Goal: Task Accomplishment & Management: Use online tool/utility

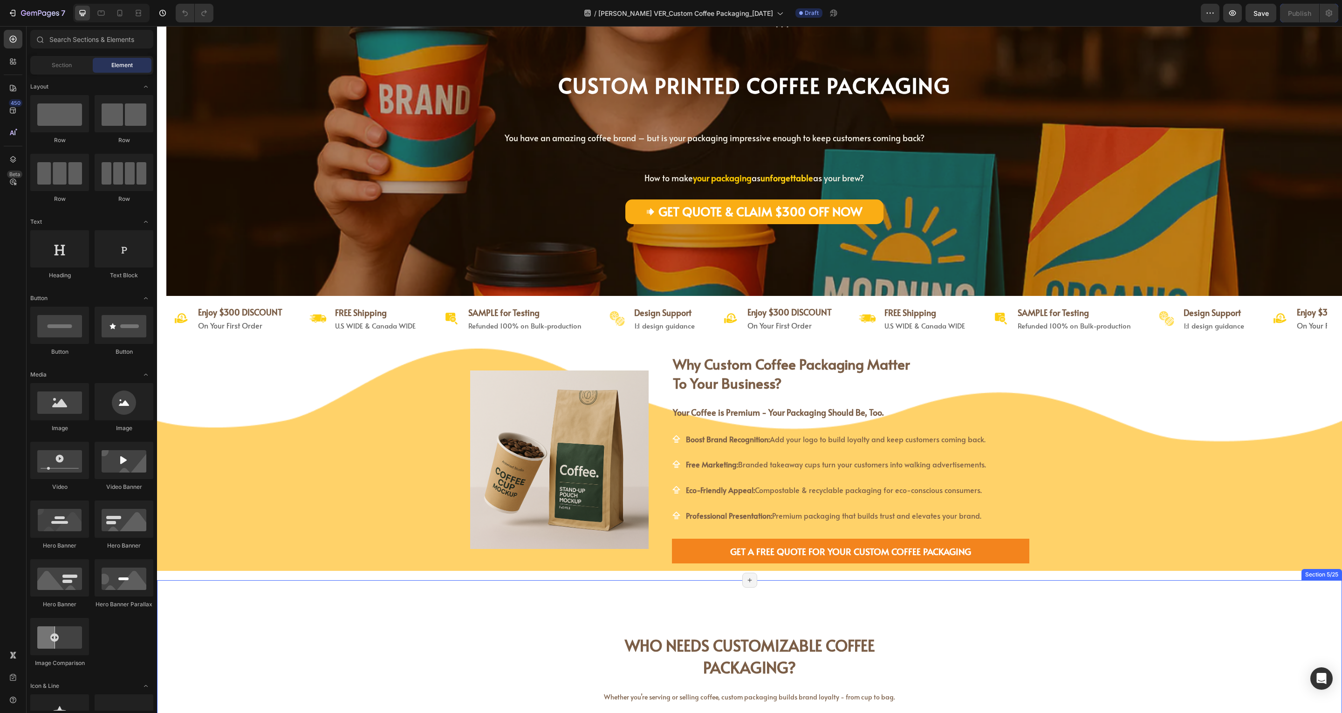
scroll to position [93, 0]
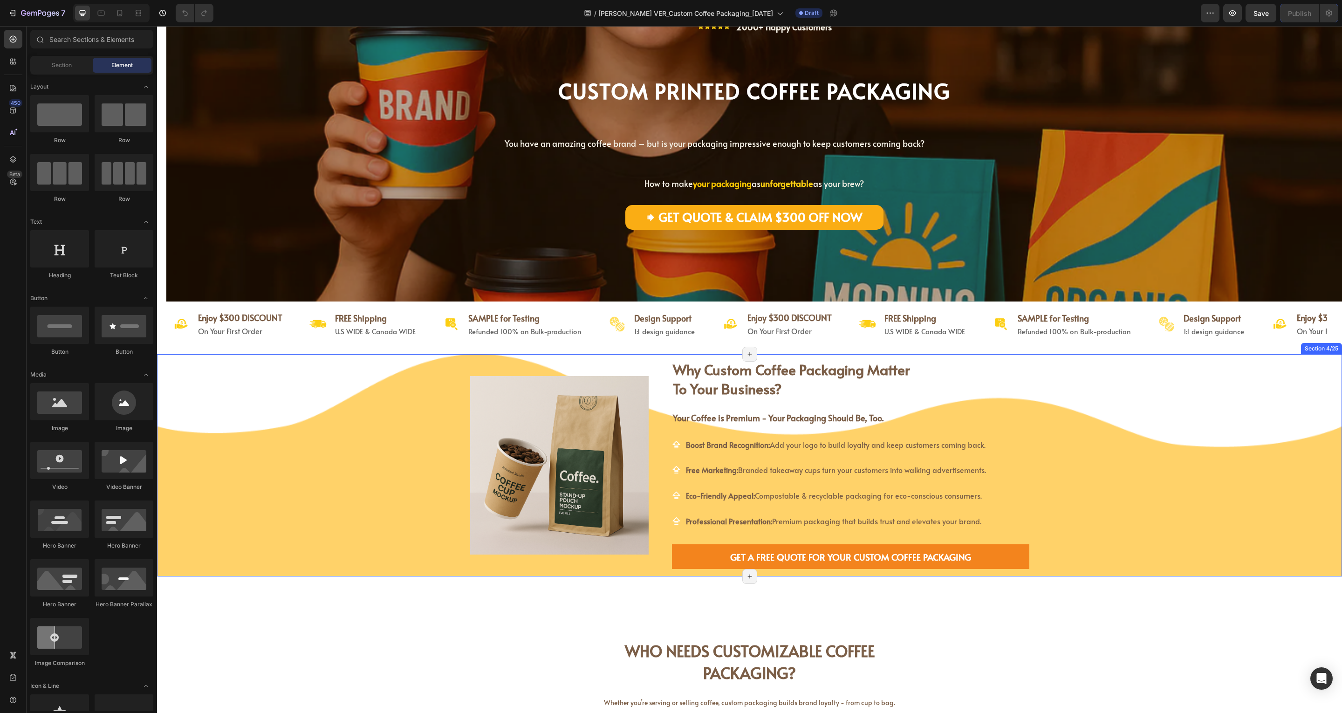
click at [1154, 414] on div "Image why custom coffee packaging matter to your business? Heading why custom c…" at bounding box center [749, 465] width 1185 height 223
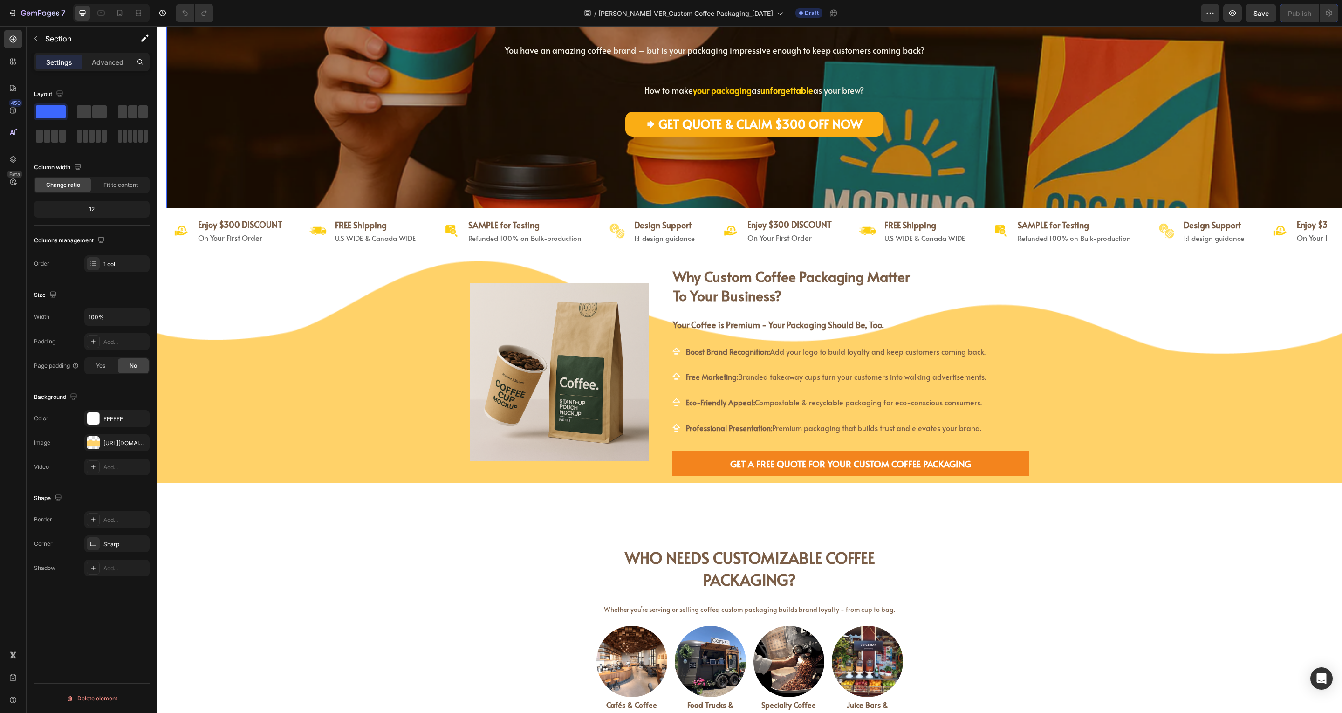
scroll to position [0, 0]
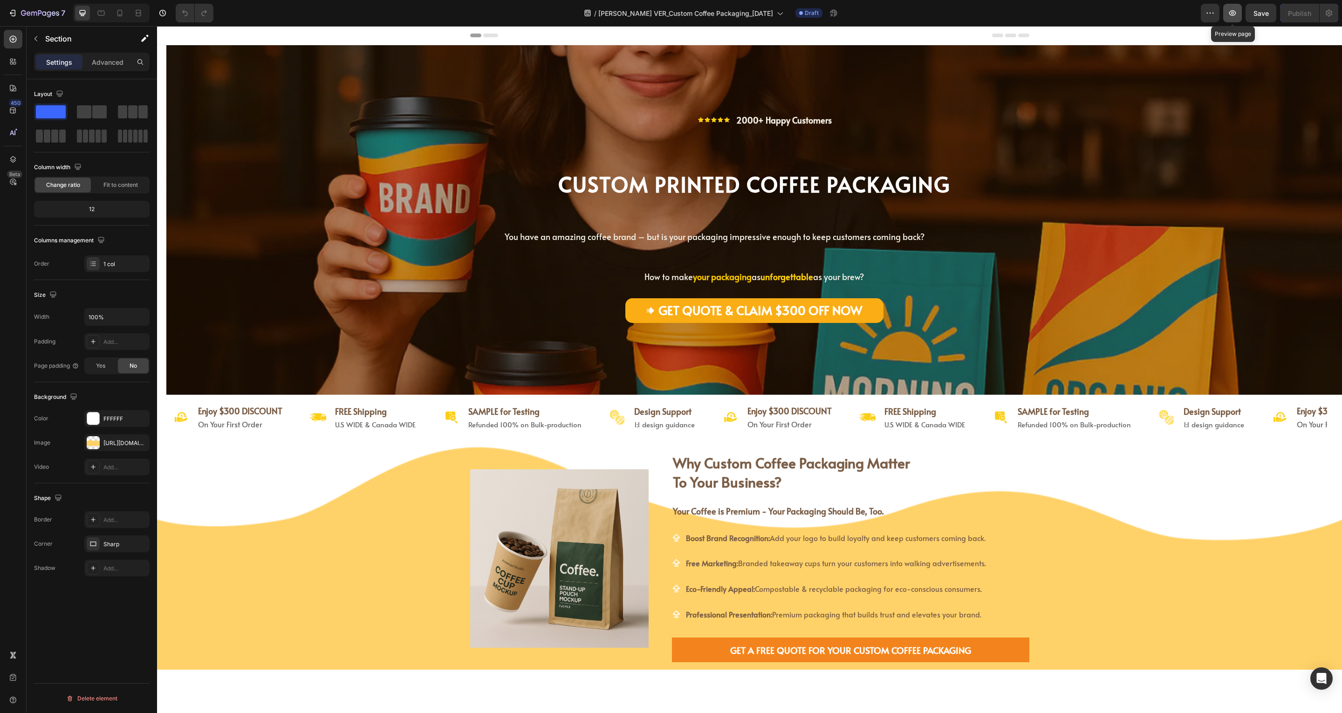
click at [1235, 19] on button "button" at bounding box center [1232, 13] width 19 height 19
drag, startPoint x: 1232, startPoint y: 14, endPoint x: 1238, endPoint y: 12, distance: 6.8
drag, startPoint x: 1238, startPoint y: 12, endPoint x: 1203, endPoint y: 9, distance: 35.6
click at [1203, 9] on button "button" at bounding box center [1209, 13] width 19 height 19
click at [1234, 12] on icon "button" at bounding box center [1232, 12] width 9 height 9
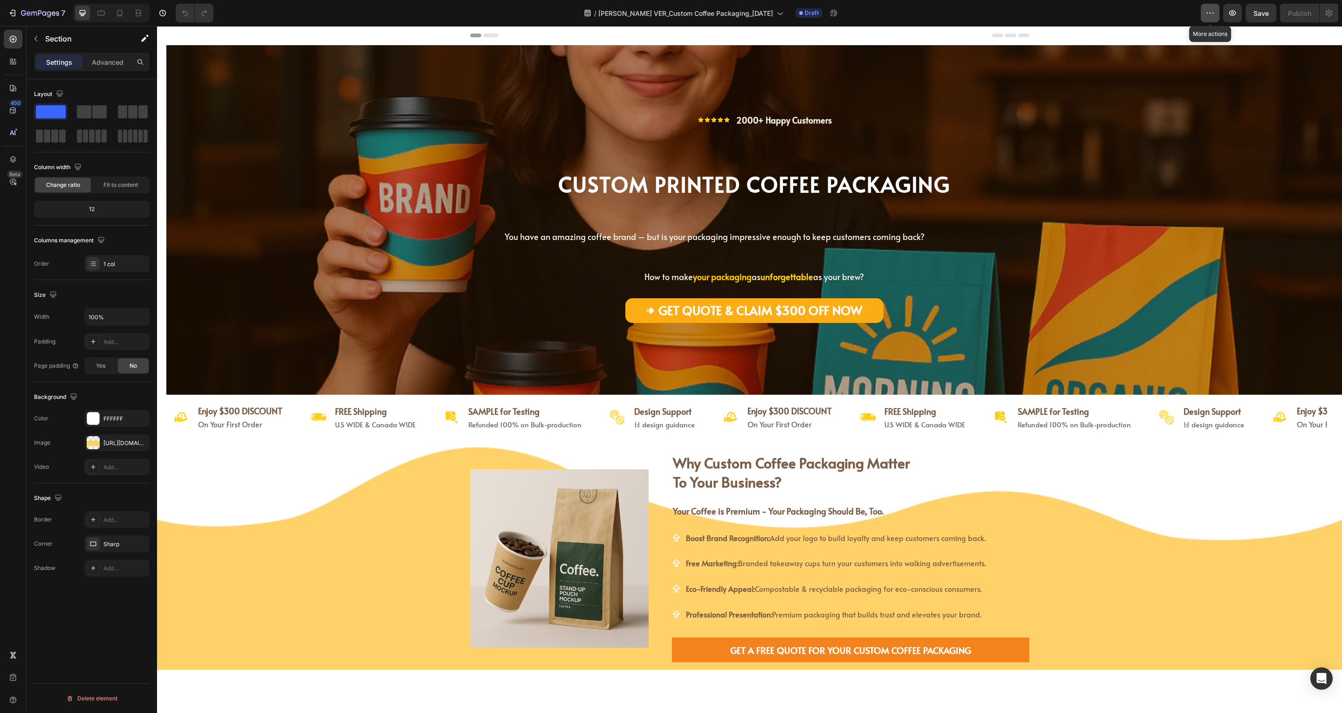
click at [1212, 14] on icon "button" at bounding box center [1209, 12] width 9 height 9
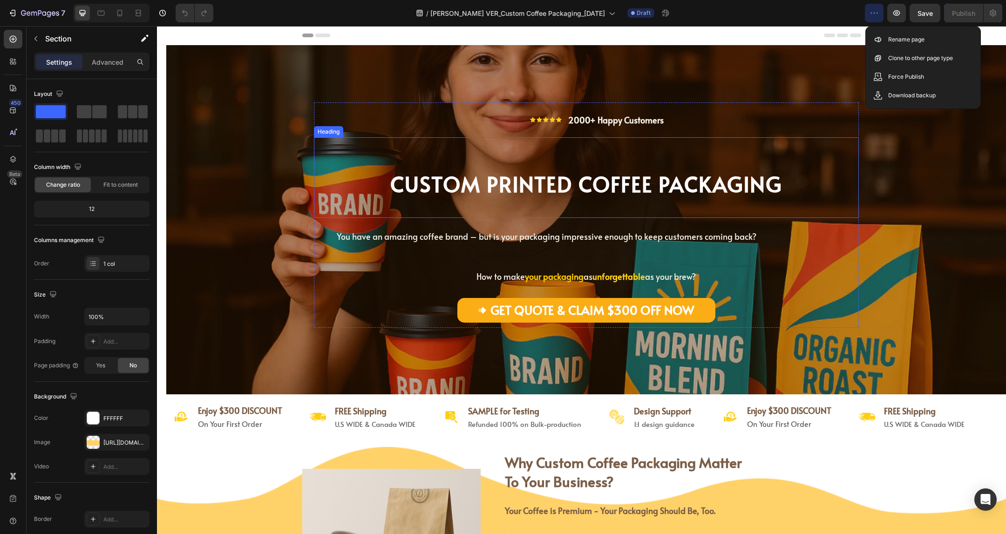
click at [493, 180] on strong "CUSTOM PRINTED COFFEE PACKAGING" at bounding box center [586, 183] width 392 height 29
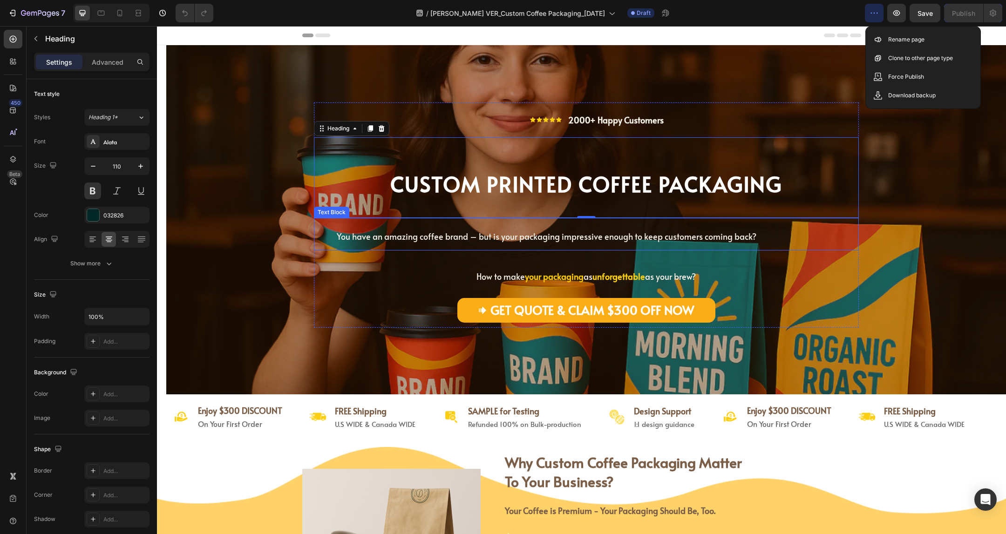
click at [520, 236] on span "You have an amazing coffee brand – but is your packaging impressive enough to k…" at bounding box center [547, 237] width 420 height 12
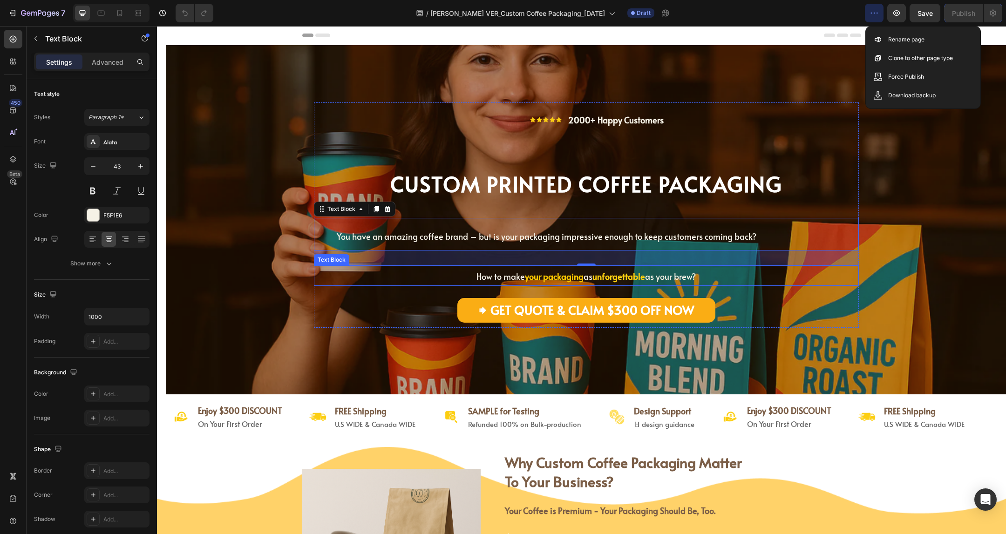
click at [500, 274] on span "How to make" at bounding box center [501, 277] width 48 height 12
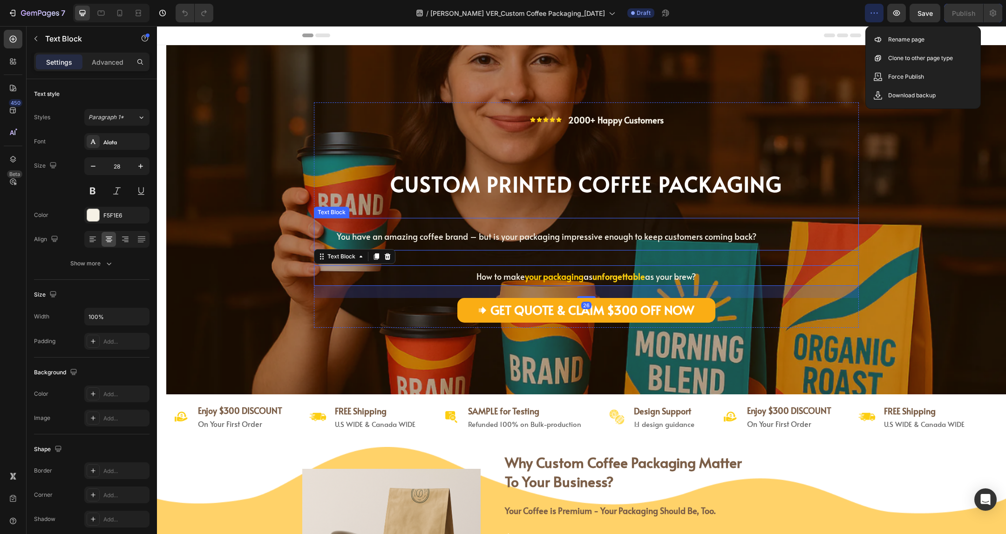
click at [512, 238] on span "You have an amazing coffee brand – but is your packaging impressive enough to k…" at bounding box center [547, 237] width 420 height 12
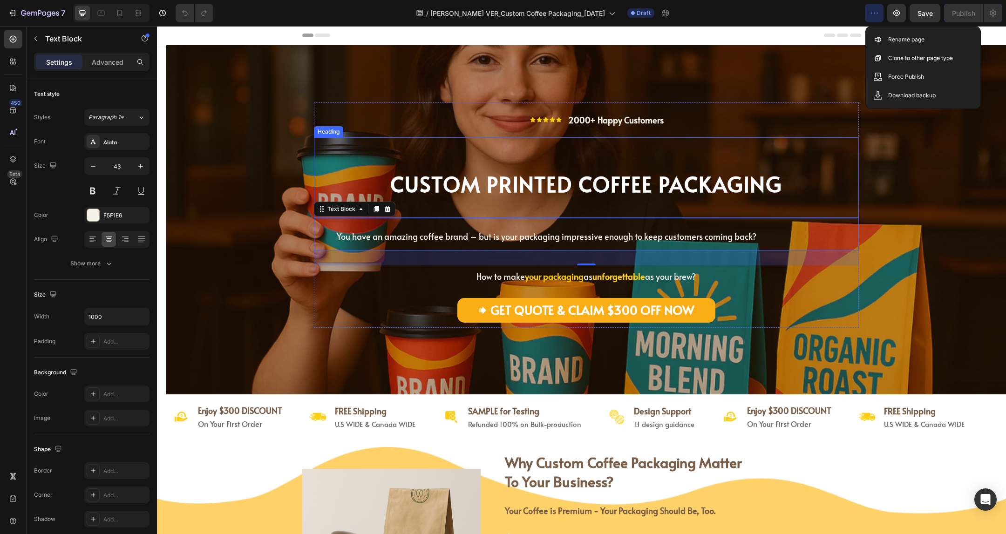
click at [505, 185] on strong "CUSTOM PRINTED COFFEE PACKAGING" at bounding box center [586, 183] width 392 height 29
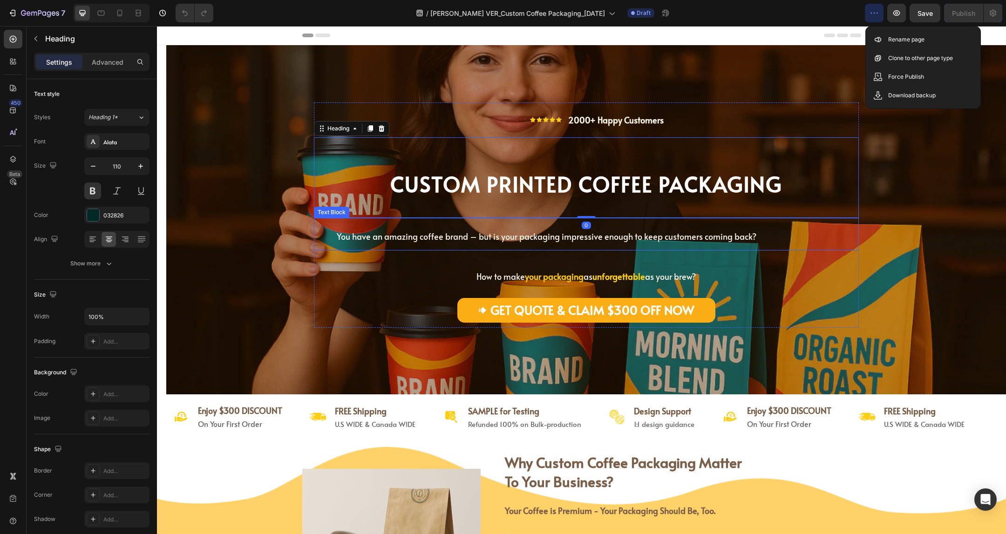
click at [467, 241] on span "You have an amazing coffee brand – but is your packaging impressive enough to k…" at bounding box center [547, 237] width 420 height 12
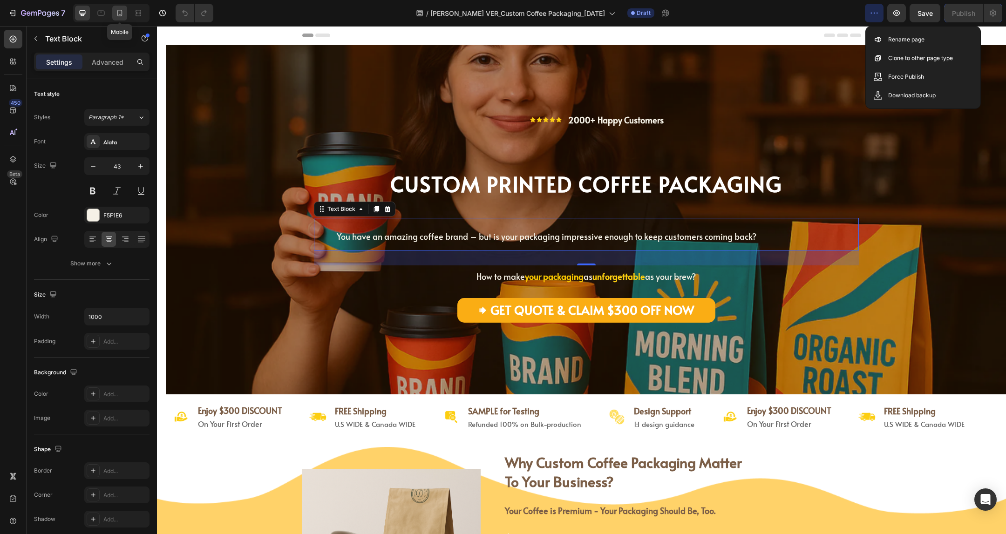
click at [120, 11] on icon at bounding box center [119, 12] width 9 height 9
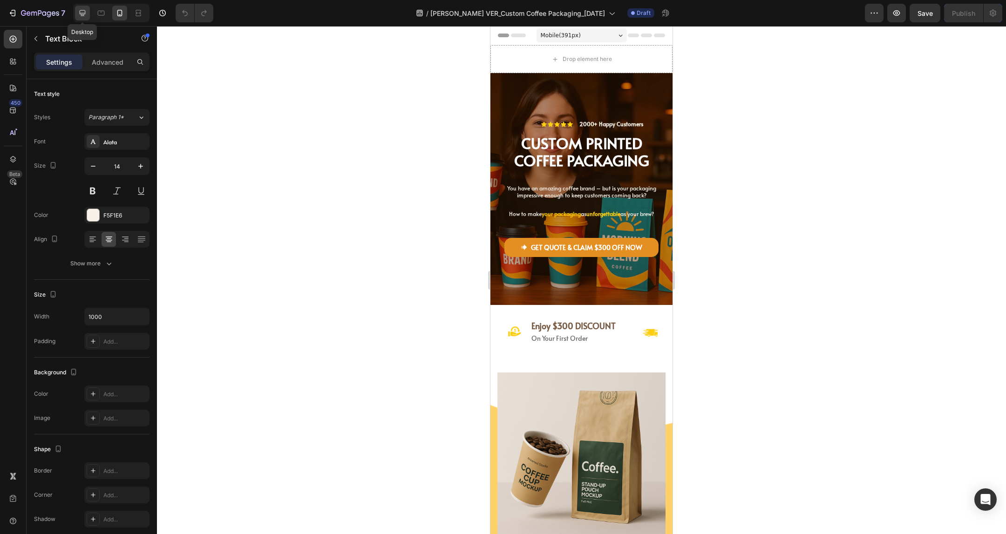
click at [81, 14] on icon at bounding box center [83, 13] width 6 height 6
type input "43"
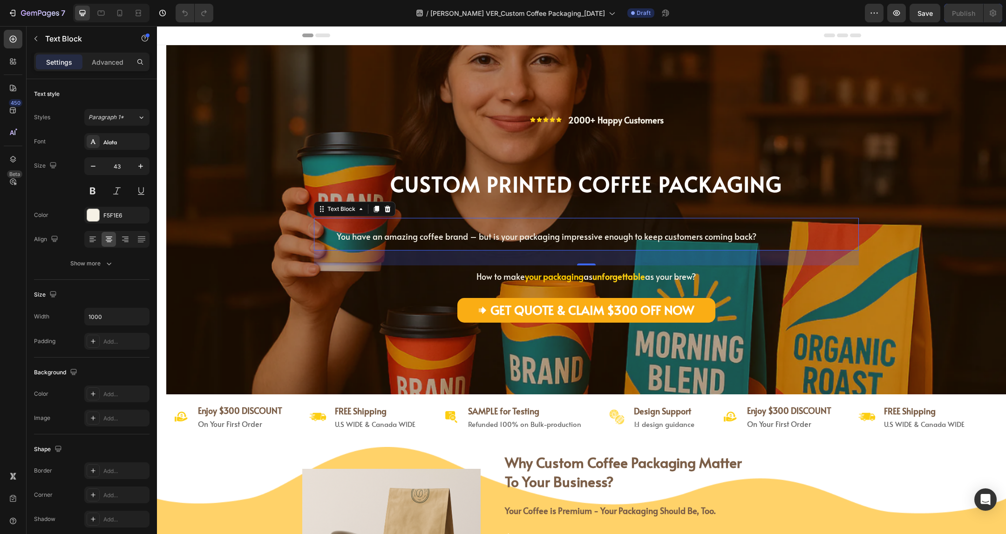
scroll to position [70, 0]
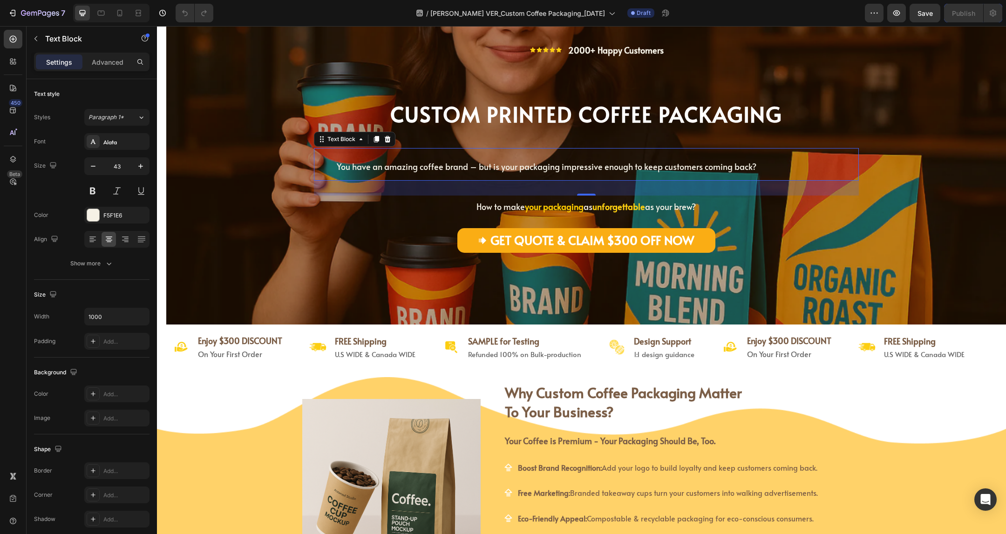
click at [398, 169] on span "You have an amazing coffee brand – but is your packaging impressive enough to k…" at bounding box center [547, 167] width 420 height 12
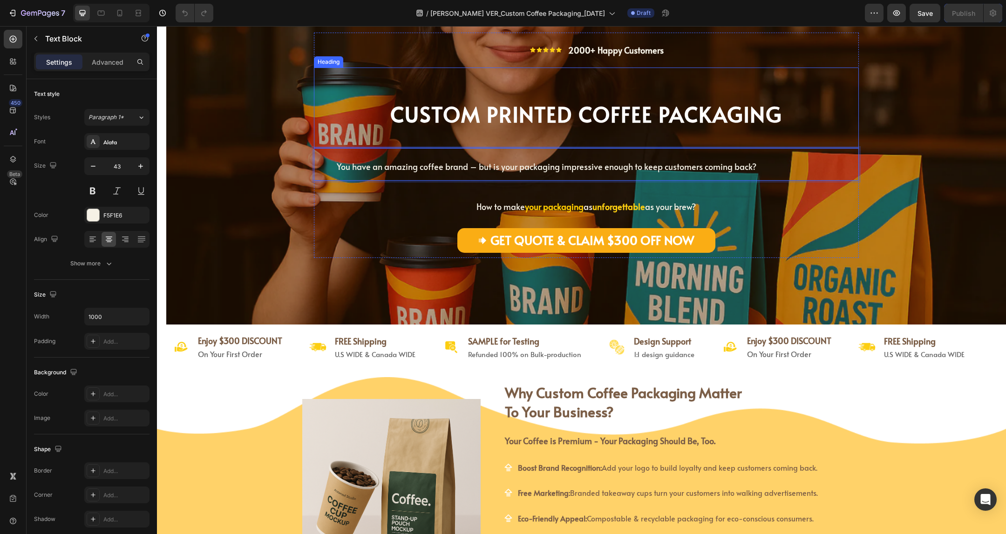
scroll to position [0, 0]
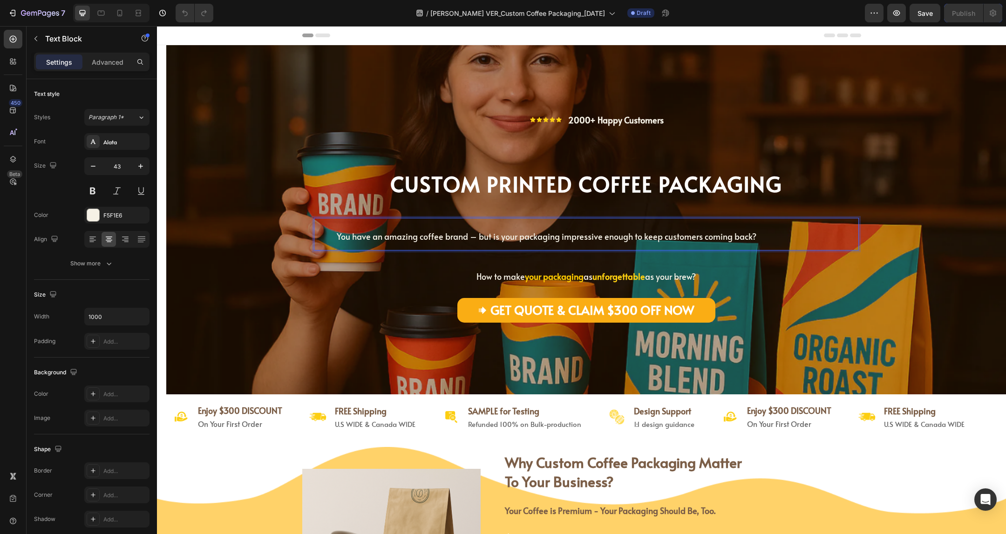
click at [353, 233] on span "You have an amazing coffee brand – but is your packaging impressive enough to k…" at bounding box center [547, 237] width 420 height 12
click at [322, 238] on p "You have an amazing coffee brand – but is your packaging impressive enough to k…" at bounding box center [547, 234] width 464 height 31
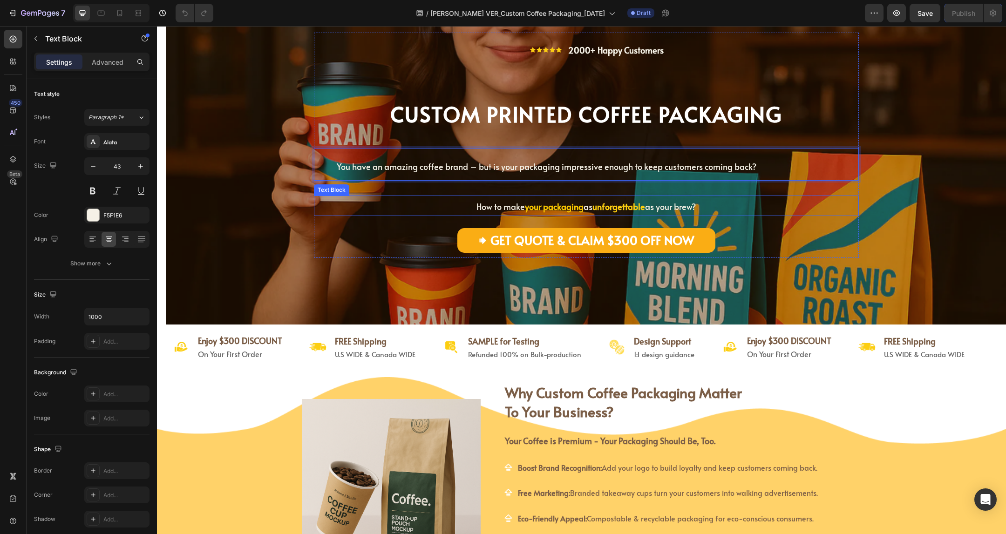
click at [414, 211] on p "How to make your packaging as unforgettable as your brew?" at bounding box center [586, 206] width 543 height 19
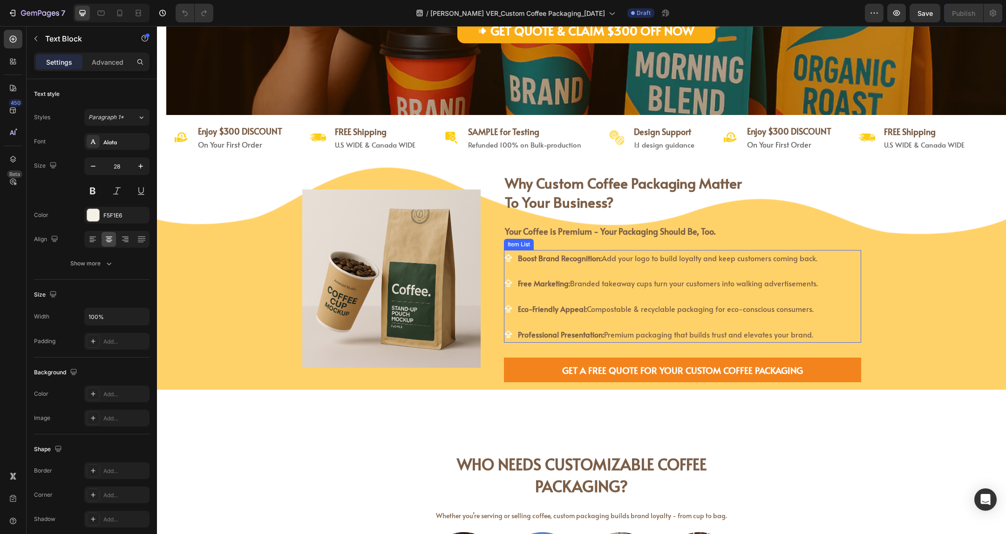
scroll to position [349, 0]
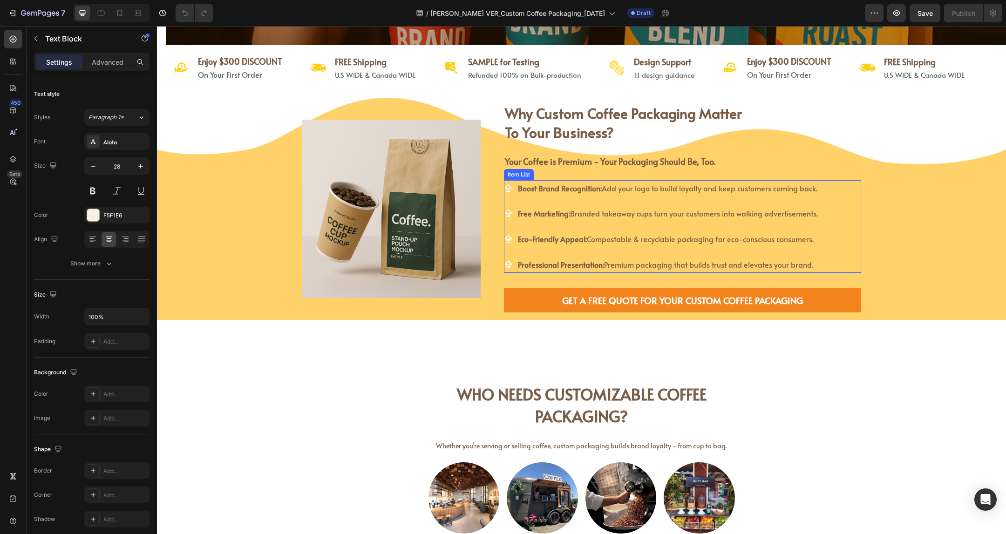
click at [548, 184] on strong "Boost Brand Recognition:" at bounding box center [560, 188] width 84 height 10
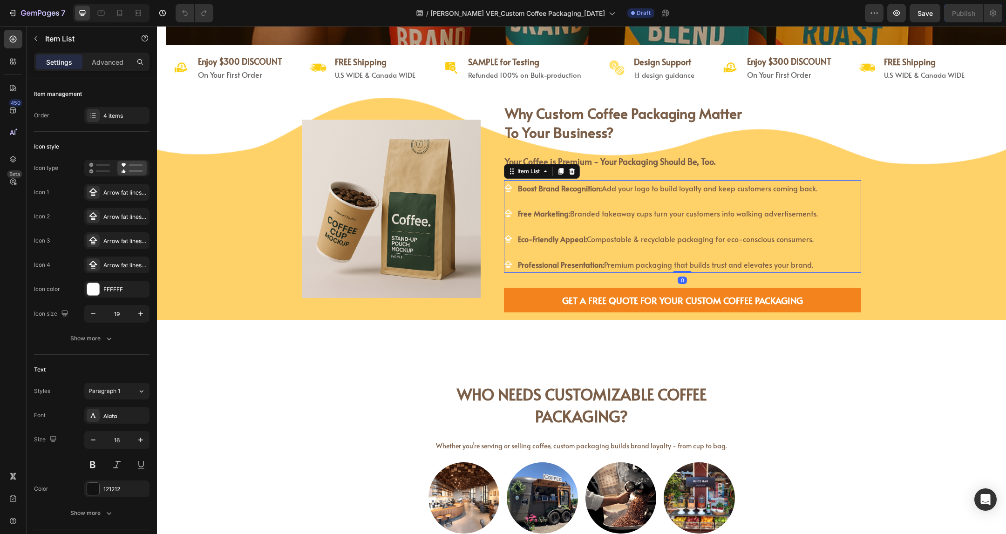
click at [661, 185] on span "Boost Brand Recognition: Add your logo to build loyalty and keep customers comi…" at bounding box center [668, 188] width 300 height 10
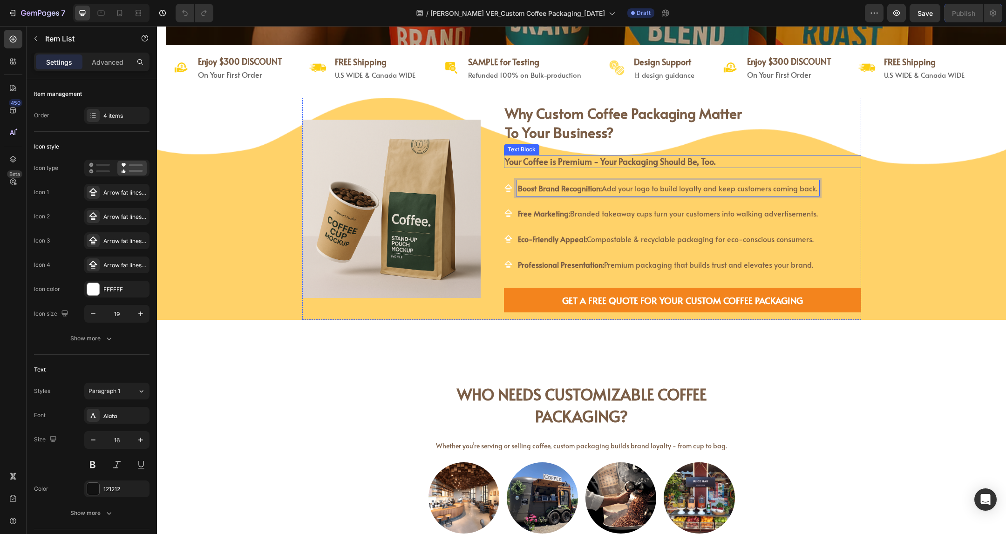
click at [765, 160] on p "Your Coffee is Premium - Your Packaging Should Be, Too." at bounding box center [682, 161] width 355 height 11
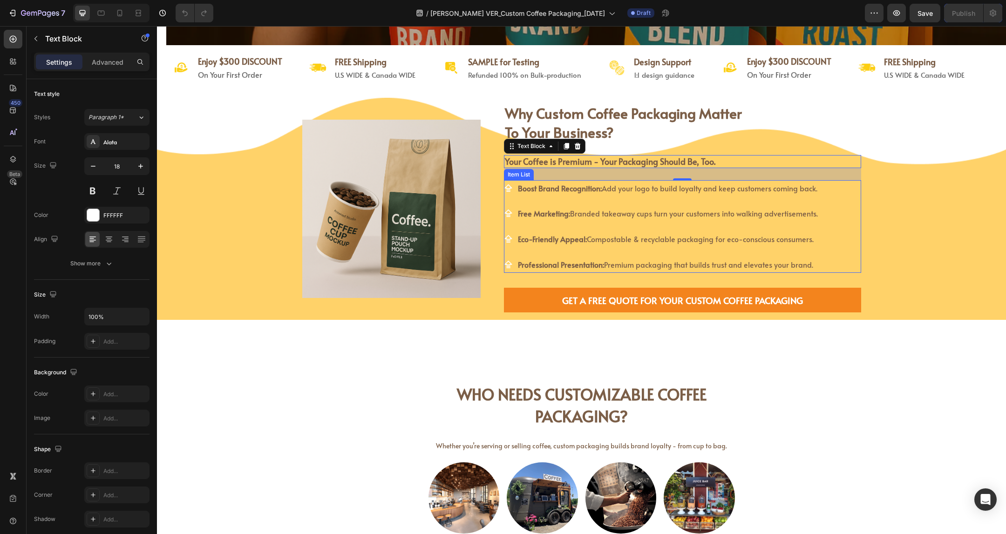
click at [651, 191] on span "Boost Brand Recognition: Add your logo to build loyalty and keep customers comi…" at bounding box center [668, 188] width 300 height 10
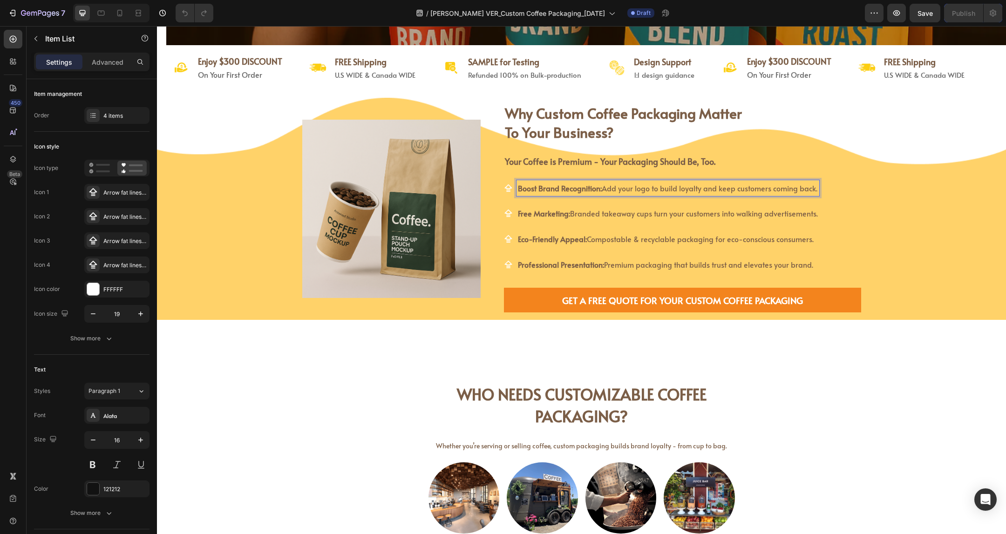
click at [566, 187] on strong "Boost Brand Recognition:" at bounding box center [560, 188] width 84 height 10
drag, startPoint x: 533, startPoint y: 186, endPoint x: 559, endPoint y: 205, distance: 32.2
click at [534, 186] on strong "Boost Brand:" at bounding box center [539, 188] width 43 height 10
drag, startPoint x: 533, startPoint y: 190, endPoint x: 539, endPoint y: 192, distance: 6.5
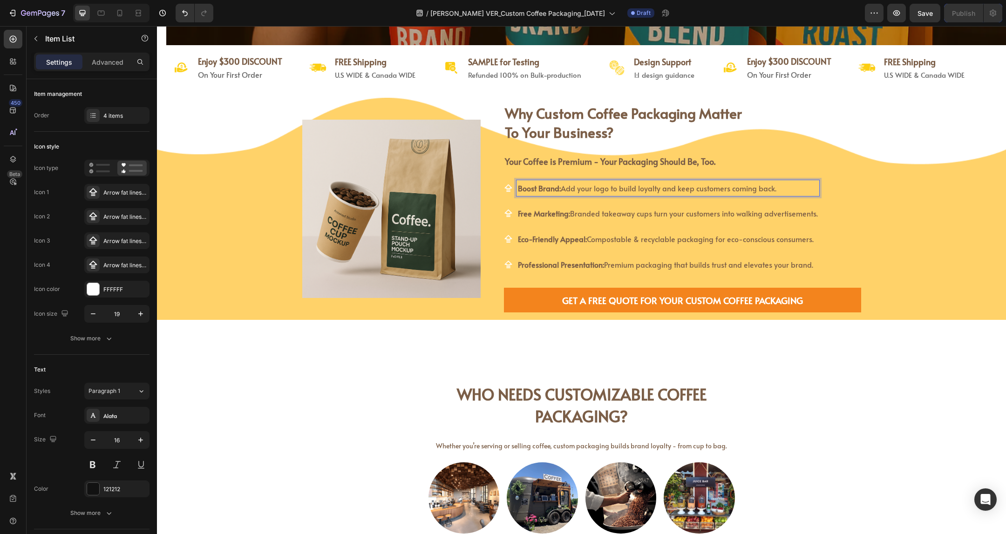
click at [533, 190] on strong "Boost Brand:" at bounding box center [539, 188] width 43 height 10
click at [594, 189] on span "Boost Your Brand: Add your logo to build loyalty and keep customers coming back." at bounding box center [655, 188] width 275 height 10
click at [667, 190] on span "Boost Your Brand: Add LOGO to build loyalty and keep customers coming back." at bounding box center [650, 188] width 264 height 10
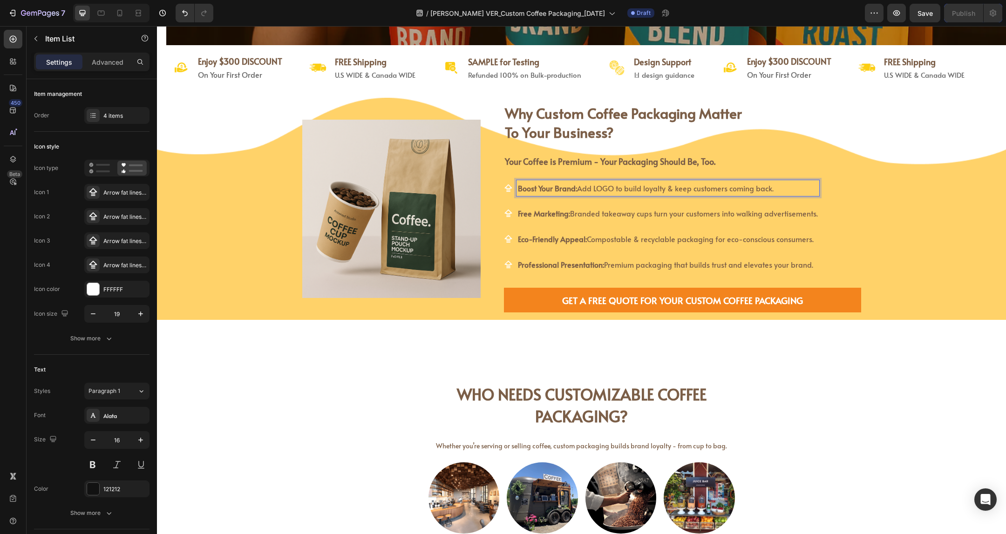
click at [784, 188] on p "Boost Your Brand: Add LOGO to build loyalty & keep customers coming back." at bounding box center [668, 189] width 300 height 14
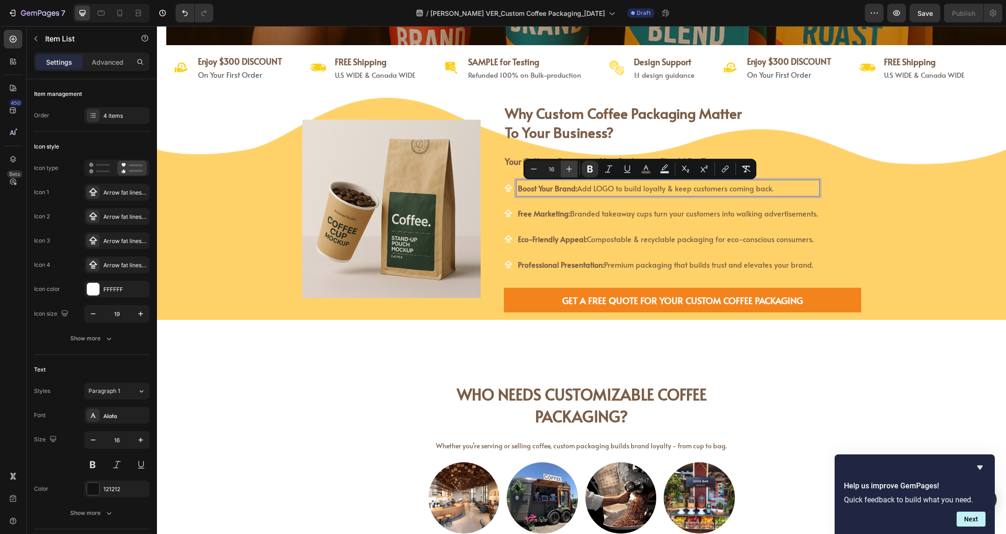
click at [570, 169] on icon "Editor contextual toolbar" at bounding box center [569, 169] width 6 height 6
type input "19"
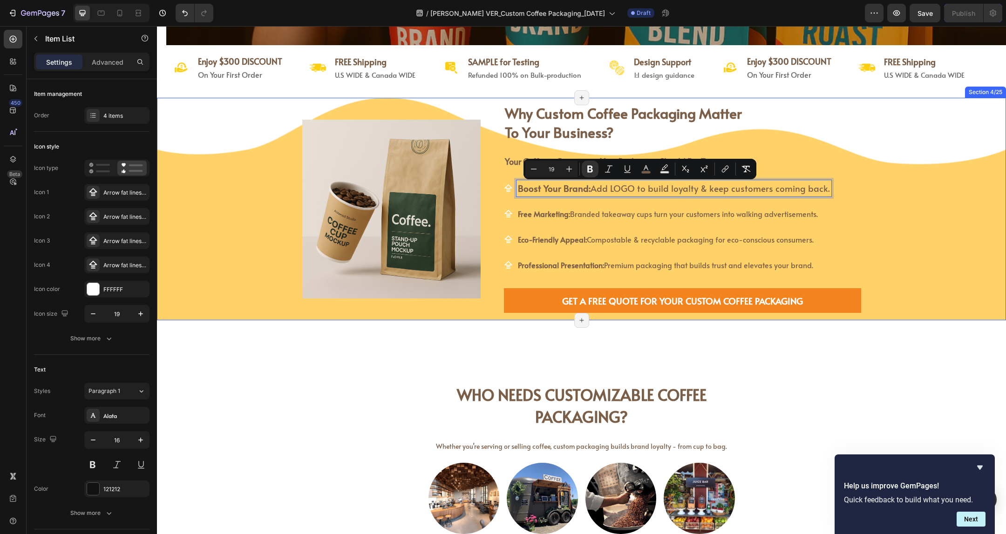
click at [929, 253] on div "Image why custom coffee packaging matter to your business? Heading why custom c…" at bounding box center [581, 209] width 849 height 223
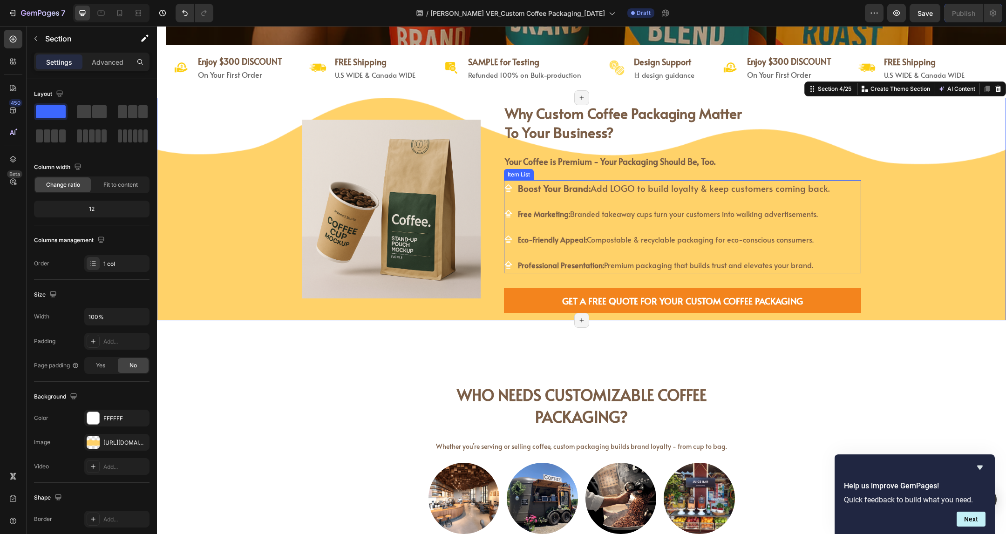
click at [746, 214] on span "Free Marketing: Branded takeaway cups turn your customers into walking advertis…" at bounding box center [668, 214] width 300 height 10
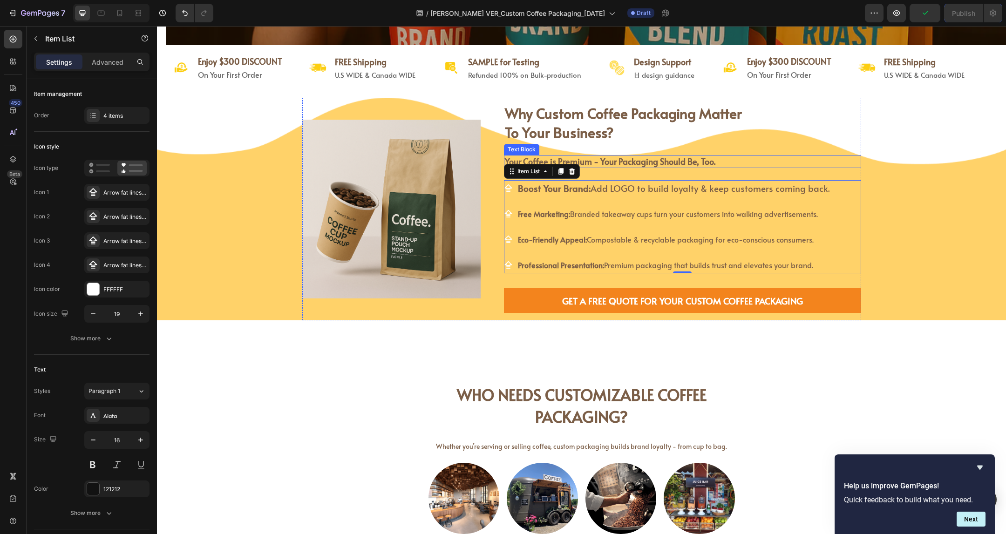
click at [681, 160] on strong "Your Coffee is Premium - Your Packaging Should Be, Too." at bounding box center [610, 162] width 211 height 12
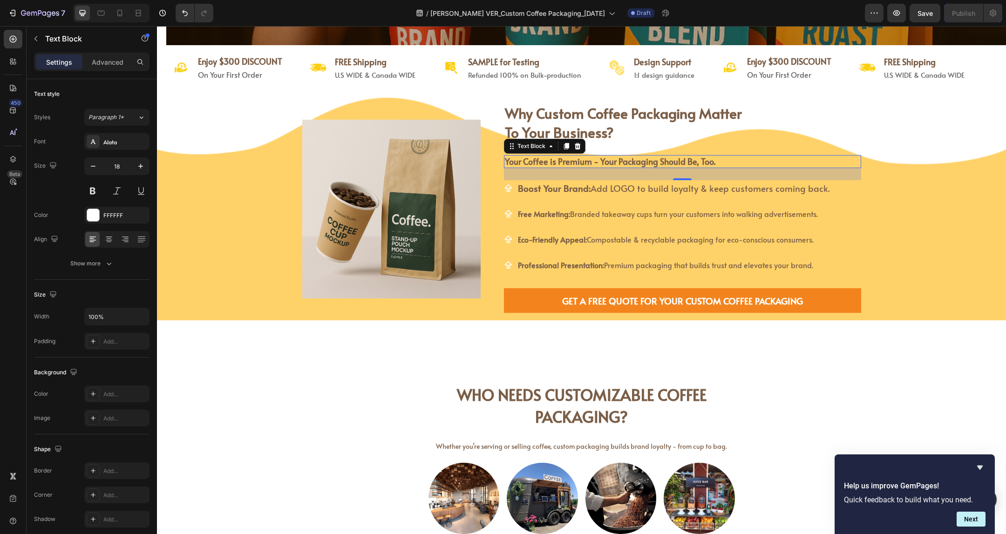
click at [597, 160] on strong "Your Coffee is Premium - Your Packaging Should Be, Too." at bounding box center [610, 162] width 211 height 12
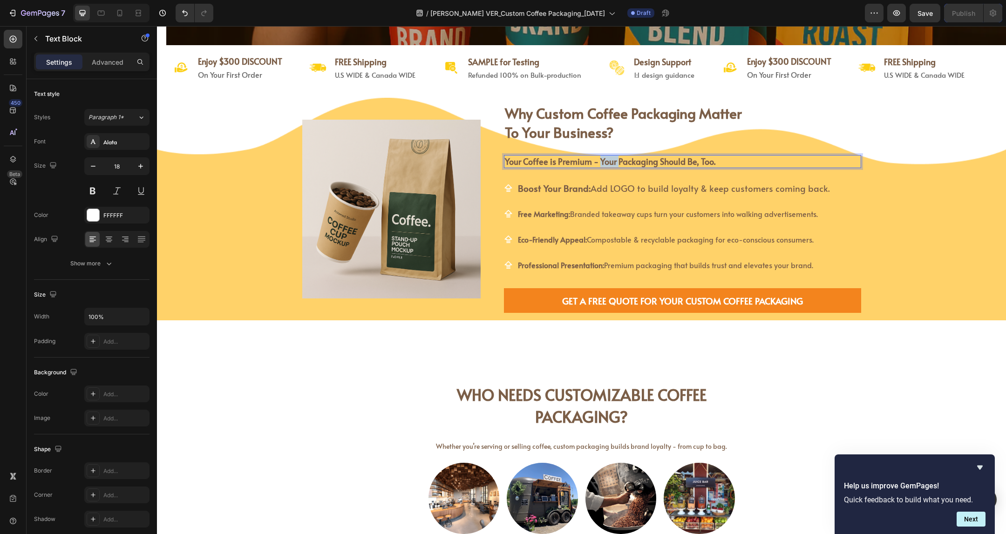
click at [597, 160] on strong "Your Coffee is Premium - Your Packaging Should Be, Too." at bounding box center [610, 162] width 211 height 12
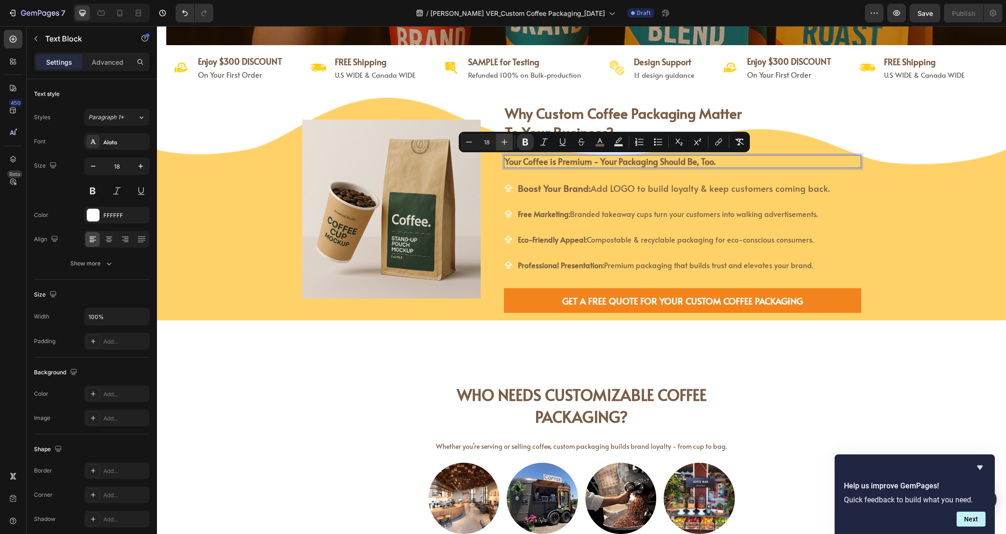
click at [504, 141] on icon "Editor contextual toolbar" at bounding box center [504, 141] width 9 height 9
type input "21"
click at [961, 243] on div "Image why custom coffee packaging matter to your business? Heading why custom c…" at bounding box center [581, 210] width 849 height 224
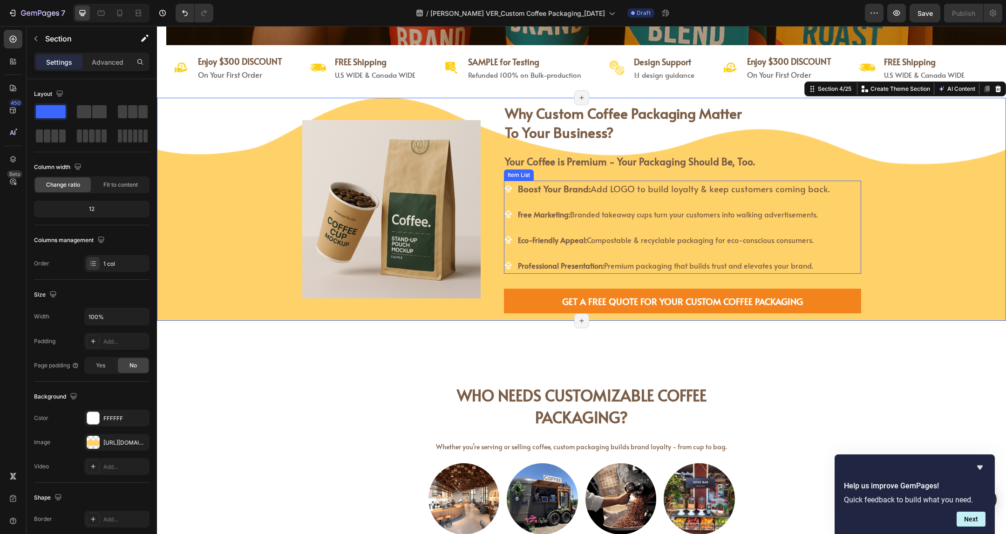
click at [759, 186] on span "Boost Your Brand: Add LOGO to build loyalty & keep customers coming back." at bounding box center [674, 189] width 312 height 12
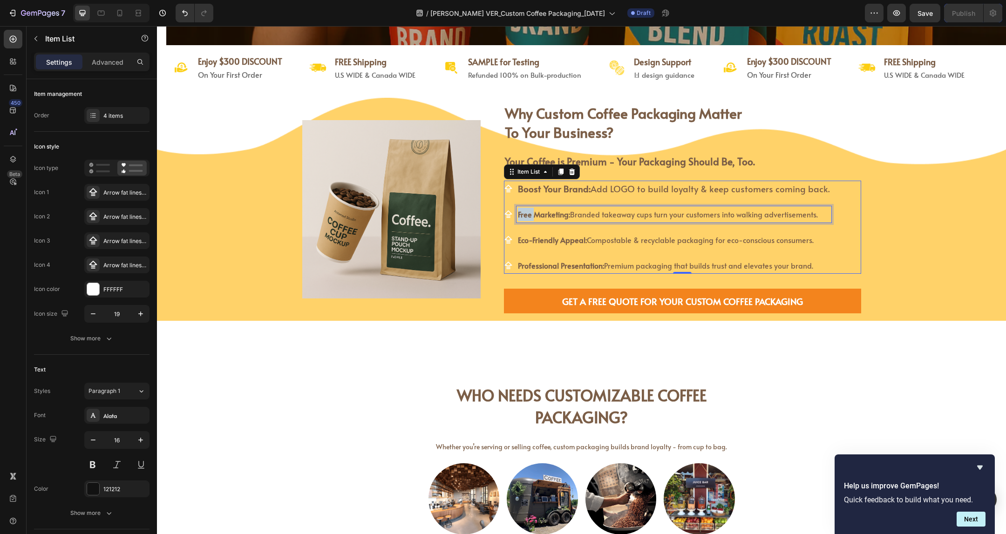
click at [519, 212] on strong "Free Marketing:" at bounding box center [544, 214] width 52 height 10
click at [718, 211] on span "FREE Marketing: Branded takeaway cups turn your customers into walking advertis…" at bounding box center [668, 214] width 300 height 10
click at [725, 187] on span "Boost Your Brand: Add LOGO to build loyalty & keep customers coming back." at bounding box center [674, 189] width 312 height 12
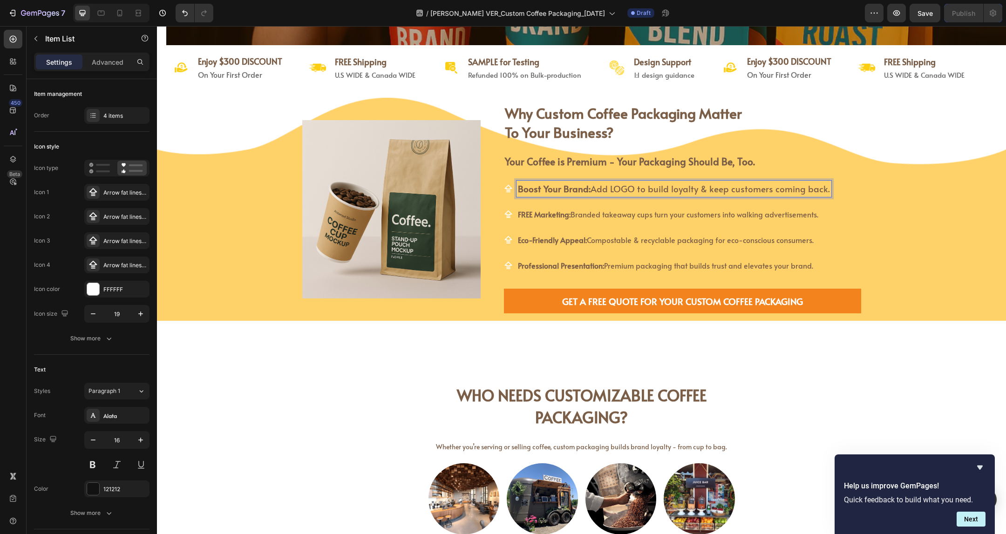
click at [619, 219] on span "FREE Marketing: Branded takeaway cups turn your customers into walking advertis…" at bounding box center [668, 214] width 300 height 10
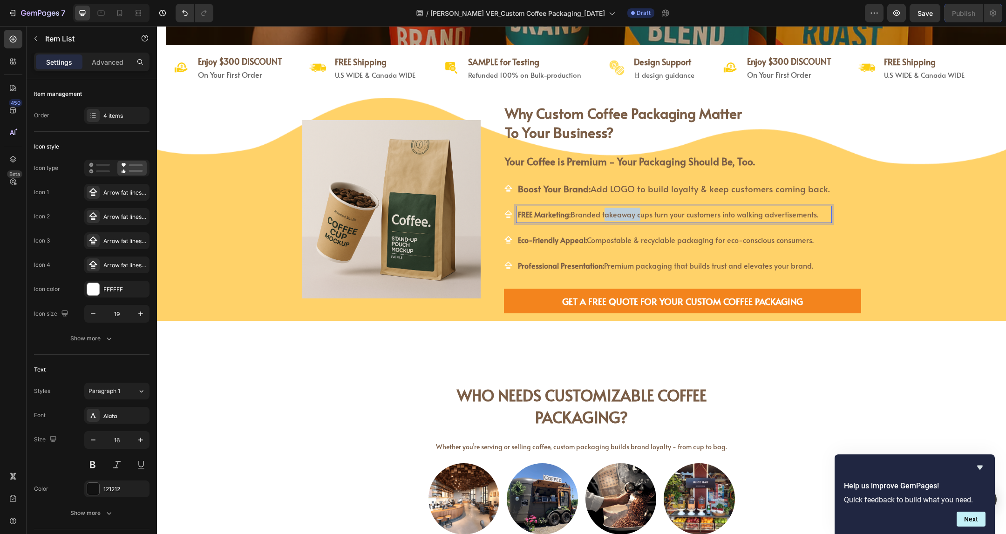
click at [619, 219] on span "FREE Marketing: Branded takeaway cups turn your customers into walking advertis…" at bounding box center [668, 214] width 300 height 10
drag, startPoint x: 598, startPoint y: 215, endPoint x: 602, endPoint y: 228, distance: 13.4
click at [597, 215] on span "FREE Marketing: Branded Cups turn your customers into walking advertisements." at bounding box center [651, 214] width 266 height 10
click at [633, 214] on span "FREE Marketing: Branded Cups turn your customers into walking advertisements." at bounding box center [651, 214] width 266 height 10
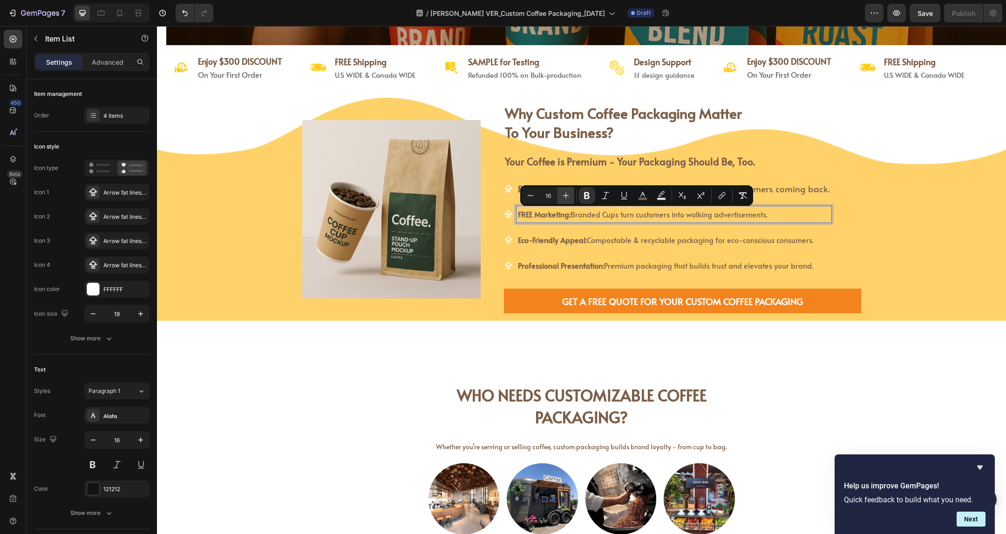
click at [566, 194] on icon "Editor contextual toolbar" at bounding box center [565, 195] width 9 height 9
click at [566, 193] on icon "Editor contextual toolbar" at bounding box center [565, 195] width 9 height 9
type input "20"
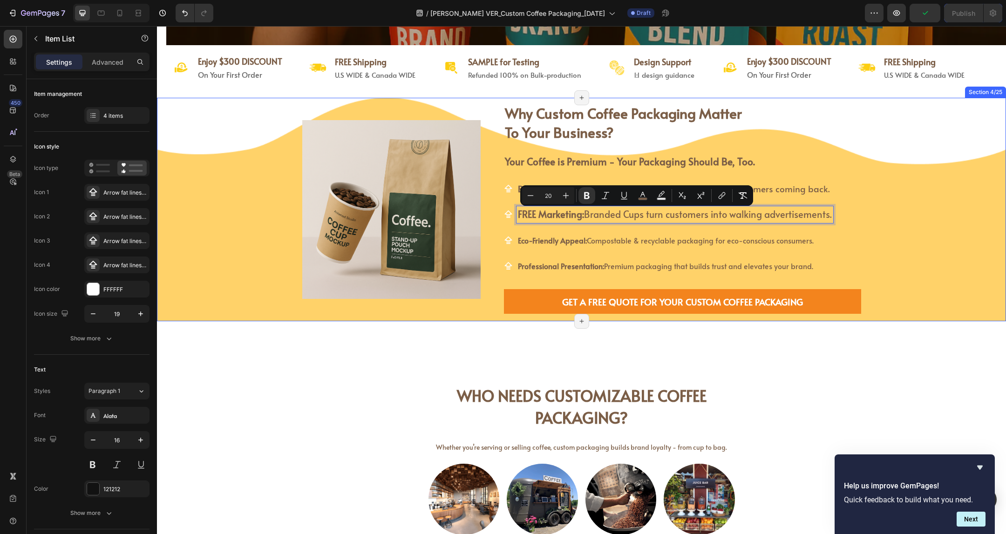
click at [886, 230] on div "Image why custom coffee packaging matter to your business? Heading why custom c…" at bounding box center [581, 210] width 849 height 224
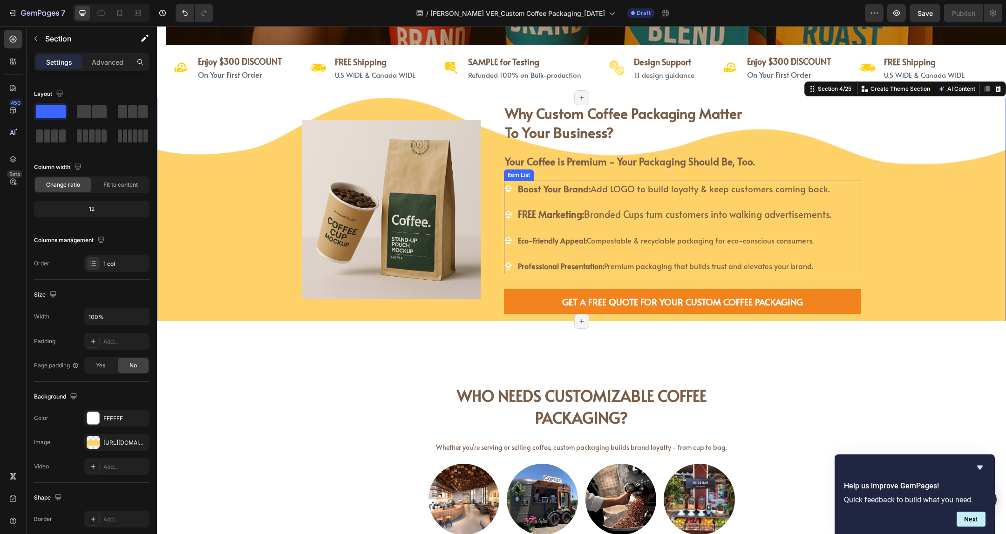
click at [607, 219] on span "FREE Marketing: Branded Cups turn customers into walking advertisements." at bounding box center [675, 214] width 314 height 13
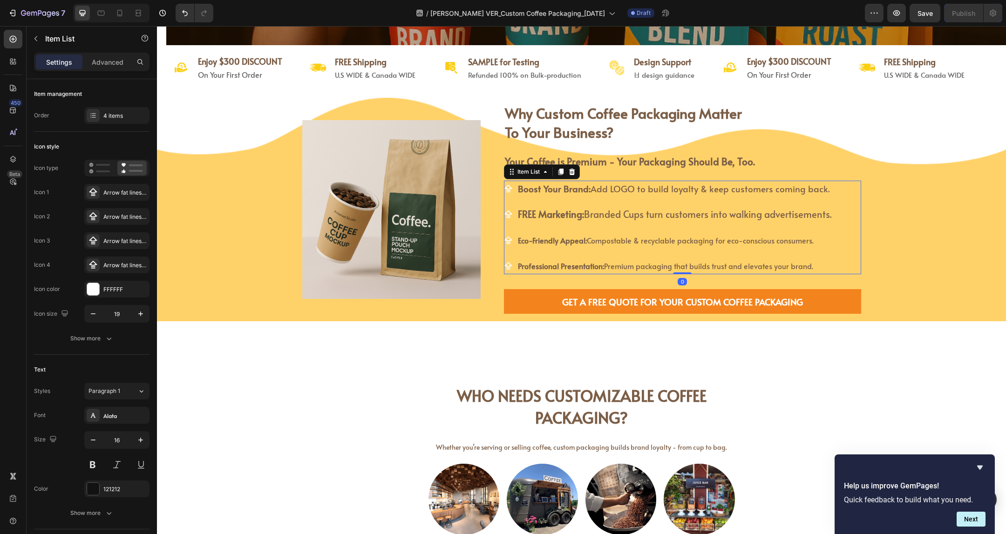
click at [588, 225] on div "Boost Your Brand: Add LOGO to build loyalty & keep customers coming back. FREE …" at bounding box center [668, 228] width 329 height 94
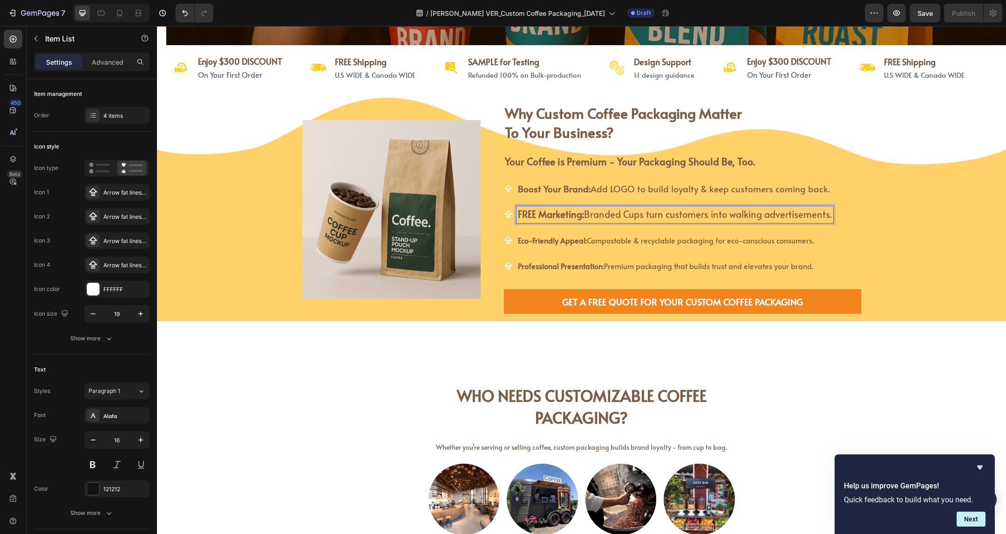
click at [609, 218] on span "FREE Marketing: Branded Cups turn customers into walking advertisements." at bounding box center [675, 214] width 314 height 13
click at [563, 194] on icon "Editor contextual toolbar" at bounding box center [561, 194] width 9 height 9
type input "19"
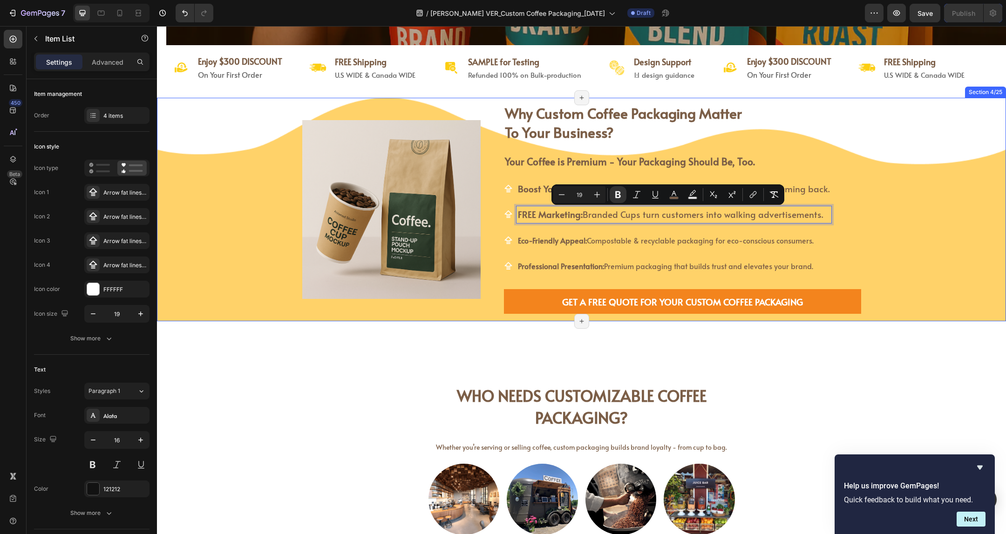
click at [900, 207] on div "Image why custom coffee packaging matter to your business? Heading why custom c…" at bounding box center [581, 210] width 849 height 224
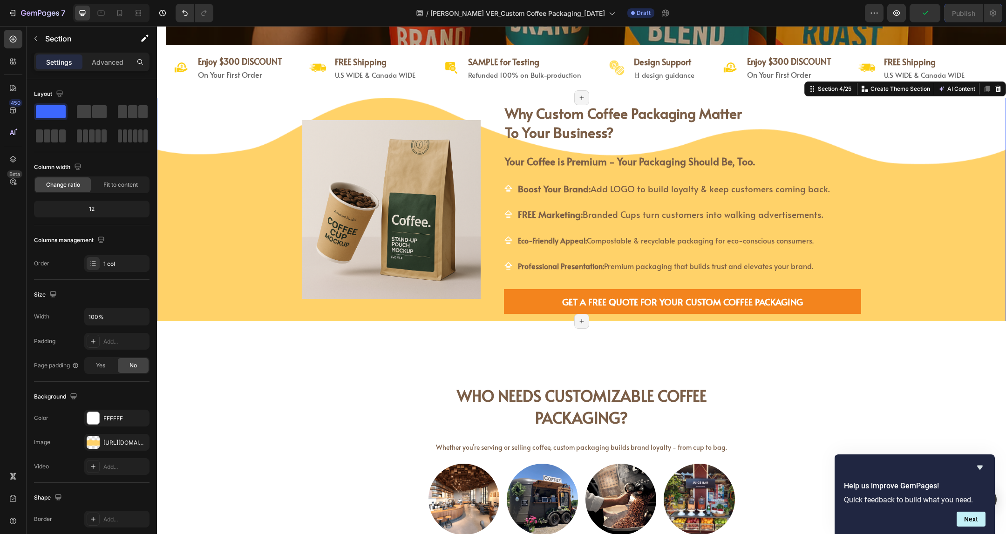
drag, startPoint x: 904, startPoint y: 216, endPoint x: 884, endPoint y: 218, distance: 20.1
click at [904, 215] on div "Image why custom coffee packaging matter to your business? Heading why custom c…" at bounding box center [581, 210] width 849 height 224
click at [564, 243] on strong "Eco-Friendly Appeal:" at bounding box center [552, 240] width 69 height 10
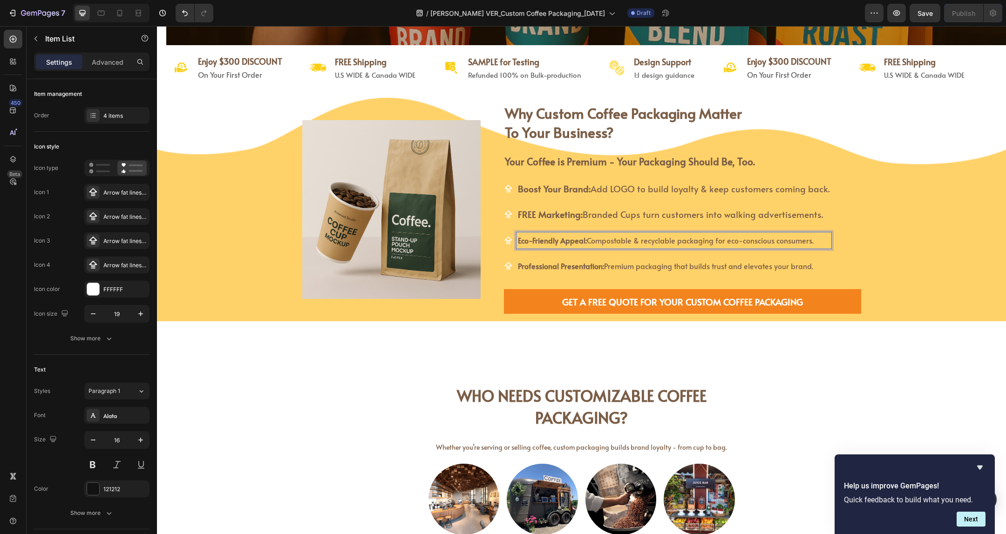
click at [606, 245] on span "Eco-Friendly Appeal: Compostable & recyclable packaging for eco-conscious consu…" at bounding box center [666, 240] width 296 height 10
click at [609, 238] on span "Eco-Friendly Appeal: Compostable & recyclable packaging for eco-conscious consu…" at bounding box center [666, 240] width 296 height 10
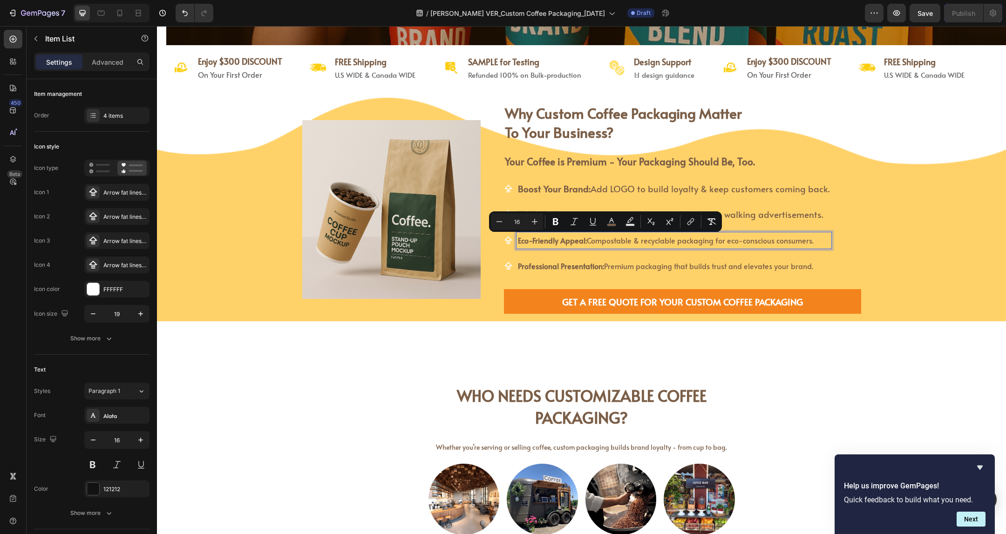
click at [635, 242] on span "Eco-Friendly Appeal: Compostable & recyclable packaging for eco-conscious consu…" at bounding box center [666, 240] width 296 height 10
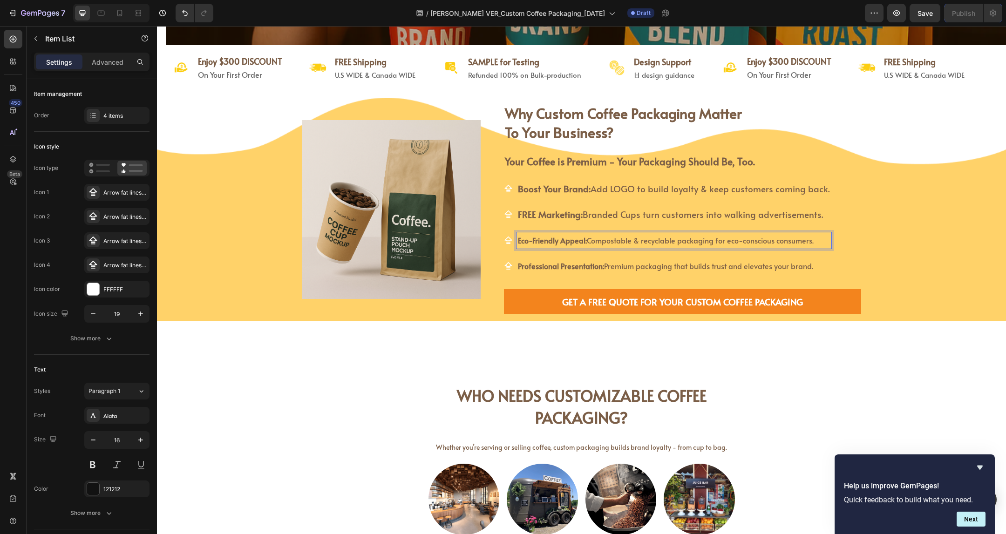
click at [755, 246] on span "Eco-Friendly Appeal: Compostable & recyclable packaging for eco-conscious consu…" at bounding box center [666, 240] width 296 height 10
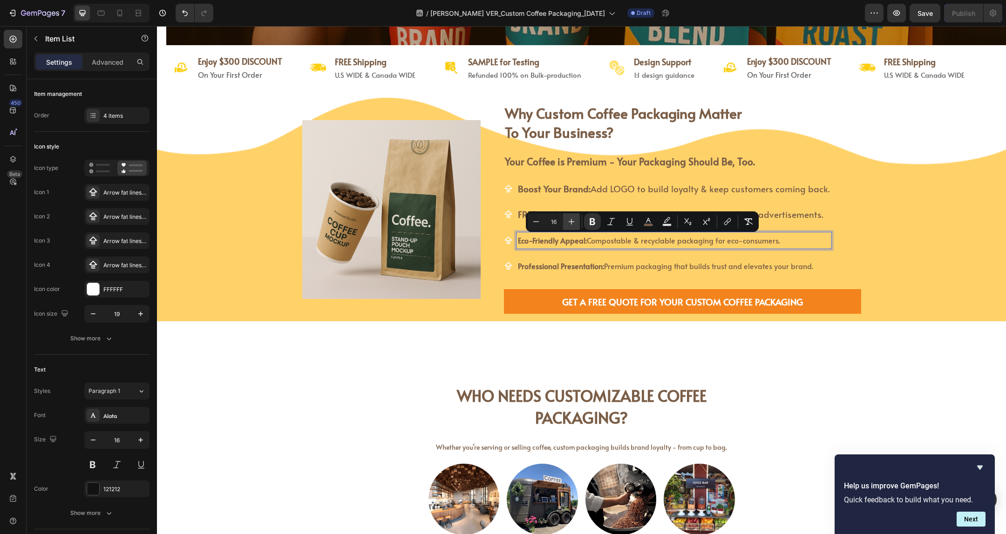
click at [571, 220] on icon "Editor contextual toolbar" at bounding box center [571, 221] width 9 height 9
type input "19"
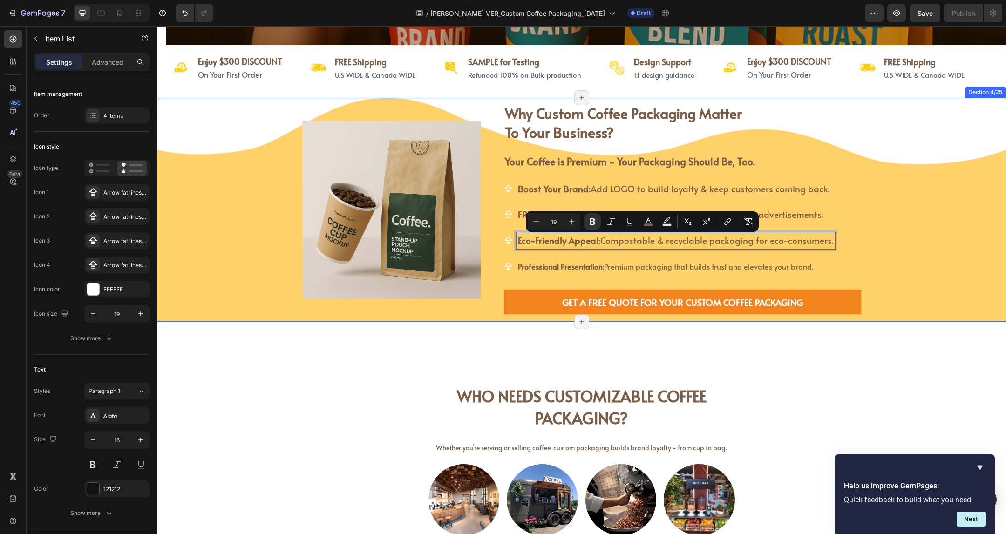
click at [893, 256] on div "Image why custom coffee packaging matter to your business? Heading why custom c…" at bounding box center [581, 210] width 849 height 225
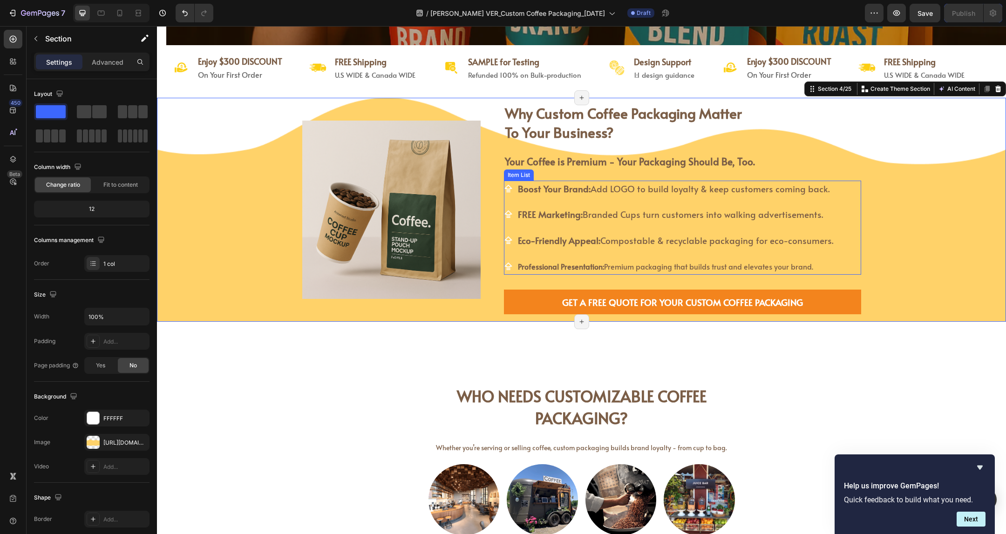
click at [738, 270] on span "Professional Presentation: Premium packaging that builds trust and elevates you…" at bounding box center [665, 266] width 295 height 10
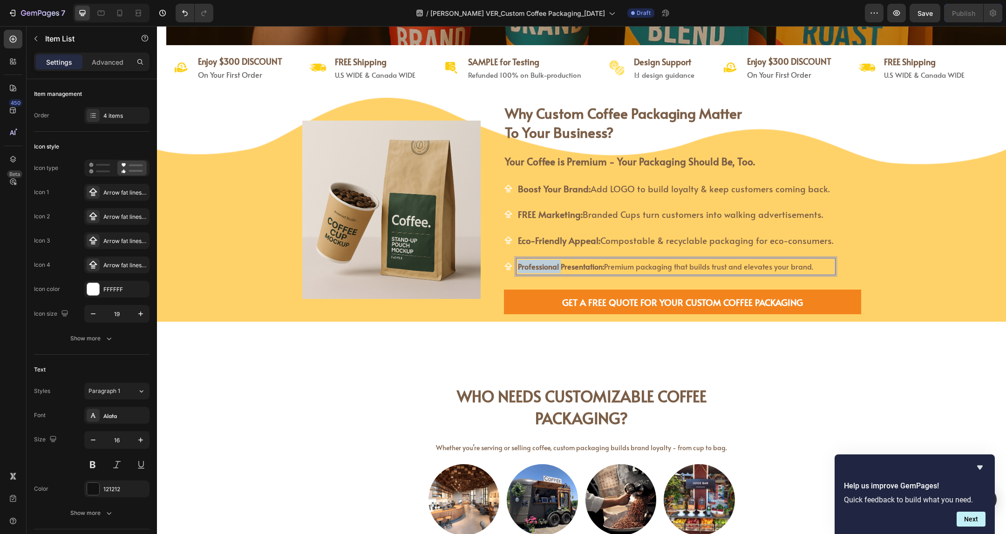
click at [539, 267] on strong "Professional Presentation:" at bounding box center [561, 266] width 86 height 10
click at [539, 267] on strong "PR0-Presentation:" at bounding box center [548, 266] width 60 height 10
click at [523, 265] on strong "PR0-Presentation:" at bounding box center [548, 266] width 60 height 10
click at [557, 263] on strong "PRO-Presentation:" at bounding box center [548, 266] width 61 height 10
click at [557, 262] on strong "PRO-Presentation:" at bounding box center [548, 266] width 61 height 10
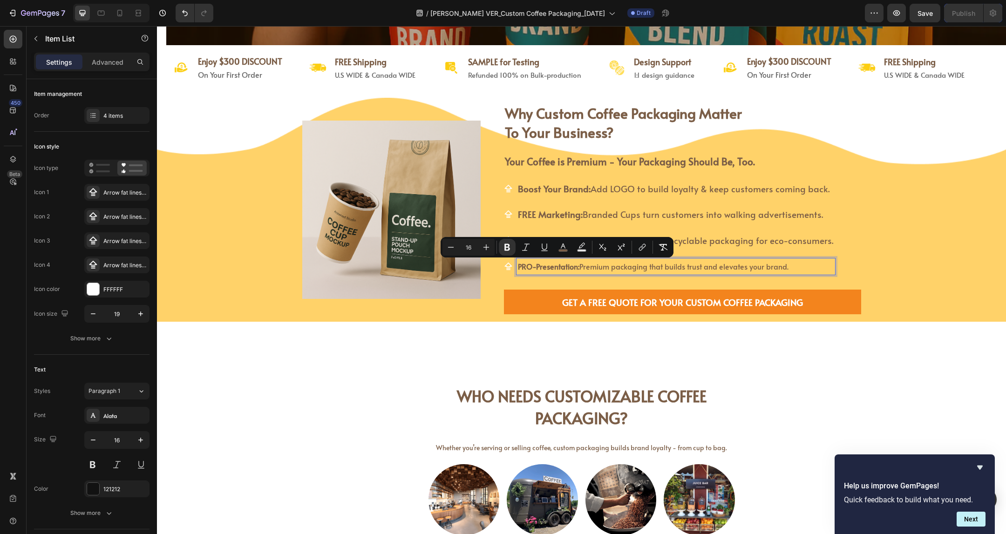
click at [537, 266] on strong "PRO-Presentation:" at bounding box center [548, 266] width 61 height 10
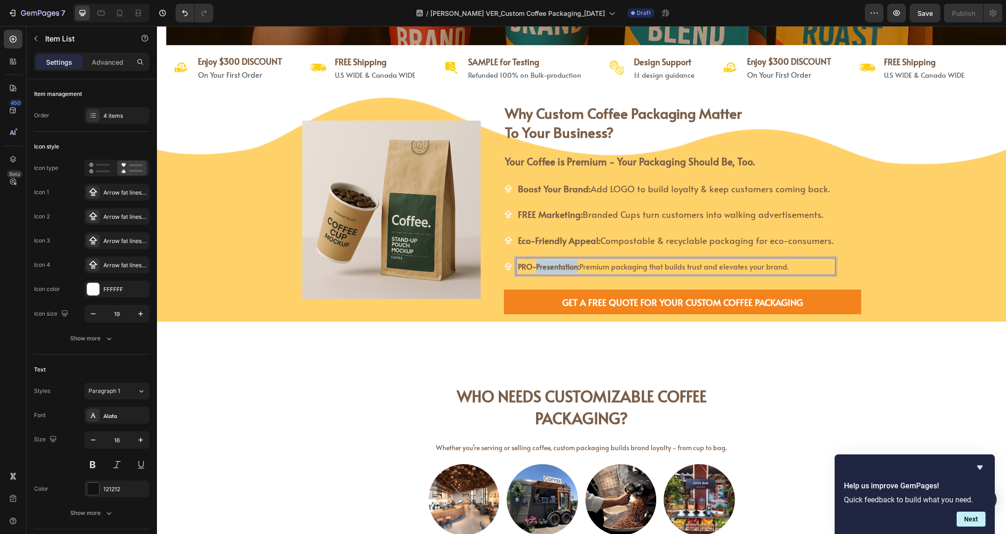
click at [537, 266] on strong "PRO-Presentation:" at bounding box center [548, 266] width 61 height 10
type input "19"
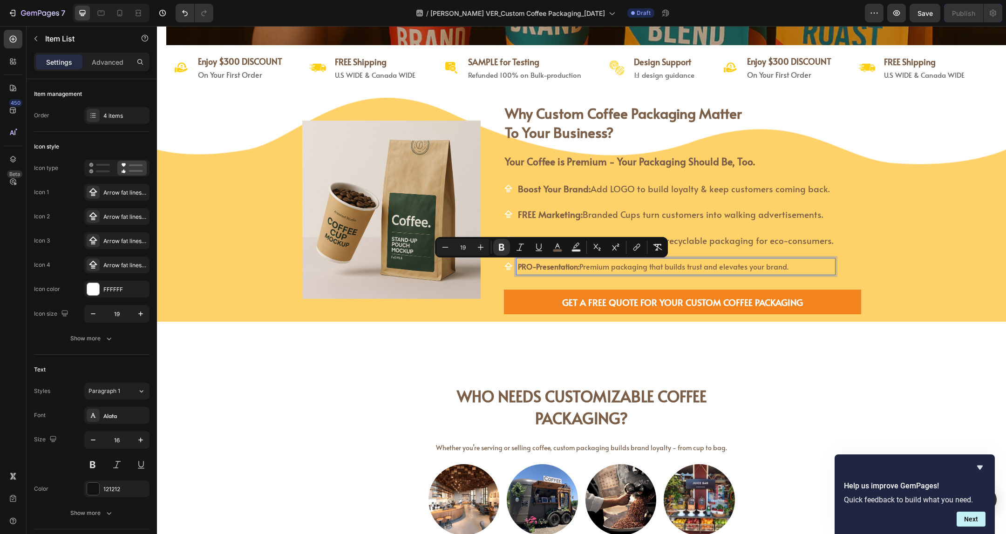
click at [755, 242] on span "Eco-Friendly Appeal: Compostable & recyclable packaging for eco-consumers." at bounding box center [676, 240] width 316 height 12
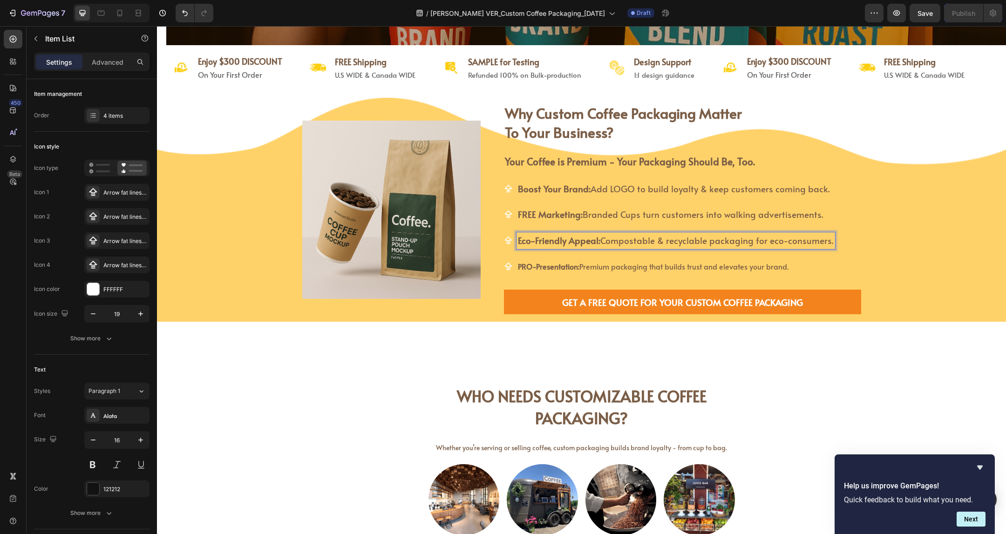
click at [553, 270] on strong "PRO-Presentation:" at bounding box center [548, 266] width 61 height 10
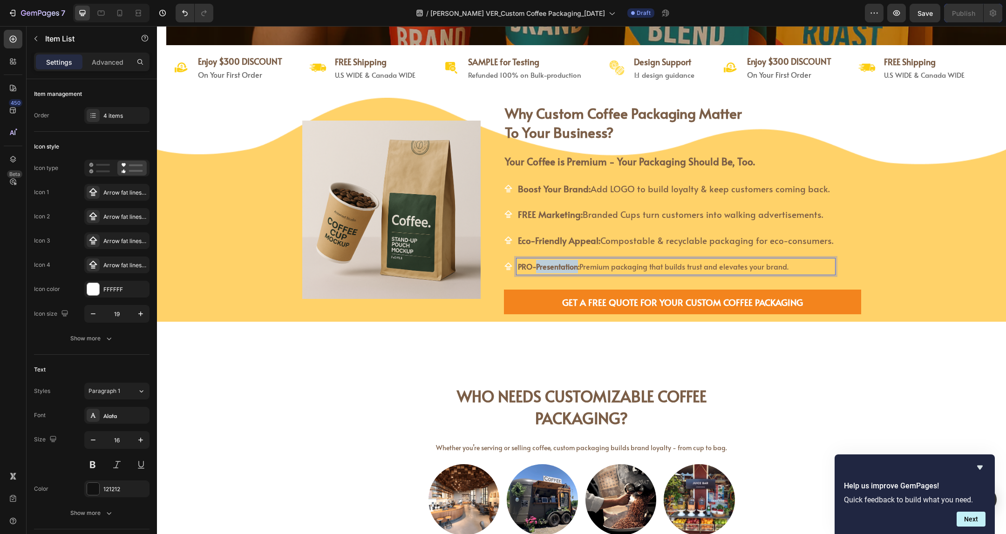
click at [553, 270] on strong "PRO-Presentation:" at bounding box center [548, 266] width 61 height 10
click at [639, 268] on span "PRO-Outlook: Premium packaging that builds trust and elevates your brand." at bounding box center [646, 266] width 256 height 10
click at [707, 265] on span "PRO-Outlook: Premium packaging will help builds trust and elevates your brand." at bounding box center [653, 266] width 270 height 10
click at [703, 267] on span "PRO-Outlook: Premium packaging will help builds trust and elevates your brand." at bounding box center [653, 266] width 270 height 10
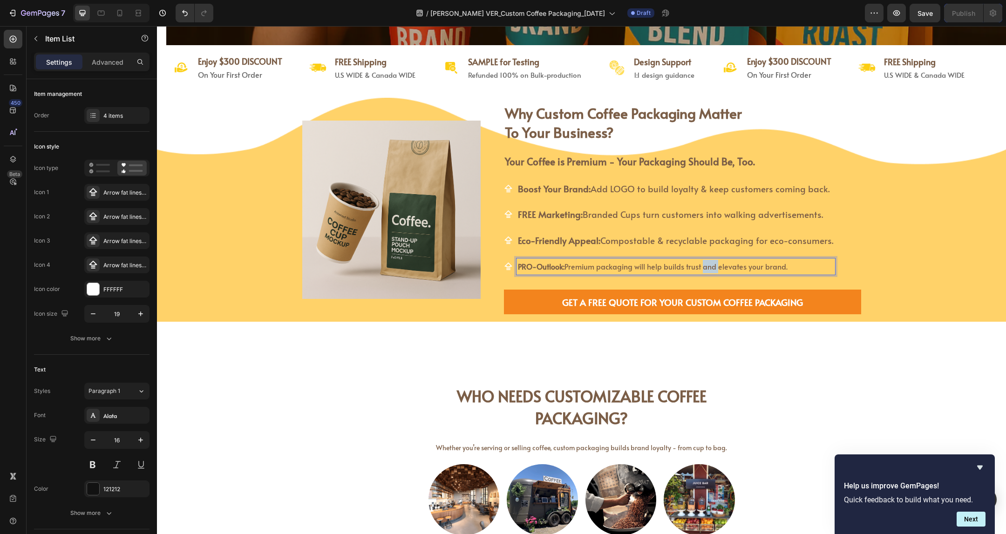
click at [703, 267] on span "PRO-Outlook: Premium packaging will help builds trust and elevates your brand." at bounding box center [653, 266] width 270 height 10
click at [750, 268] on span "PRO-Outlook: Premium packaging will help builds trust & elevates your brand." at bounding box center [649, 266] width 262 height 10
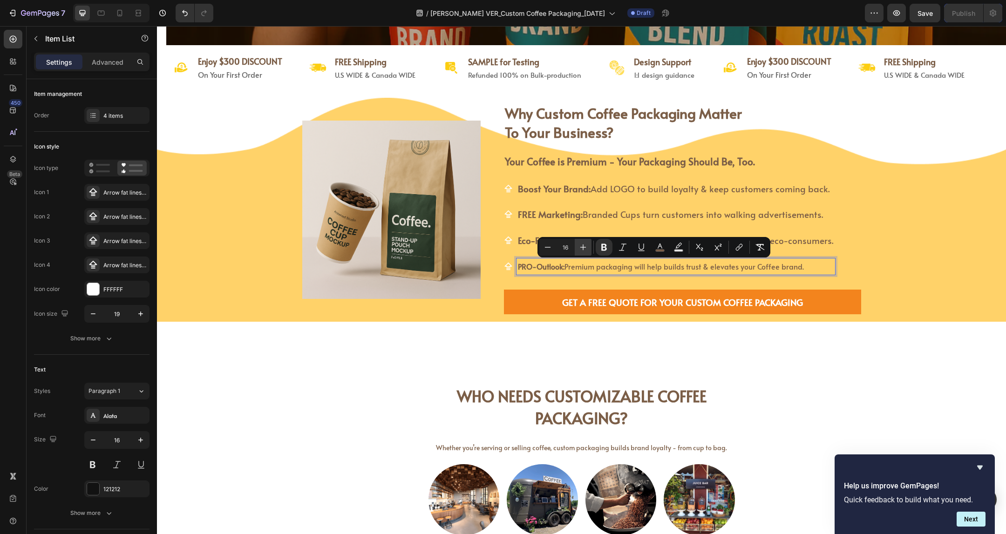
click at [580, 246] on icon "Editor contextual toolbar" at bounding box center [583, 247] width 9 height 9
type input "18"
drag, startPoint x: 876, startPoint y: 258, endPoint x: 764, endPoint y: 281, distance: 114.3
click at [876, 257] on div "Image why custom coffee packaging matter to your business? Heading why custom c…" at bounding box center [581, 210] width 849 height 225
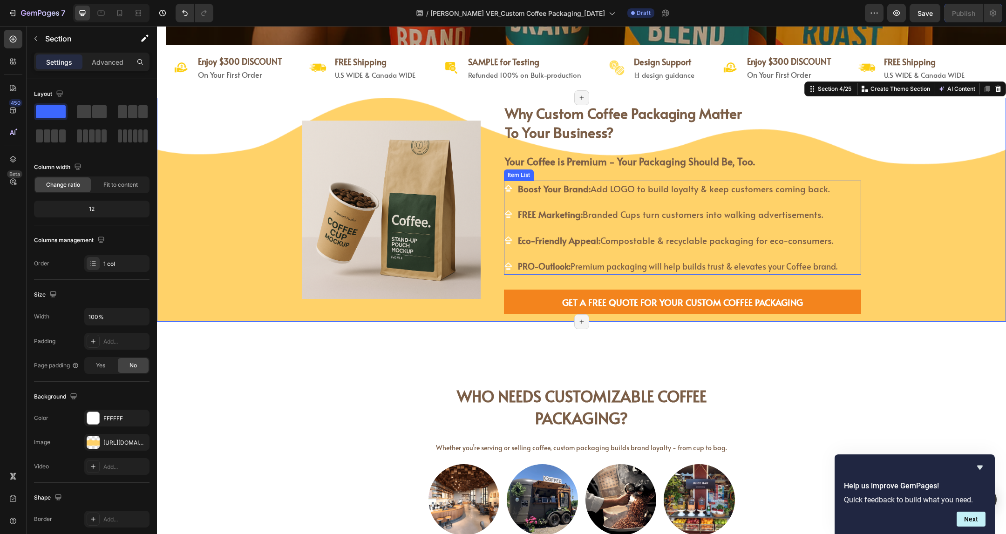
click at [773, 269] on span "PRO-Outlook: Premium packaging will help builds trust & elevates your Coffee br…" at bounding box center [678, 266] width 320 height 12
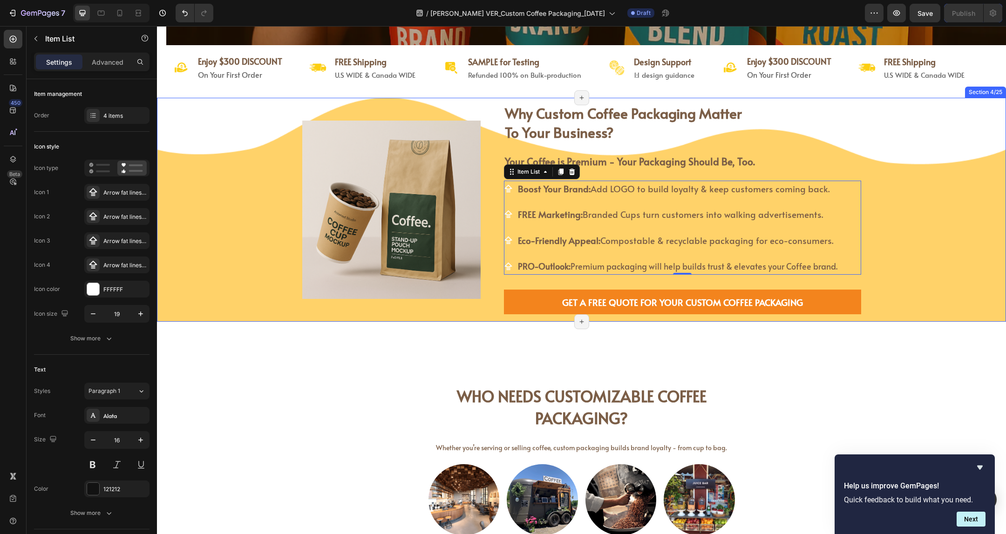
click at [921, 257] on div "Image why custom coffee packaging matter to your business? Heading why custom c…" at bounding box center [581, 210] width 849 height 225
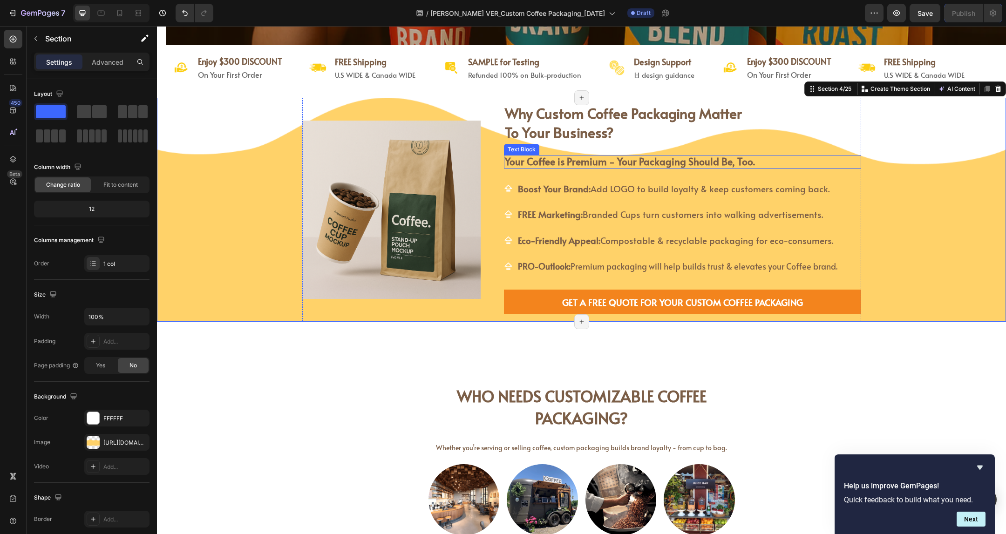
click at [647, 164] on strong "Your Coffee is Premium - Your Packaging Should Be, Too." at bounding box center [630, 162] width 250 height 14
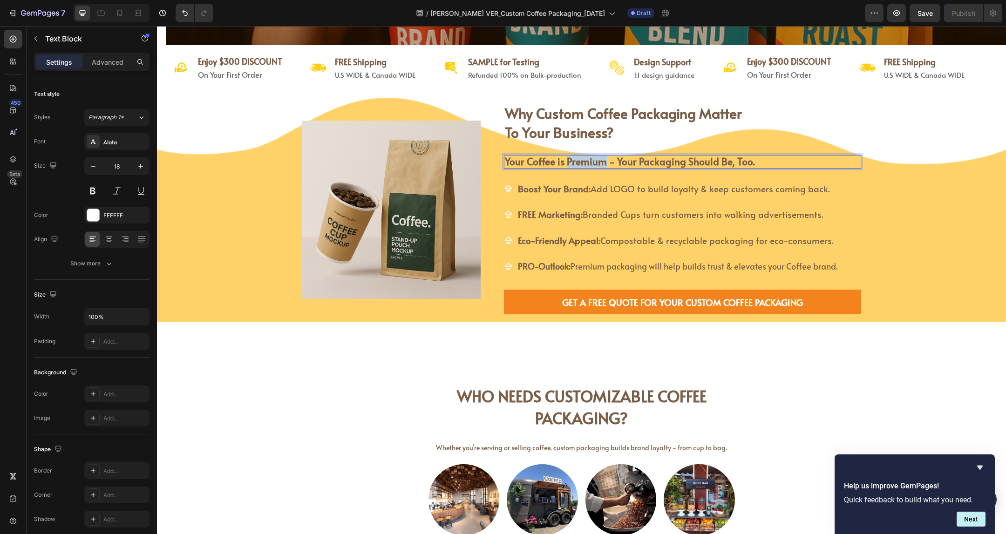
click at [587, 165] on strong "Your Coffee is Premium - Your Packaging Should Be, Too." at bounding box center [630, 162] width 250 height 14
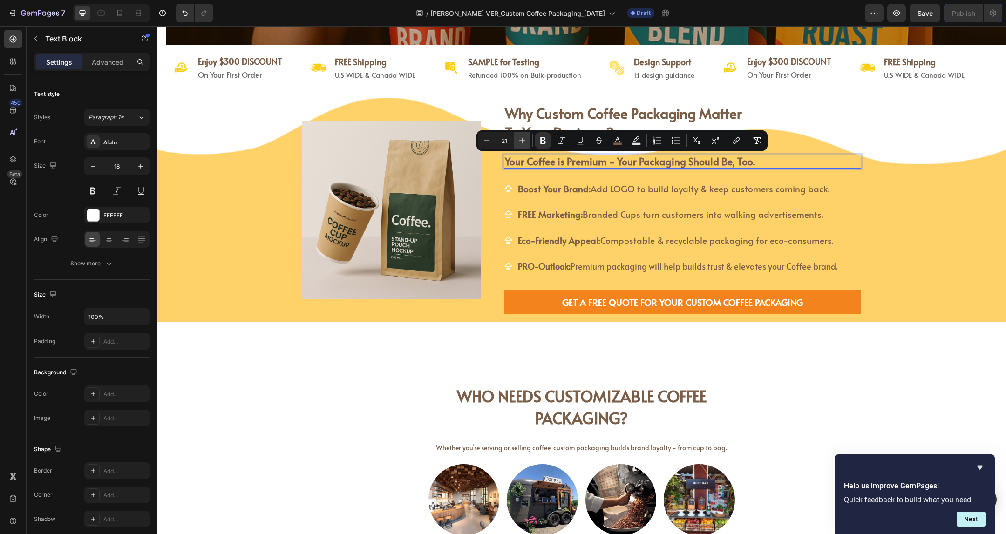
click at [525, 138] on icon "Editor contextual toolbar" at bounding box center [522, 140] width 9 height 9
type input "24"
click at [894, 217] on div "Image why custom coffee packaging matter to your business? Heading why custom c…" at bounding box center [581, 210] width 849 height 225
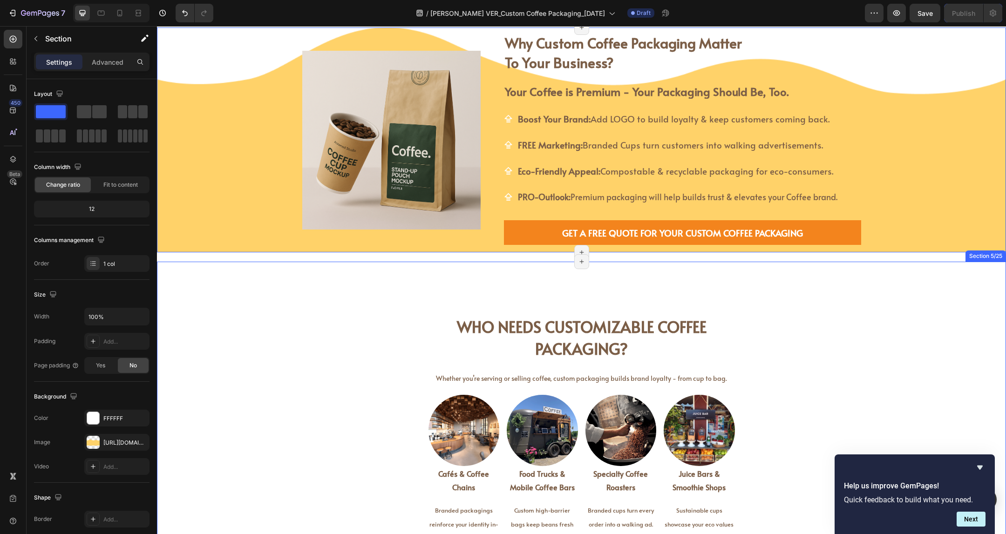
scroll to position [280, 0]
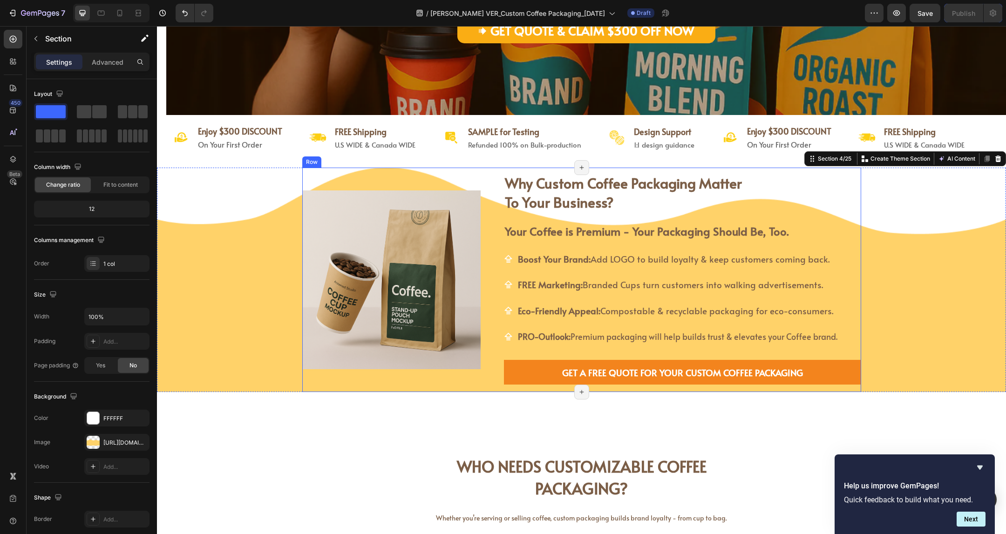
click at [665, 239] on div "why custom coffee packaging matter to your business? Heading why custom coffee …" at bounding box center [682, 280] width 357 height 225
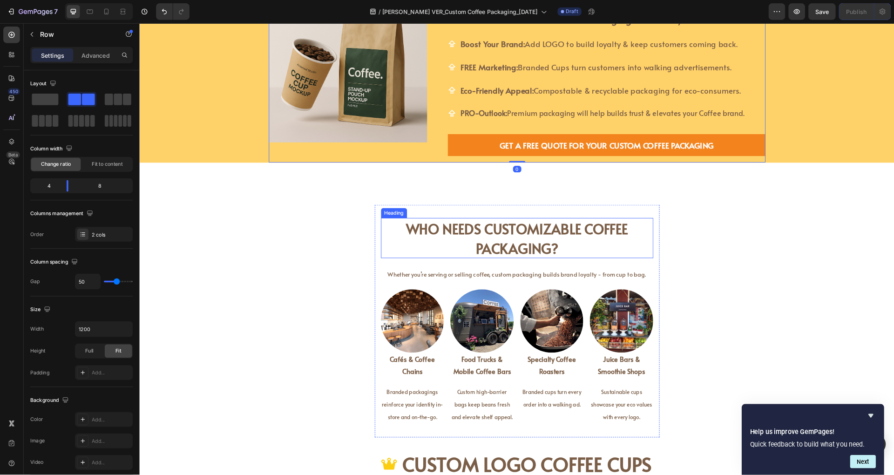
scroll to position [489, 0]
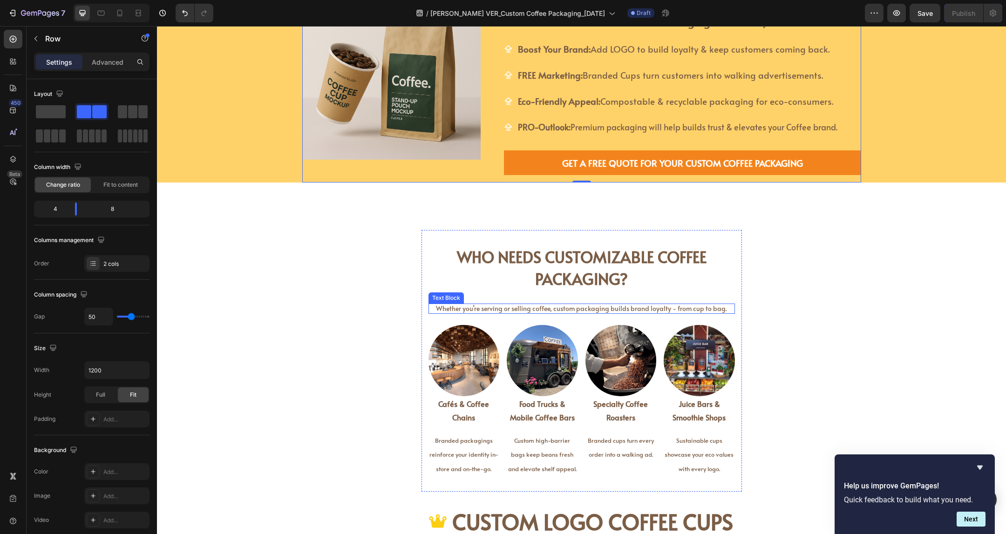
click at [532, 308] on span "Whether you’re serving or selling coffee, custom packaging builds brand loyalty…" at bounding box center [581, 308] width 291 height 9
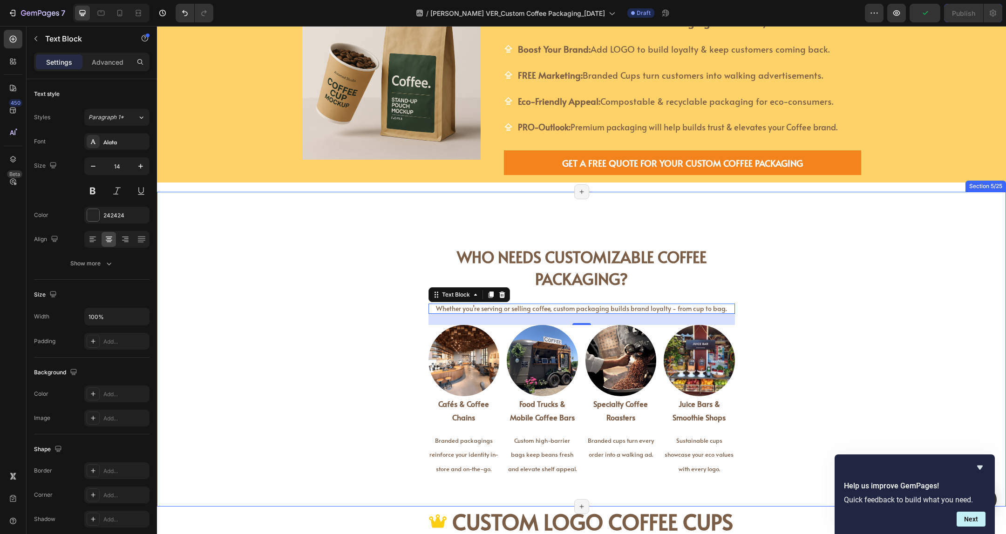
click at [795, 260] on div "Who Needs Customizable Coffee Packaging? Heading Whether you’re serving or sell…" at bounding box center [581, 349] width 849 height 285
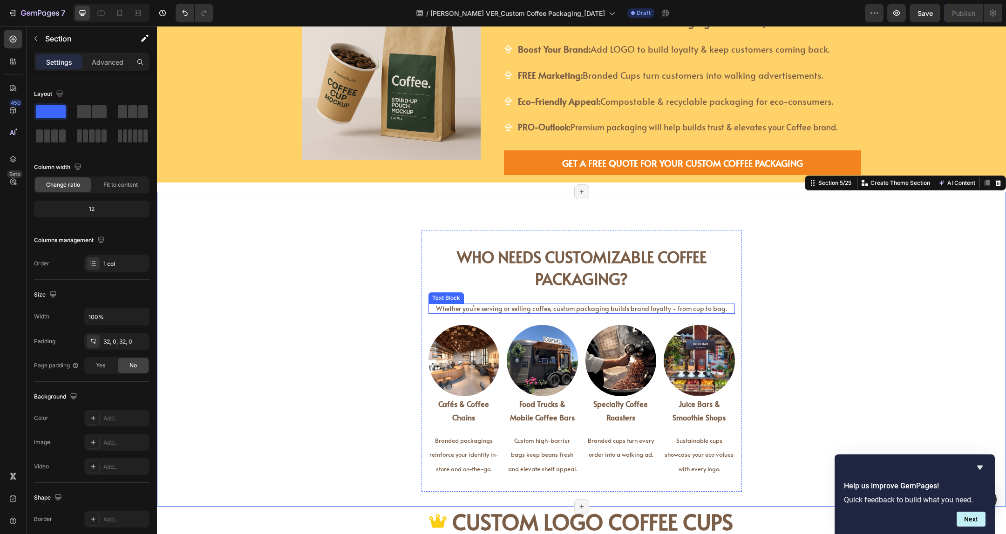
click at [521, 311] on span "Whether you’re serving or selling coffee, custom packaging builds brand loyalty…" at bounding box center [581, 308] width 291 height 9
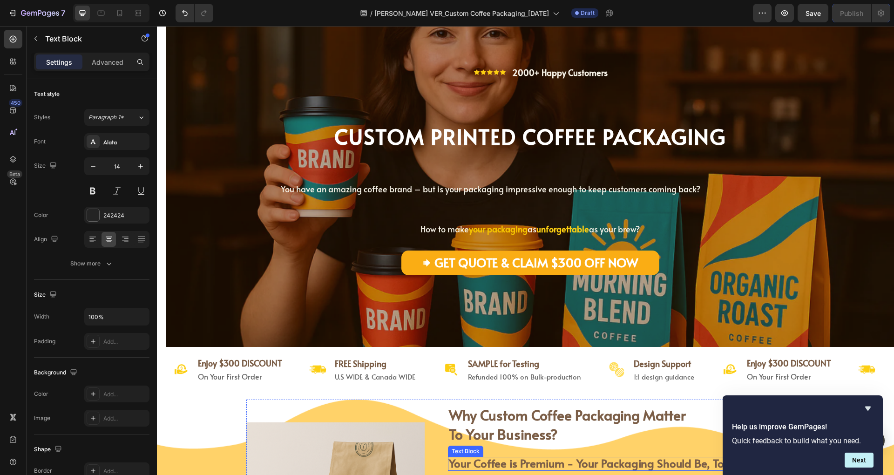
scroll to position [0, 0]
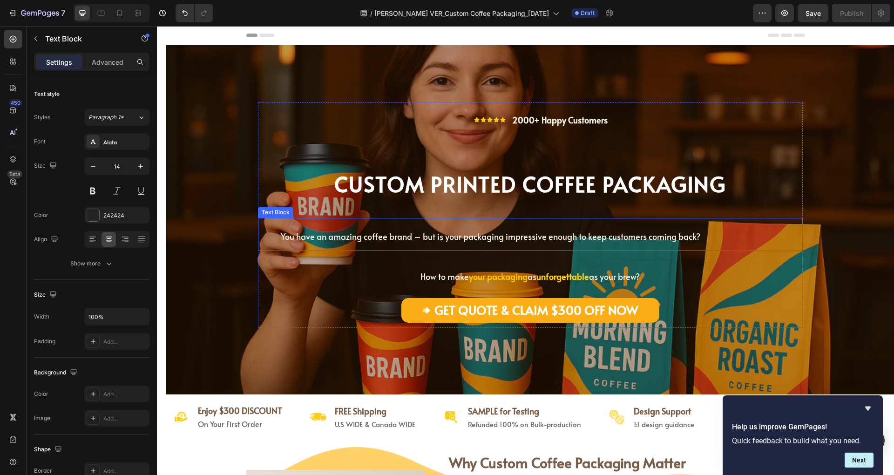
click at [547, 239] on span "You have an amazing coffee brand – but is your packaging impressive enough to k…" at bounding box center [491, 237] width 420 height 12
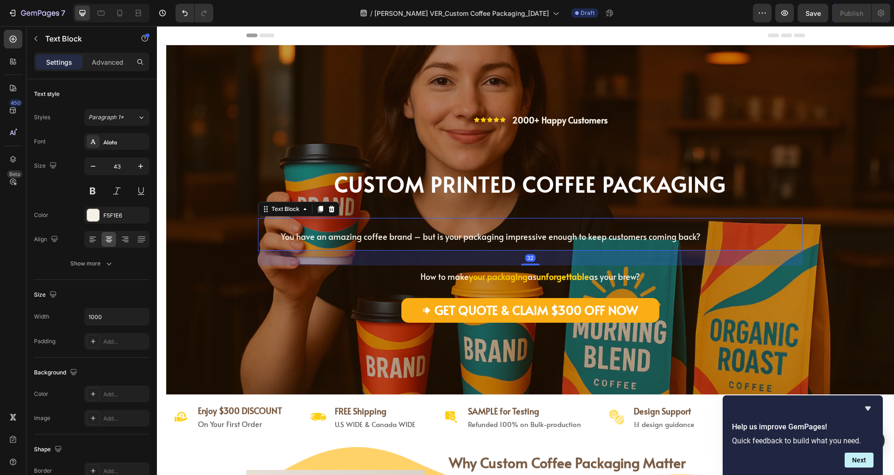
click at [560, 238] on span "You have an amazing coffee brand – but is your packaging impressive enough to k…" at bounding box center [491, 237] width 420 height 12
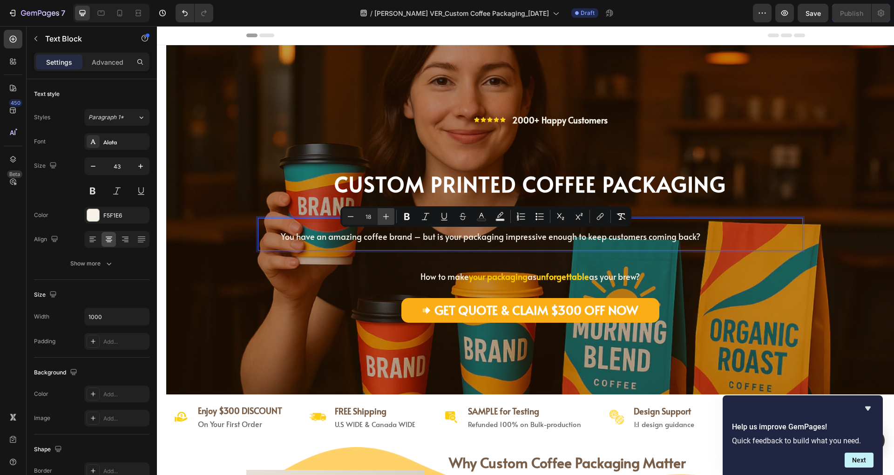
click at [388, 218] on icon "Editor contextual toolbar" at bounding box center [386, 216] width 9 height 9
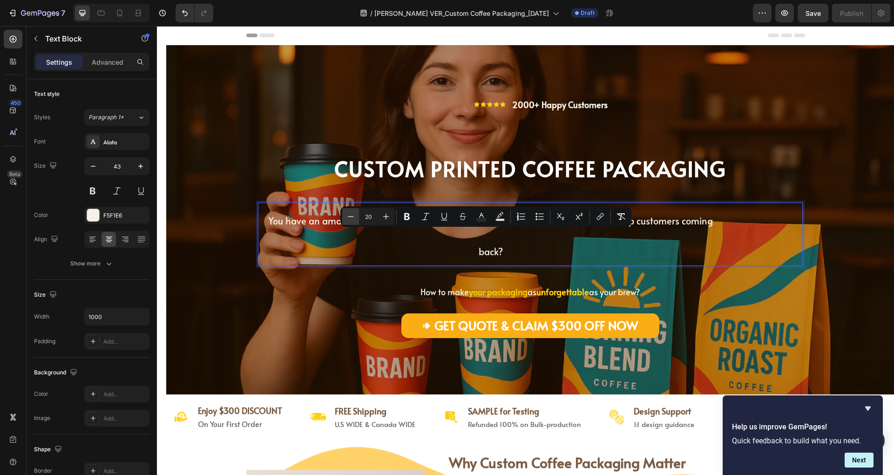
click at [354, 216] on icon "Editor contextual toolbar" at bounding box center [350, 216] width 9 height 9
type input "19"
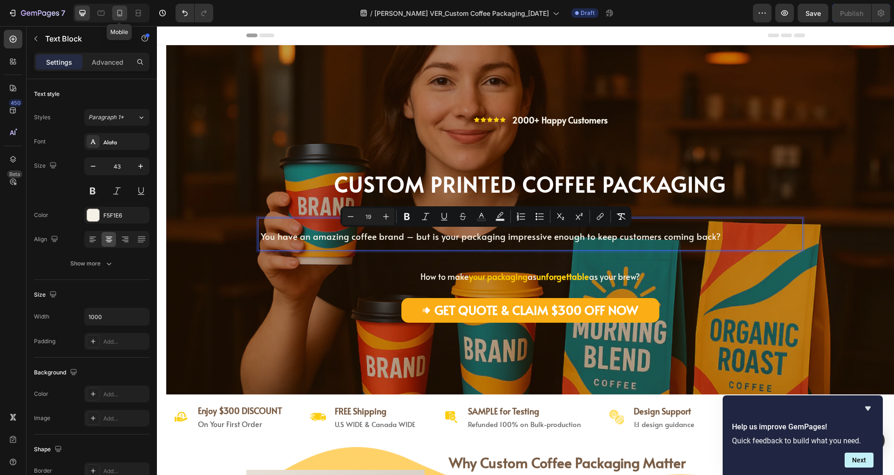
click at [120, 14] on icon at bounding box center [119, 12] width 9 height 9
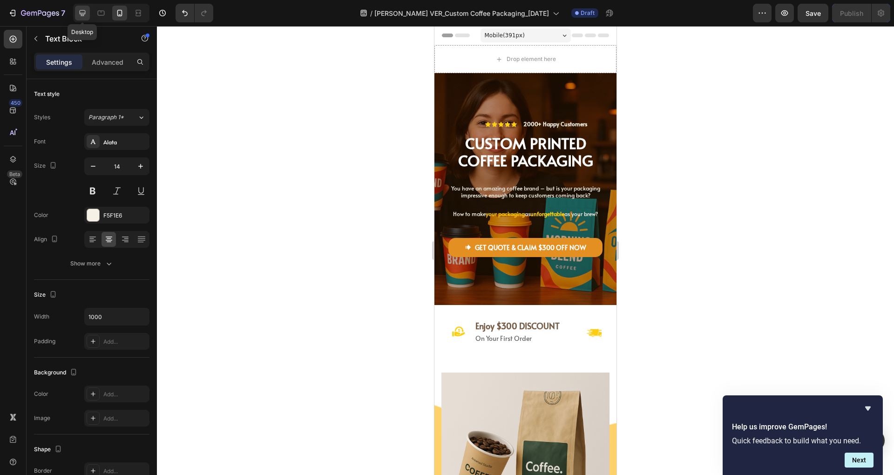
click at [83, 12] on icon at bounding box center [82, 12] width 9 height 9
type input "43"
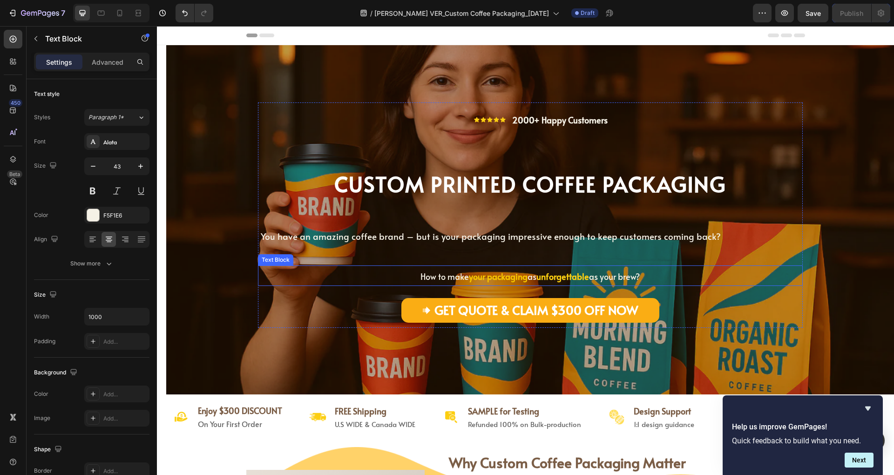
scroll to position [124, 0]
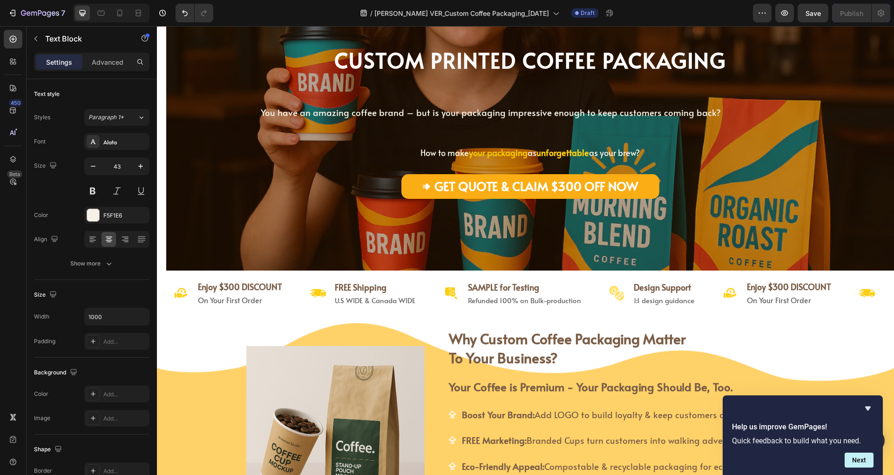
click at [514, 115] on span "You have an amazing coffee brand – but is your packaging impressive enough to k…" at bounding box center [491, 112] width 460 height 12
click at [399, 109] on span "You have an amazing coffee brand – but is your packaging impressive enough to k…" at bounding box center [491, 112] width 460 height 12
click at [437, 121] on p "You have an amazing coffee brand – but is your packaging impressive enough to k…" at bounding box center [491, 110] width 464 height 31
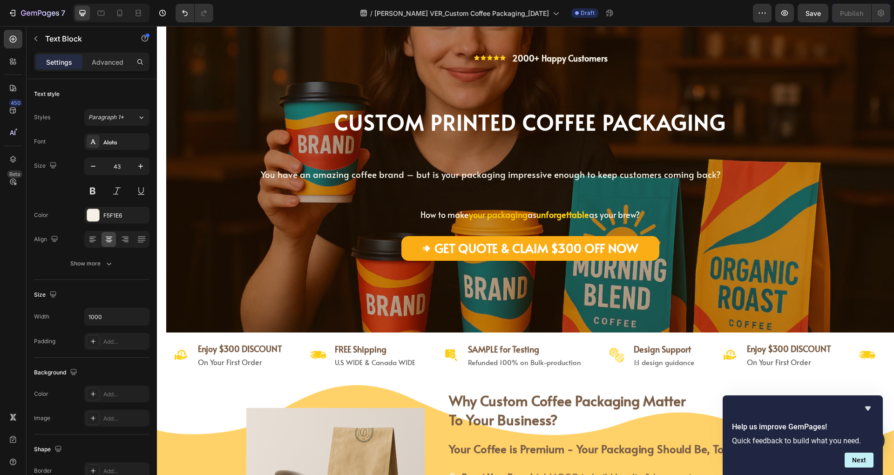
click at [330, 177] on span "You have an amazing coffee brand – but is your packaging impressive enough to k…" at bounding box center [491, 174] width 460 height 12
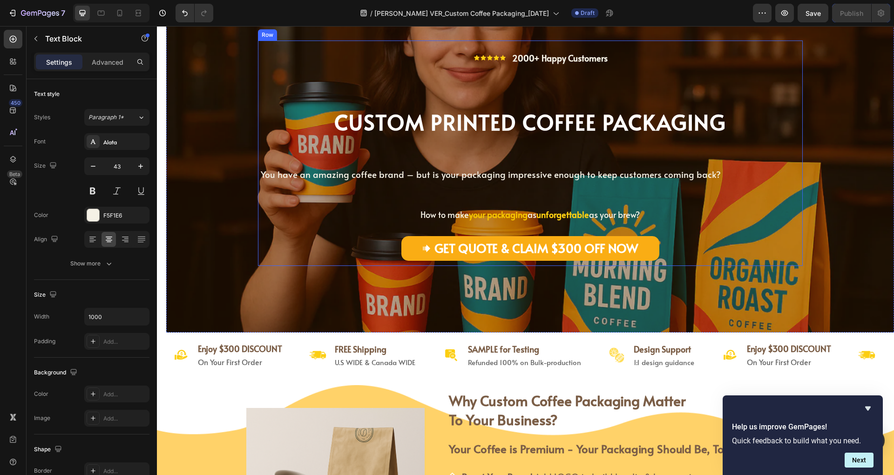
scroll to position [0, 0]
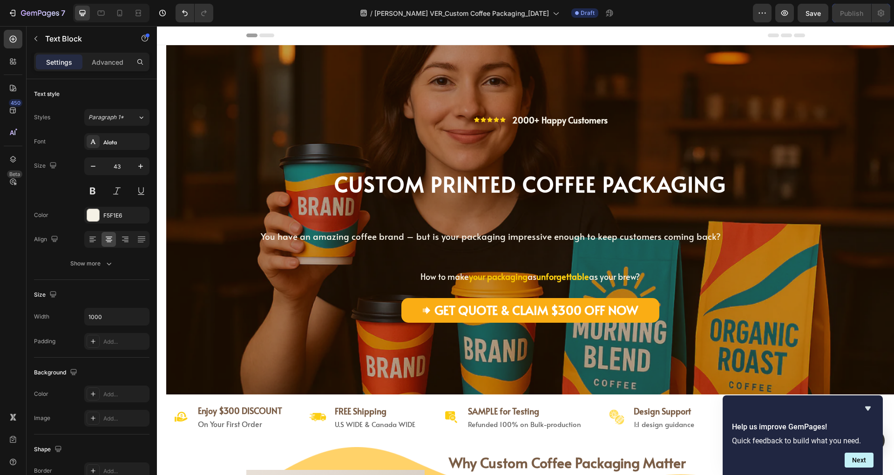
click at [409, 239] on span "You have an amazing coffee brand – but is your packaging impressive enough to k…" at bounding box center [491, 236] width 460 height 12
click at [378, 232] on span "You have an amazing coffee brand – but is your packaging impressive enough to k…" at bounding box center [491, 236] width 460 height 12
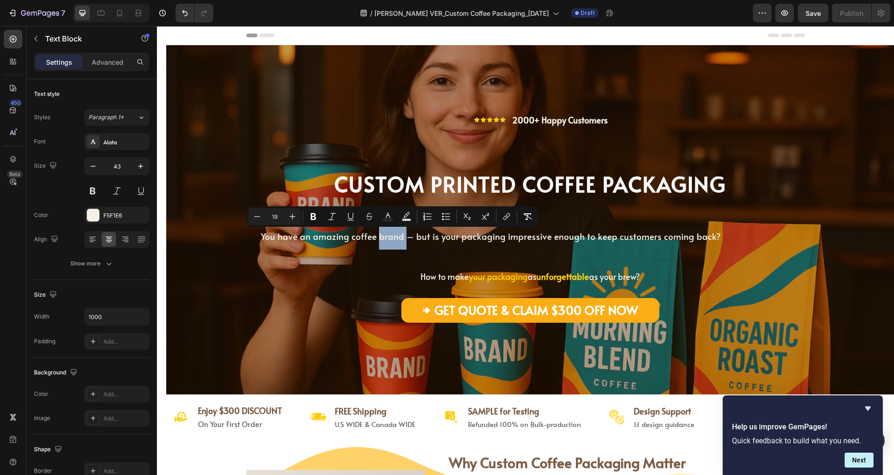
click at [362, 246] on p "You have an amazing coffee brand – but is your packaging impressive enough to k…" at bounding box center [491, 234] width 464 height 31
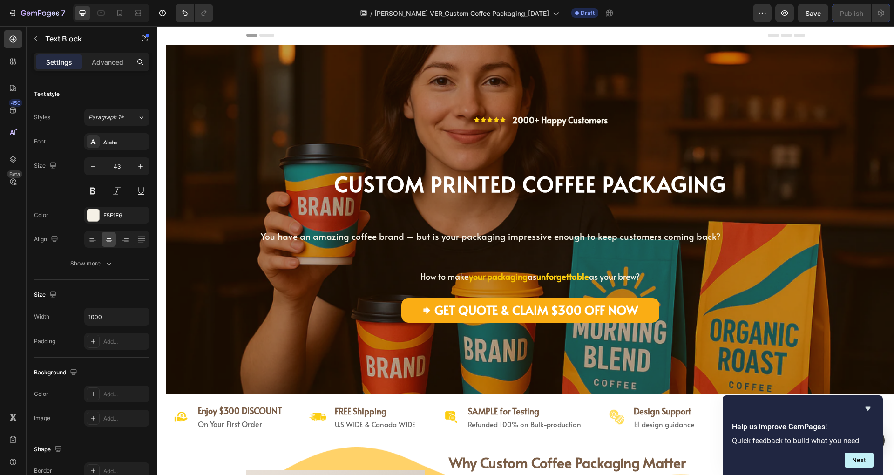
click at [358, 234] on span "You have an amazing coffee brand – but is your packaging impressive enough to k…" at bounding box center [491, 236] width 460 height 12
click at [425, 245] on p "You have an amazing coffee brand – but is your packaging impressive enough to k…" at bounding box center [491, 234] width 464 height 31
click at [360, 237] on span "You have an amazing coffee brand – but is your packaging impressive enough to k…" at bounding box center [491, 236] width 460 height 12
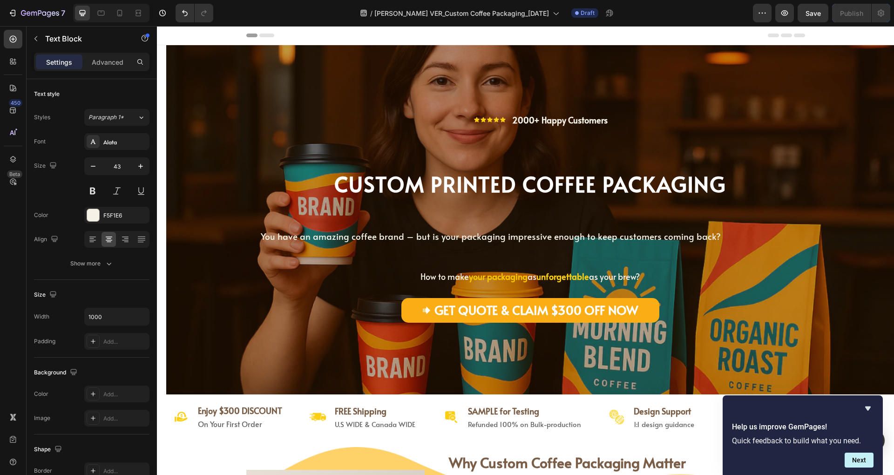
click at [400, 241] on span "You have an amazing coffee brand – but is your packaging impressive enough to k…" at bounding box center [491, 236] width 460 height 12
click at [384, 232] on span "You have an amazing coffee brand – but is your packaging impressive enough to k…" at bounding box center [491, 236] width 460 height 12
click at [487, 237] on span "You have an amazing coffee brand – but is your packaging impressive enough to k…" at bounding box center [491, 236] width 460 height 12
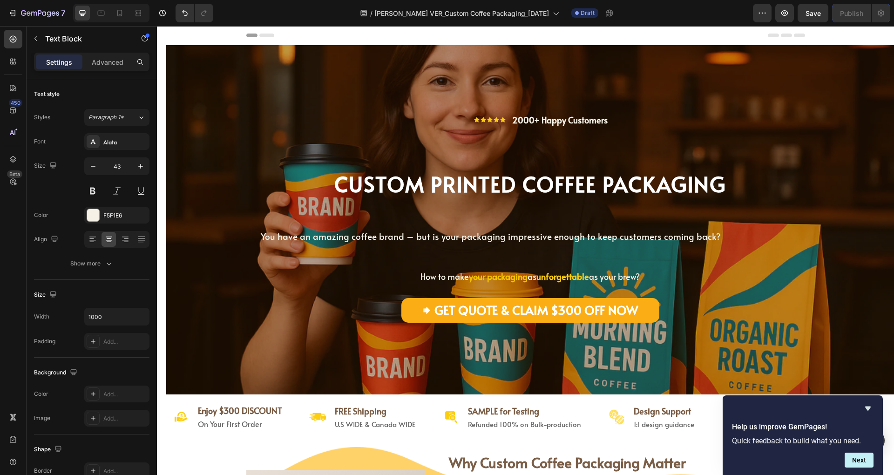
click at [567, 234] on span "You have an amazing coffee brand – but is your packaging impressive enough to k…" at bounding box center [491, 236] width 460 height 12
click at [676, 233] on span "You have an amazing coffee brand – but is your packaging impressive enough to k…" at bounding box center [491, 236] width 460 height 12
click at [661, 238] on span "You have an amazing coffee brand – but is your packaging impressive enough to k…" at bounding box center [491, 236] width 460 height 12
click at [389, 236] on span "You have an amazing coffee brand – but is your packaging impressive enough to k…" at bounding box center [491, 236] width 460 height 12
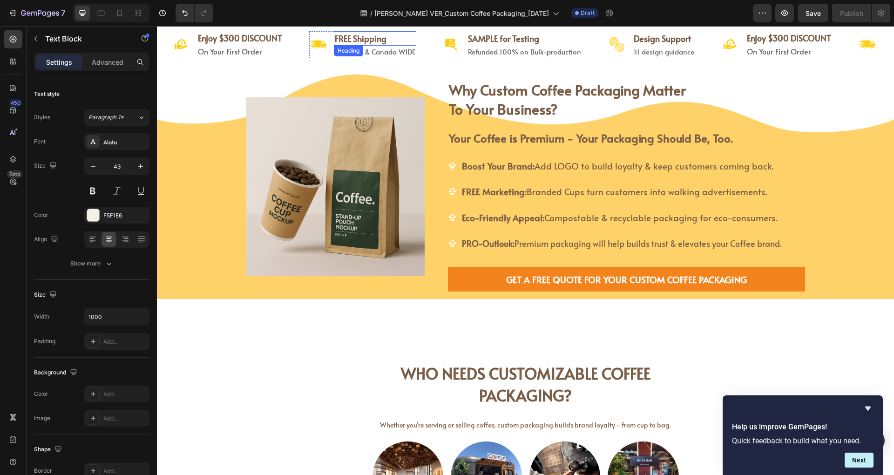
scroll to position [497, 0]
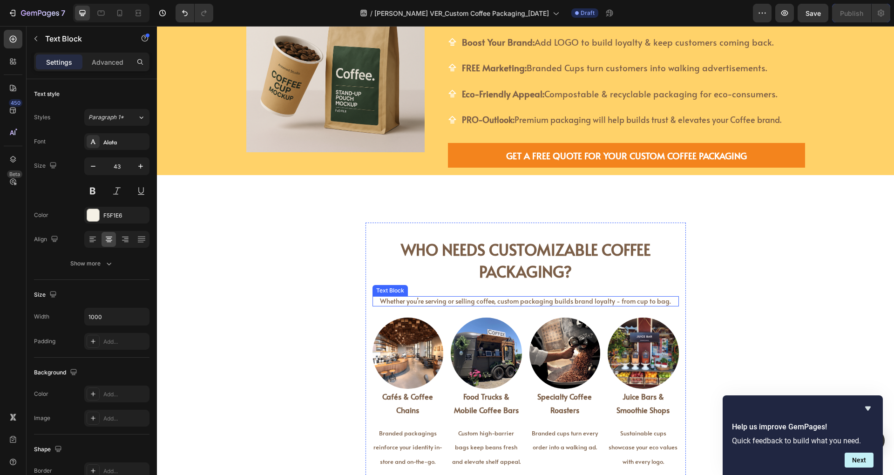
click at [404, 298] on span "Whether you’re serving or selling coffee, custom packaging builds brand loyalty…" at bounding box center [525, 301] width 291 height 9
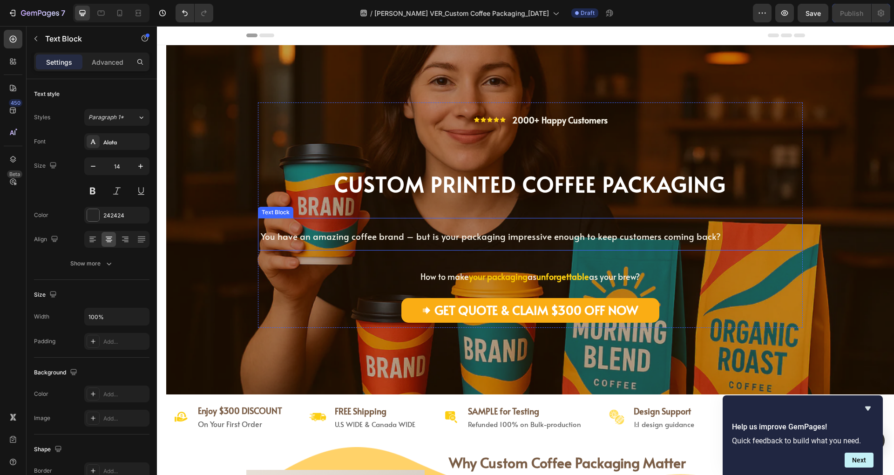
click at [645, 237] on span "You have an amazing coffee brand – but is your packaging impressive enough to k…" at bounding box center [491, 236] width 460 height 12
click at [645, 236] on span "You have an amazing coffee brand – but is your packaging impressive enough to k…" at bounding box center [491, 236] width 460 height 12
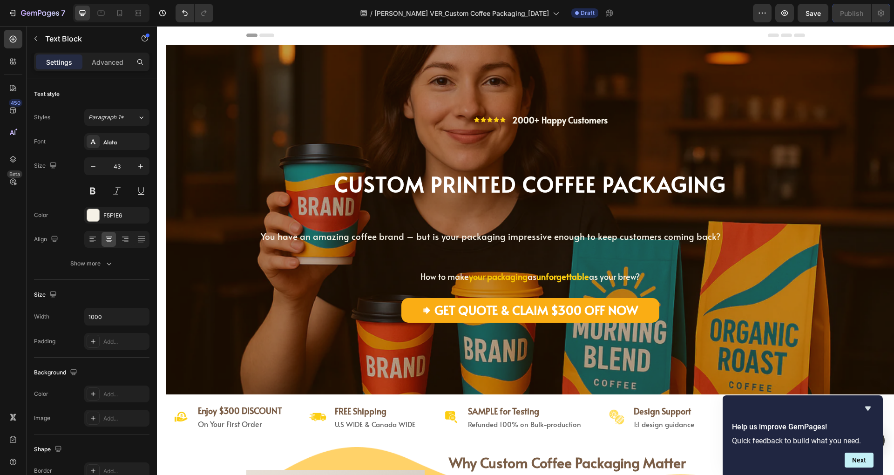
click at [613, 235] on span "You have an amazing coffee brand – but is your packaging impressive enough to k…" at bounding box center [491, 236] width 460 height 12
click at [385, 238] on span "You have an amazing coffee brand – but is your packaging impressive enough to k…" at bounding box center [491, 236] width 460 height 12
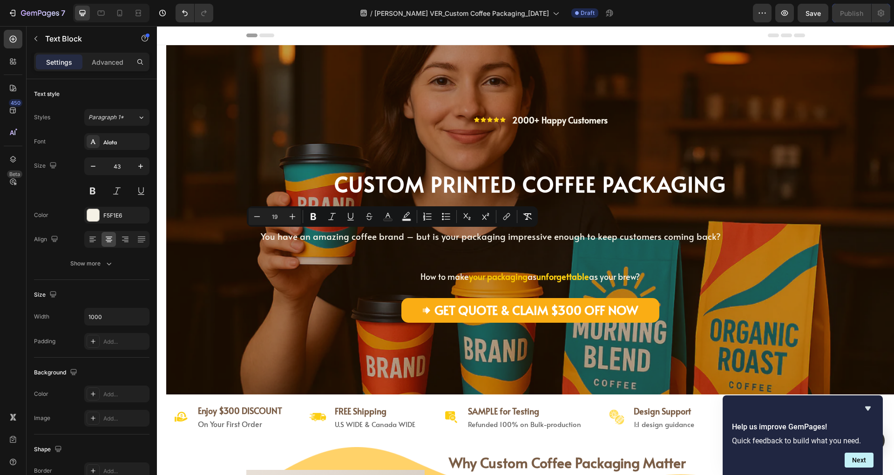
click at [448, 235] on span "You have an amazing coffee brand – but is your packaging impressive enough to k…" at bounding box center [491, 236] width 460 height 12
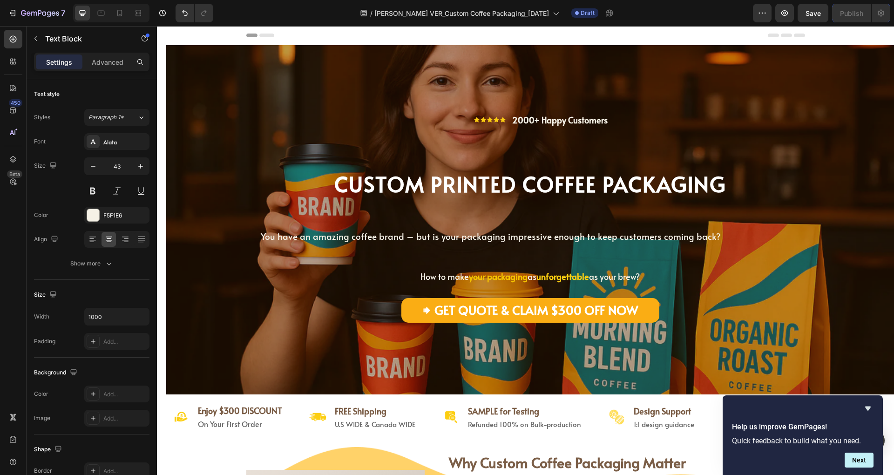
scroll to position [62, 0]
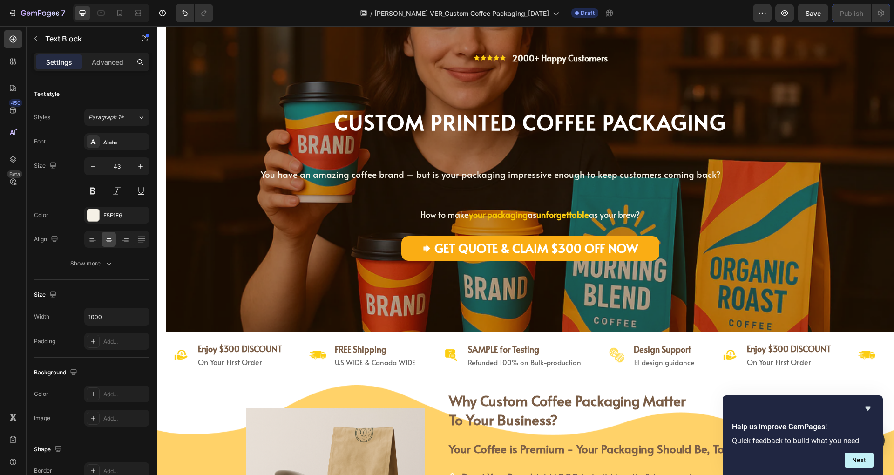
click at [290, 174] on span "You have an amazing coffee brand – but is your packaging impressive enough to k…" at bounding box center [491, 174] width 460 height 12
click at [540, 177] on span "You have an amazing coffee brand – but is your packaging impressive enough to k…" at bounding box center [491, 174] width 460 height 12
click at [567, 176] on span "You have an amazing coffee brand – but is your packaging impressive enough to k…" at bounding box center [491, 174] width 460 height 12
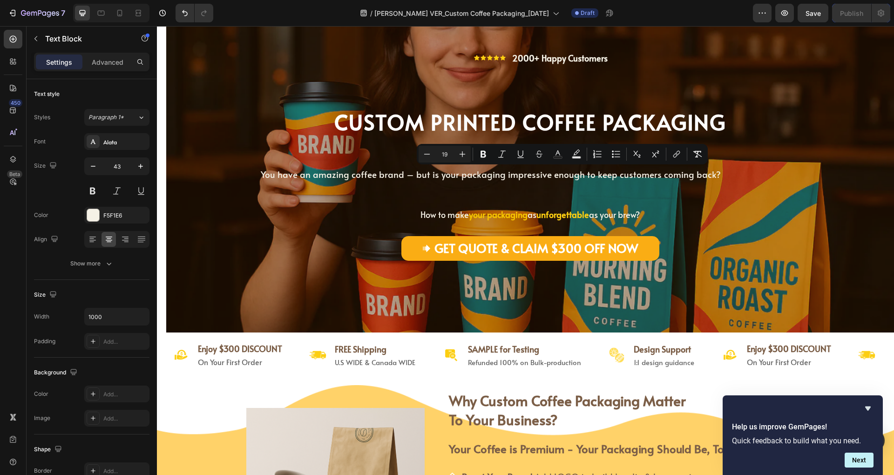
click at [394, 176] on span "You have an amazing coffee brand – but is your packaging impressive enough to k…" at bounding box center [491, 174] width 460 height 12
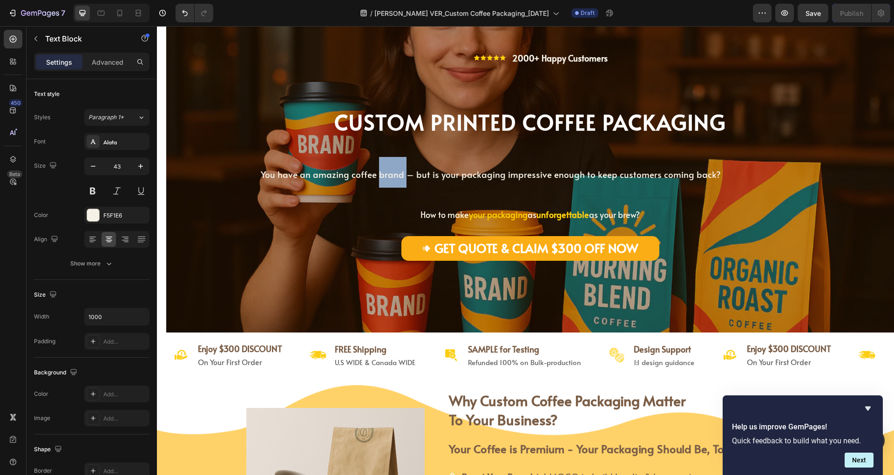
click at [394, 176] on span "You have an amazing coffee brand – but is your packaging impressive enough to k…" at bounding box center [491, 174] width 460 height 12
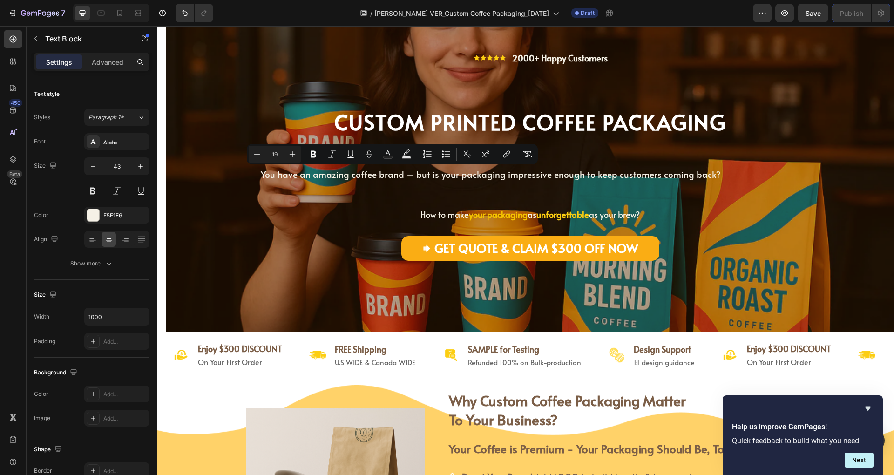
click at [452, 179] on span "You have an amazing coffee brand – but is your packaging impressive enough to k…" at bounding box center [491, 174] width 460 height 12
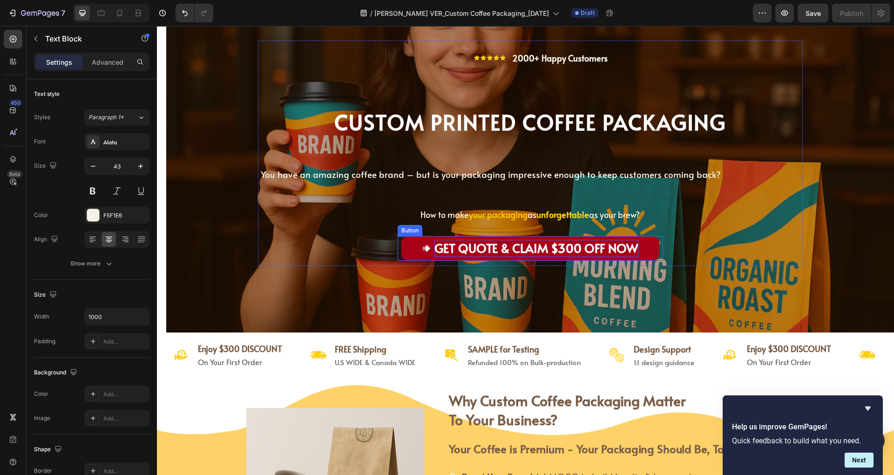
click at [552, 245] on span "GET QUOTE & CLAIM $300 OFF NOW" at bounding box center [537, 247] width 204 height 17
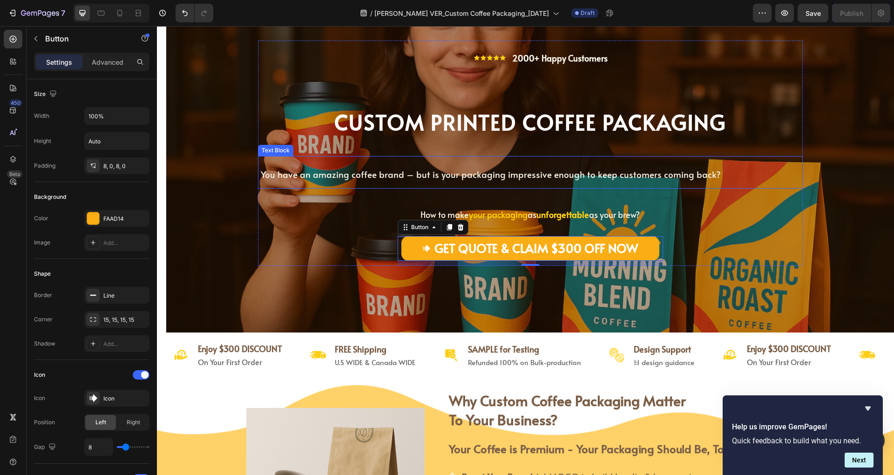
click at [571, 175] on span "You have an amazing coffee brand – but is your packaging impressive enough to k…" at bounding box center [491, 174] width 460 height 12
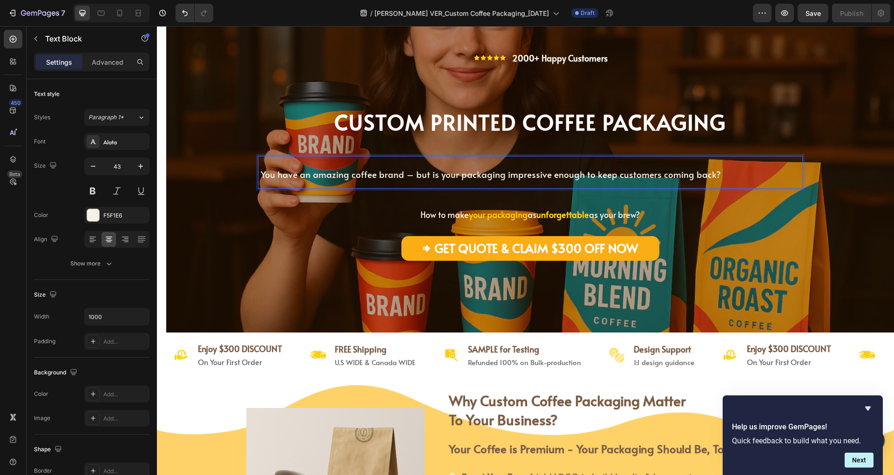
click at [726, 176] on div "You have an amazing coffee brand – but is your packaging impressive enough to k…" at bounding box center [530, 172] width 545 height 33
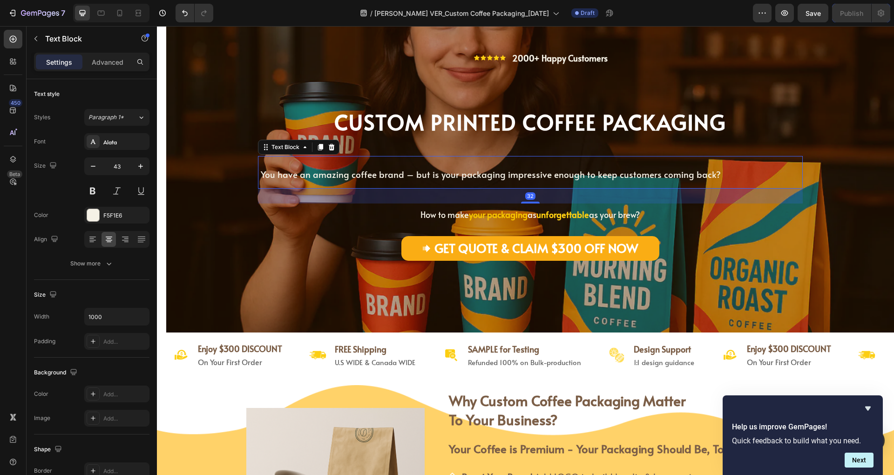
click at [726, 176] on div "You have an amazing coffee brand – but is your packaging impressive enough to k…" at bounding box center [530, 172] width 545 height 33
click at [725, 174] on div "You have an amazing coffee brand – but is your packaging impressive enough to k…" at bounding box center [530, 172] width 545 height 33
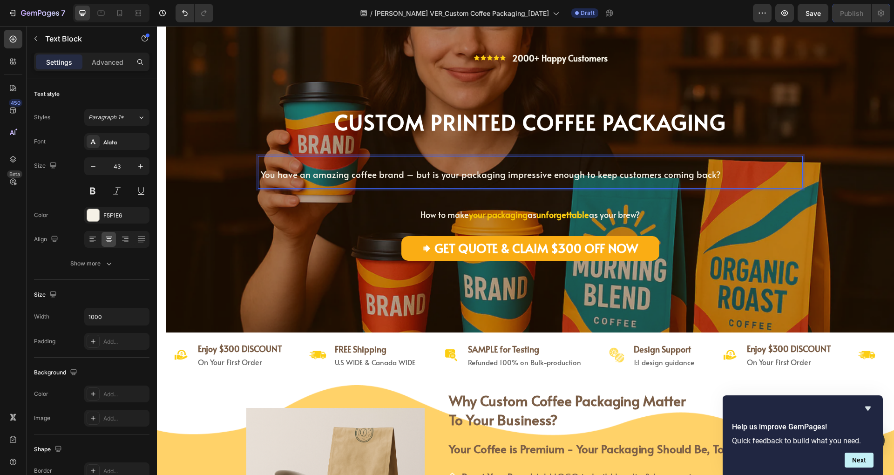
click at [712, 173] on p "You have an amazing coffee brand – but is your packaging impressive enough to k…" at bounding box center [491, 172] width 464 height 31
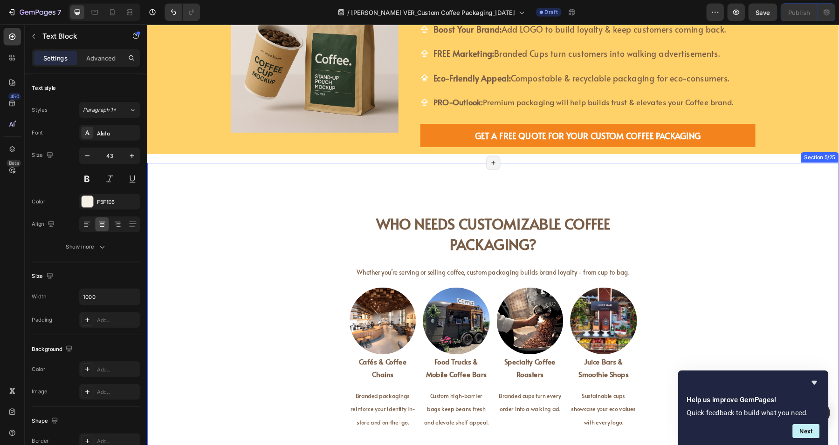
scroll to position [621, 0]
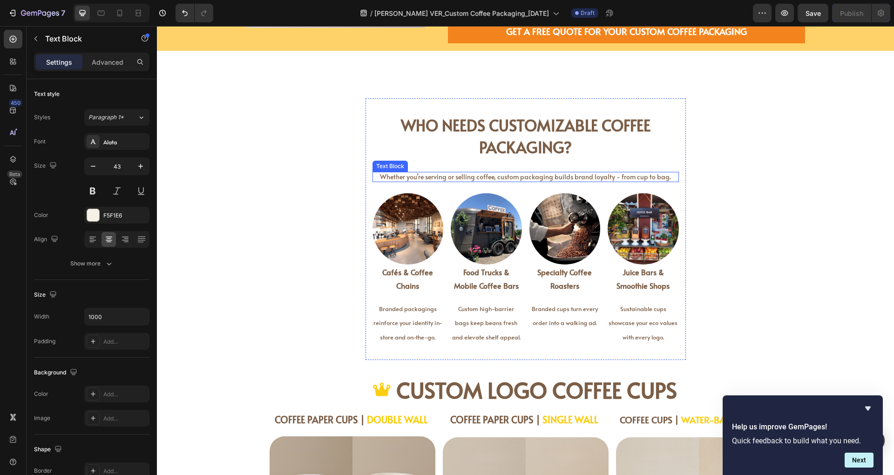
click at [418, 173] on span "Whether you’re serving or selling coffee, custom packaging builds brand loyalty…" at bounding box center [525, 176] width 291 height 9
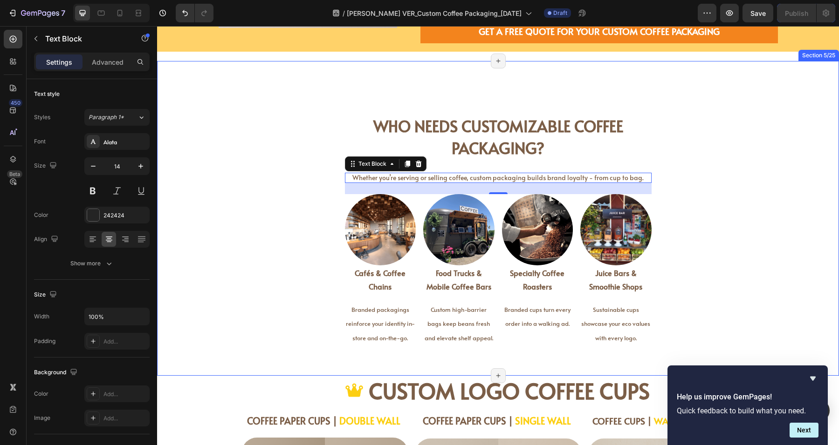
scroll to position [679, 0]
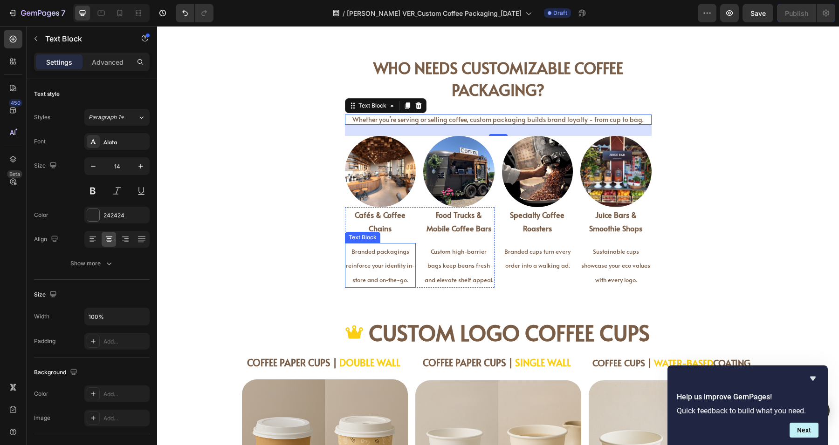
click at [382, 257] on p "Branded packagings reinforce your identity in-store and on-the-go." at bounding box center [380, 265] width 69 height 43
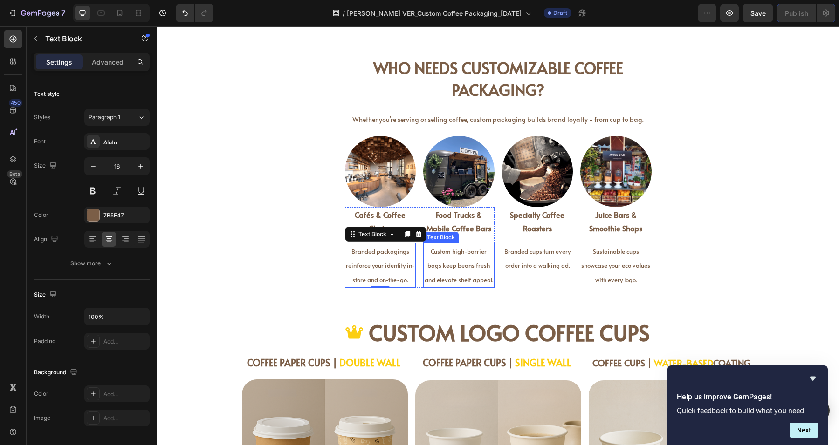
click at [440, 267] on span "Custom high-barrier bags keep beans fresh and elevate shelf appeal." at bounding box center [458, 265] width 68 height 37
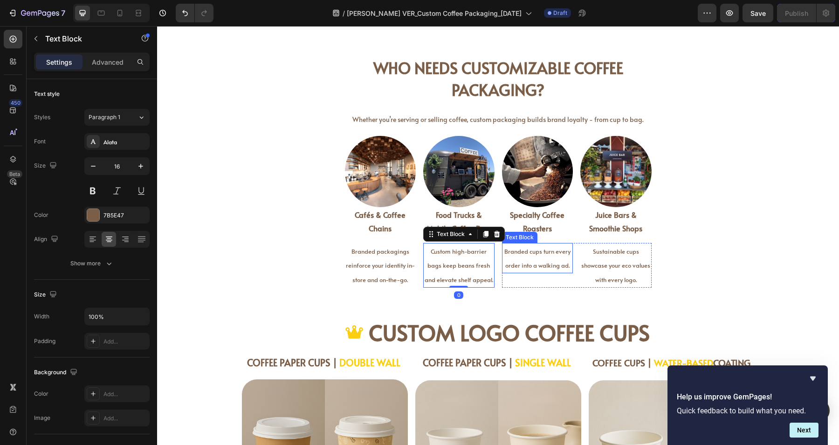
click at [546, 264] on span "Branded cups turn every order into a walking ad." at bounding box center [537, 258] width 66 height 23
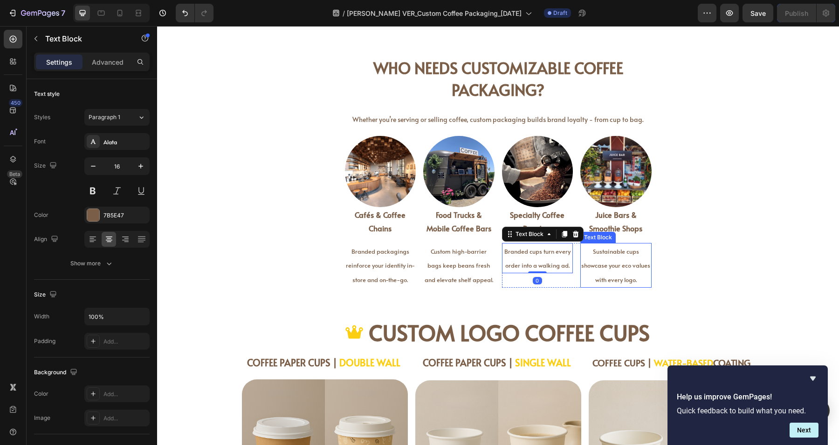
click at [600, 266] on span "Sustainable cups showcase your eco values with every logo." at bounding box center [615, 265] width 69 height 37
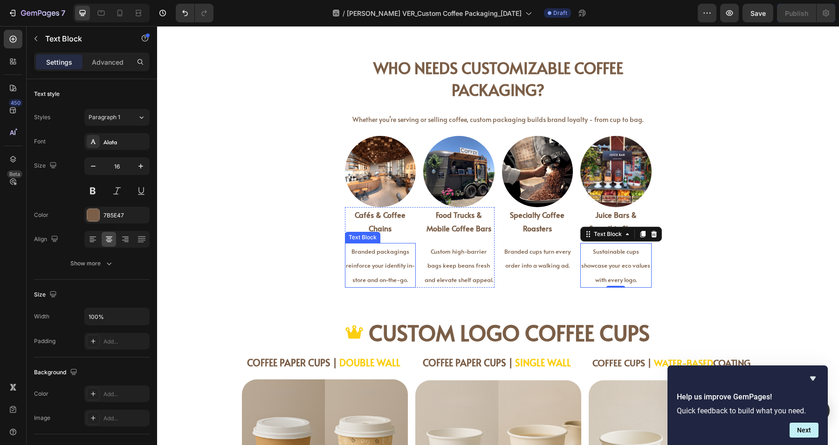
click at [387, 270] on p "Branded packagings reinforce your identity in-store and on-the-go." at bounding box center [380, 265] width 69 height 43
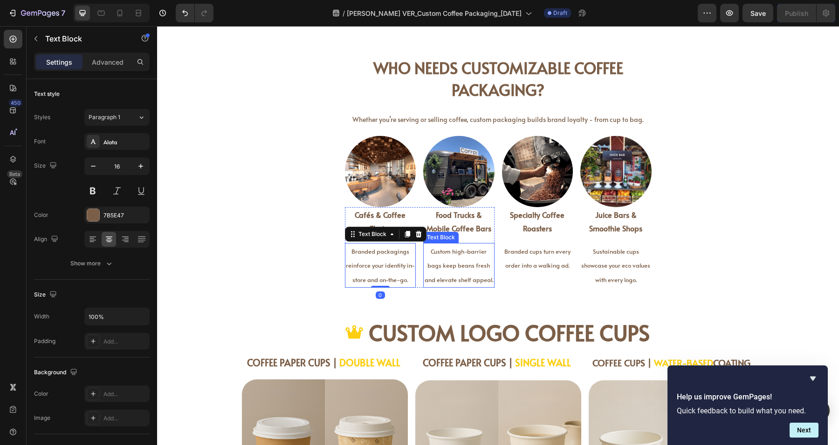
click at [456, 271] on p "Custom high-barrier bags keep beans fresh and elevate shelf appeal." at bounding box center [458, 265] width 69 height 43
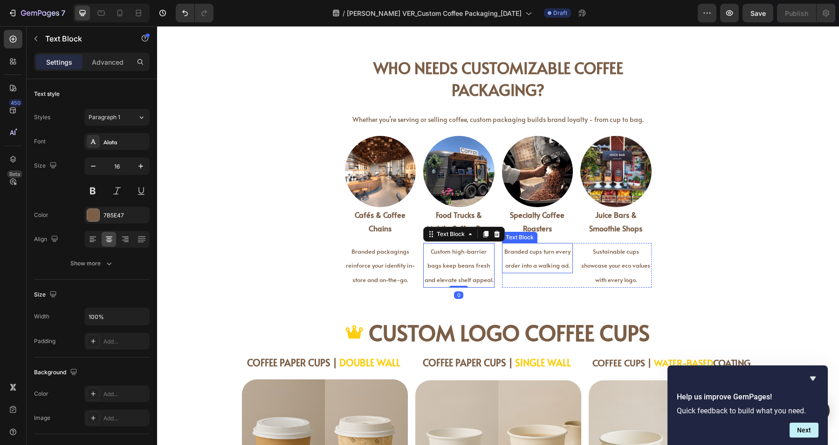
click at [536, 262] on span "Branded cups turn every order into a walking ad." at bounding box center [537, 258] width 66 height 23
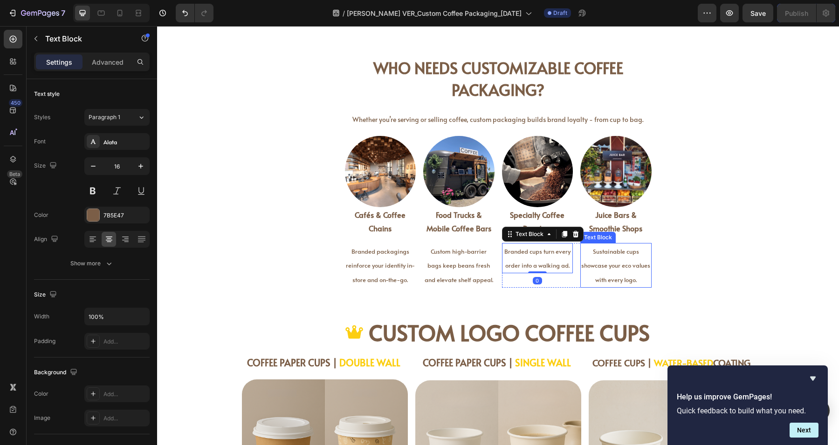
click at [613, 271] on p "Sustainable cups showcase your eco values with every logo." at bounding box center [615, 265] width 69 height 43
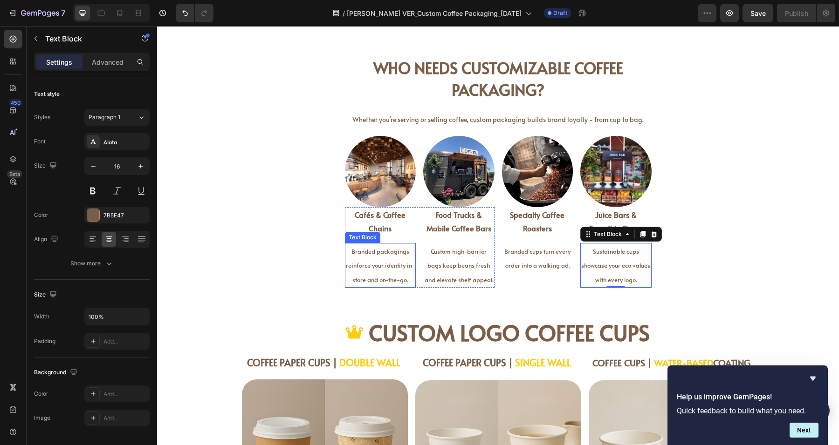
click at [366, 265] on span "Branded packagings reinforce your identity in-store and on-the-go." at bounding box center [380, 265] width 69 height 37
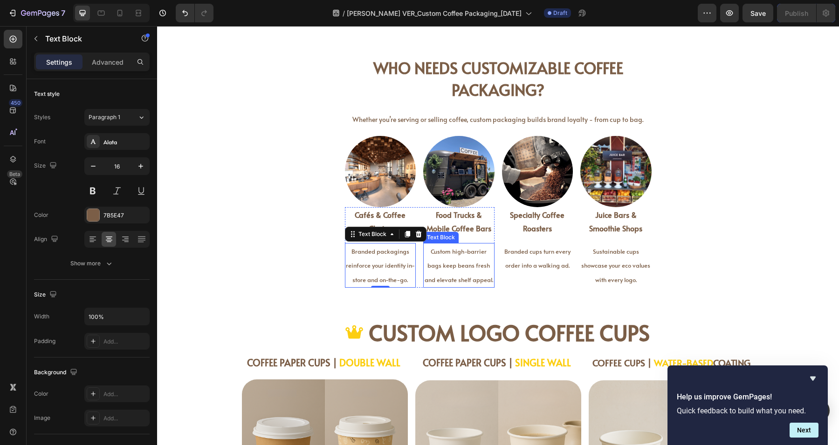
click at [456, 266] on span "Custom high-barrier bags keep beans fresh and elevate shelf appeal." at bounding box center [458, 265] width 68 height 37
click at [381, 259] on p "Branded packagings reinforce your identity in-store and on-the-go." at bounding box center [380, 265] width 69 height 43
click at [289, 276] on div "Who Needs Customizable Coffee Packaging? Heading Whether you’re serving or sell…" at bounding box center [498, 160] width 682 height 285
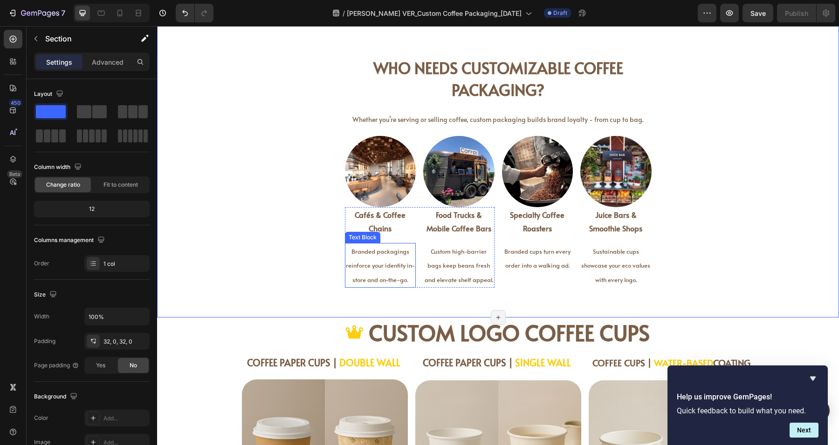
click at [372, 269] on p "Branded packagings reinforce your identity in-store and on-the-go." at bounding box center [380, 265] width 69 height 43
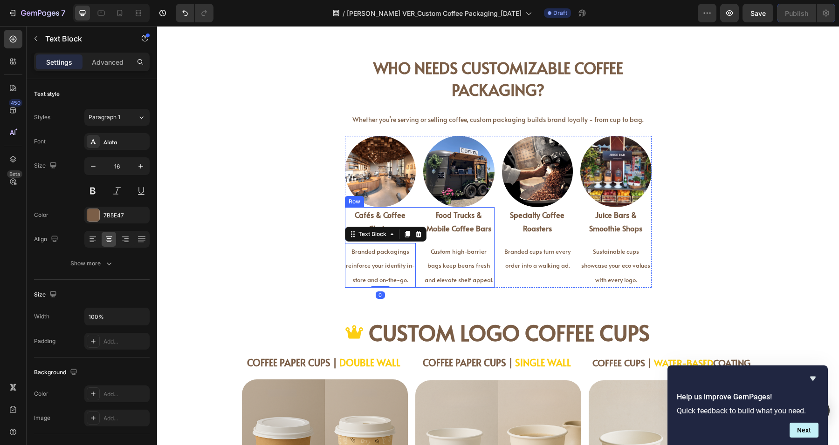
click at [416, 263] on div "Cafés & Coffee Chains Text Block Branded packagings reinforce your identity in-…" at bounding box center [420, 247] width 150 height 81
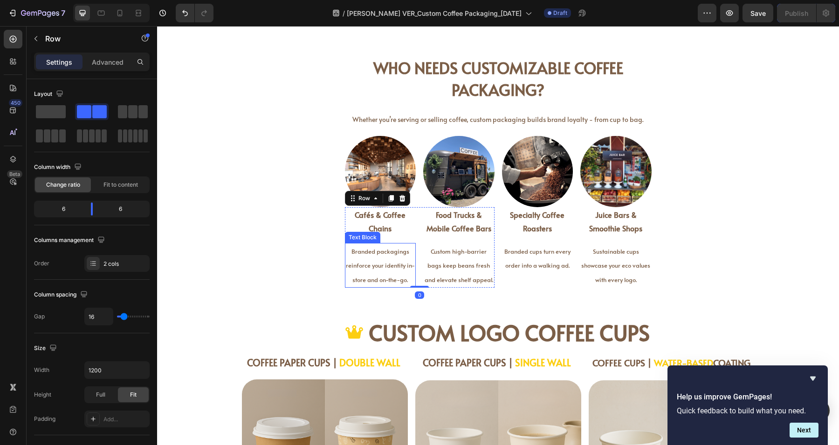
click at [375, 274] on p "Branded packagings reinforce your identity in-store and on-the-go." at bounding box center [380, 265] width 69 height 43
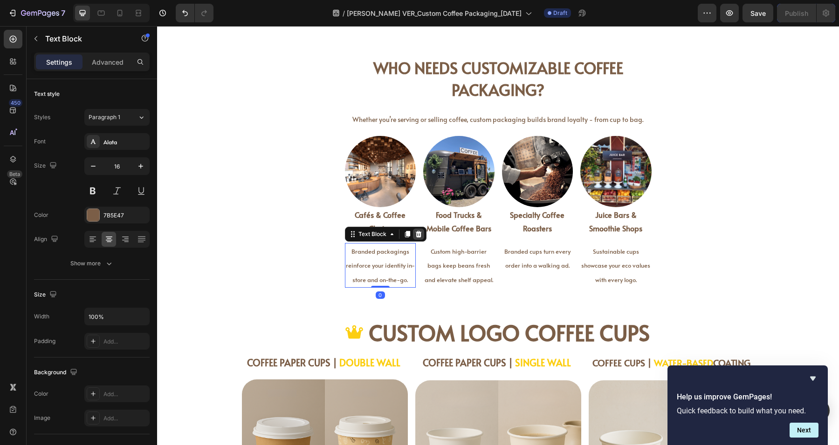
click at [417, 234] on div at bounding box center [418, 234] width 11 height 11
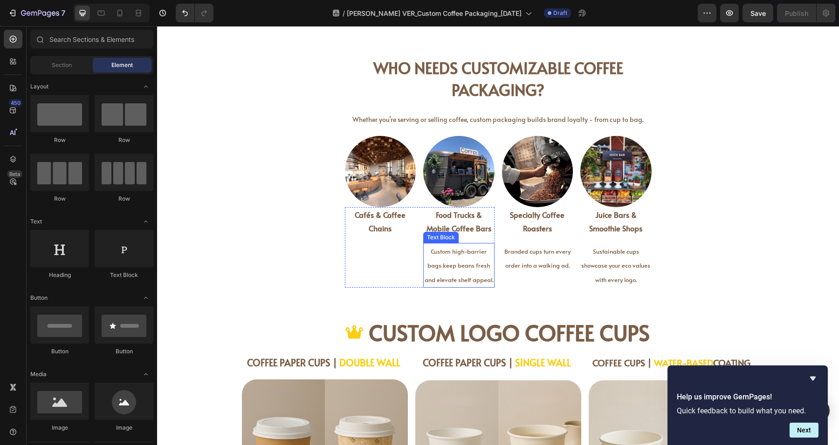
click at [439, 258] on p "Custom high-barrier bags keep beans fresh and elevate shelf appeal." at bounding box center [458, 265] width 69 height 43
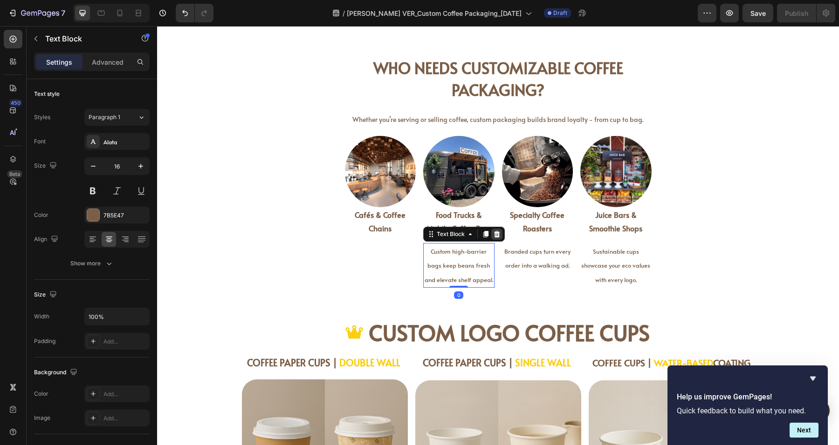
click at [494, 236] on icon at bounding box center [497, 234] width 6 height 7
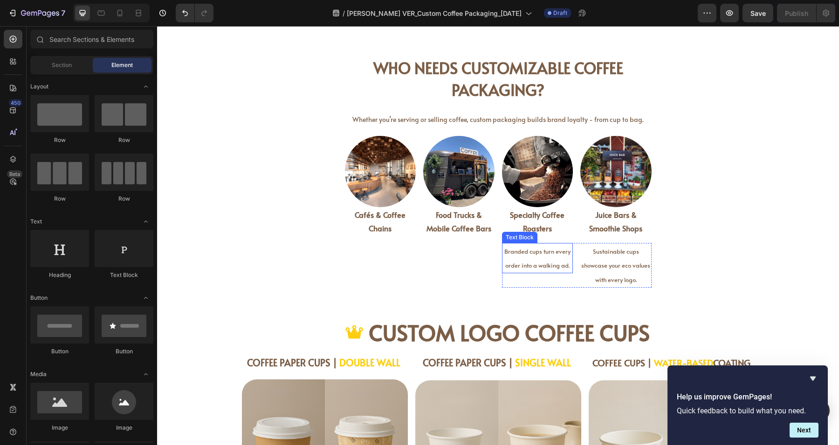
click at [555, 257] on p "Branded cups turn every order into a walking ad." at bounding box center [537, 258] width 69 height 29
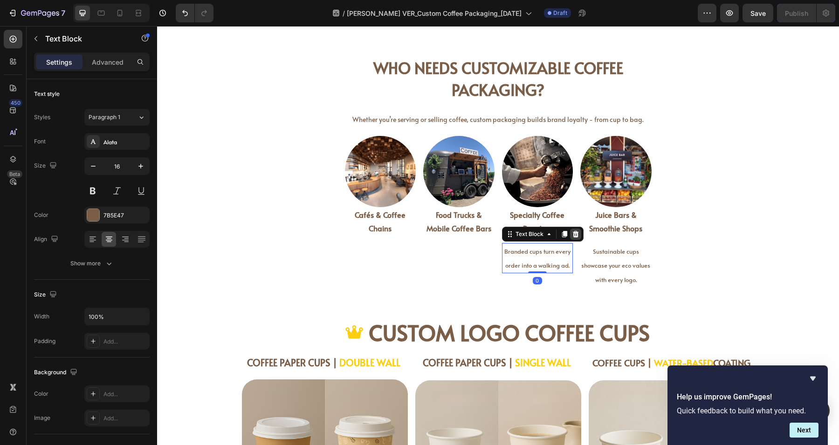
click at [572, 237] on icon at bounding box center [575, 234] width 6 height 7
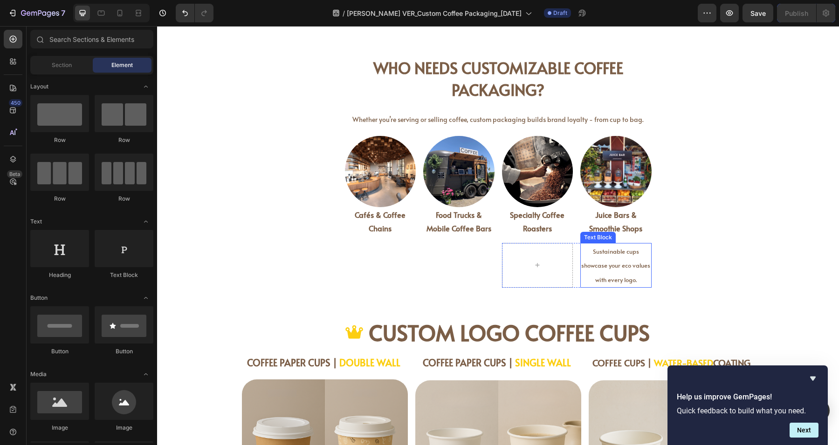
click at [609, 264] on span "Sustainable cups showcase your eco values with every logo." at bounding box center [615, 265] width 69 height 37
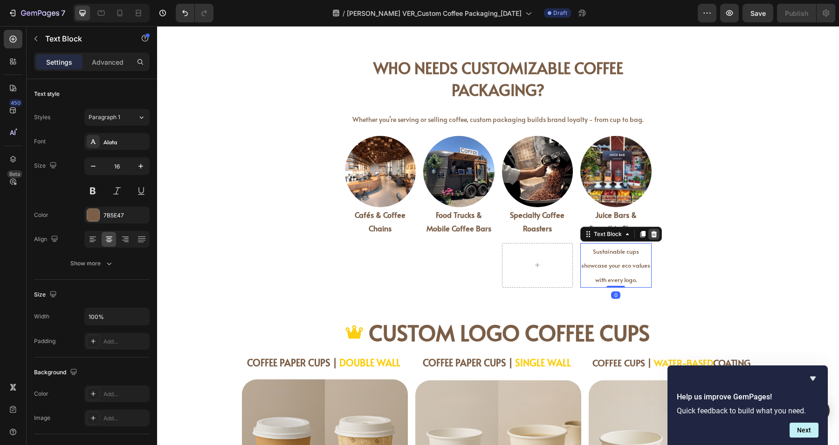
click at [651, 237] on icon at bounding box center [654, 234] width 6 height 7
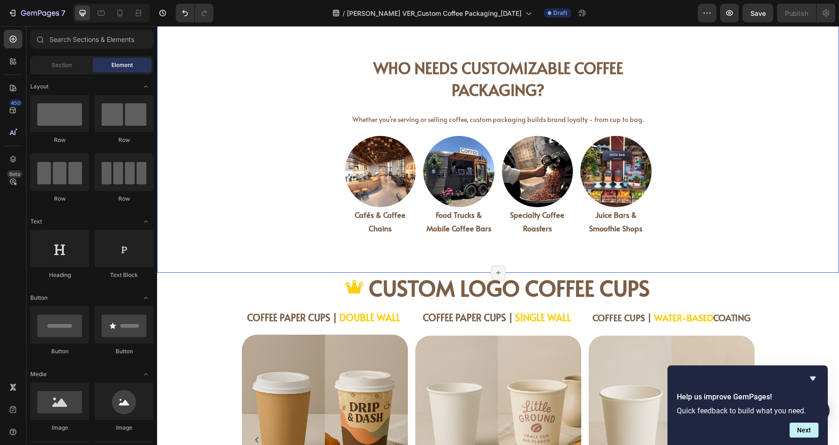
click at [733, 243] on div "Who Needs Customizable Coffee Packaging? Heading Whether you’re serving or sell…" at bounding box center [498, 138] width 682 height 240
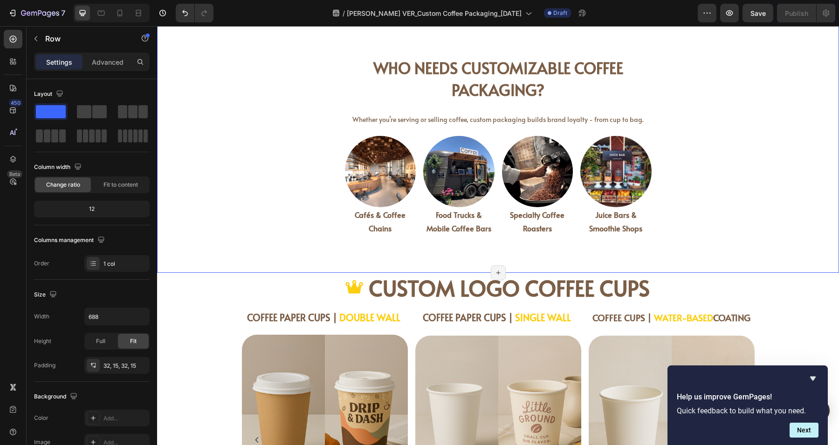
click at [653, 198] on div "Who Needs Customizable Coffee Packaging? Heading Whether you’re serving or sell…" at bounding box center [498, 149] width 321 height 217
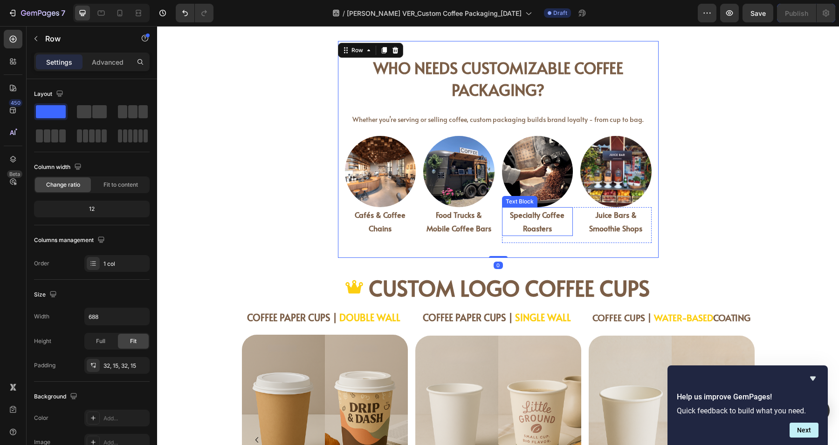
click at [563, 213] on p "Specialty Coffee Roasters" at bounding box center [537, 221] width 69 height 27
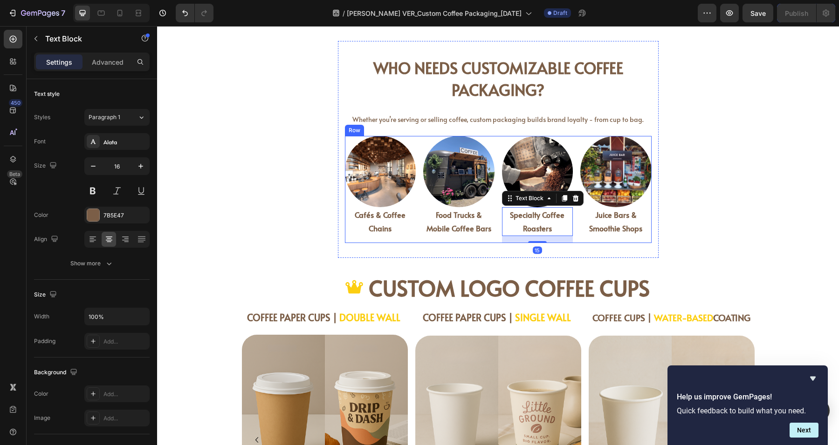
click at [490, 233] on div "Image Image Row Cafés & Coffee Chains Text Block Food Trucks & Mobile Coffee Ba…" at bounding box center [498, 189] width 307 height 107
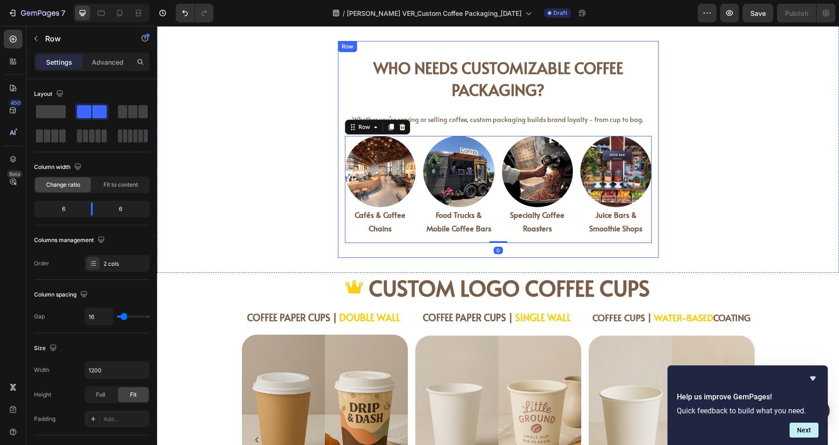
click at [707, 205] on div "Who Needs Customizable Coffee Packaging? Heading Whether you’re serving or sell…" at bounding box center [498, 138] width 682 height 240
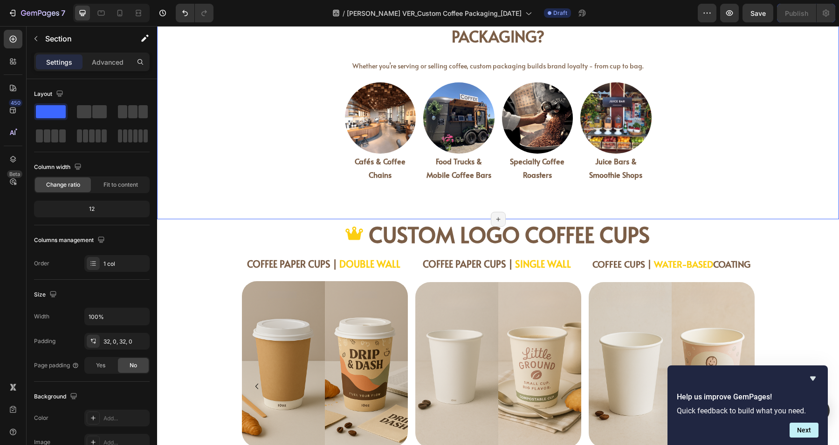
scroll to position [621, 0]
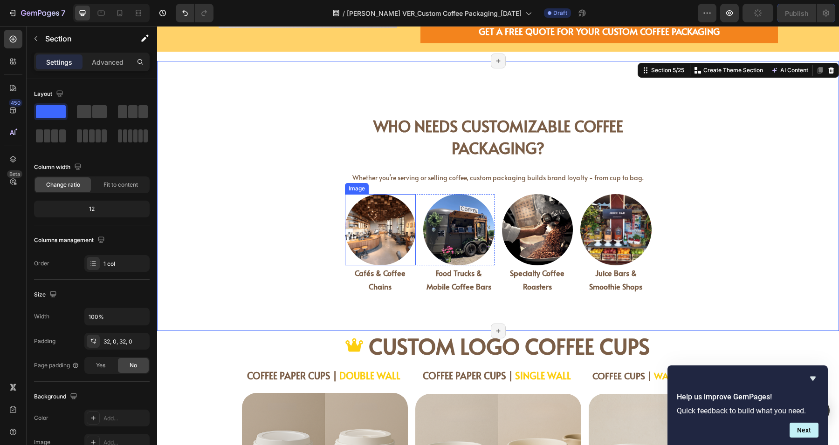
click at [364, 227] on img at bounding box center [380, 229] width 71 height 71
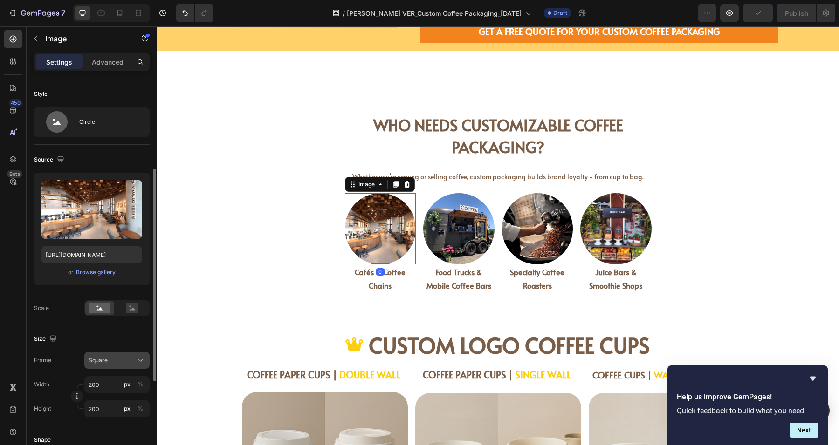
scroll to position [58, 0]
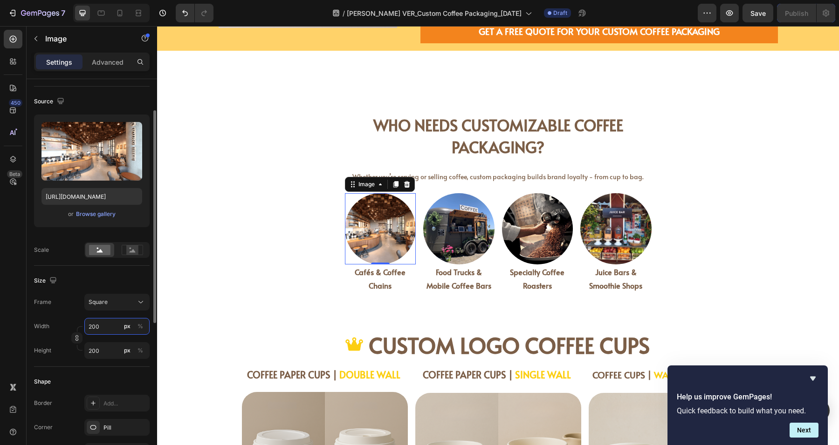
click at [99, 326] on input "200" at bounding box center [116, 326] width 65 height 17
type input "3"
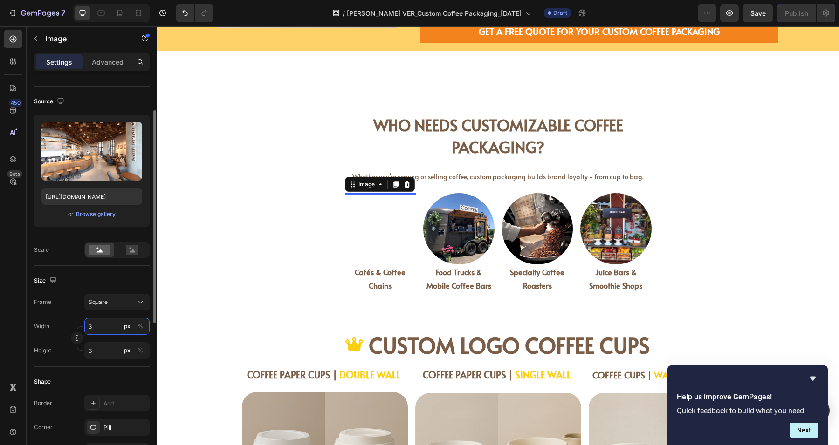
type input "30"
type input "300"
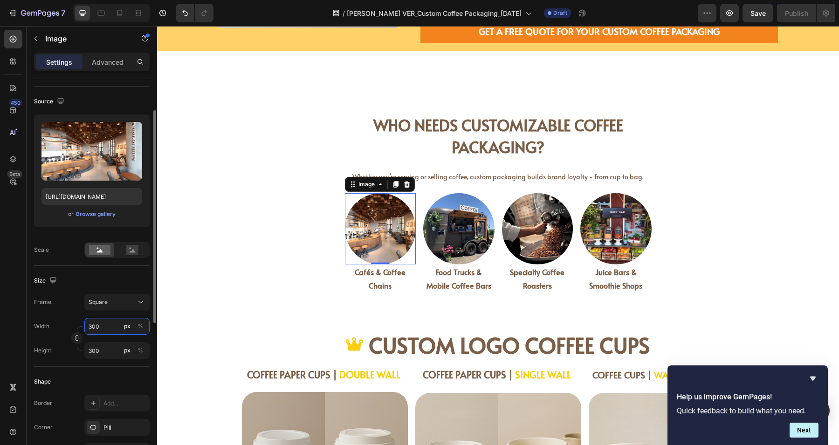
click at [99, 326] on input "300" at bounding box center [116, 326] width 65 height 17
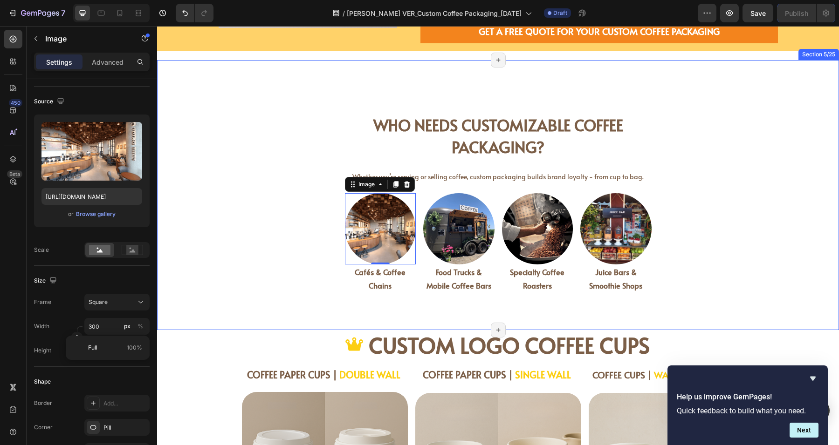
click at [791, 252] on div "Who Needs Customizable Coffee Packaging? Heading Whether you’re serving or sell…" at bounding box center [498, 195] width 682 height 240
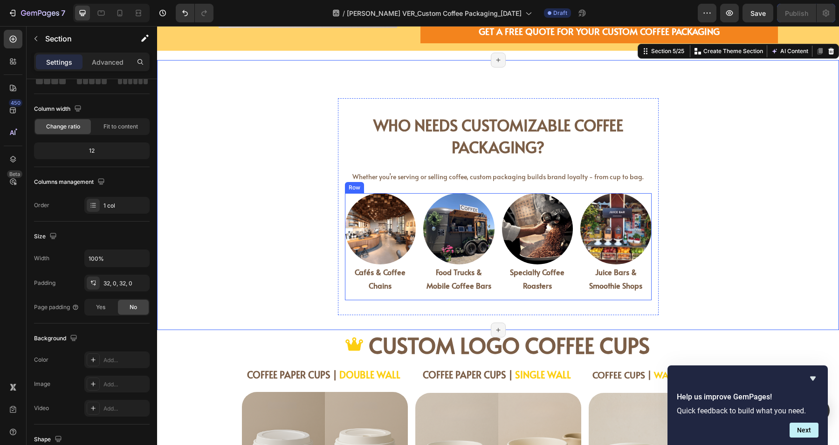
scroll to position [0, 0]
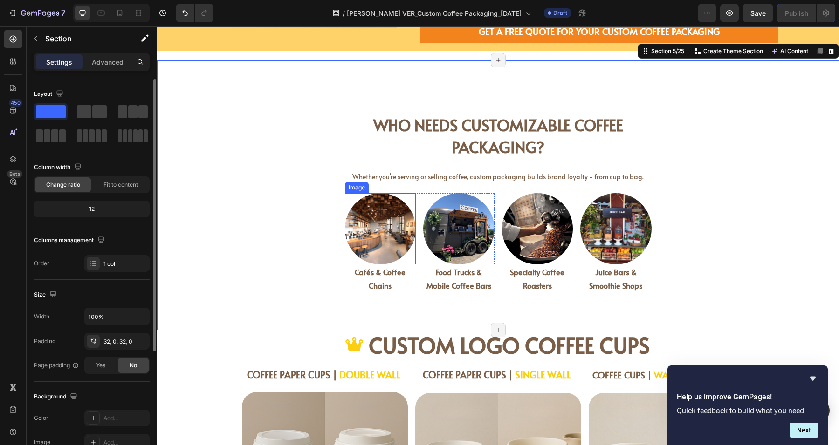
click at [364, 232] on img at bounding box center [380, 228] width 71 height 71
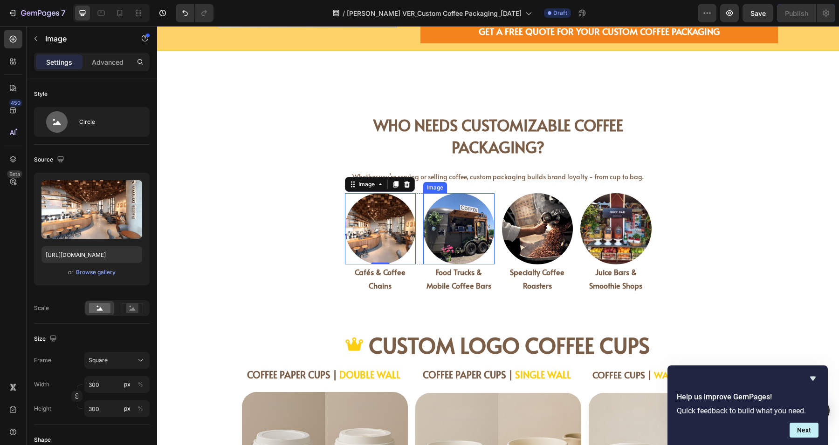
click at [453, 228] on img at bounding box center [458, 228] width 71 height 71
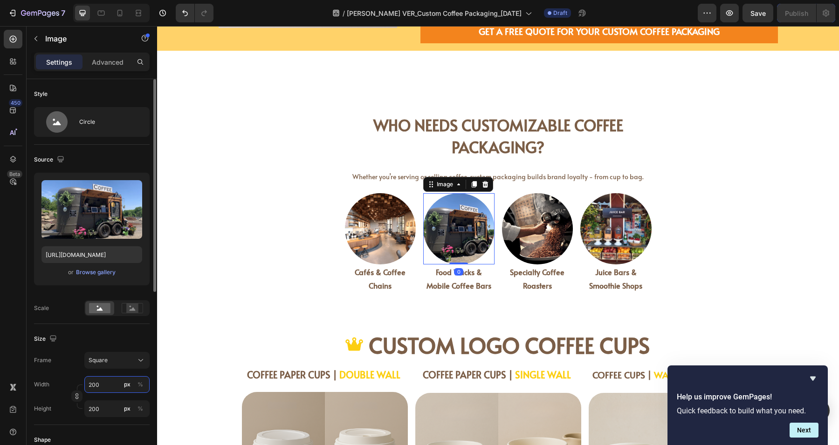
click at [106, 381] on input "200" at bounding box center [116, 384] width 65 height 17
type input "3"
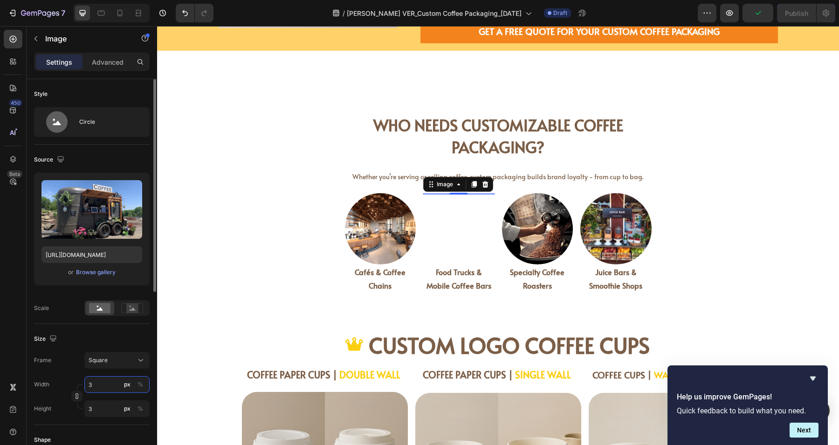
type input "30"
type input "300"
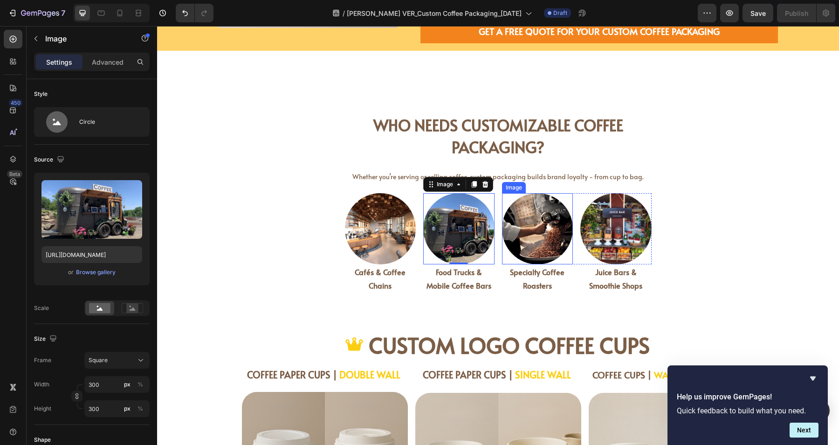
click at [517, 242] on img at bounding box center [537, 228] width 71 height 71
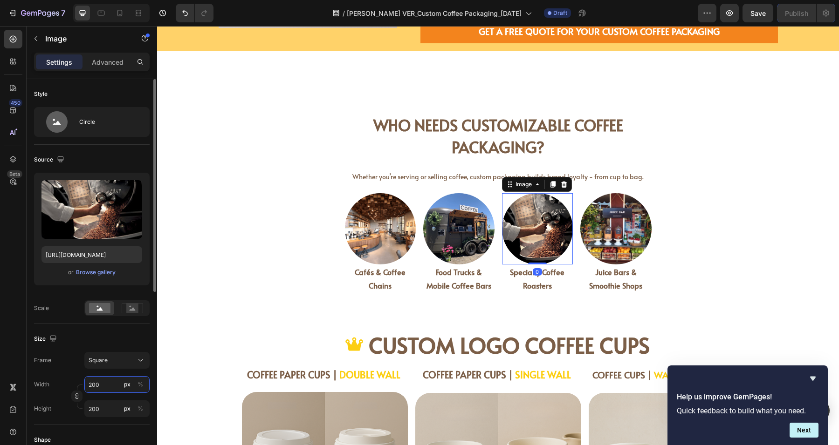
click at [99, 389] on input "200" at bounding box center [116, 384] width 65 height 17
type input "3"
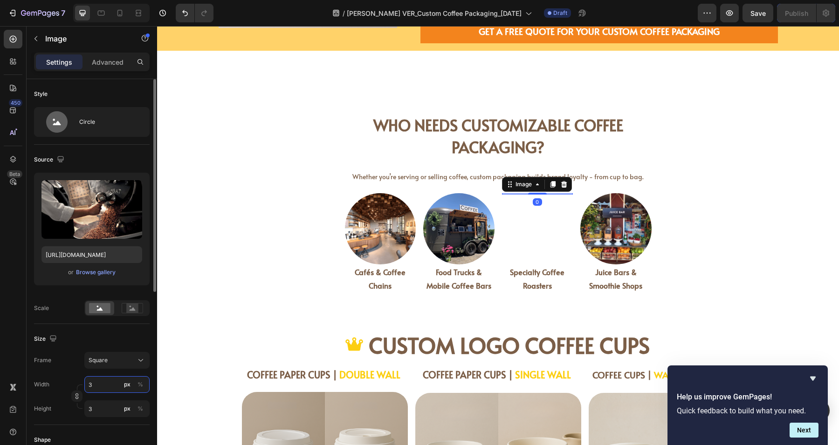
type input "30"
type input "300"
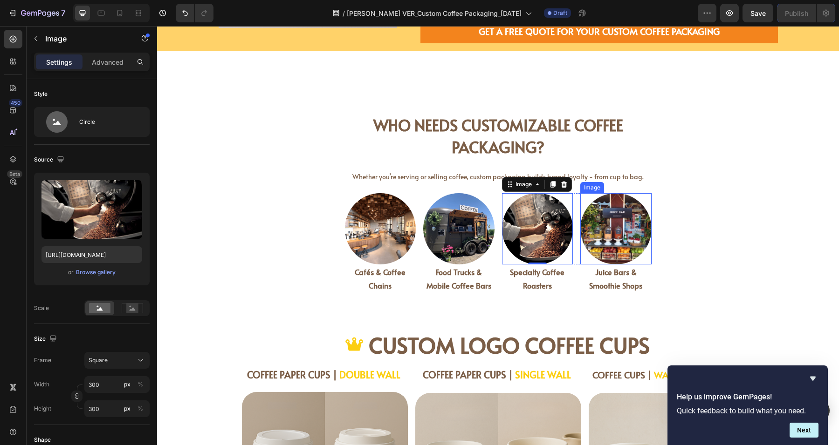
click at [623, 237] on img at bounding box center [615, 228] width 71 height 71
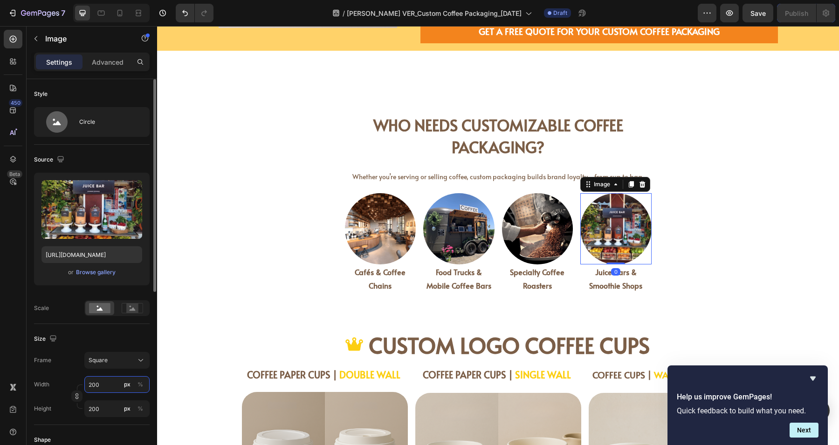
click at [101, 383] on input "200" at bounding box center [116, 384] width 65 height 17
type input "3"
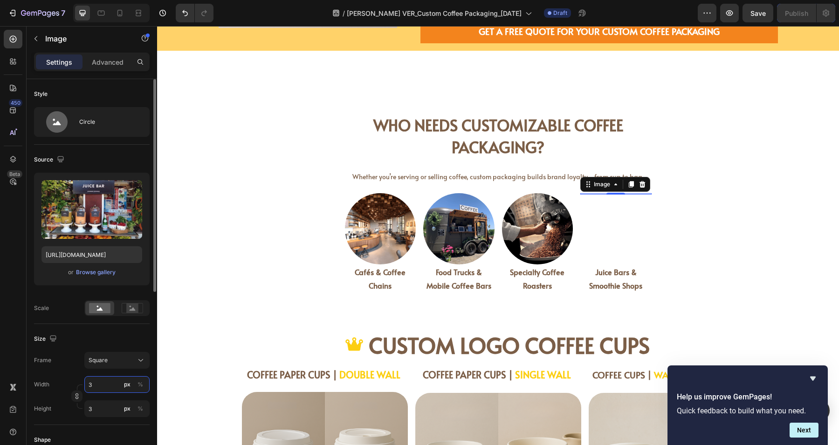
type input "30"
type input "300"
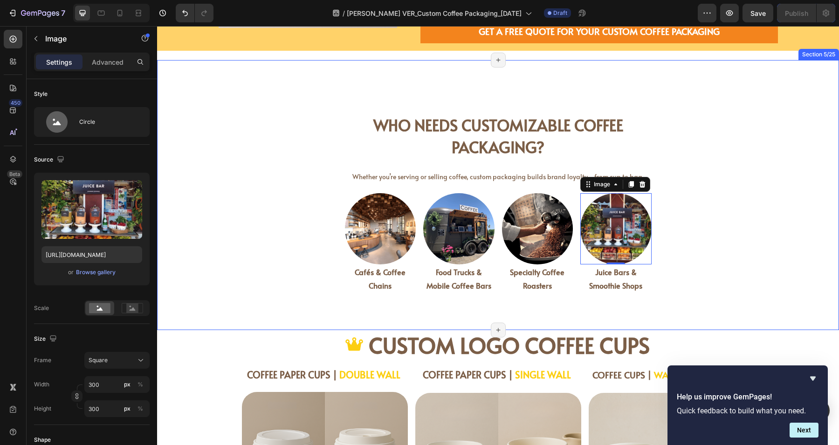
click at [805, 211] on div "Who Needs Customizable Coffee Packaging? Heading Whether you’re serving or sell…" at bounding box center [498, 195] width 682 height 240
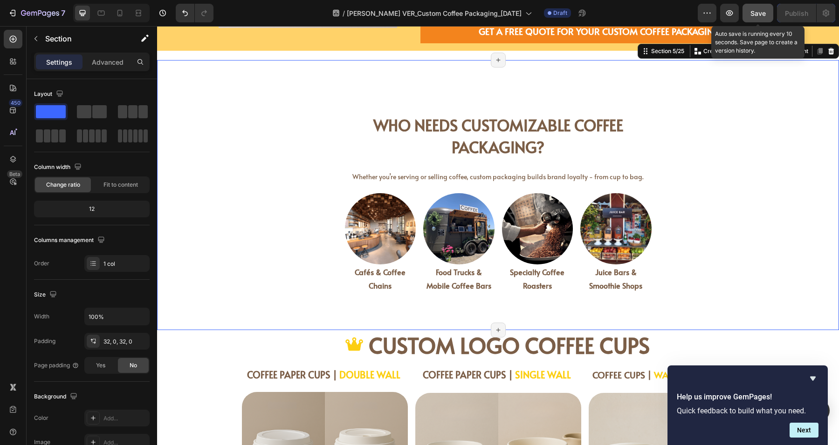
click at [764, 9] on span "Save" at bounding box center [757, 13] width 15 height 8
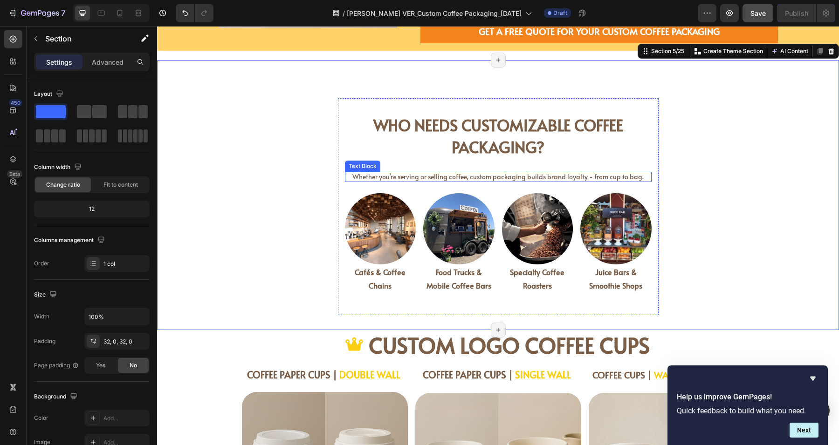
click at [585, 179] on span "Whether you’re serving or selling coffee, custom packaging builds brand loyalty…" at bounding box center [497, 176] width 291 height 9
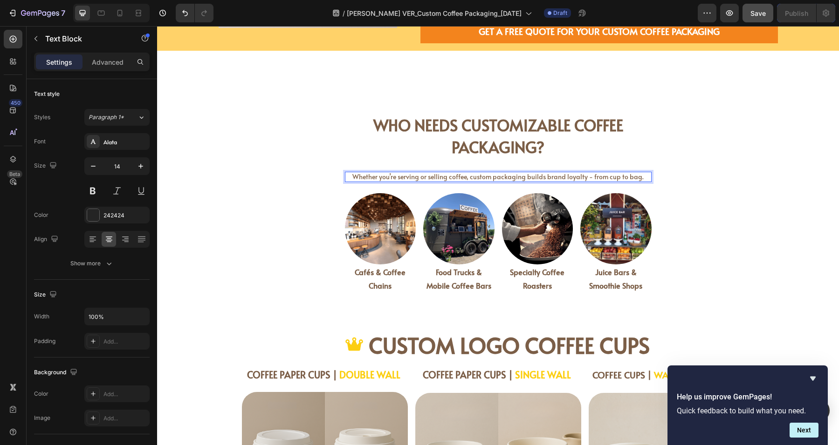
click at [584, 180] on span "Whether you’re serving or selling coffee, custom packaging builds brand loyalty…" at bounding box center [497, 176] width 291 height 9
click at [471, 179] on span "Whether you’re serving or selling coffee, custom packaging builds brand loyalty…" at bounding box center [497, 176] width 291 height 9
drag, startPoint x: 468, startPoint y: 176, endPoint x: 587, endPoint y: 179, distance: 119.3
click at [587, 179] on span "Whether you’re serving or selling coffee, custom packaging builds brand loyalty…" at bounding box center [497, 176] width 291 height 9
click at [603, 179] on p "Whether you’re serving or selling coffee, from cup to bag." at bounding box center [498, 177] width 305 height 8
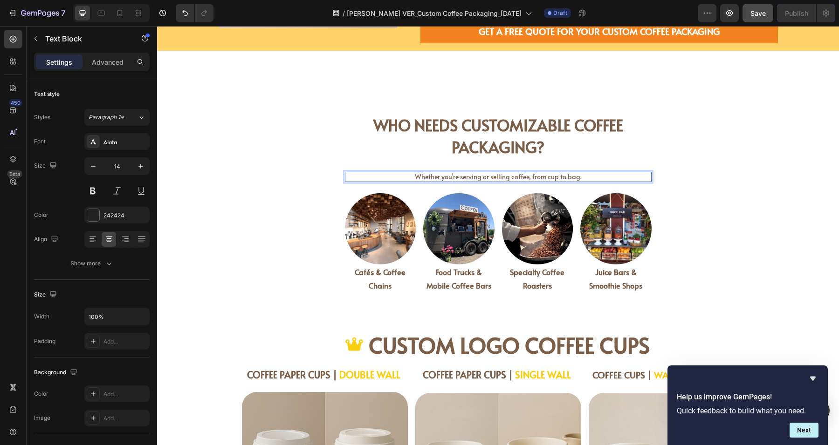
click at [600, 181] on p "Whether you’re serving or selling coffee, from cup to bag." at bounding box center [498, 177] width 305 height 8
click at [580, 178] on span "Whether you’re serving or selling coffee, from cup to bag, custom packaging bui…" at bounding box center [498, 176] width 292 height 9
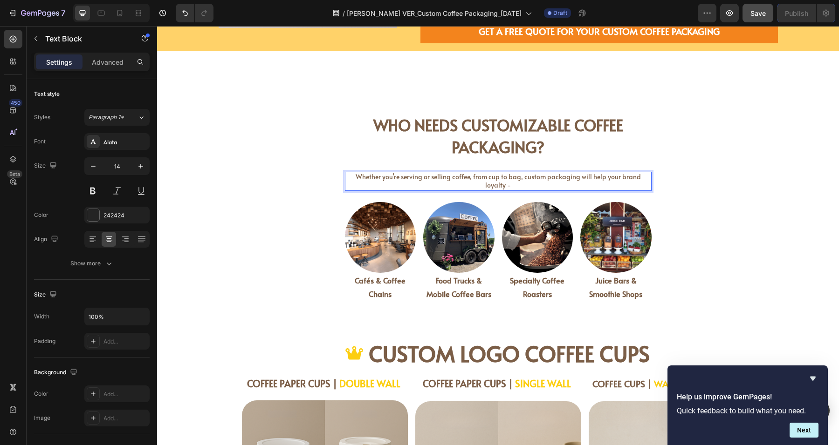
click at [629, 182] on span "Whether you’re serving or selling coffee, from cup to bag, custom packaging wil…" at bounding box center [497, 180] width 285 height 17
click at [372, 180] on span "Whether you’re serving or selling coffee, from cup to bag, custom packaging wil…" at bounding box center [498, 180] width 300 height 17
click at [413, 184] on p "Whether you’re serving or selling coffee, from cup to bag, custom packaging wil…" at bounding box center [498, 181] width 305 height 17
click at [414, 183] on p "Whether you’re serving or selling coffee, from cup to bag, custom packaging wil…" at bounding box center [498, 181] width 305 height 17
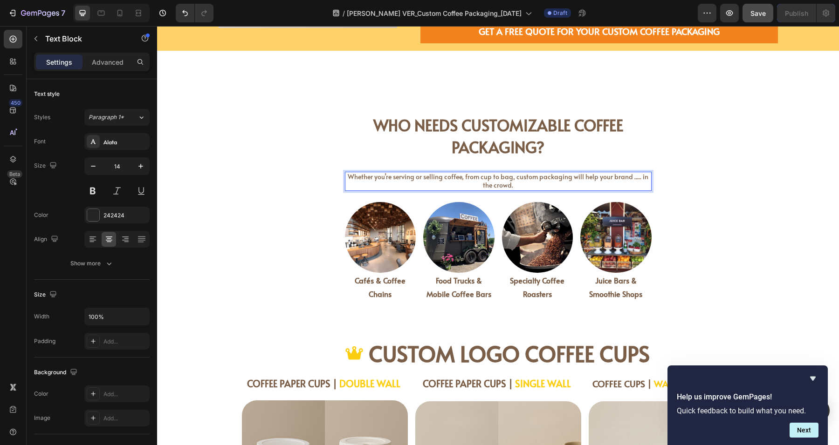
click at [414, 178] on span "Whether you’re serving or selling coffee, from cup to bag, custom packaging wil…" at bounding box center [498, 180] width 300 height 17
click at [450, 177] on span "Whether you’re serving or selling coffee, from cup to bag, custom packaging wil…" at bounding box center [498, 180] width 300 height 17
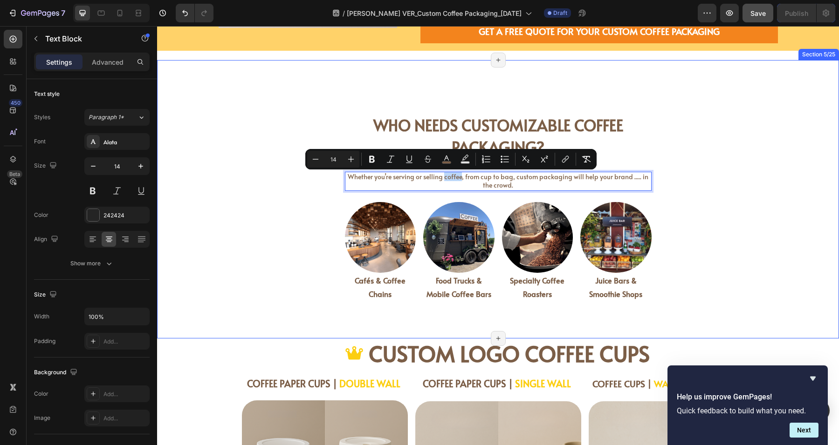
click at [730, 210] on div "Who Needs Customizable Coffee Packaging? Heading Whether you’re serving or sell…" at bounding box center [498, 199] width 682 height 249
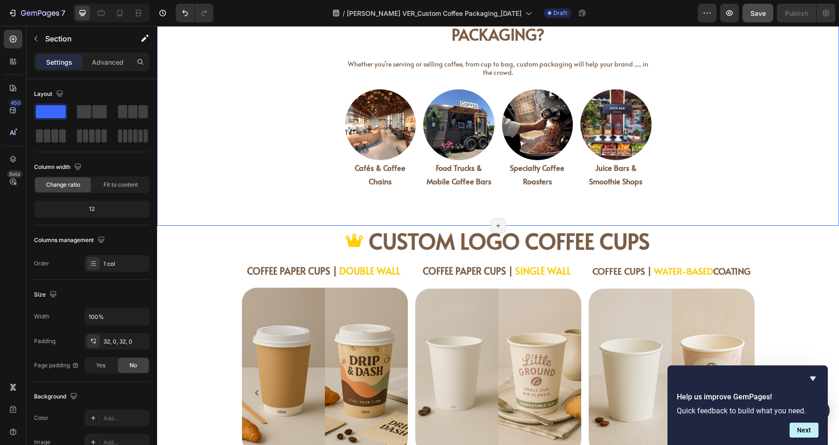
scroll to position [737, 0]
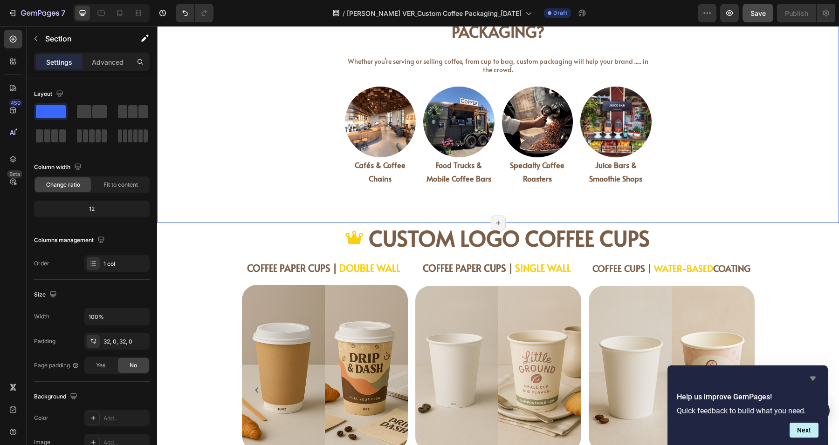
click at [812, 380] on icon "Hide survey" at bounding box center [813, 379] width 6 height 4
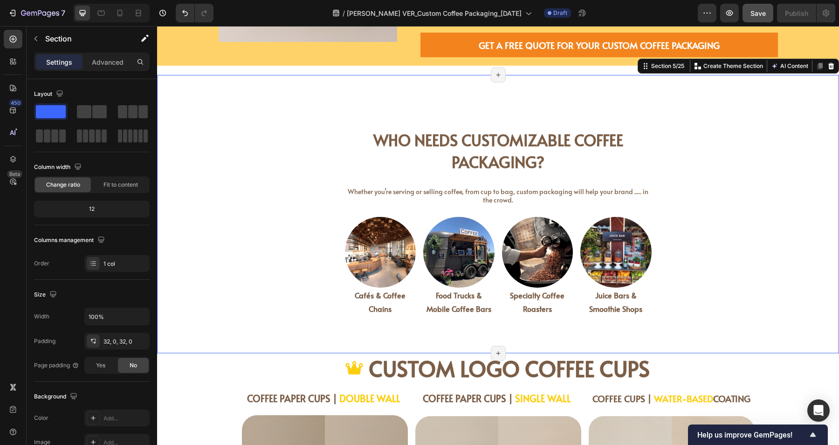
scroll to position [621, 0]
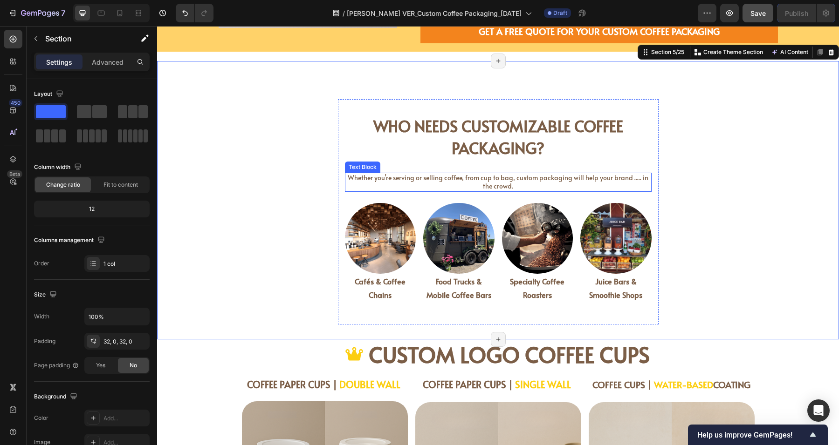
click at [504, 183] on span "Whether you’re serving or selling coffee, from cup to bag, custom packaging wil…" at bounding box center [498, 181] width 300 height 17
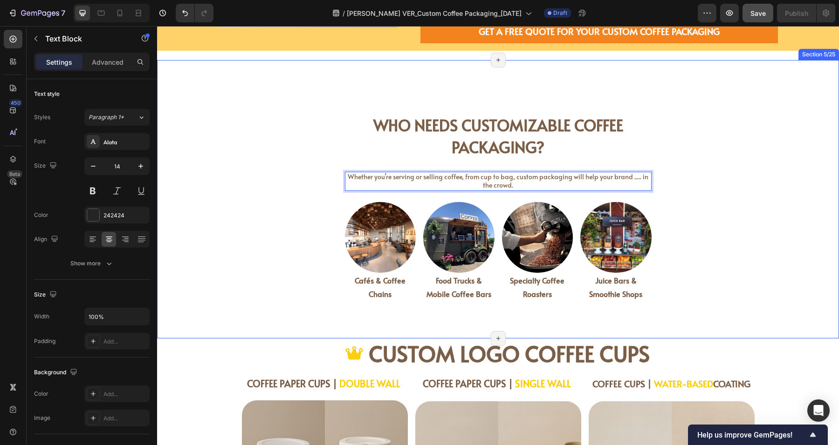
click at [741, 189] on div "Who Needs Customizable Coffee Packaging? Heading Whether you’re serving or sell…" at bounding box center [498, 199] width 682 height 249
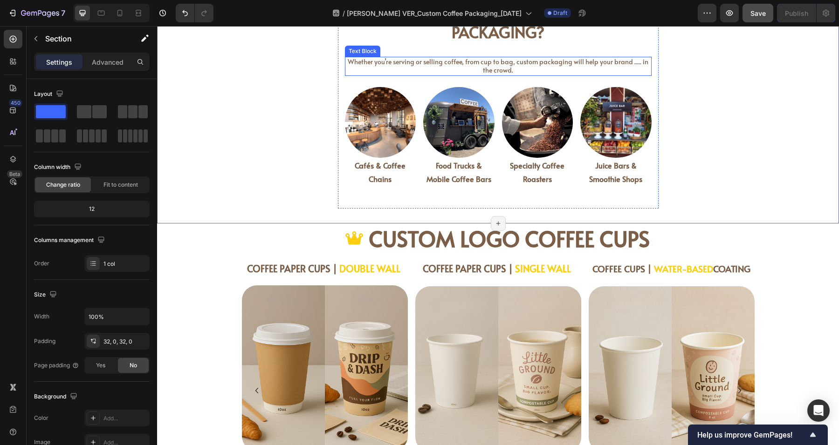
scroll to position [737, 0]
click at [461, 68] on p "Whether you’re serving or selling coffee, from cup to bag, custom packaging wil…" at bounding box center [498, 65] width 305 height 17
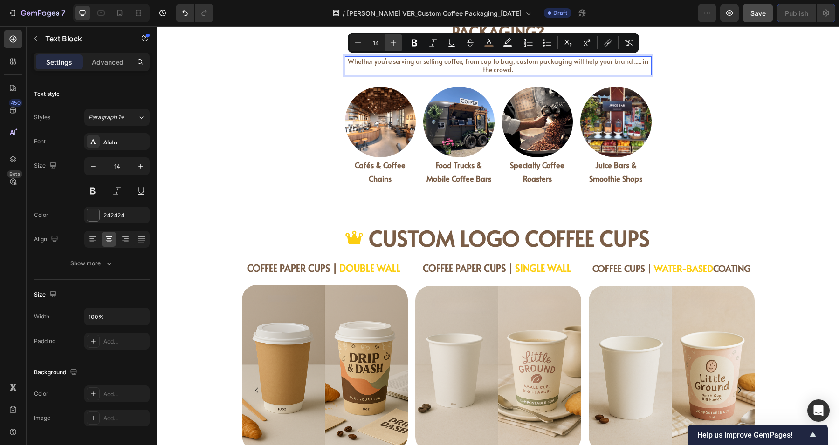
click at [396, 38] on button "Plus" at bounding box center [393, 42] width 17 height 17
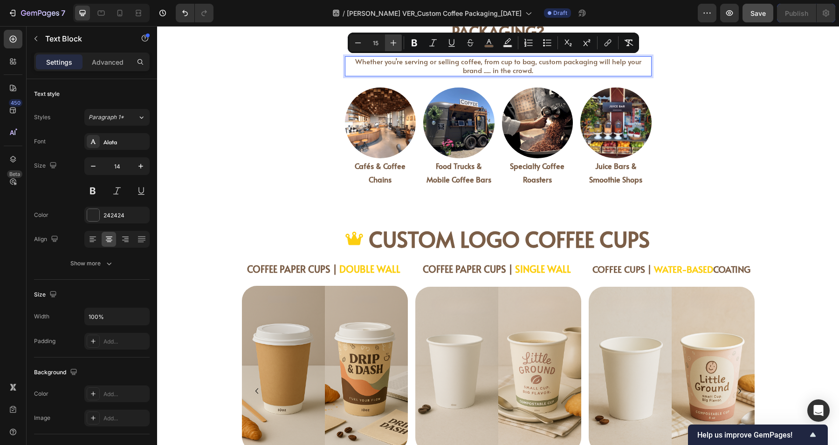
click at [396, 38] on button "Plus" at bounding box center [393, 42] width 17 height 17
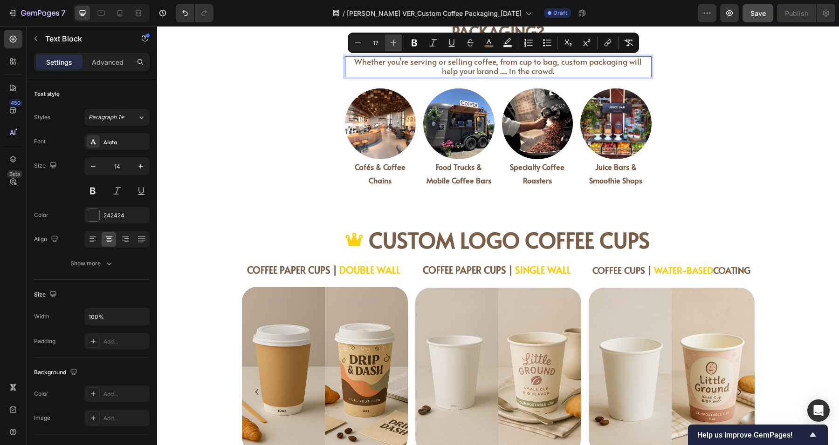
click at [396, 38] on button "Plus" at bounding box center [393, 42] width 17 height 17
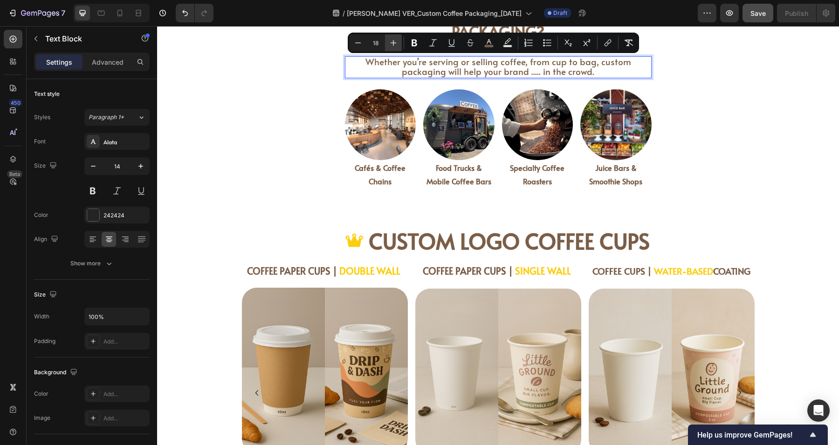
type input "19"
click at [686, 87] on div "Who Needs Customizable Coffee Packaging? Heading Whether you’re serving or sell…" at bounding box center [498, 85] width 682 height 252
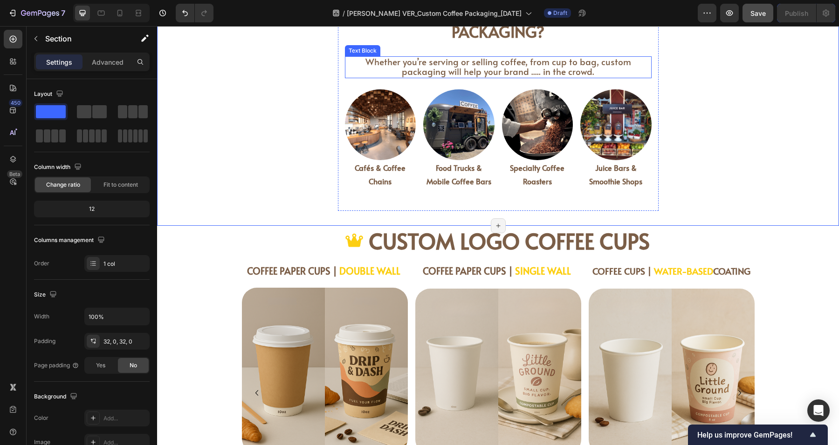
click at [499, 67] on span "Whether you’re serving or selling coffee, from cup to bag, custom packaging wil…" at bounding box center [498, 66] width 266 height 22
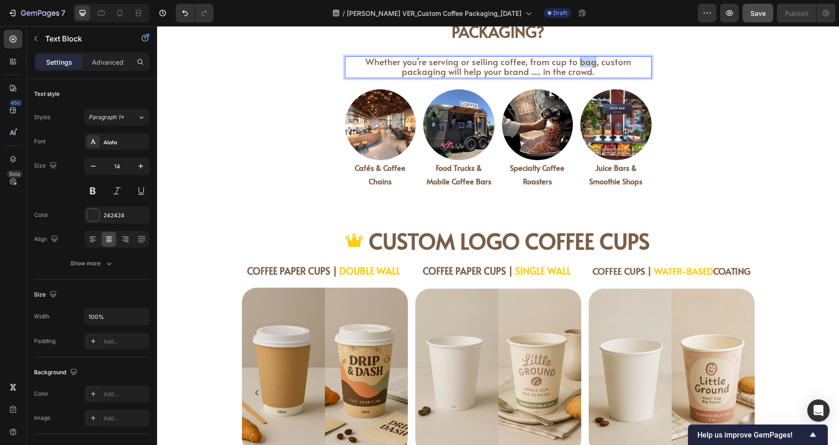
click at [556, 67] on span "Whether you’re serving or selling coffee, from cup to bag, custom packaging wil…" at bounding box center [498, 66] width 266 height 22
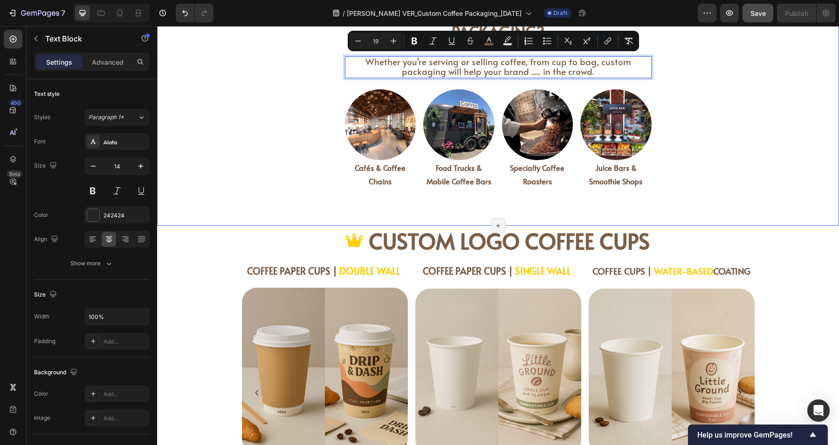
click at [678, 89] on div "Who Needs Customizable Coffee Packaging? Heading Whether you’re serving or sell…" at bounding box center [498, 85] width 682 height 252
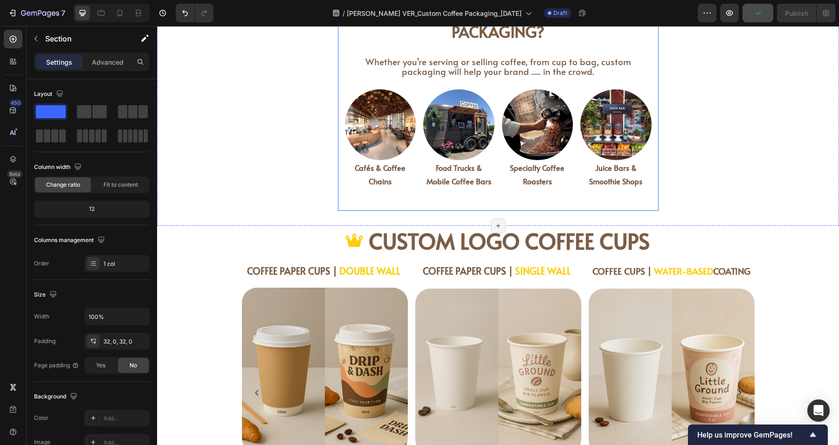
click at [494, 77] on div "Who Needs Customizable Coffee Packaging? Heading Whether you’re serving or sell…" at bounding box center [498, 97] width 307 height 198
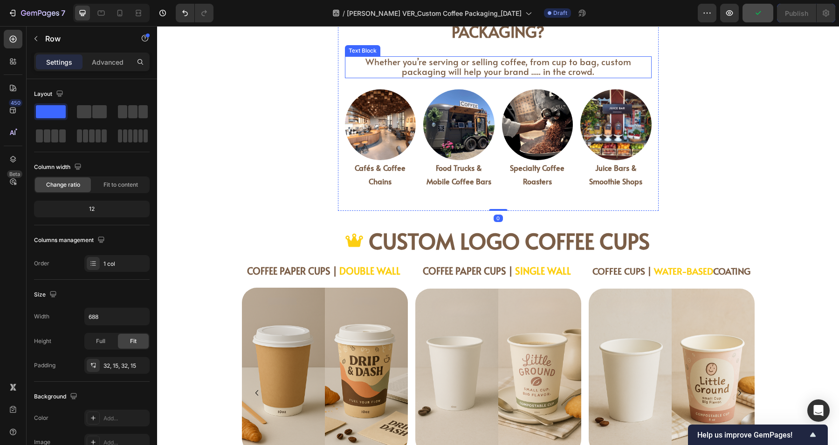
click at [503, 58] on span "Whether you’re serving or selling coffee, from cup to bag, custom packaging wil…" at bounding box center [498, 66] width 266 height 22
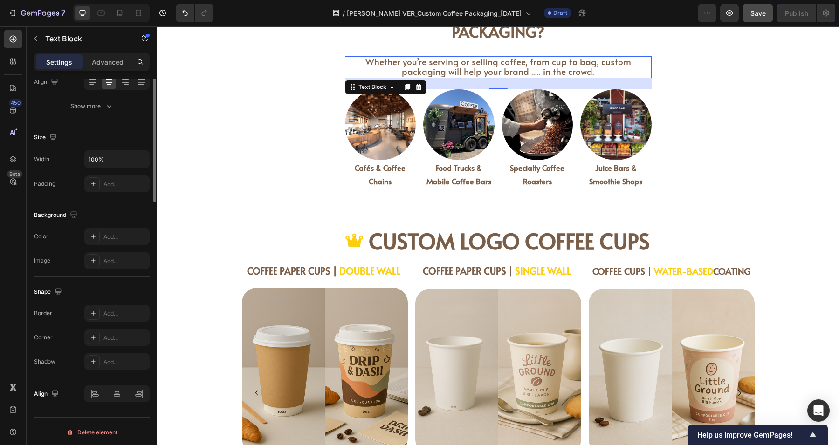
scroll to position [0, 0]
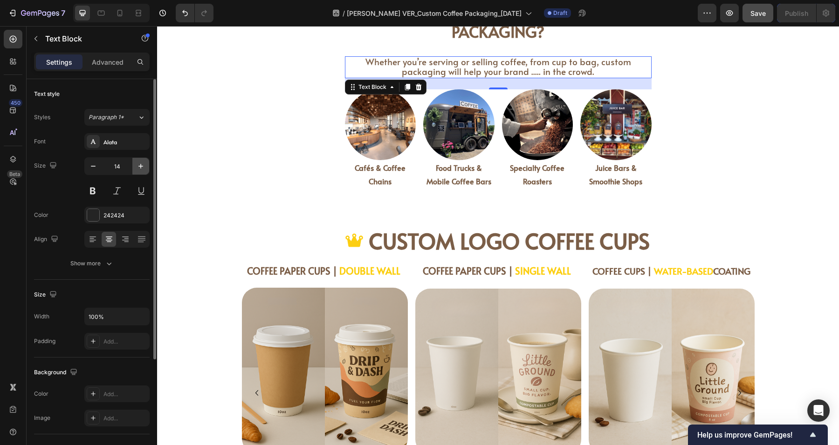
click at [143, 167] on icon "button" at bounding box center [140, 166] width 9 height 9
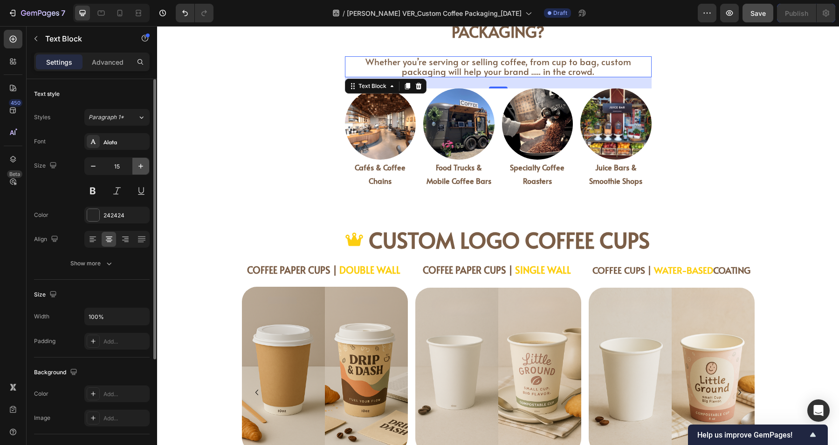
click at [143, 167] on icon "button" at bounding box center [140, 166] width 9 height 9
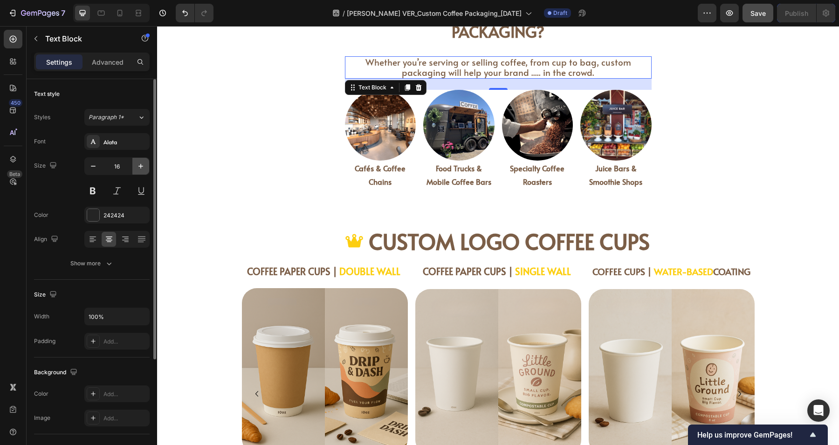
click at [143, 167] on icon "button" at bounding box center [140, 166] width 9 height 9
type input "17"
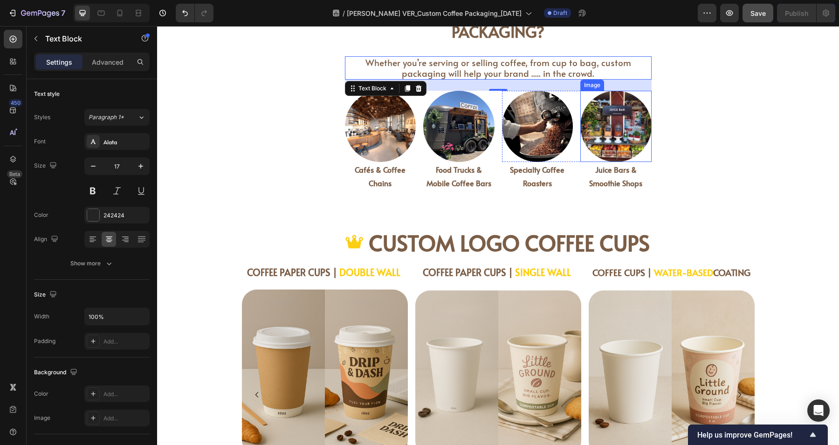
click at [713, 116] on div "Who Needs Customizable Coffee Packaging? Heading Whether you’re serving or sell…" at bounding box center [498, 85] width 682 height 253
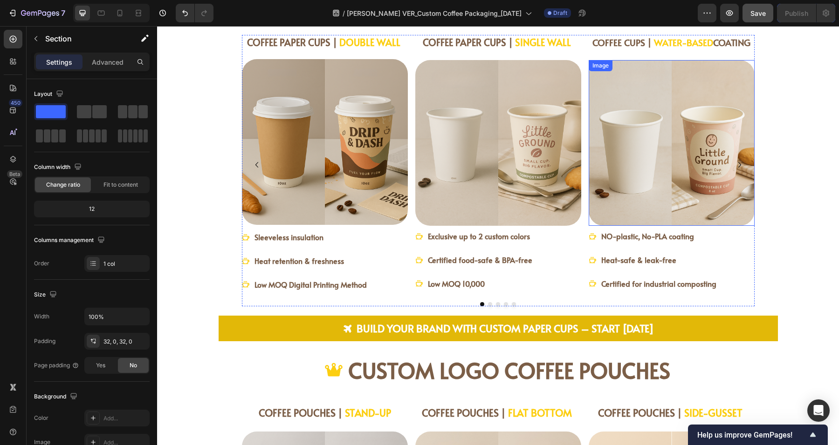
scroll to position [970, 0]
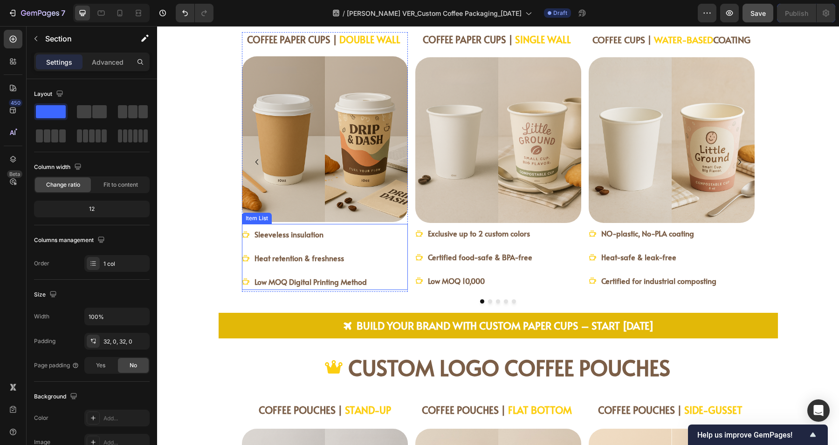
click at [348, 238] on p "Sleeveless insulation" at bounding box center [310, 235] width 112 height 14
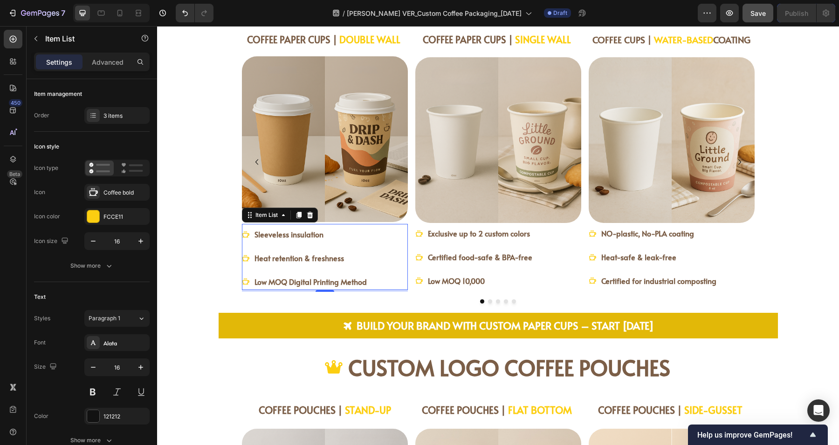
click at [334, 248] on div "Sleeveless insulation Heat retention & freshness Low MOQ Digital Printing Method" at bounding box center [305, 257] width 126 height 63
click at [339, 241] on div "Sleeveless insulation" at bounding box center [310, 234] width 115 height 16
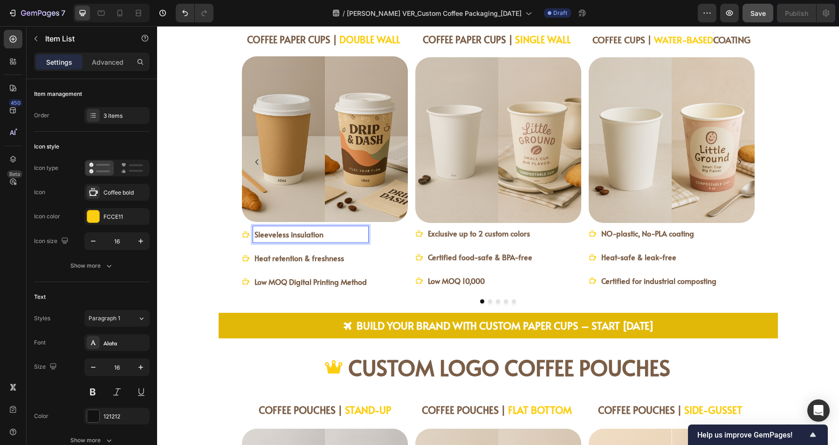
click at [340, 261] on p "Heat retention & freshness" at bounding box center [310, 259] width 112 height 14
click at [352, 232] on p "Sleeveless insulation" at bounding box center [310, 235] width 112 height 14
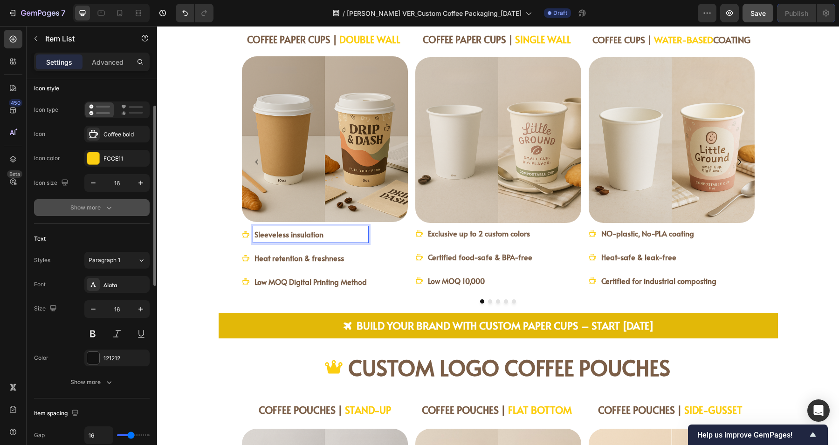
click at [95, 206] on div "Show more" at bounding box center [91, 207] width 43 height 9
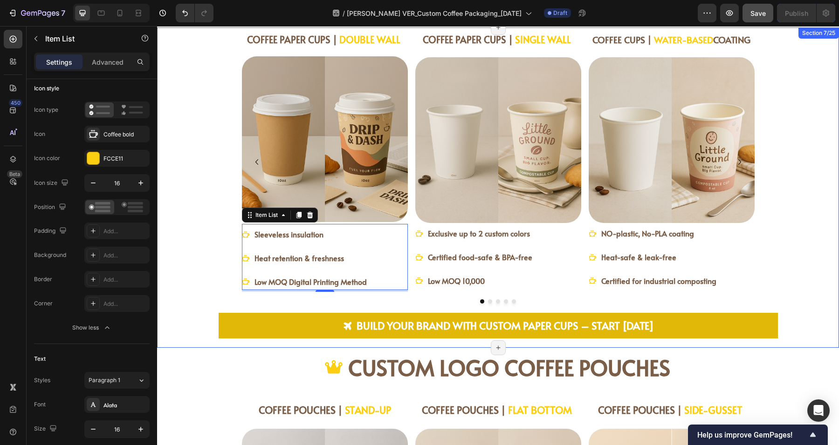
click at [808, 249] on div "COFFEE PAPER CUPS | DOUBLE WALL Heading Image Sleeveless insulation Heat retent…" at bounding box center [498, 185] width 652 height 307
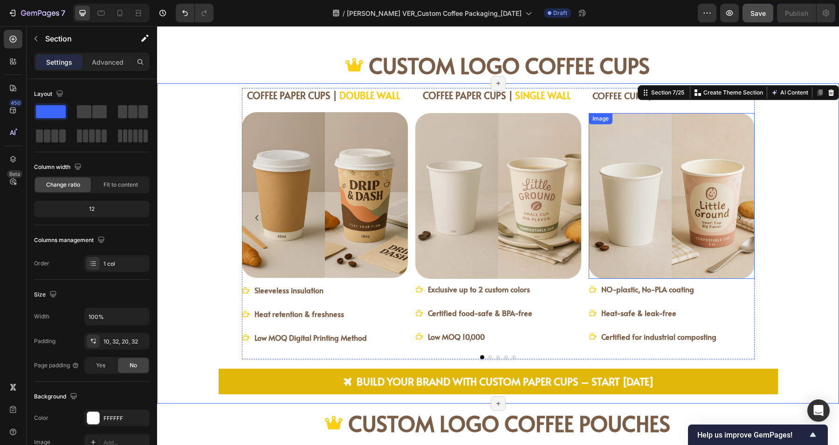
scroll to position [912, 0]
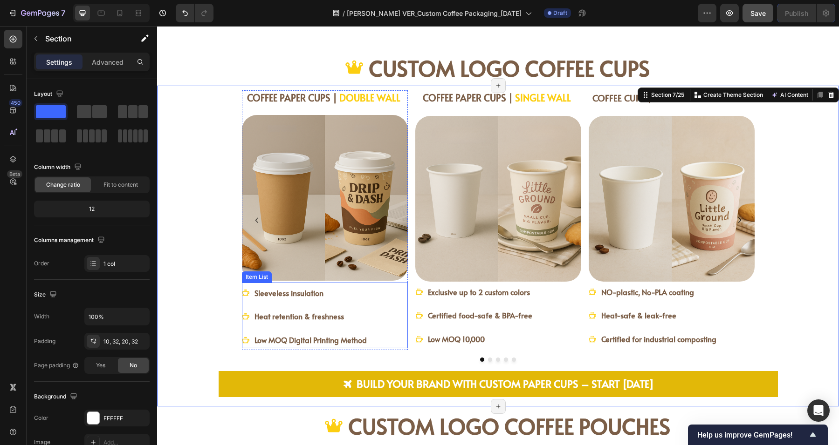
click at [286, 294] on strong "Sleeveless insulation" at bounding box center [288, 293] width 69 height 10
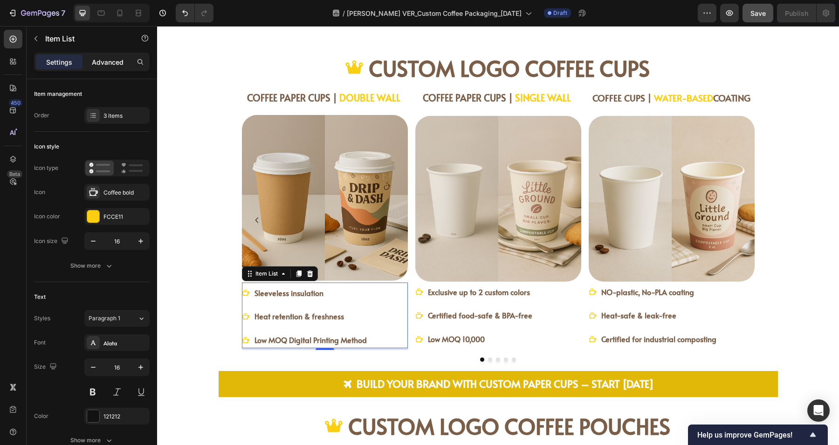
click at [108, 62] on p "Advanced" at bounding box center [108, 62] width 32 height 10
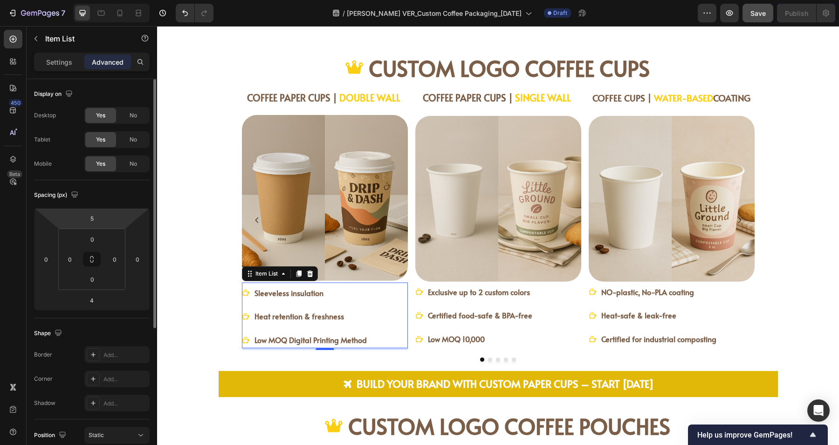
scroll to position [116, 0]
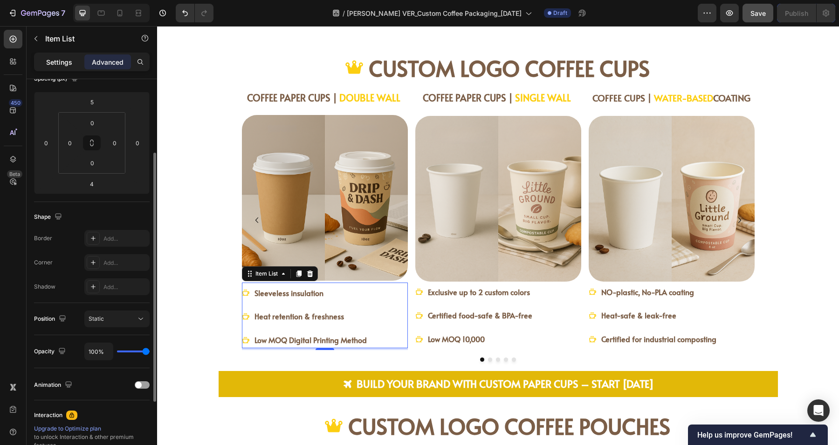
click at [61, 65] on p "Settings" at bounding box center [59, 62] width 26 height 10
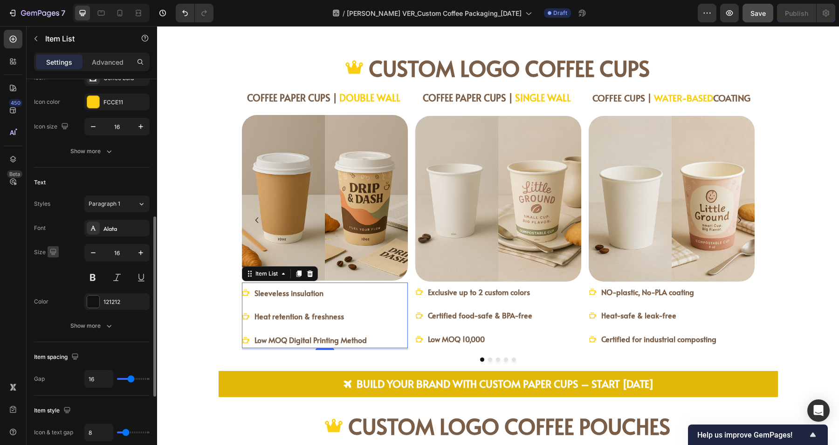
scroll to position [173, 0]
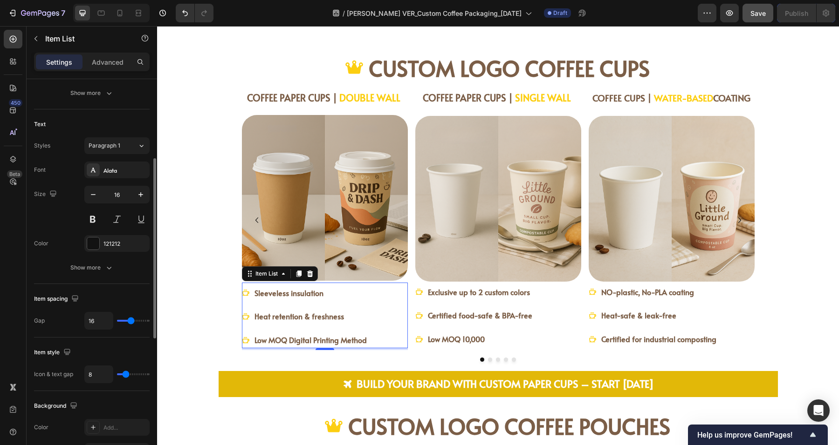
type input "0"
click at [121, 374] on input "range" at bounding box center [133, 375] width 33 height 2
type input "10"
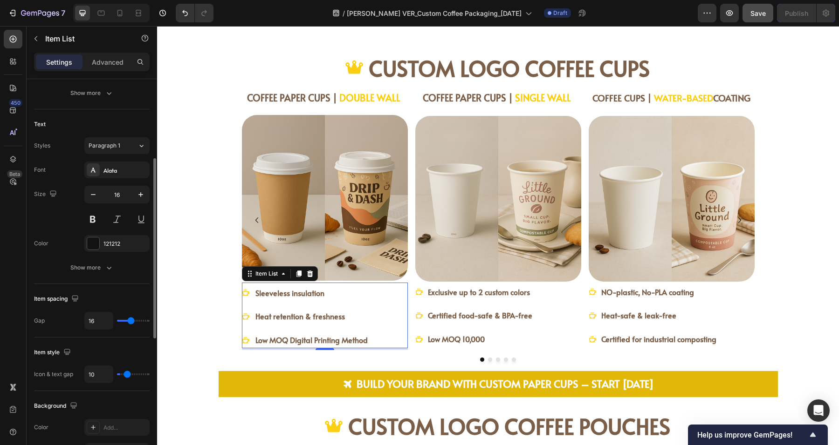
click at [127, 374] on input "range" at bounding box center [133, 375] width 33 height 2
type input "6"
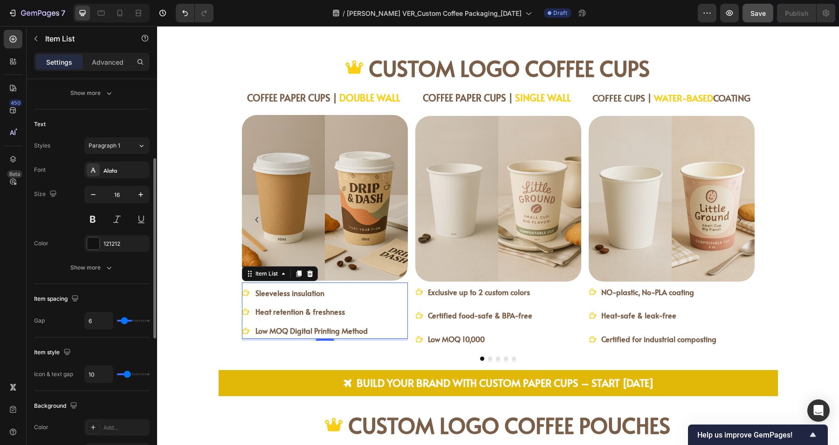
type input "6"
click at [124, 320] on input "range" at bounding box center [133, 321] width 33 height 2
click at [121, 320] on input "range" at bounding box center [133, 321] width 33 height 2
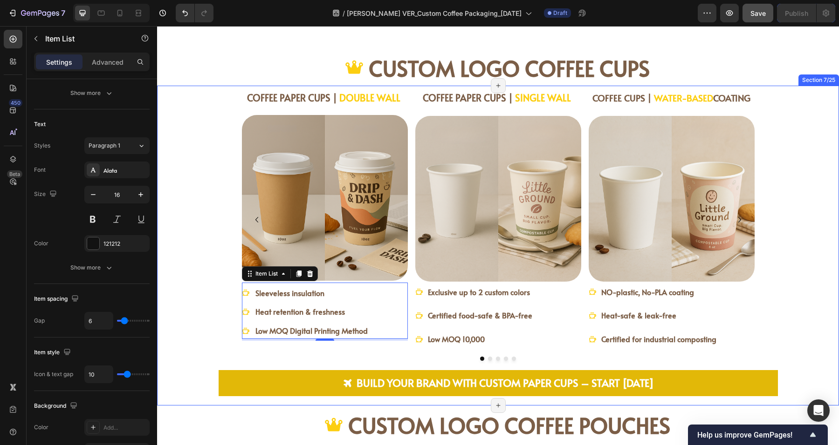
click at [206, 334] on div "COFFEE PAPER CUPS | DOUBLE WALL Heading Image Sleeveless insulation Heat retent…" at bounding box center [498, 243] width 652 height 306
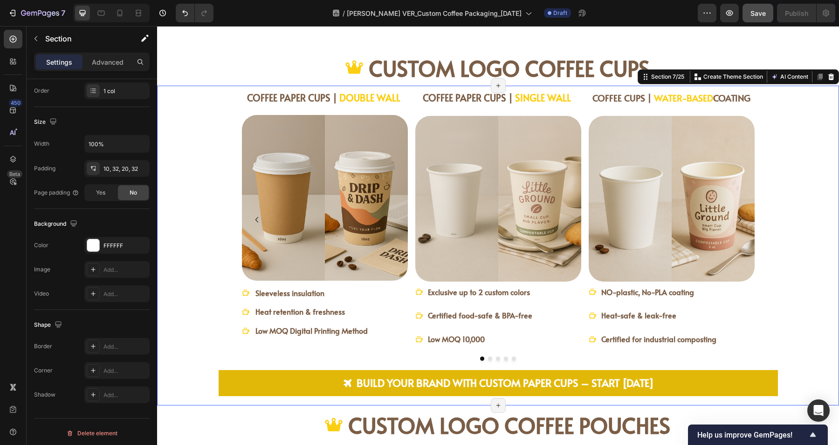
scroll to position [0, 0]
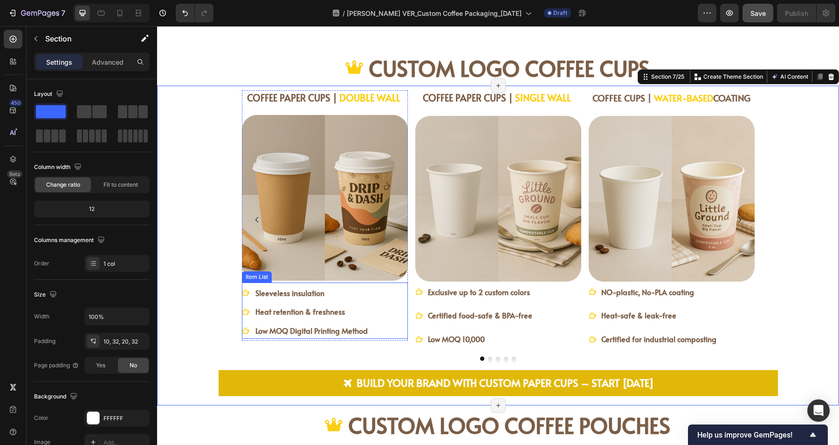
click at [373, 328] on div "Sleeveless insulation Heat retention & freshness Low MOQ Digital Printing Method" at bounding box center [325, 312] width 166 height 54
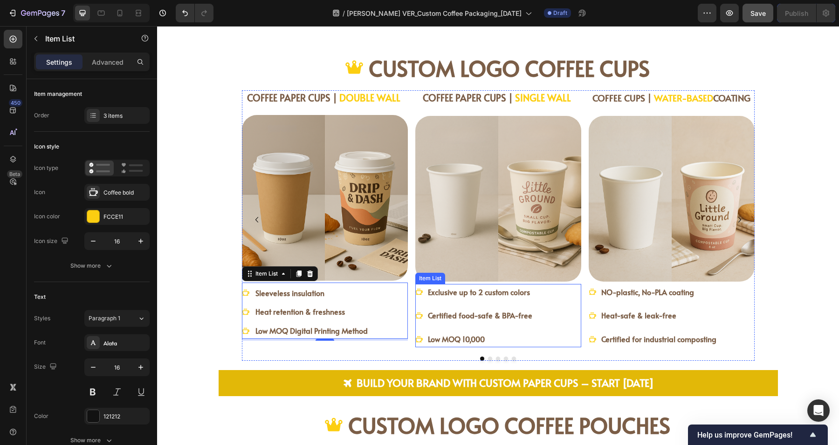
click at [557, 327] on div "Exclusive up to 2 custom colors Certified food-safe & BPA-free Low MOQ 10,000" at bounding box center [498, 315] width 166 height 63
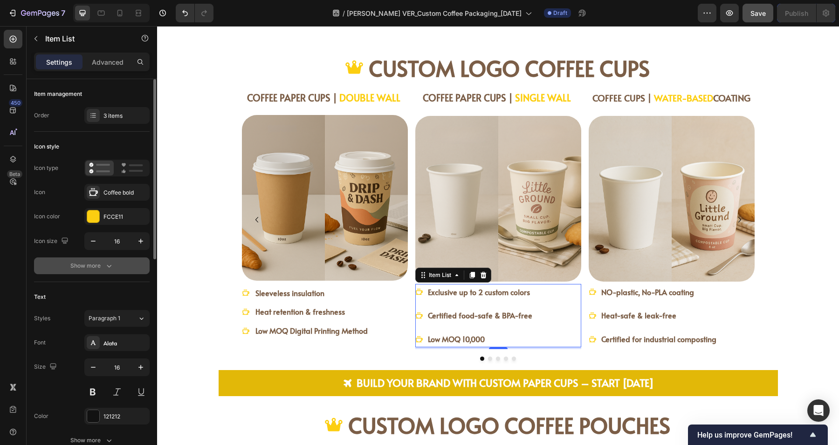
click at [91, 266] on div "Show more" at bounding box center [91, 265] width 43 height 9
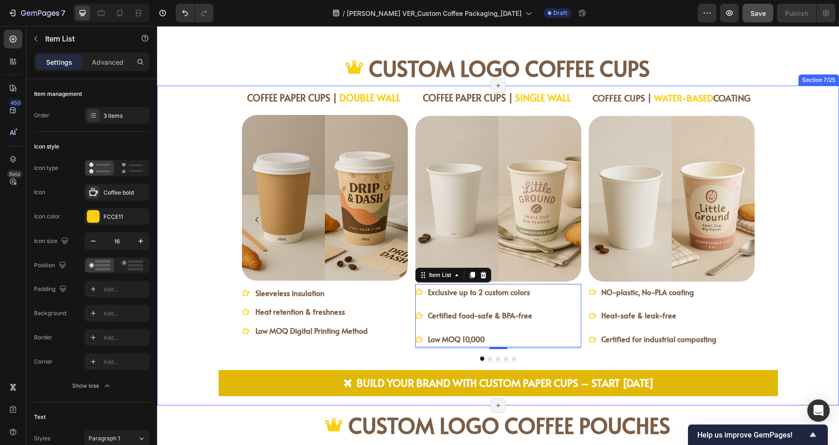
click at [820, 307] on div "COFFEE PAPER CUPS | DOUBLE WALL Heading Image Sleeveless insulation Heat retent…" at bounding box center [498, 246] width 682 height 320
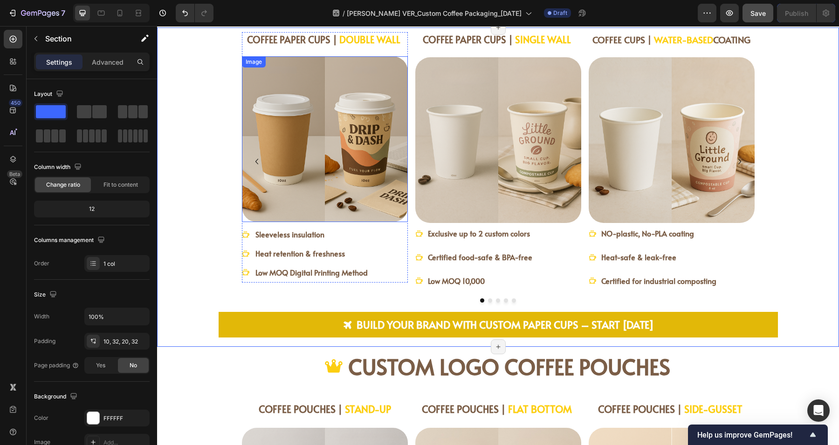
scroll to position [912, 0]
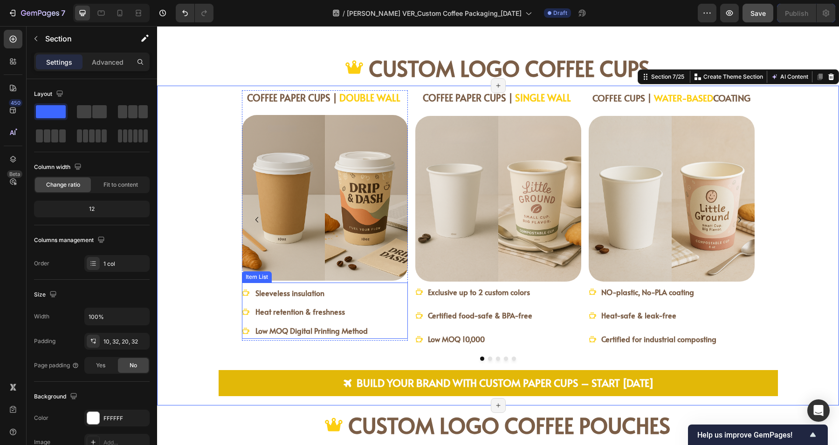
click at [290, 331] on strong "Low MOQ Digital Printing Method" at bounding box center [311, 331] width 112 height 10
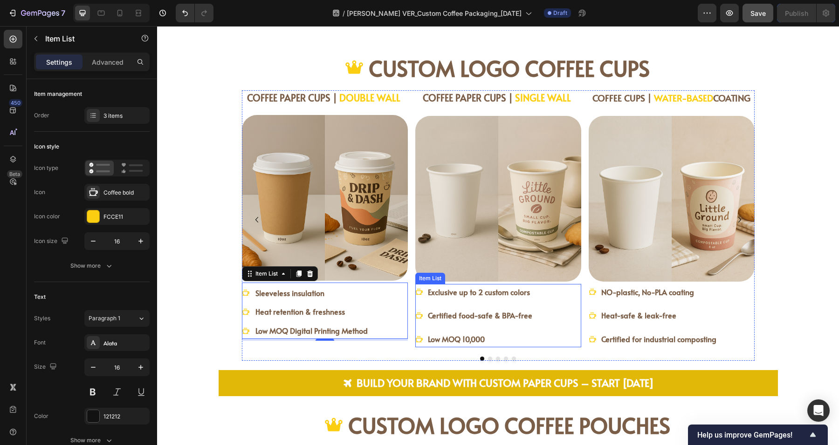
click at [483, 339] on p "Low MOQ 10,000" at bounding box center [480, 340] width 104 height 14
click at [305, 290] on strong "Sleeveless insulation" at bounding box center [289, 293] width 69 height 10
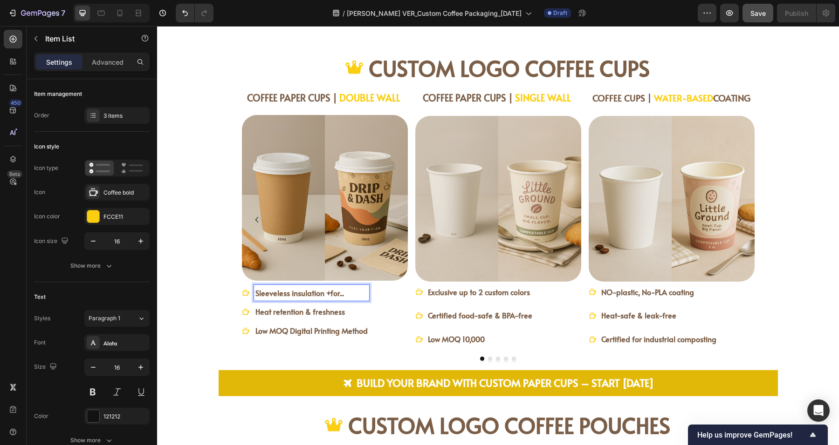
click at [301, 295] on strong "Sleeveless insulation +for..." at bounding box center [299, 293] width 89 height 10
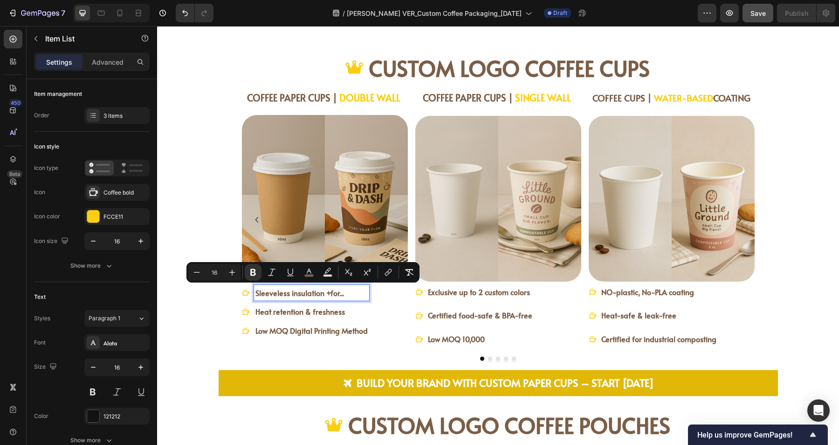
click at [342, 293] on p "Sleeveless insulation +for..." at bounding box center [311, 293] width 112 height 14
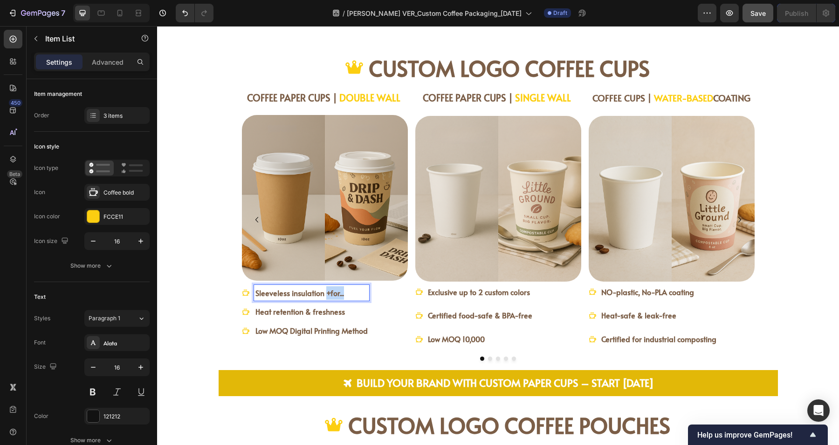
drag, startPoint x: 321, startPoint y: 291, endPoint x: 344, endPoint y: 285, distance: 24.0
click at [344, 286] on p "Sleeveless insulation +for..." at bounding box center [311, 293] width 112 height 14
click at [301, 292] on strong "Sleeveless insulation" at bounding box center [289, 293] width 69 height 10
click at [288, 290] on strong "Sleeveless for saving extra-sleeve" at bounding box center [312, 293] width 115 height 10
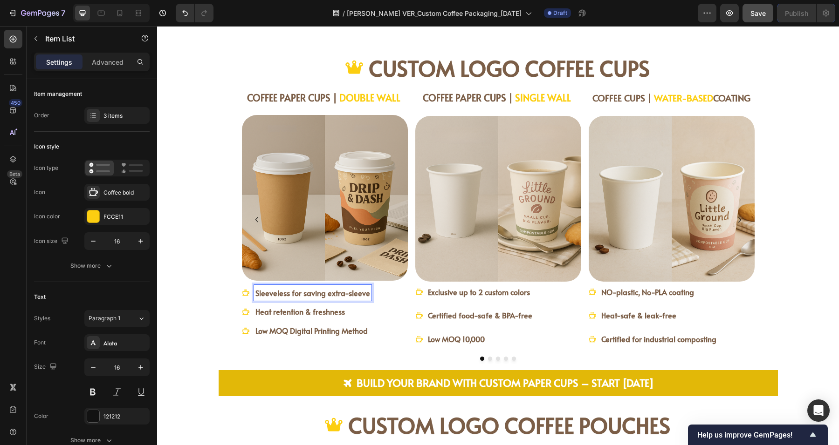
click at [288, 290] on strong "Sleeveless for saving extra-sleeve" at bounding box center [312, 293] width 115 height 10
click at [359, 293] on p "Sleeveless, saving extra-sleeve" at bounding box center [311, 293] width 112 height 14
click at [306, 314] on strong "Heat retention & freshness" at bounding box center [299, 312] width 89 height 10
click at [287, 290] on strong "Sleeveless, saving extra-sleeve $$$" at bounding box center [315, 293] width 121 height 10
click at [277, 293] on strong "Sleeveless, saving extra-sleeve $$$" at bounding box center [315, 293] width 121 height 10
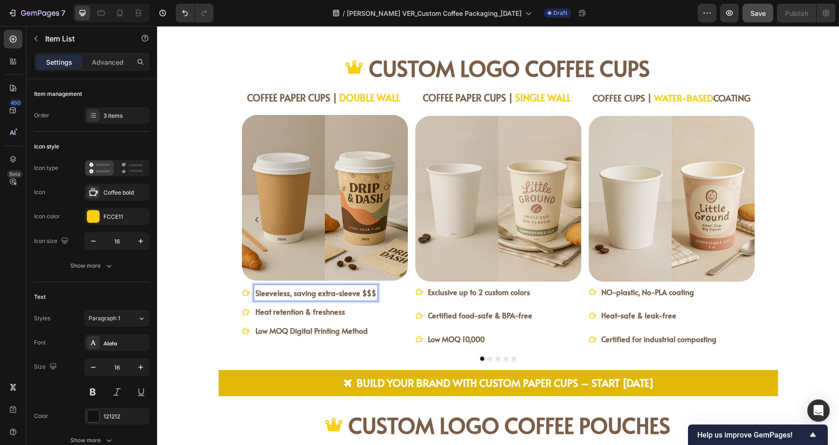
click at [261, 295] on strong "Sleeveless, saving extra-sleeve $$$" at bounding box center [315, 293] width 121 height 10
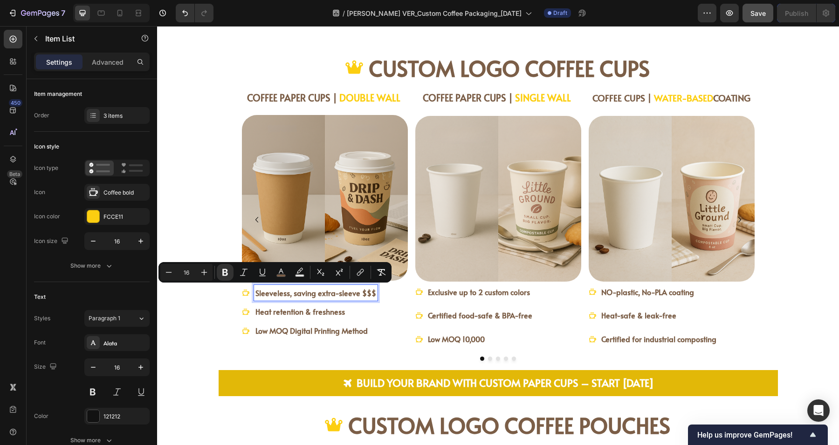
click at [324, 286] on p "Sleeveless, saving extra-sleeve $$$" at bounding box center [315, 293] width 121 height 14
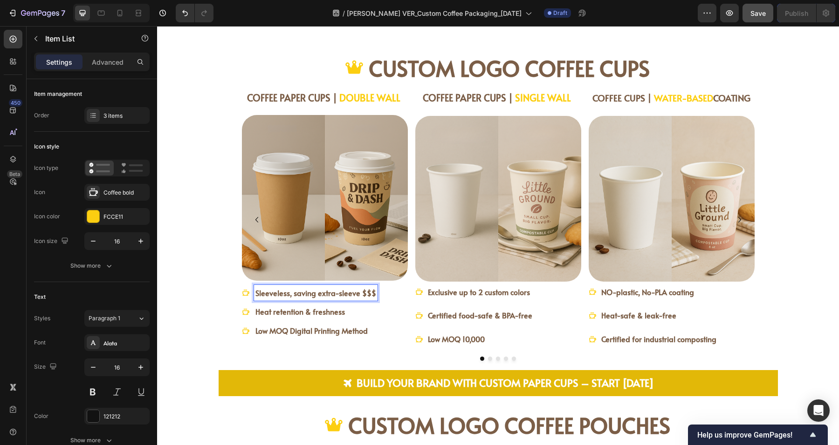
click at [264, 317] on div "Heat retention & freshness" at bounding box center [315, 312] width 123 height 16
click at [277, 317] on p "Heat retention & freshness" at bounding box center [315, 312] width 121 height 14
click at [276, 328] on strong "Low MOQ Digital Printing Method" at bounding box center [311, 331] width 112 height 10
click at [286, 328] on strong "Low MOQ Digital Printing Method" at bounding box center [311, 331] width 112 height 10
click at [284, 331] on strong "Low MOQ Digital Printing Method" at bounding box center [311, 331] width 112 height 10
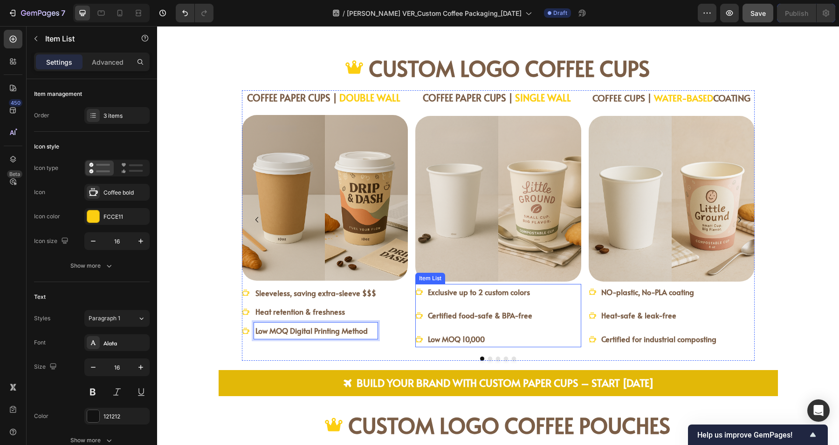
drag, startPoint x: 461, startPoint y: 293, endPoint x: 473, endPoint y: 298, distance: 13.8
click at [461, 293] on strong "Exclusive up to 2 custom colors" at bounding box center [479, 292] width 102 height 10
click at [463, 290] on strong "Exclusive up to 2 custom colors" at bounding box center [479, 292] width 102 height 10
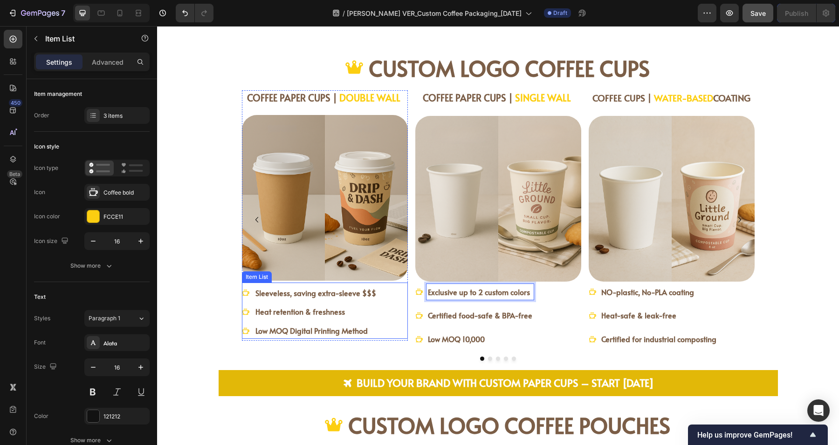
click at [310, 328] on strong "Low MOQ Digital Printing Method" at bounding box center [311, 331] width 112 height 10
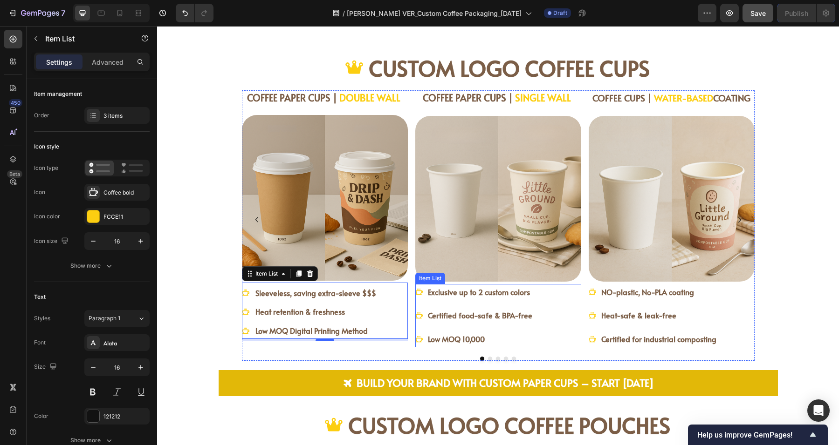
click at [494, 293] on strong "Exclusive up to 2 custom colors" at bounding box center [479, 292] width 102 height 10
click at [278, 323] on div "Low MOQ Digital Printing Method" at bounding box center [315, 331] width 123 height 16
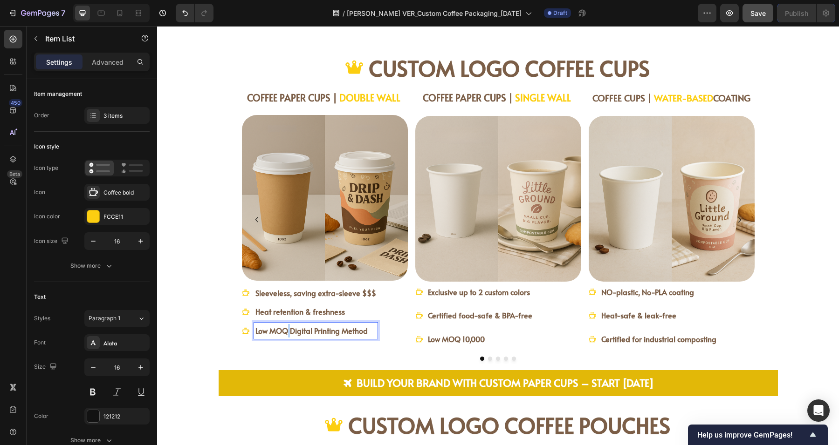
click at [281, 326] on strong "Low MOQ Digital Printing Method" at bounding box center [311, 331] width 112 height 10
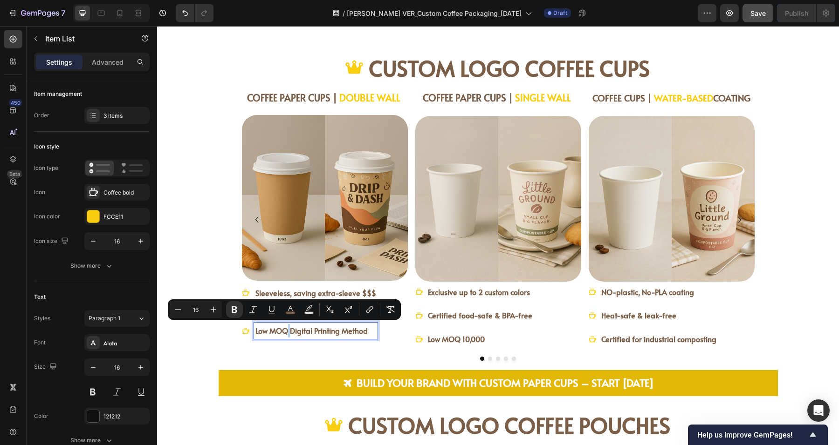
click at [285, 330] on strong "Low MOQ Digital Printing Method" at bounding box center [311, 331] width 112 height 10
drag, startPoint x: 285, startPoint y: 330, endPoint x: 248, endPoint y: 334, distance: 36.5
click at [248, 334] on div "Low MOQ Digital Printing Method" at bounding box center [310, 331] width 136 height 16
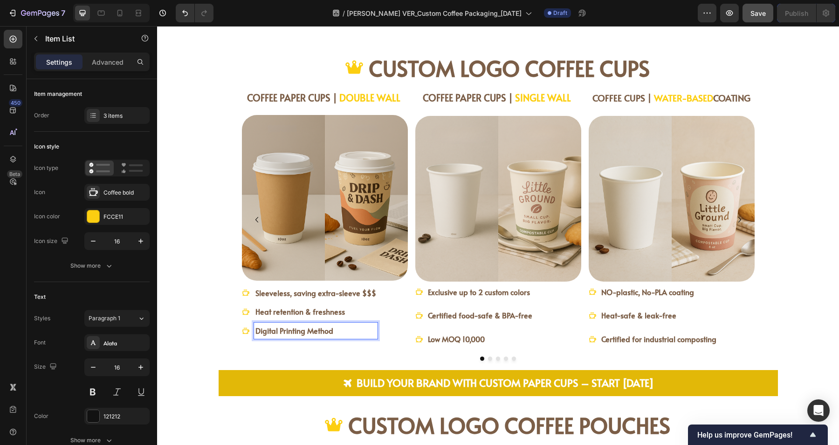
click at [333, 331] on p "Digital Printing Method" at bounding box center [315, 331] width 121 height 14
drag, startPoint x: 302, startPoint y: 331, endPoint x: 308, endPoint y: 333, distance: 6.3
click at [302, 330] on strong "Digital Printing for lower costs" at bounding box center [305, 331] width 100 height 10
click at [373, 329] on strong "Digital Printing Offer with lower costs" at bounding box center [317, 331] width 124 height 10
click at [324, 294] on strong "Sleeveless, saving extra-sleeve $$$" at bounding box center [315, 293] width 121 height 10
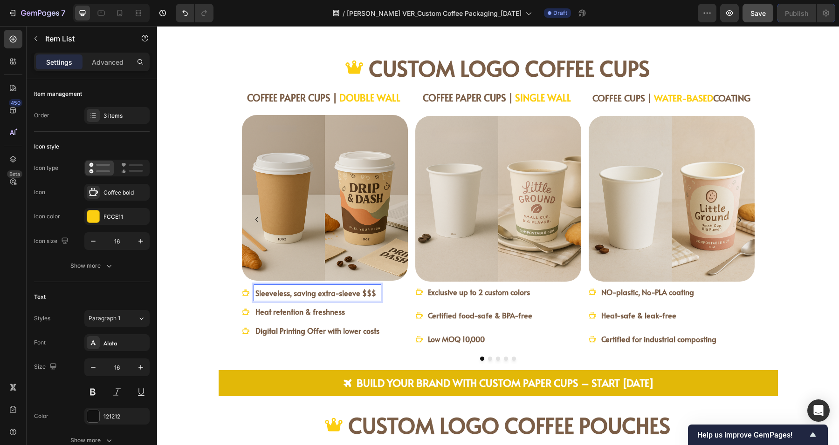
click at [273, 296] on strong "Sleeveless, saving extra-sleeve $$$" at bounding box center [315, 293] width 121 height 10
click at [297, 326] on strong "Digital Printing Offer with lower costs" at bounding box center [317, 331] width 124 height 10
click at [299, 286] on p "Sleeveless, saving extra-sleeve $$$" at bounding box center [317, 293] width 124 height 14
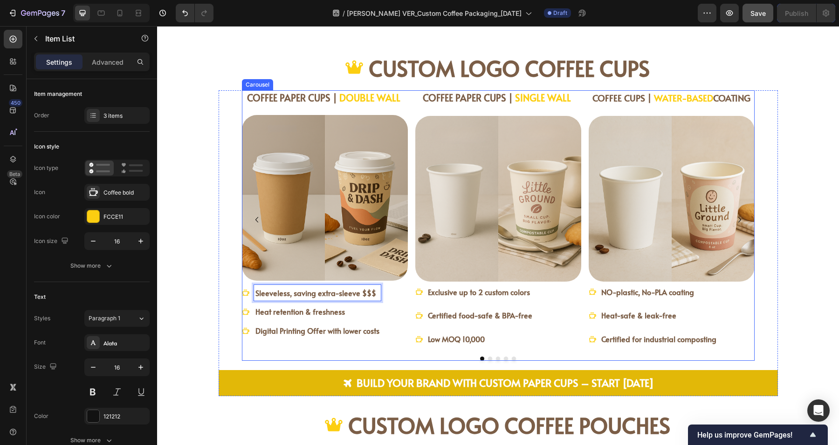
click at [473, 290] on strong "Exclusive up to 2 custom colors" at bounding box center [479, 292] width 102 height 10
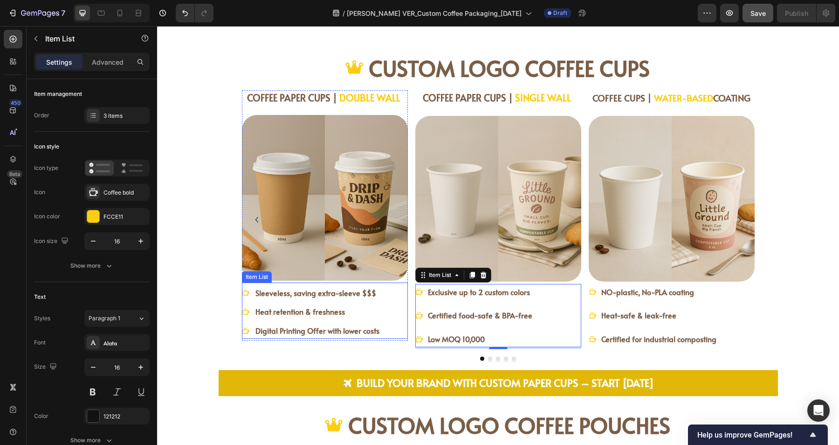
click at [302, 290] on strong "Sleeveless, saving extra-sleeve $$$" at bounding box center [315, 293] width 121 height 10
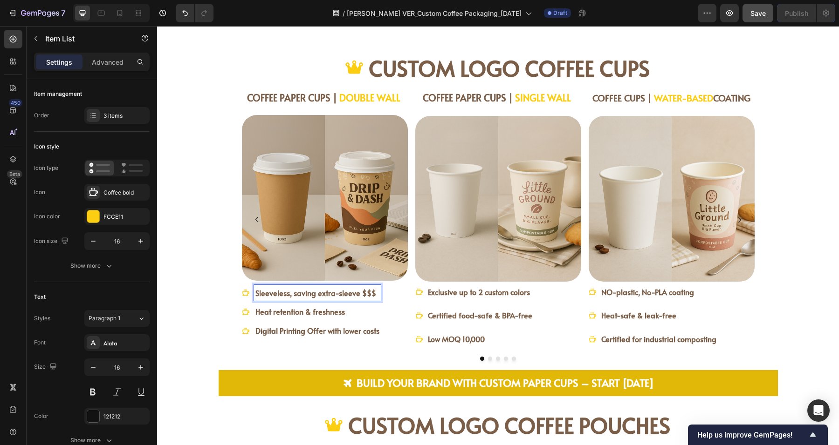
click at [290, 293] on strong "Sleeveless, saving extra-sleeve $$$" at bounding box center [315, 293] width 121 height 10
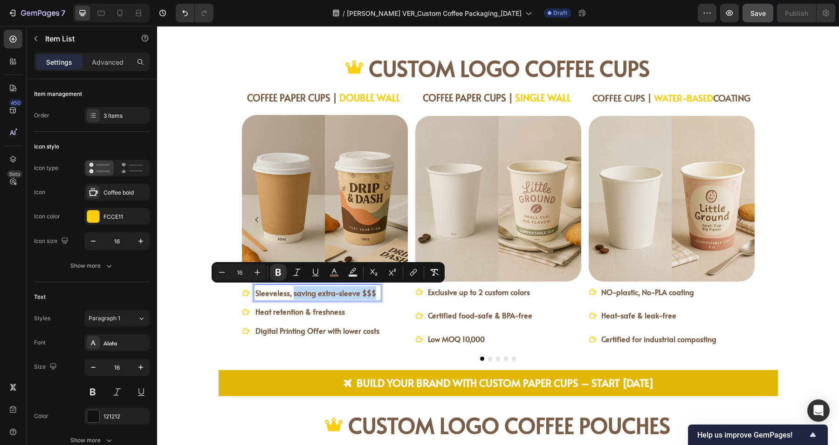
drag, startPoint x: 289, startPoint y: 295, endPoint x: 376, endPoint y: 295, distance: 87.1
click at [376, 295] on div "Sleeveless, saving extra-sleeve $$$ Heat retention & freshness Digital Printing…" at bounding box center [325, 312] width 166 height 54
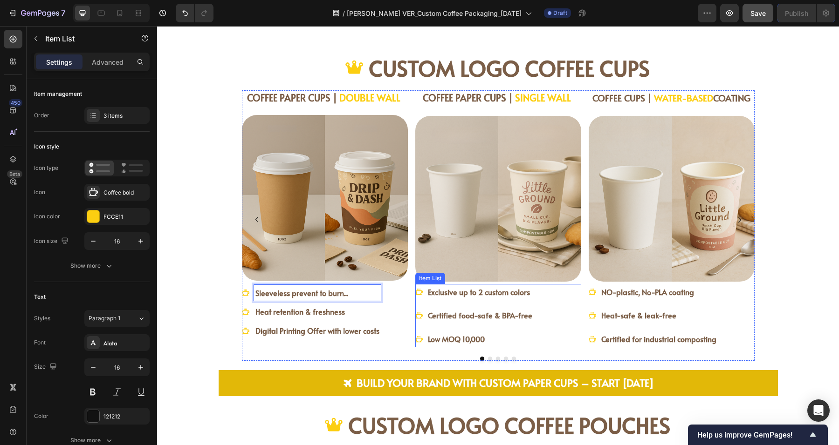
click at [509, 293] on strong "Exclusive up to 2 custom colors" at bounding box center [479, 292] width 102 height 10
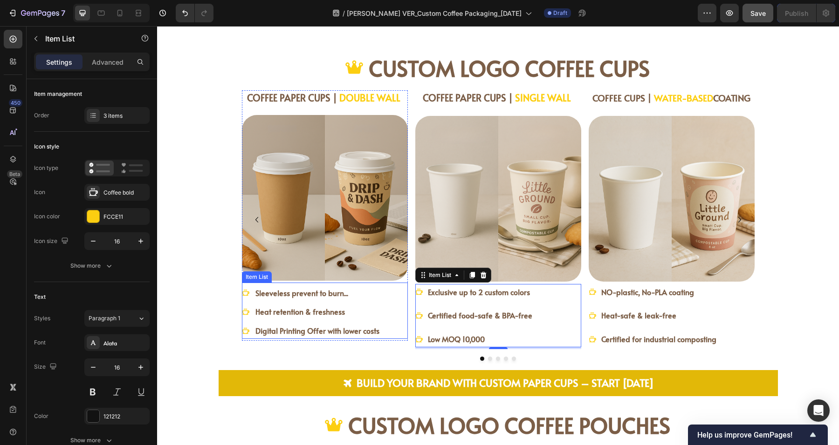
click at [340, 293] on strong "Sleeveless prevent to burn..." at bounding box center [301, 293] width 93 height 10
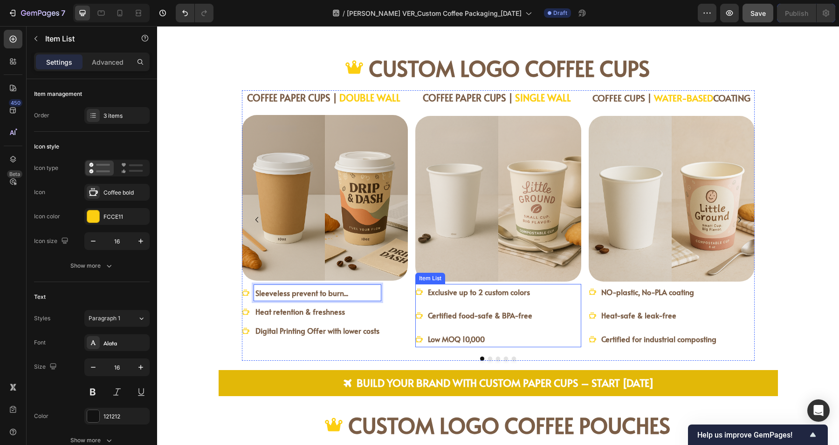
click at [483, 294] on strong "Exclusive up to 2 custom colors" at bounding box center [479, 292] width 102 height 10
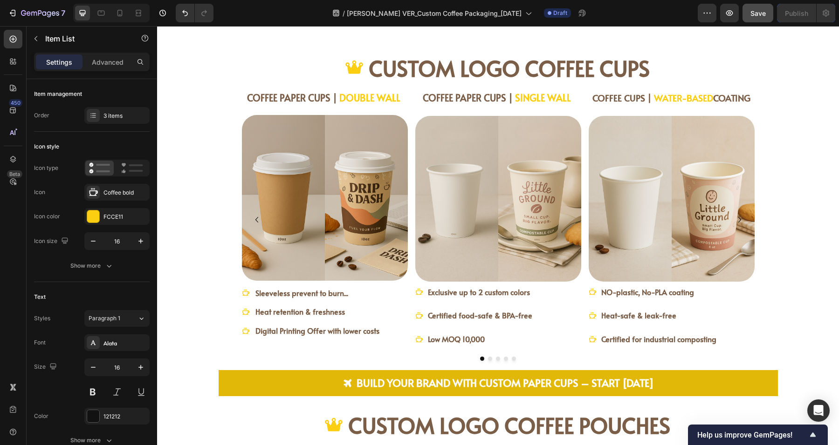
click at [529, 310] on div "Exclusive up to 2 custom colors Certified food-safe & BPA-free Low MOQ 10,000" at bounding box center [498, 315] width 166 height 63
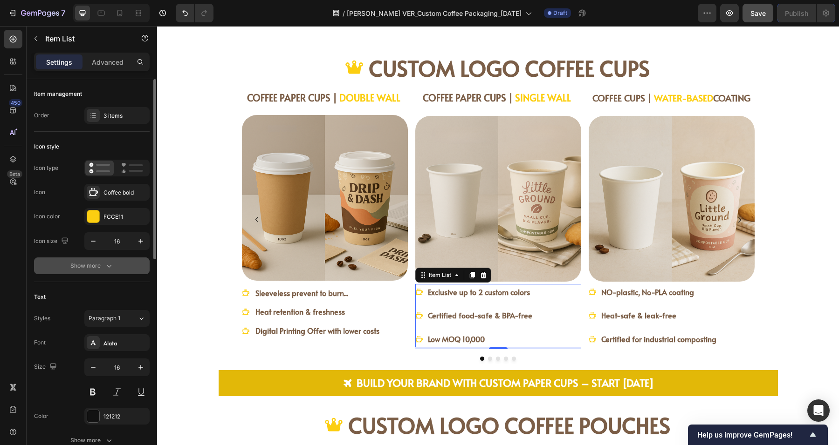
click at [91, 265] on div "Show more" at bounding box center [91, 265] width 43 height 9
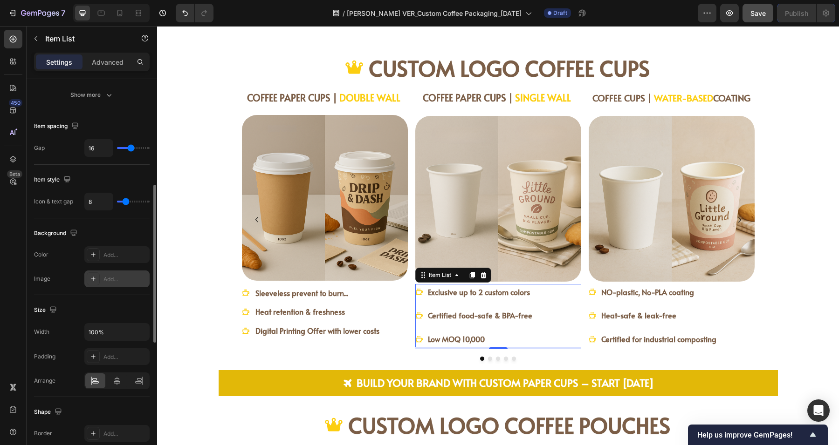
scroll to position [408, 0]
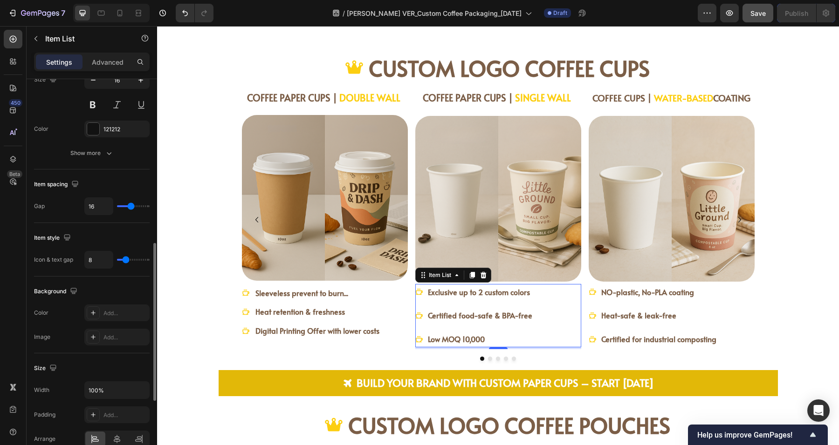
type input "3"
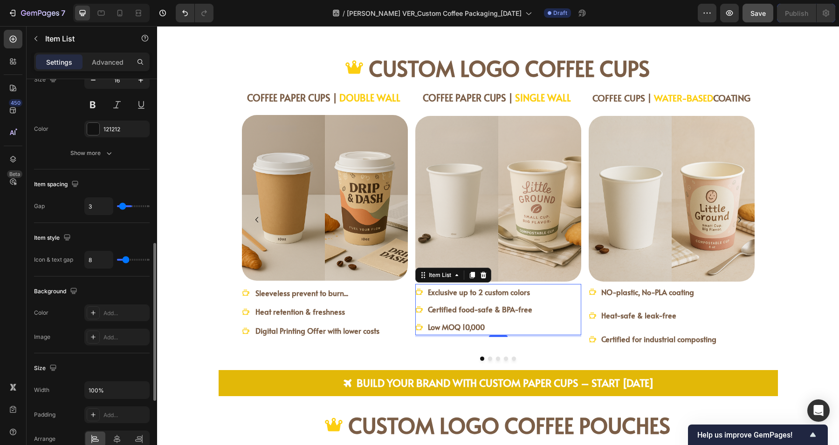
type input "3"
click at [122, 205] on input "range" at bounding box center [133, 206] width 33 height 2
click at [125, 205] on input "range" at bounding box center [133, 206] width 33 height 2
click at [126, 205] on input "range" at bounding box center [133, 206] width 33 height 2
type input "10"
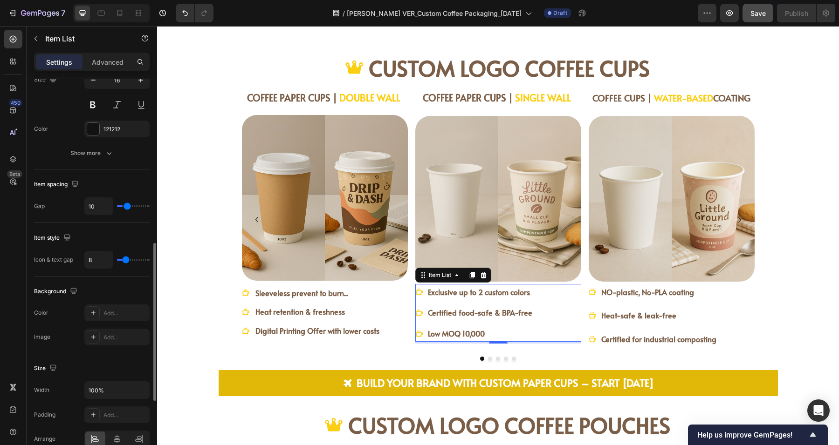
type input "10"
click at [127, 205] on input "range" at bounding box center [133, 206] width 33 height 2
click at [125, 205] on input "range" at bounding box center [133, 206] width 33 height 2
type input "2"
click at [122, 205] on input "range" at bounding box center [133, 206] width 33 height 2
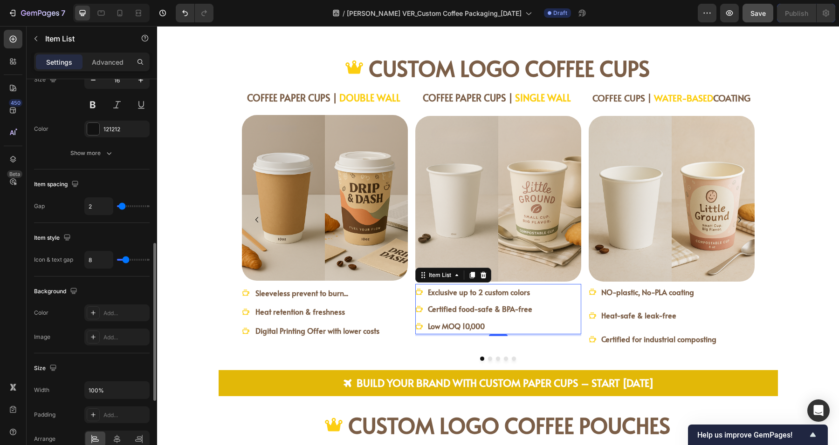
type input "8"
click at [125, 205] on input "range" at bounding box center [133, 206] width 33 height 2
click at [98, 204] on input "8" at bounding box center [99, 206] width 28 height 17
type input "7"
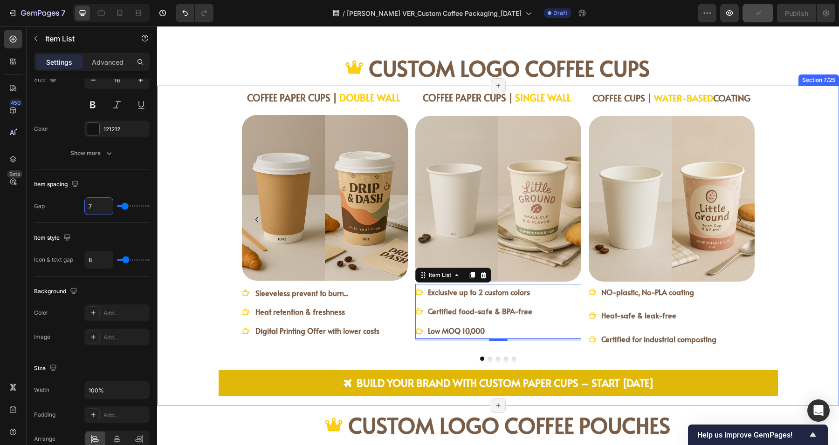
click at [186, 307] on div "COFFEE PAPER CUPS | DOUBLE WALL Heading Image Sleeveless prevent to burn... Hea…" at bounding box center [498, 243] width 652 height 306
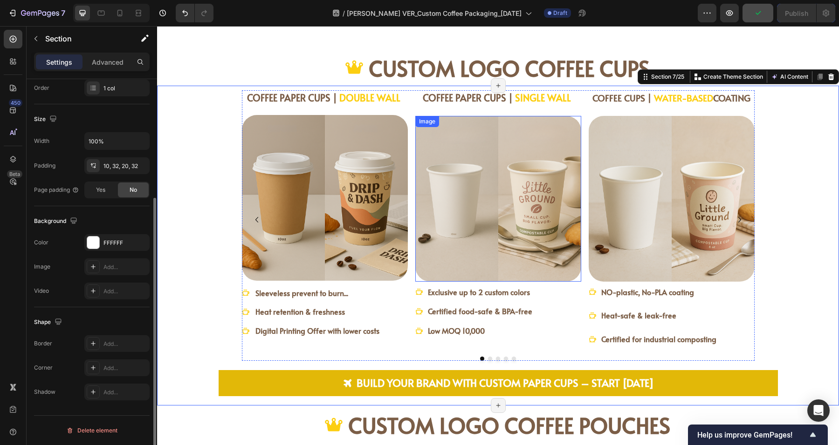
scroll to position [0, 0]
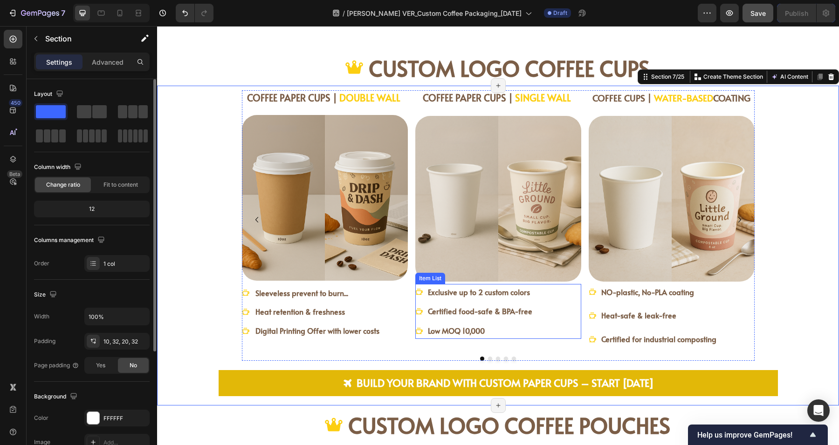
click at [554, 307] on div "Exclusive up to 2 custom colors Certified food-safe & BPA-free Low MOQ 10,000" at bounding box center [498, 311] width 166 height 55
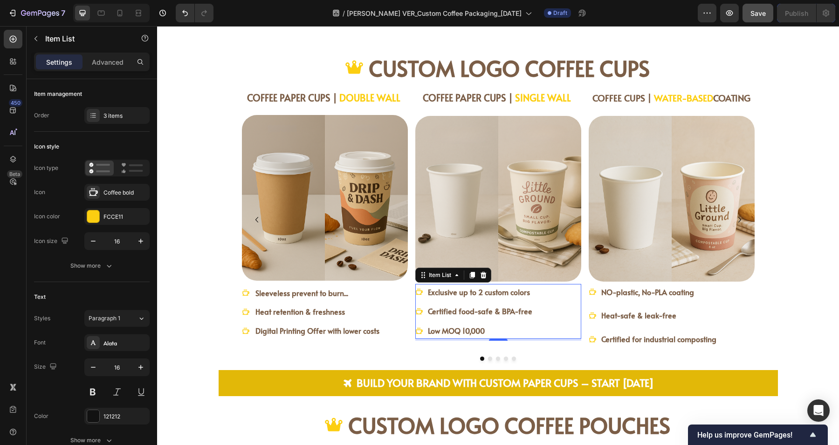
click at [550, 303] on div "Exclusive up to 2 custom colors Certified food-safe & BPA-free Low MOQ 10,000" at bounding box center [498, 311] width 166 height 55
click at [566, 322] on div "Exclusive up to 2 custom colors Certified food-safe & BPA-free Low MOQ 10,000" at bounding box center [498, 311] width 166 height 55
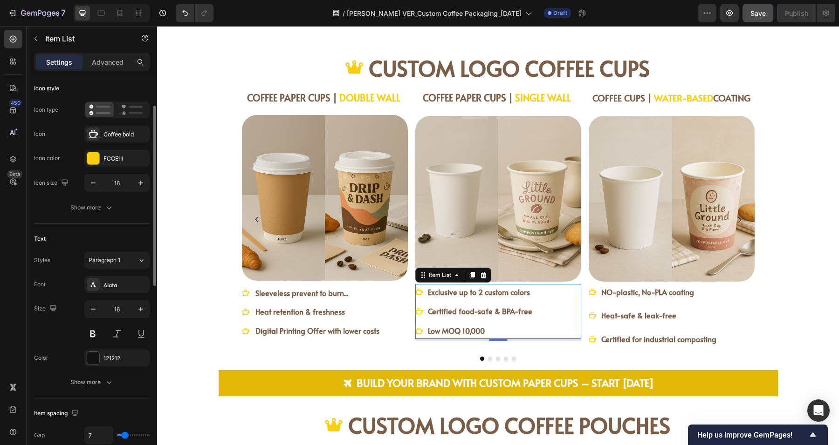
scroll to position [116, 0]
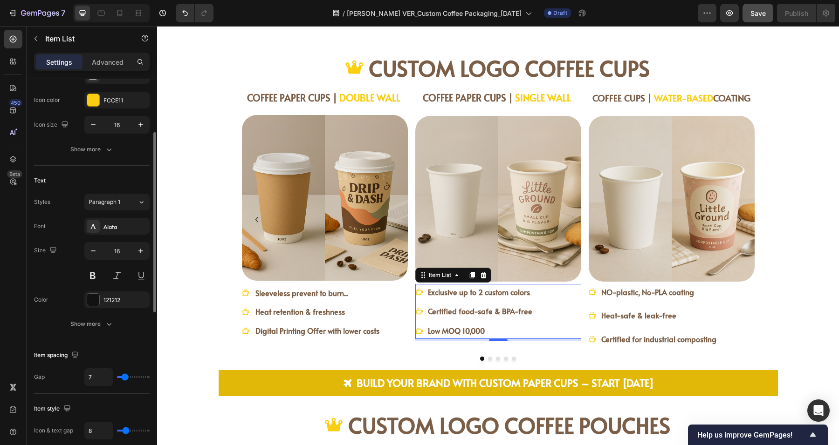
type input "1"
click at [121, 376] on input "range" at bounding box center [133, 377] width 33 height 2
click at [544, 295] on div "Exclusive up to 2 custom colors Certified food-safe & BPA-free Low MOQ 10,000" at bounding box center [498, 308] width 166 height 49
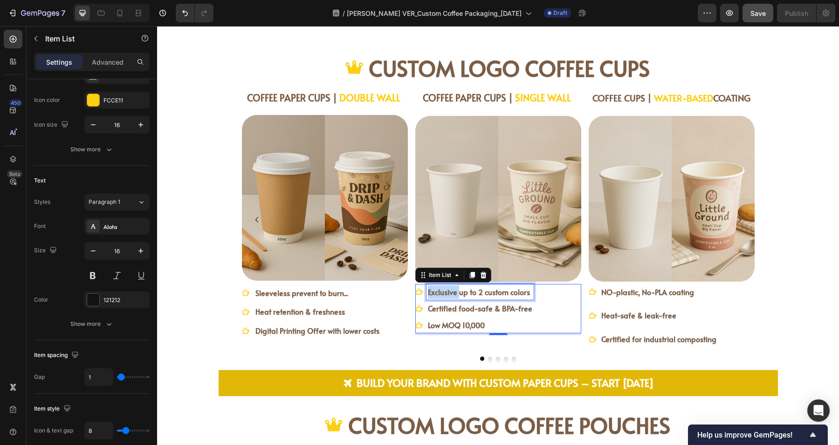
click at [438, 295] on strong "Exclusive up to 2 custom colors" at bounding box center [479, 292] width 102 height 10
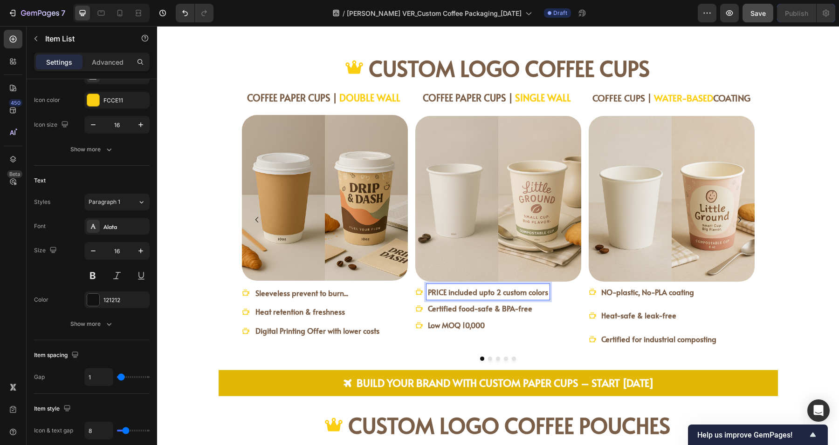
click at [526, 291] on strong "PRICE included upto 2 custom colors" at bounding box center [488, 292] width 120 height 10
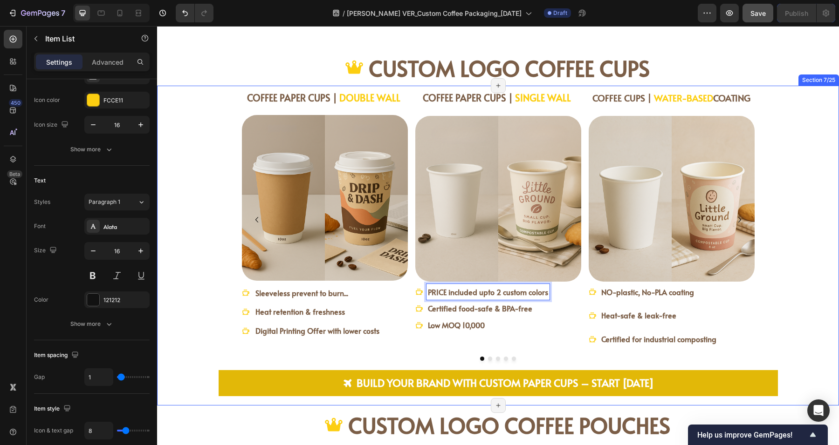
click at [787, 311] on div "COFFEE PAPER CUPS | DOUBLE WALL Heading Image Sleeveless prevent to burn... Hea…" at bounding box center [498, 243] width 652 height 306
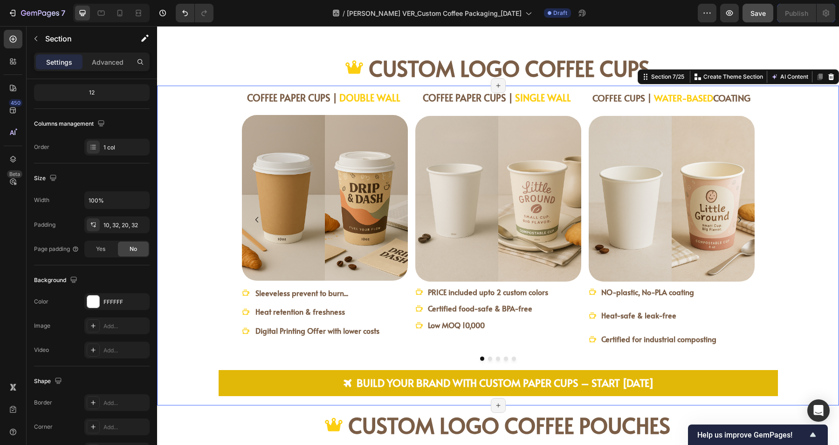
scroll to position [0, 0]
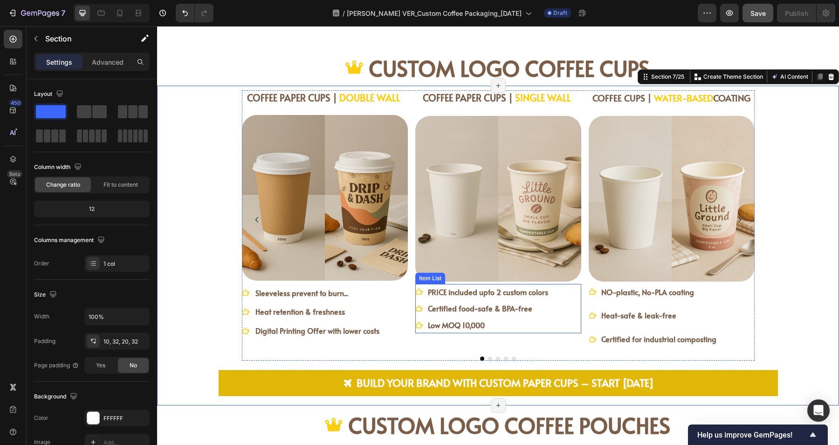
click at [493, 317] on div "Low MOQ 10,000" at bounding box center [487, 325] width 123 height 16
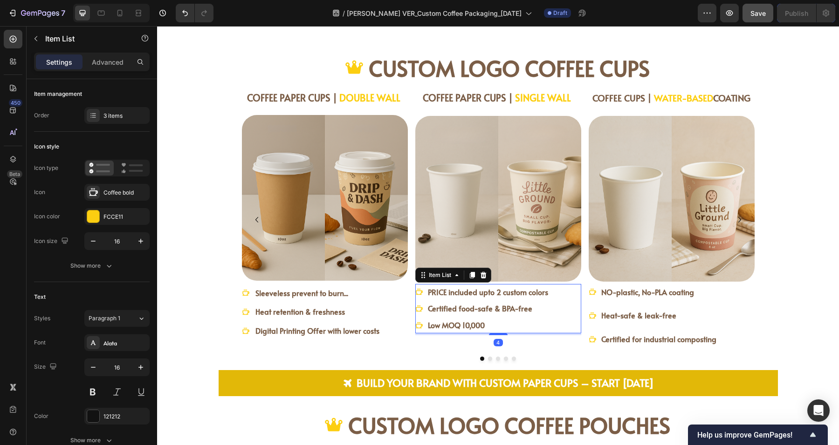
click at [573, 316] on div "PRICE included upto 2 custom colors Certified food-safe & BPA-free Low MOQ 10,0…" at bounding box center [498, 308] width 166 height 49
click at [388, 316] on div "Sleeveless prevent to burn... Heat retention & freshness Digital Printing Offer…" at bounding box center [325, 312] width 166 height 54
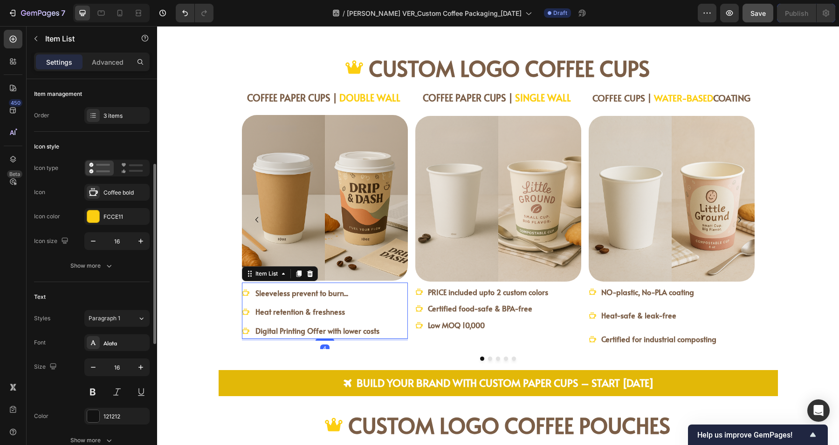
scroll to position [175, 0]
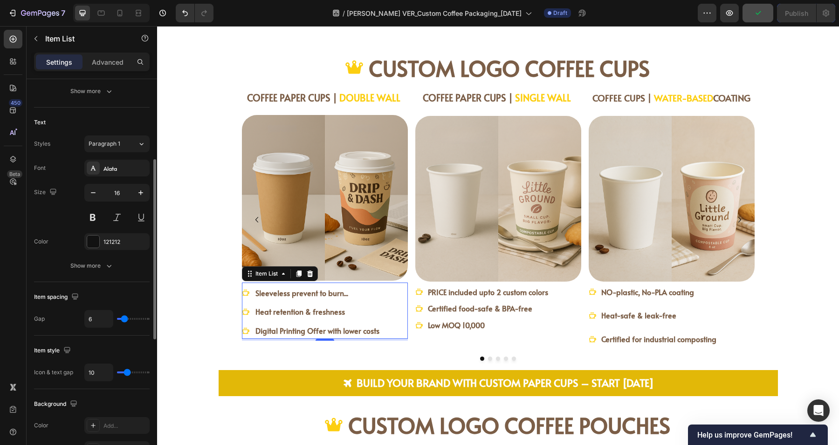
type input "0"
click at [117, 318] on input "range" at bounding box center [133, 319] width 33 height 2
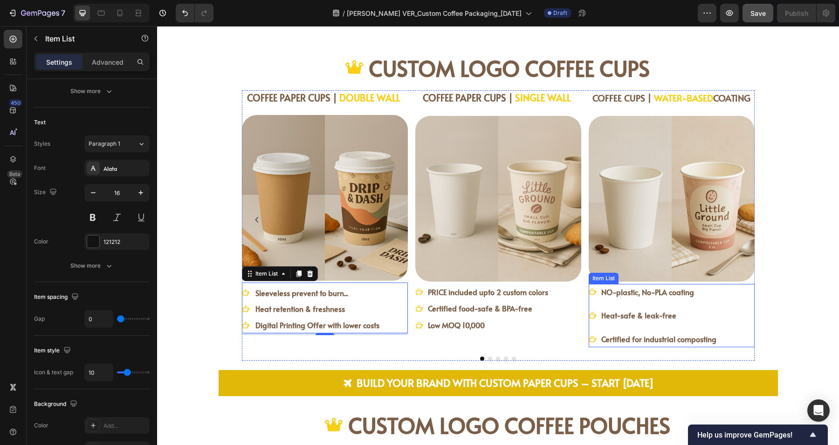
click at [729, 319] on div "NO-plastic, No-PLA coating Heat-safe & leak-free Certified for industrial compo…" at bounding box center [671, 315] width 166 height 63
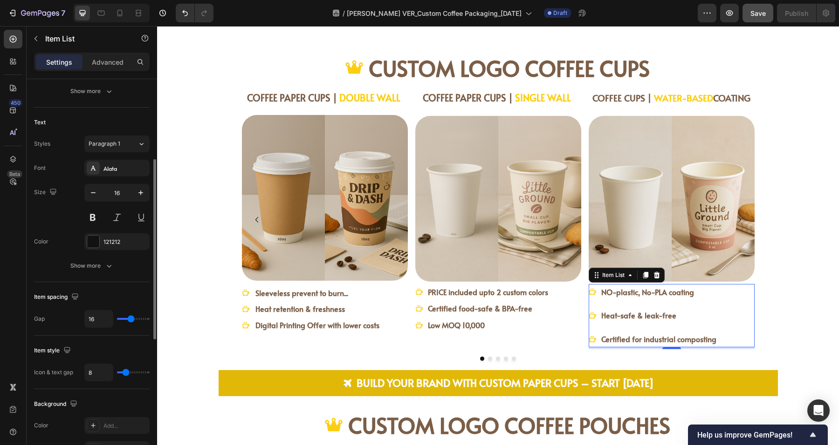
type input "4"
click at [123, 318] on input "range" at bounding box center [133, 319] width 33 height 2
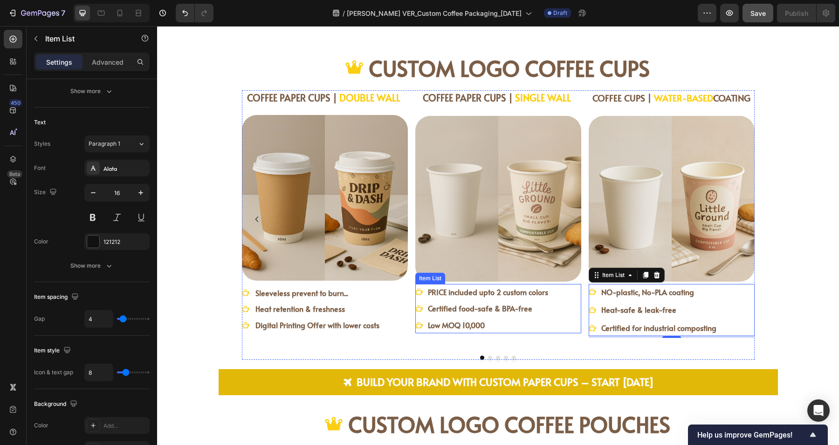
click at [428, 289] on strong "PRICE included upto 2 custom colors" at bounding box center [488, 292] width 120 height 10
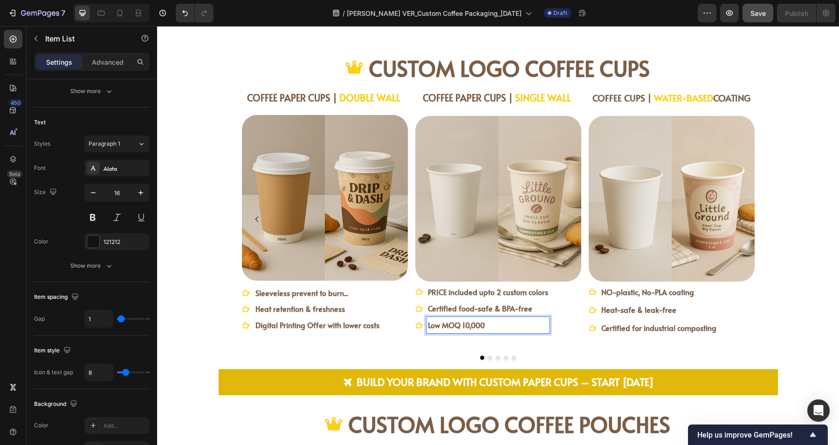
click at [485, 323] on p "Low MOQ 10,000" at bounding box center [488, 326] width 120 height 14
click at [442, 289] on strong "PRICE included upto 2 custom colors" at bounding box center [488, 292] width 120 height 10
click at [429, 287] on strong "PRICE included upto 2 custom colors" at bounding box center [488, 292] width 120 height 10
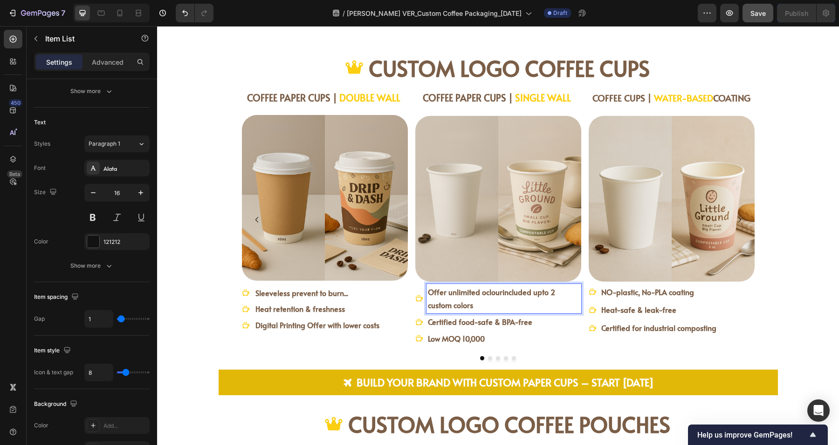
click at [485, 288] on strong "Offer unlimited oclourincluded upto 2 custom colors" at bounding box center [491, 299] width 127 height 24
drag, startPoint x: 542, startPoint y: 287, endPoint x: 545, endPoint y: 300, distance: 13.3
click at [545, 300] on p "Offer unlimited colour printing with upto 2 custom colors" at bounding box center [504, 299] width 152 height 27
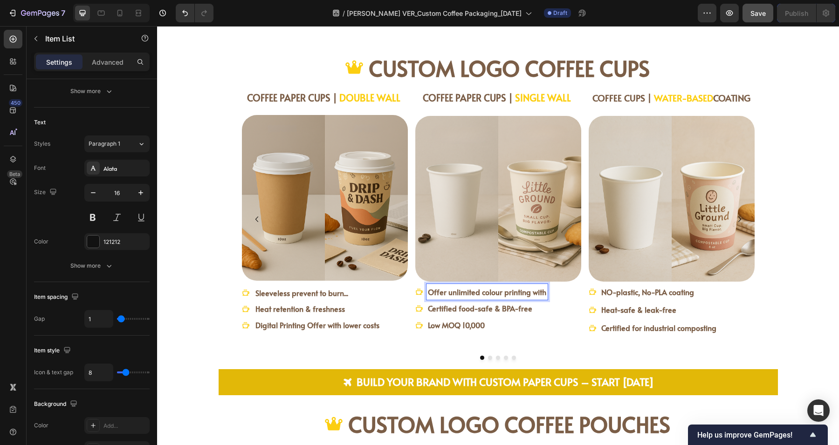
click at [435, 291] on strong "Offer unlimited colour printing with" at bounding box center [487, 292] width 118 height 10
click at [522, 293] on strong "Unlimited colour printing with" at bounding box center [477, 292] width 99 height 10
click at [471, 289] on strong "Unlimited colour printing with Pantone" at bounding box center [492, 292] width 128 height 10
click at [514, 291] on strong "Unlimited colour printing with Pantone" at bounding box center [492, 292] width 128 height 10
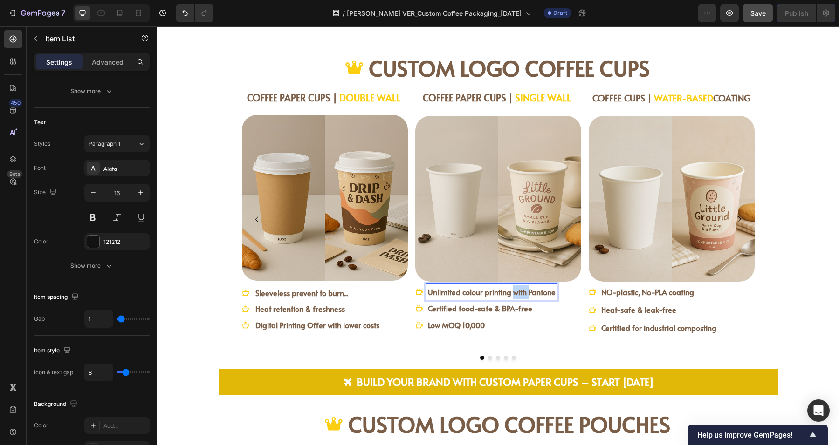
click at [514, 291] on strong "Unlimited colour printing with Pantone" at bounding box center [492, 292] width 128 height 10
click at [536, 293] on div "Unlimited colour printing, Pantone" at bounding box center [484, 292] width 117 height 16
click at [497, 296] on p "Unlimited colour printing, Pantone code" at bounding box center [494, 293] width 132 height 14
click at [505, 292] on strong "Unlimited colour printing, Pantone code" at bounding box center [494, 292] width 132 height 10
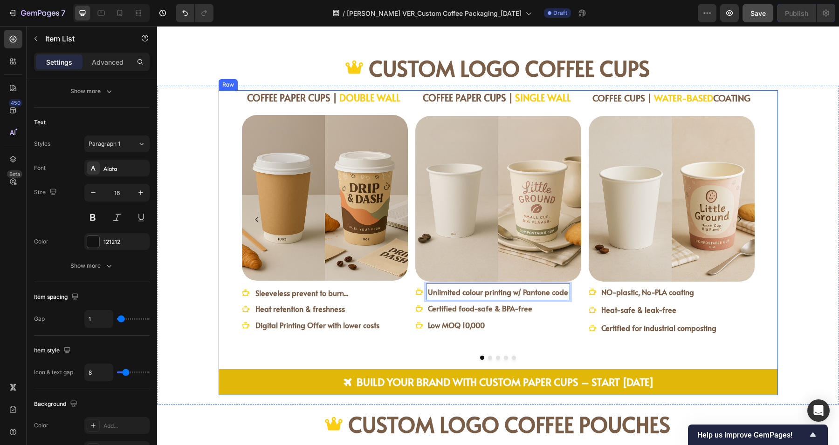
click at [771, 300] on div "COFFEE PAPER CUPS | DOUBLE WALL Heading Image Sleeveless prevent to burn... Hea…" at bounding box center [497, 225] width 559 height 270
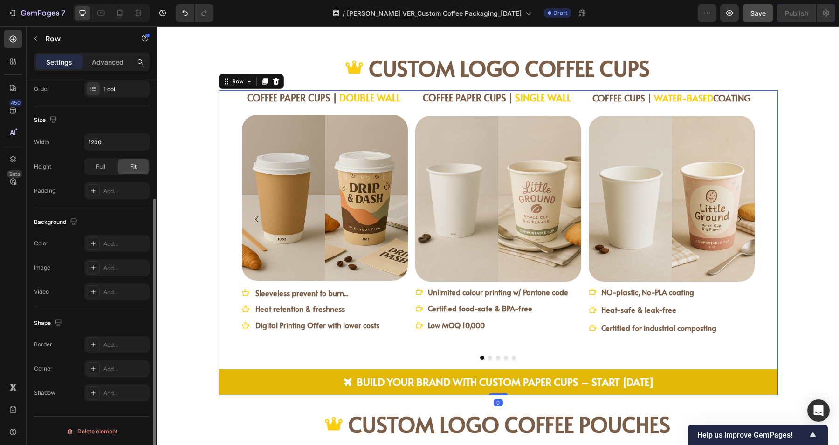
scroll to position [0, 0]
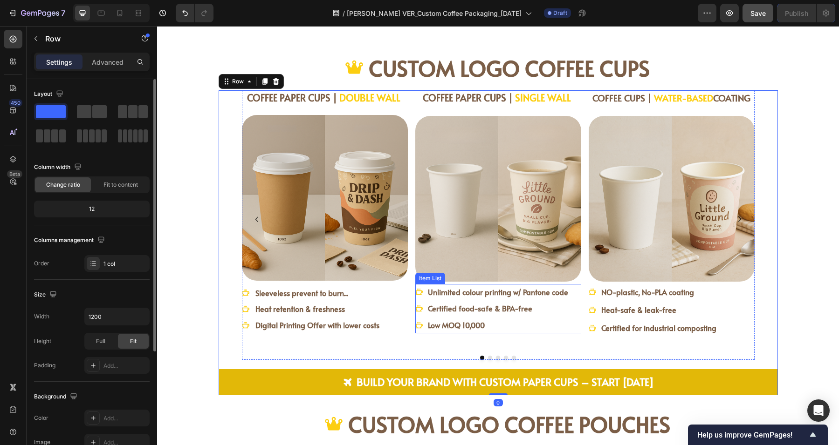
click at [524, 293] on strong "Unlimited colour printing w/ Pantone code" at bounding box center [498, 292] width 140 height 10
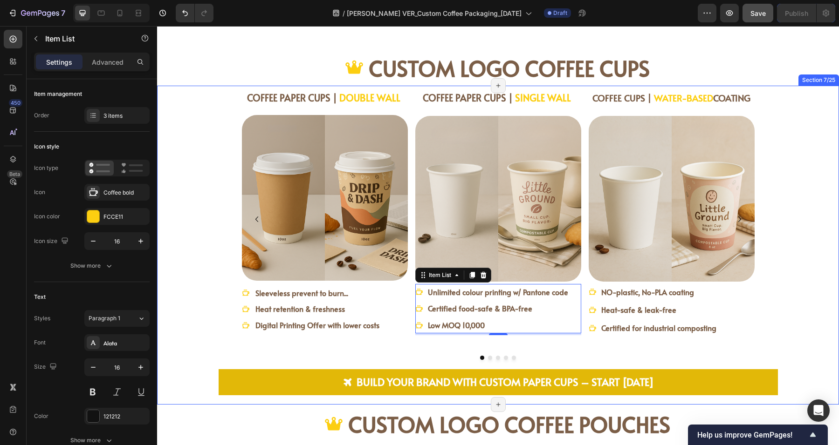
click at [786, 293] on div "COFFEE PAPER CUPS | DOUBLE WALL Heading Image Sleeveless prevent to burn... Hea…" at bounding box center [498, 242] width 652 height 305
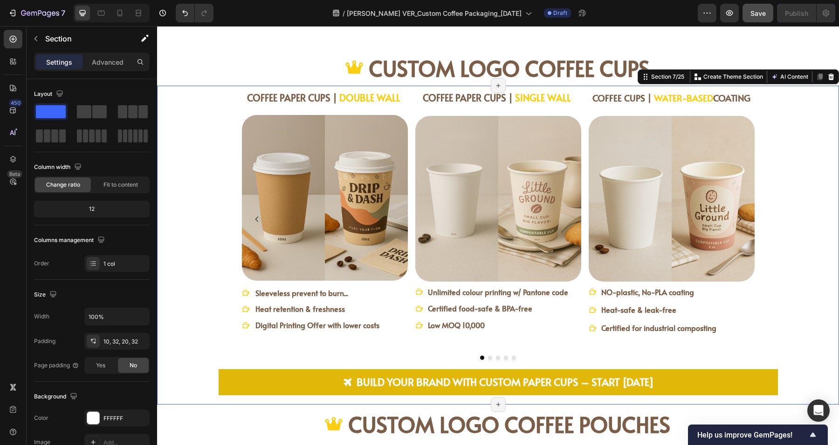
click at [796, 307] on div "COFFEE PAPER CUPS | DOUBLE WALL Heading Image Sleeveless prevent to burn... Hea…" at bounding box center [498, 242] width 652 height 305
click at [509, 291] on strong "Unlimited colour printing w/ Pantone code" at bounding box center [498, 292] width 140 height 10
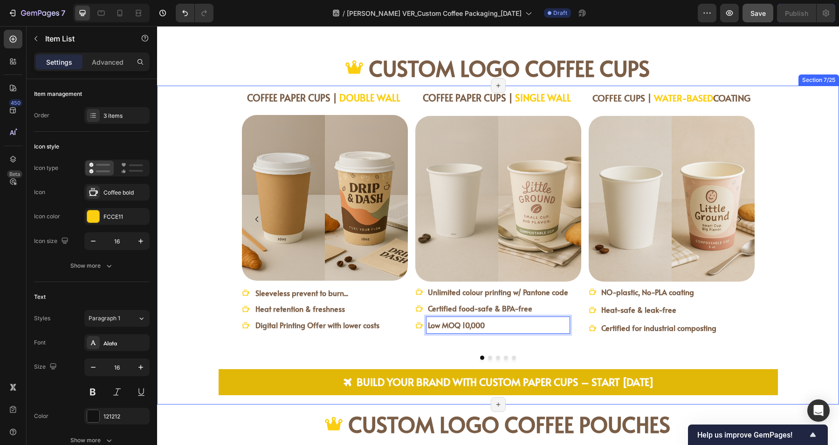
click at [778, 310] on div "COFFEE PAPER CUPS | DOUBLE WALL Heading Image Sleeveless prevent to burn... Hea…" at bounding box center [498, 242] width 652 height 305
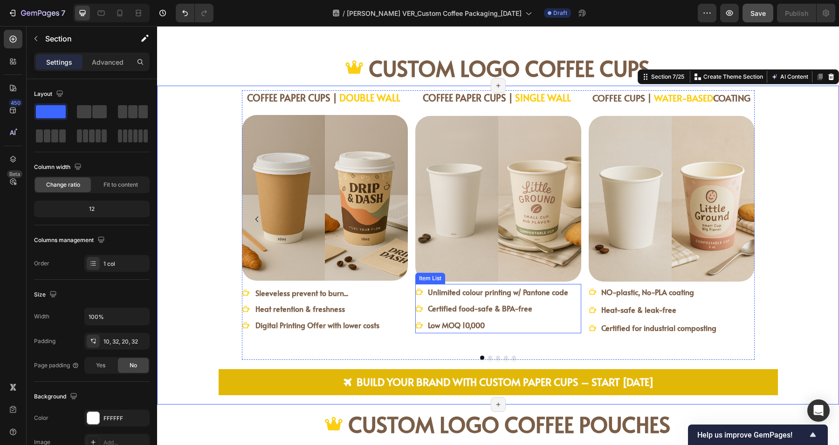
click at [489, 295] on strong "Unlimited colour printing w/ Pantone code" at bounding box center [498, 292] width 140 height 10
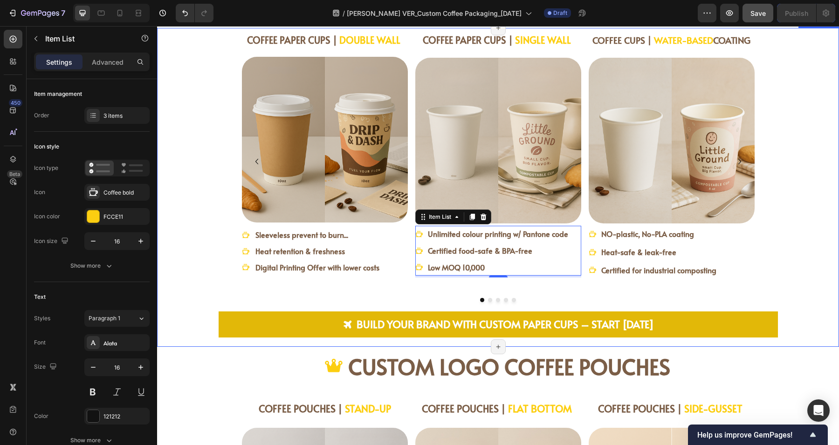
scroll to position [970, 0]
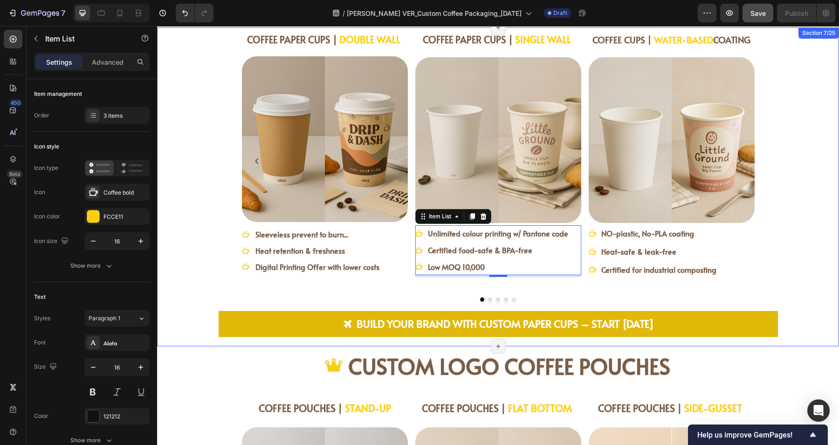
click at [792, 258] on div "COFFEE PAPER CUPS | DOUBLE WALL Heading Image Sleeveless prevent to burn... Hea…" at bounding box center [498, 184] width 652 height 305
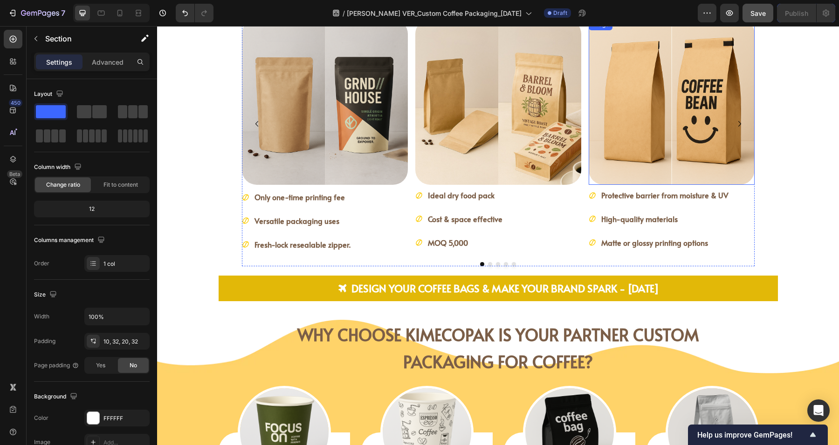
scroll to position [1378, 0]
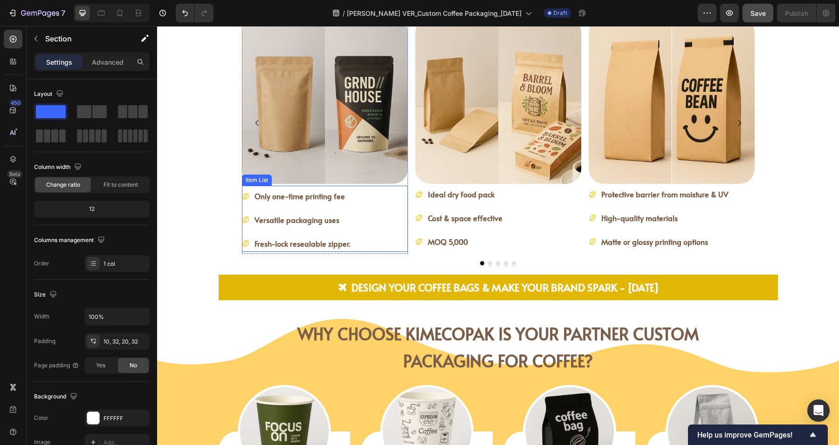
click at [380, 220] on div "Only one-time printing fee Versatile packaging uses Fresh-lock resealable zippe…" at bounding box center [325, 219] width 166 height 63
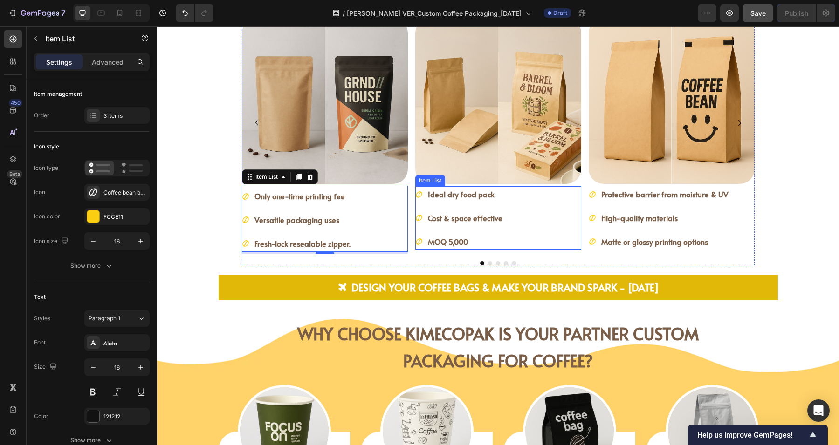
click at [486, 244] on p "MOQ 5,000" at bounding box center [465, 242] width 75 height 14
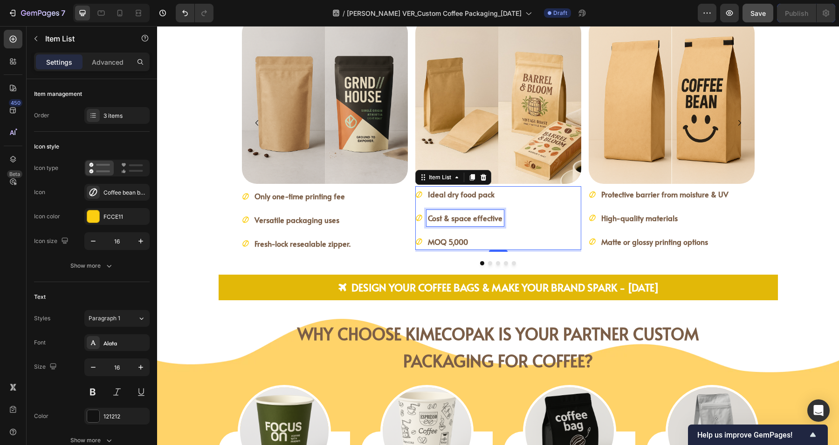
click at [494, 217] on strong "Cost & space effective" at bounding box center [465, 218] width 75 height 10
click at [476, 245] on p "MOQ 5,000" at bounding box center [465, 242] width 75 height 14
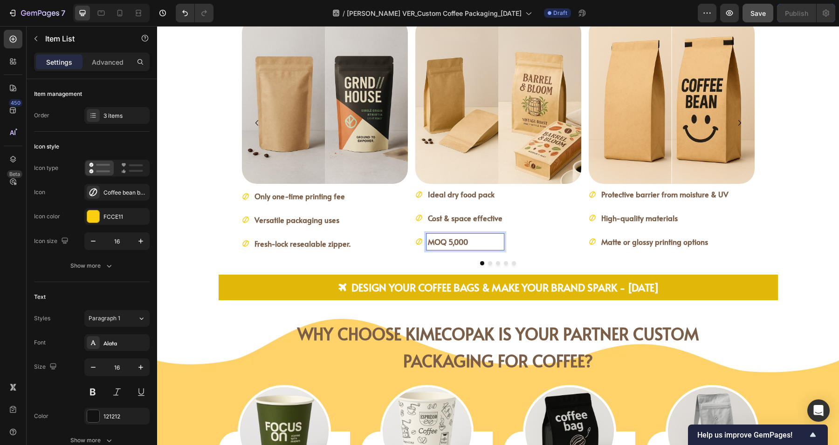
click at [428, 239] on strong "MOQ 5,000" at bounding box center [448, 242] width 40 height 10
click at [546, 240] on div "Ideal dry food pack Cost & space effective LOW MOQ 5,000" at bounding box center [498, 217] width 166 height 63
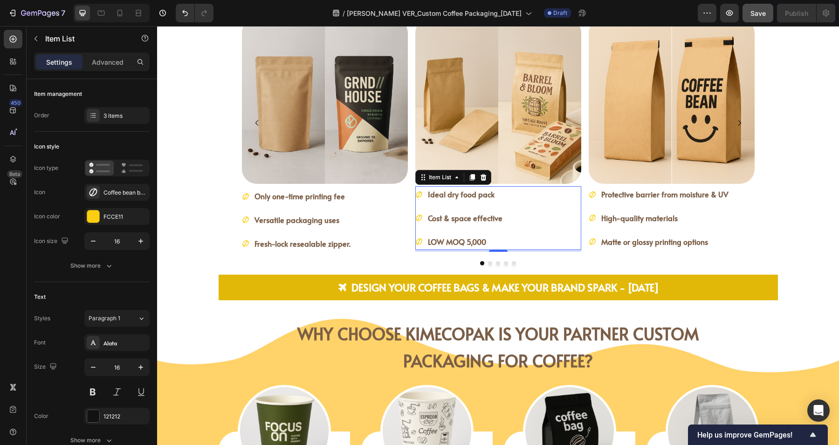
click at [441, 240] on strong "LOW MOQ 5,000" at bounding box center [457, 242] width 58 height 10
click at [464, 242] on strong "LOW MOQ 5,000" at bounding box center [457, 242] width 58 height 10
click at [539, 234] on div "Ideal dry food pack Cost & space effective LOW MOQ at 5,000" at bounding box center [498, 217] width 166 height 63
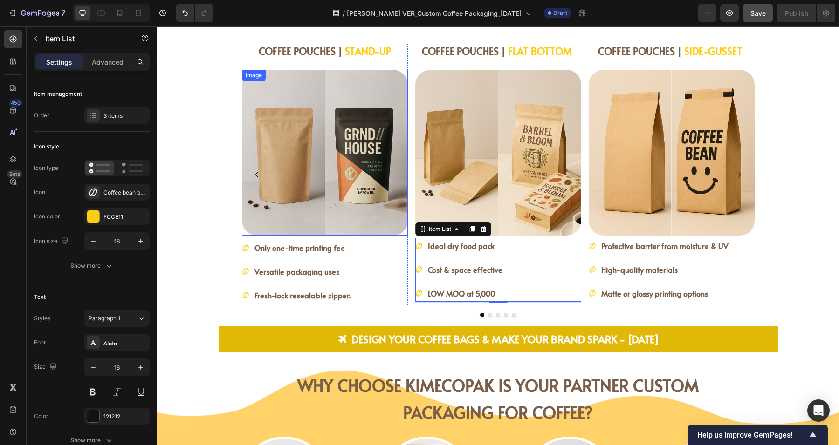
scroll to position [1320, 0]
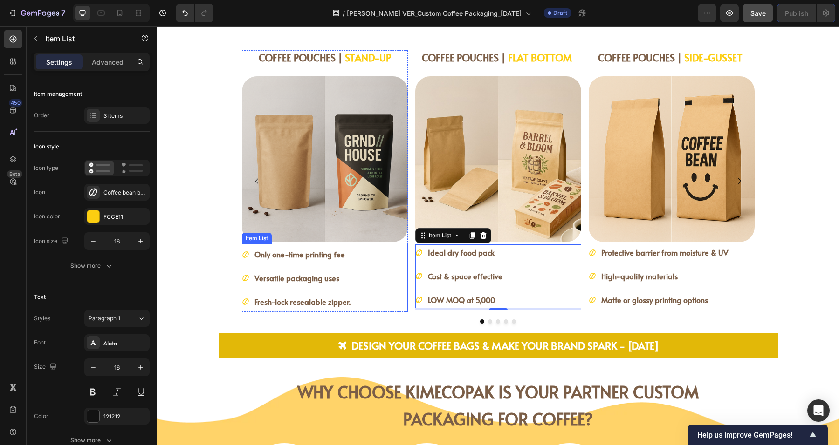
click at [315, 276] on strong "Versatile packaging uses" at bounding box center [296, 278] width 85 height 10
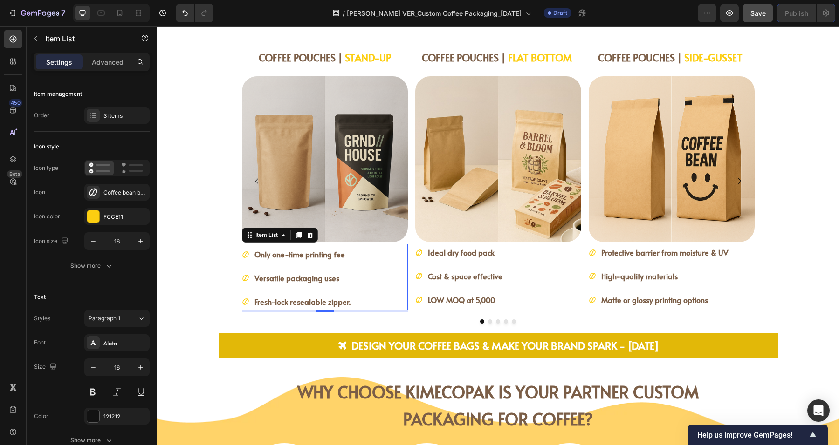
click at [317, 302] on strong "Fresh-lock resealable zipper." at bounding box center [302, 302] width 96 height 10
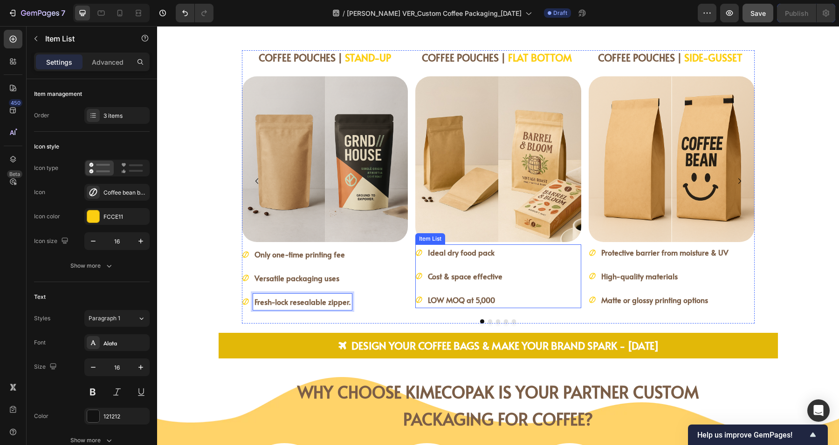
click at [465, 257] on p "Ideal dry food pack" at bounding box center [465, 253] width 75 height 14
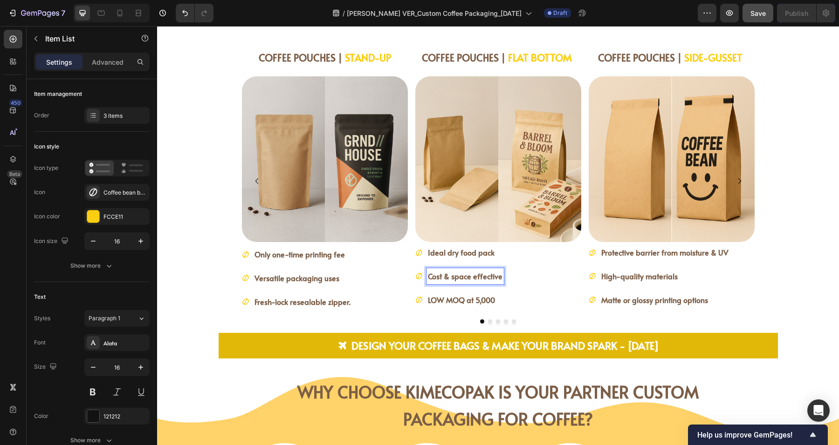
click at [475, 254] on strong "Ideal dry food pack" at bounding box center [461, 252] width 67 height 10
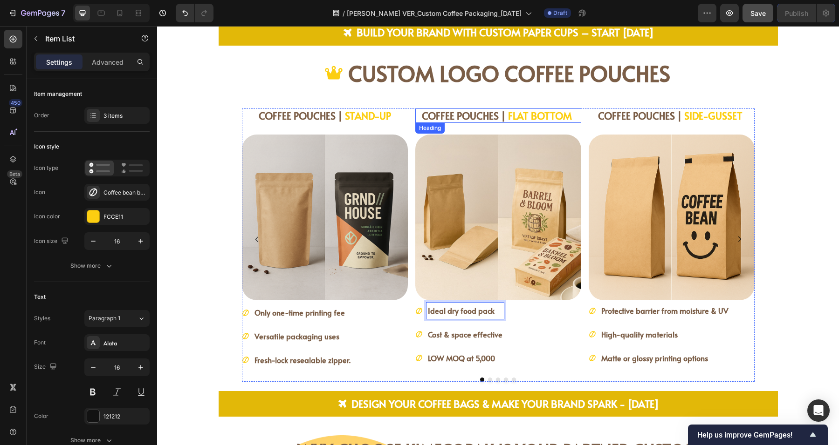
click at [476, 114] on strong "COFFEE POUCHES |" at bounding box center [464, 116] width 84 height 14
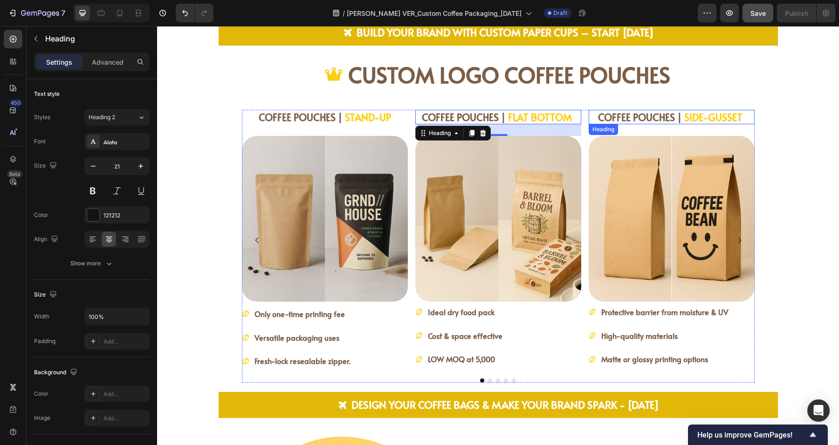
click at [659, 113] on strong "COFFEE POUCHES |" at bounding box center [640, 117] width 84 height 14
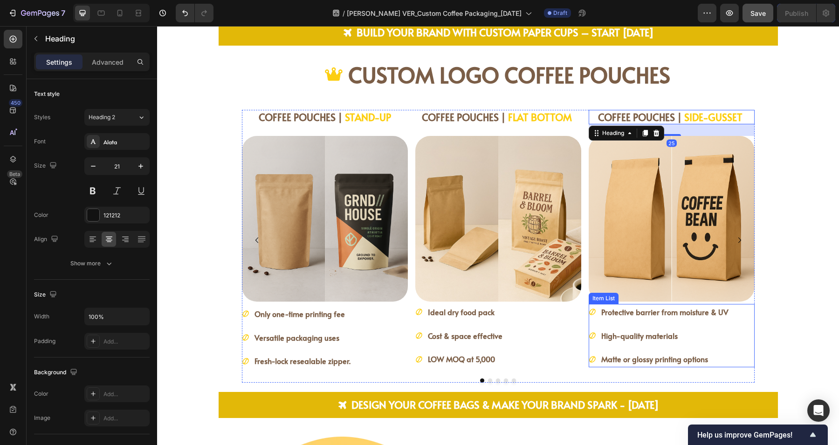
click at [671, 309] on strong "Protective barrier from moisture & UV" at bounding box center [664, 312] width 127 height 10
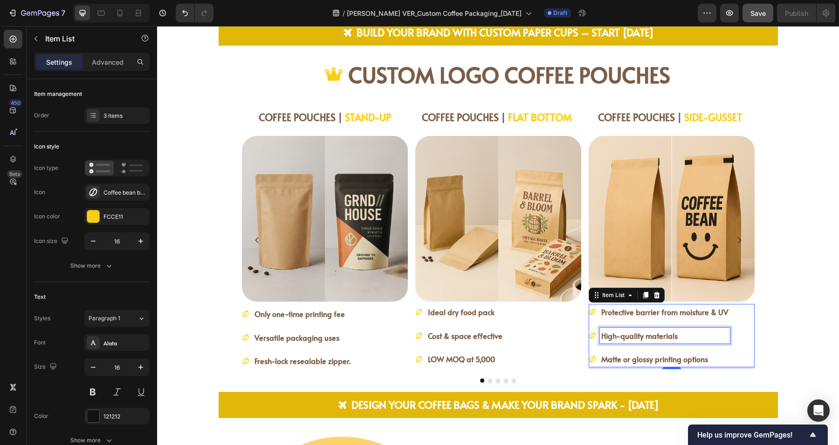
click at [669, 331] on strong "High-quality materials" at bounding box center [639, 336] width 76 height 10
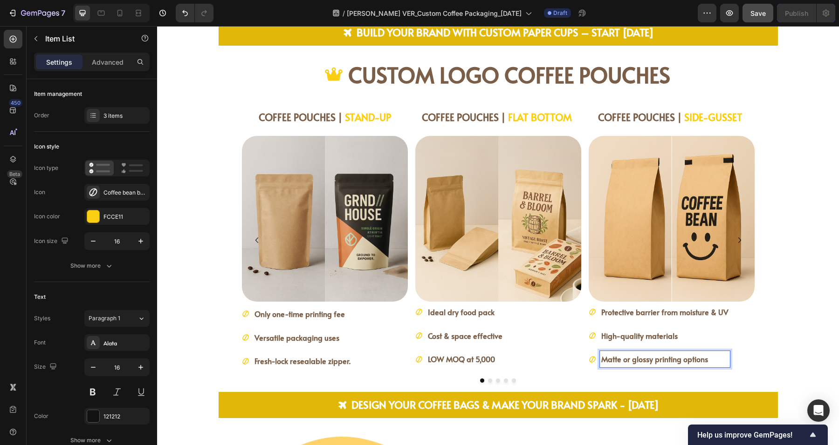
click at [704, 356] on p "Matte or glossy printing options" at bounding box center [664, 360] width 127 height 14
click at [357, 338] on div "Only one-time printing fee Versatile packaging uses Fresh-lock resealable zippe…" at bounding box center [325, 337] width 166 height 63
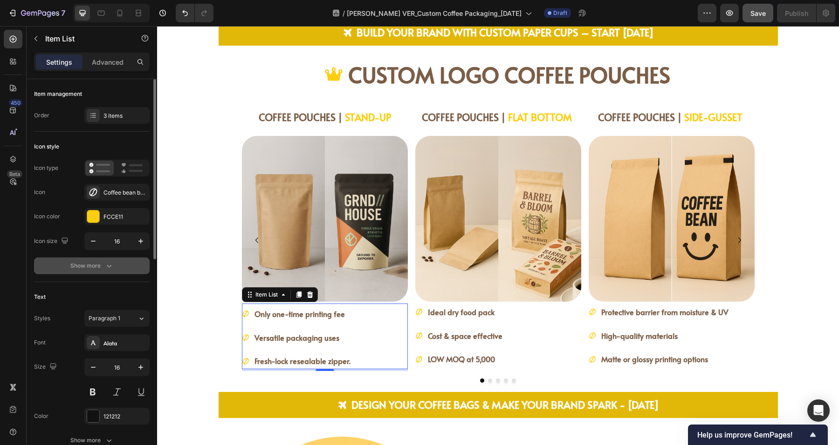
click at [91, 262] on div "Show more" at bounding box center [91, 265] width 43 height 9
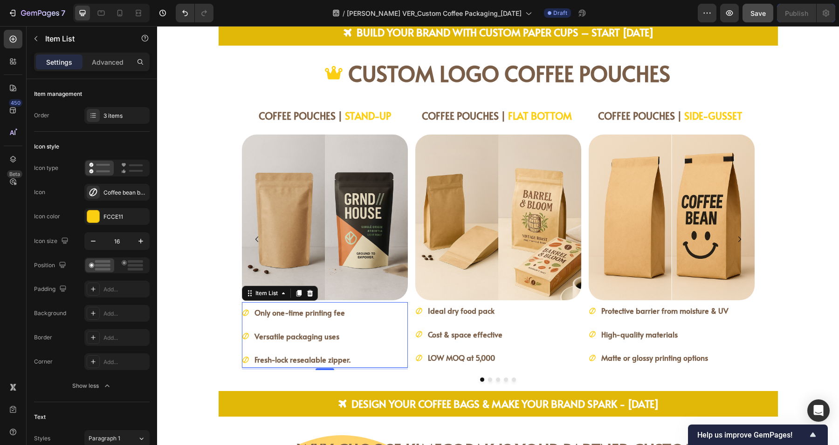
scroll to position [1320, 0]
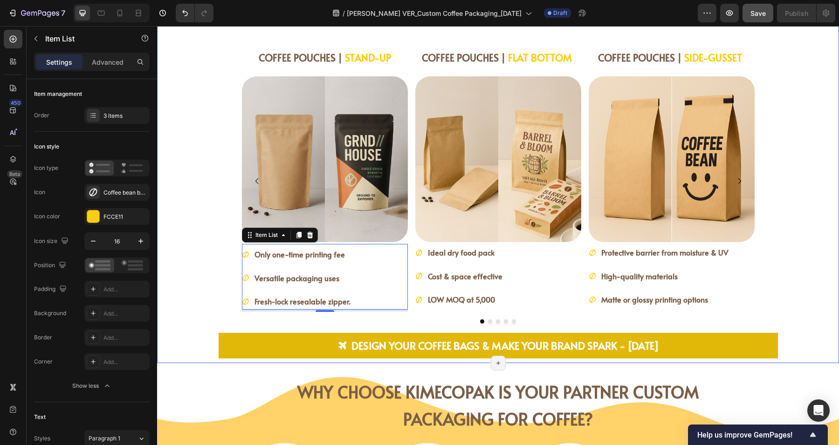
click at [200, 301] on div "COFFEE POUCHES | STAND-UP Heading Image Only one-time printing fee Versatile pa…" at bounding box center [498, 186] width 652 height 273
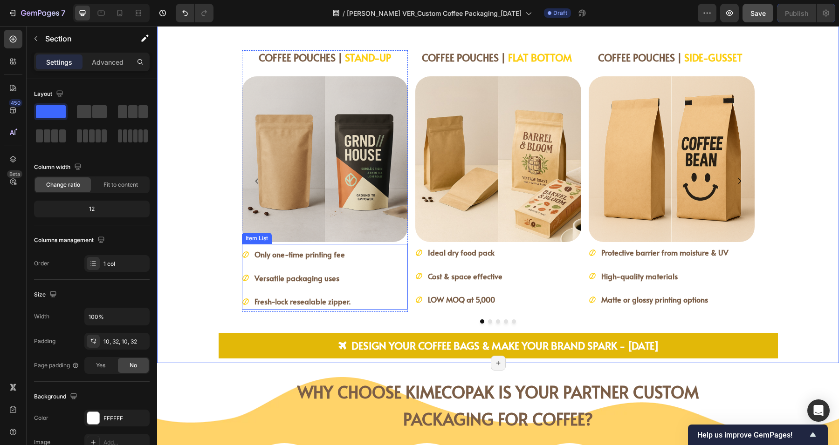
click at [356, 276] on div "Only one-time printing fee Versatile packaging uses Fresh-lock resealable zippe…" at bounding box center [325, 277] width 166 height 63
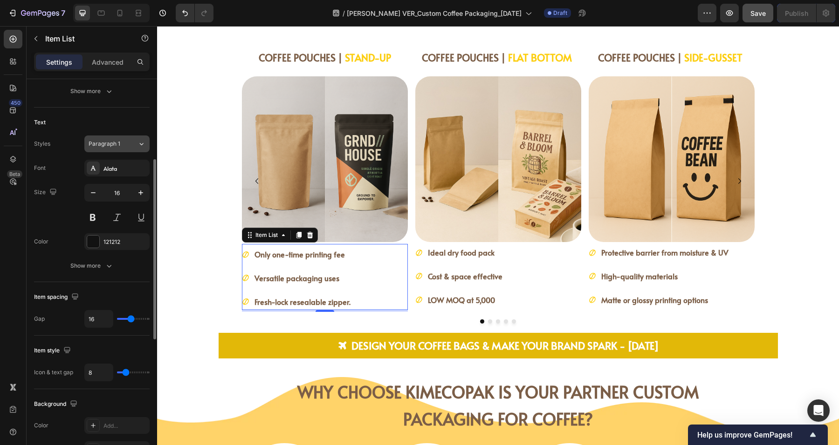
scroll to position [291, 0]
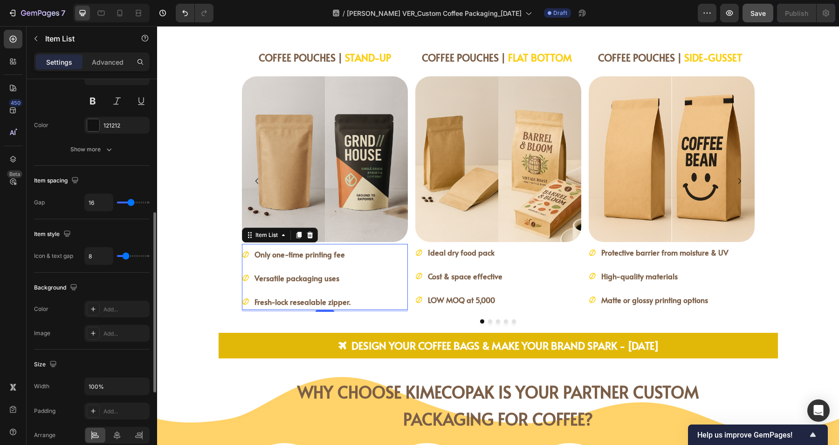
type input "0"
drag, startPoint x: 128, startPoint y: 201, endPoint x: 152, endPoint y: 205, distance: 24.7
type input "0"
click at [117, 202] on input "range" at bounding box center [133, 203] width 33 height 2
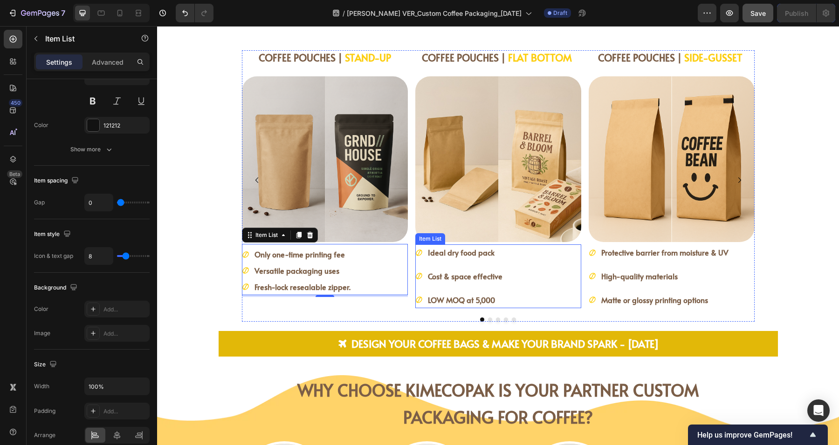
click at [544, 278] on div "Ideal dry food pack Cost & space effective LOW MOQ at 5,000" at bounding box center [498, 276] width 166 height 63
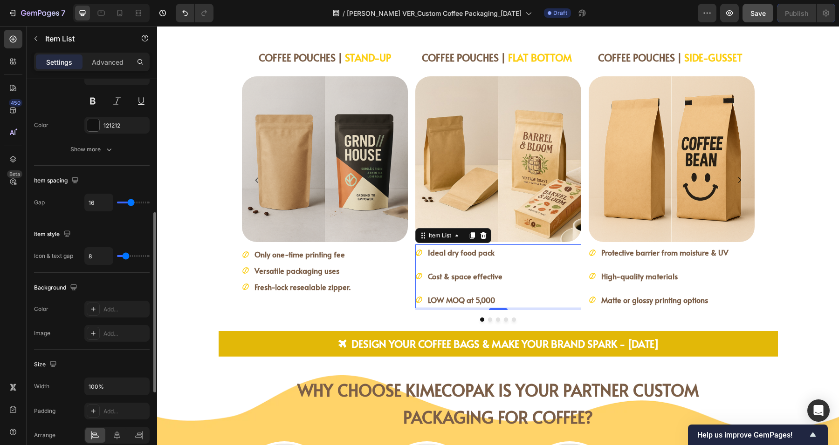
type input "0"
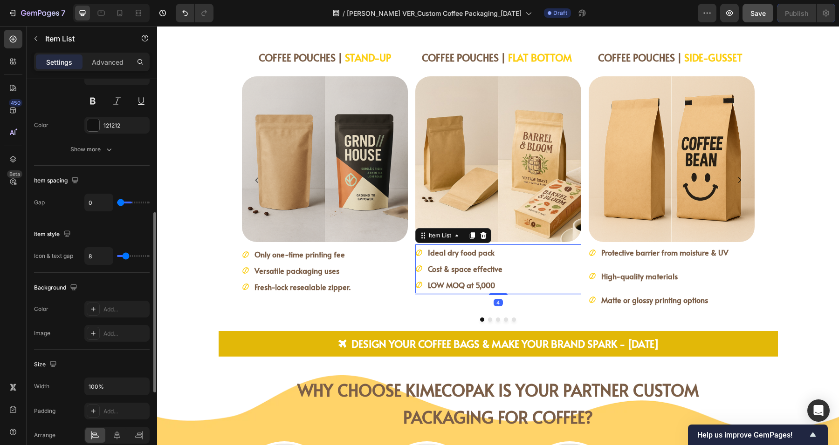
drag, startPoint x: 128, startPoint y: 199, endPoint x: 82, endPoint y: 189, distance: 47.2
type input "0"
click at [117, 202] on input "range" at bounding box center [133, 203] width 33 height 2
click at [699, 284] on div "Protective barrier from moisture & UV High-quality materials Matte or glossy pr…" at bounding box center [658, 276] width 141 height 63
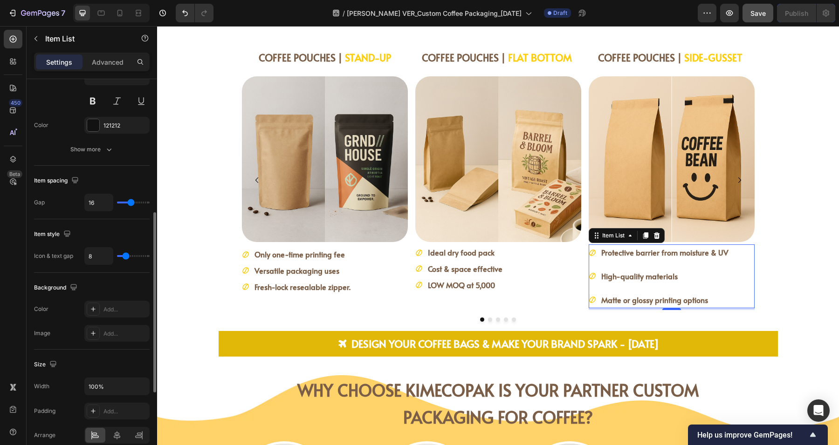
type input "0"
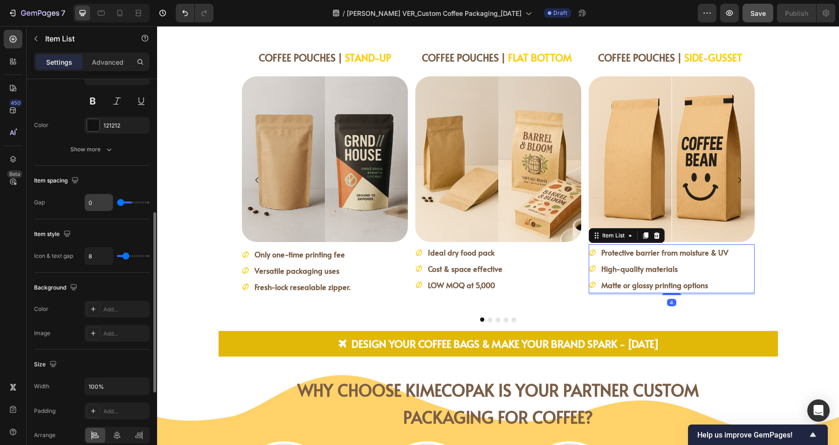
type input "0"
click at [117, 202] on input "range" at bounding box center [133, 203] width 33 height 2
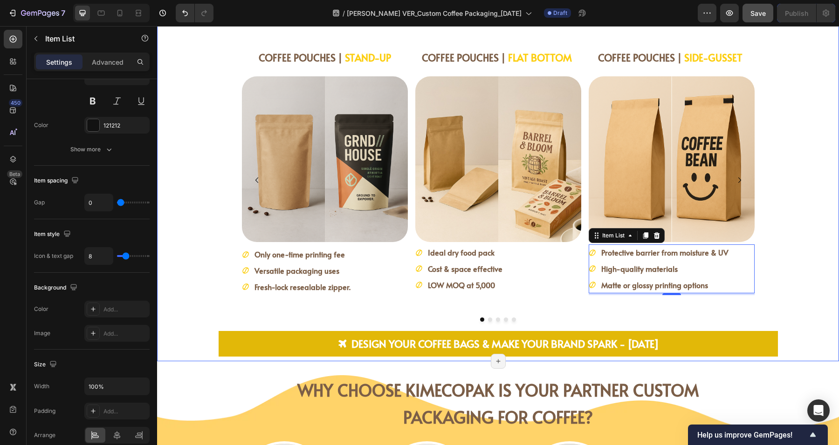
click at [797, 282] on div "COFFEE POUCHES | STAND-UP Heading Image Only one-time printing fee Versatile pa…" at bounding box center [498, 186] width 652 height 272
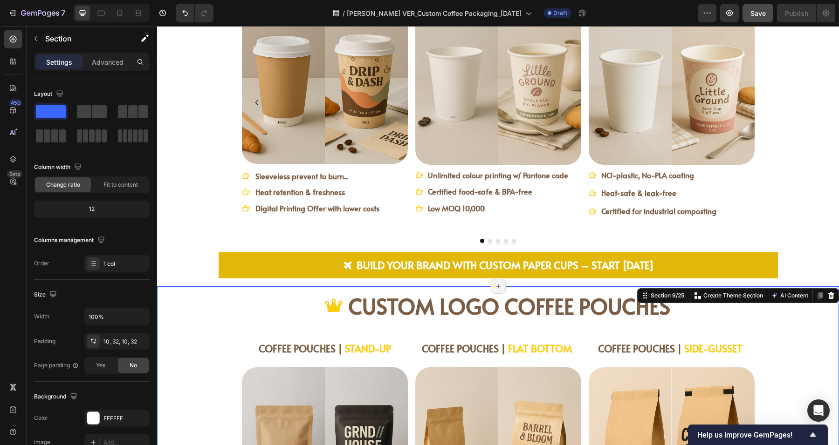
scroll to position [1262, 0]
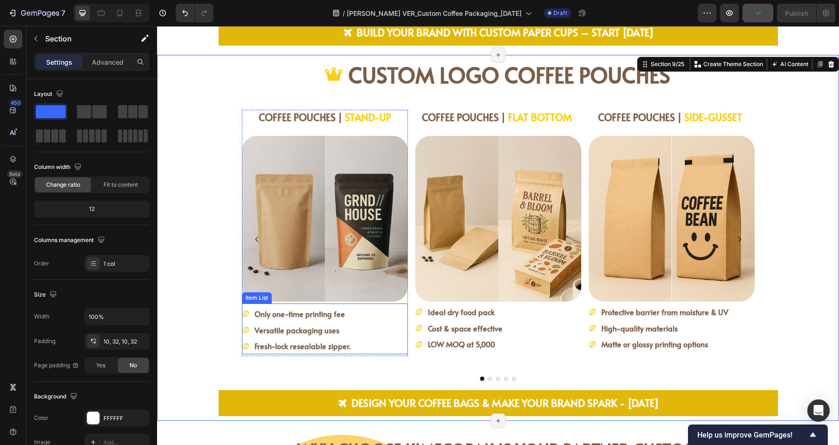
click at [365, 333] on div "Only one-time printing fee Versatile packaging uses Fresh-lock resealable zippe…" at bounding box center [325, 330] width 166 height 48
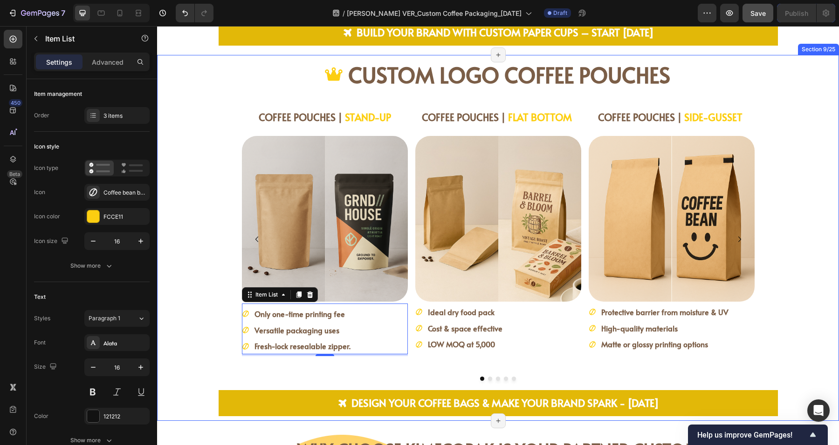
click at [791, 303] on div "COFFEE POUCHES | STAND-UP Heading Image Only one-time printing fee Versatile pa…" at bounding box center [498, 246] width 652 height 272
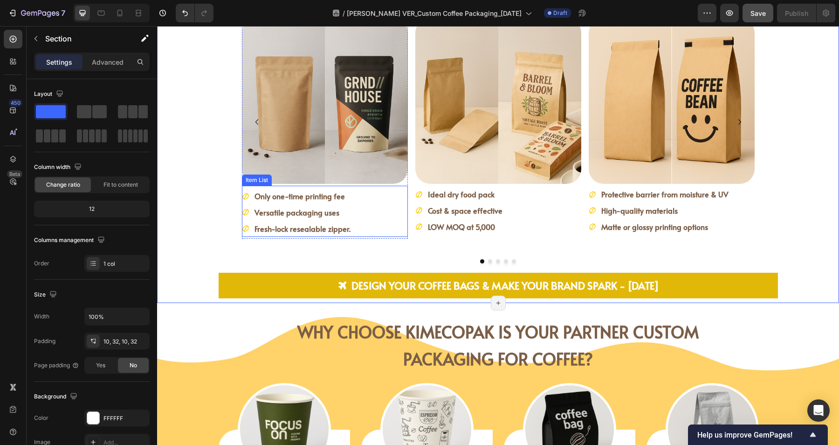
scroll to position [1320, 0]
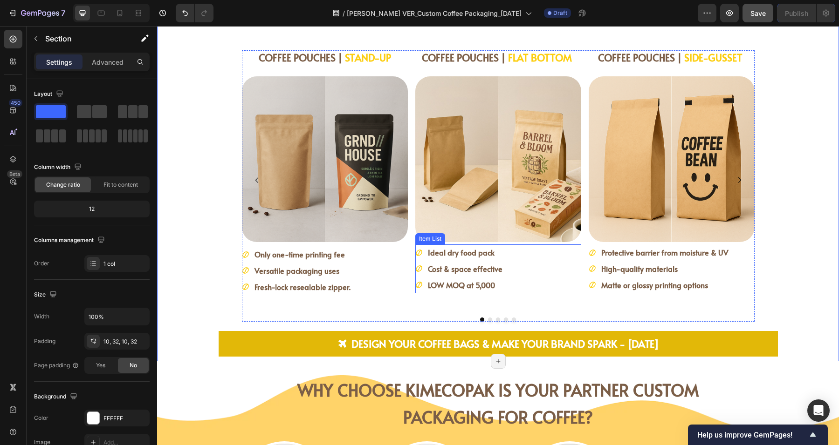
click at [490, 285] on strong "LOW MOQ at 5,000" at bounding box center [461, 285] width 67 height 10
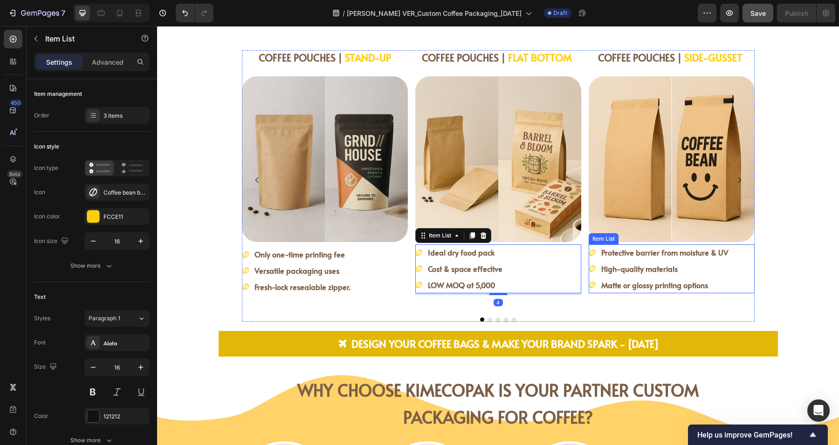
click at [683, 281] on strong "Matte or glossy printing options" at bounding box center [654, 285] width 107 height 10
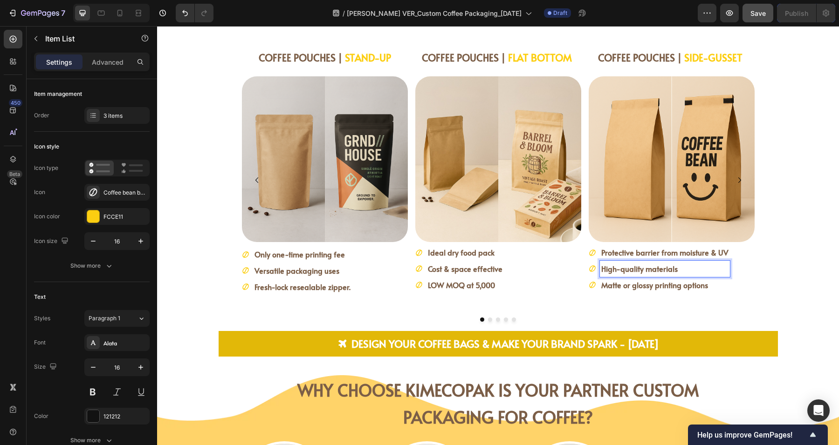
click at [698, 271] on p "High-quality materials" at bounding box center [664, 269] width 127 height 14
drag, startPoint x: 675, startPoint y: 269, endPoint x: 679, endPoint y: 271, distance: 4.9
click at [675, 270] on strong "High-quality materials...for premium brand" at bounding box center [673, 269] width 145 height 10
click at [697, 267] on strong "High-quality materials for premium brand" at bounding box center [672, 269] width 143 height 10
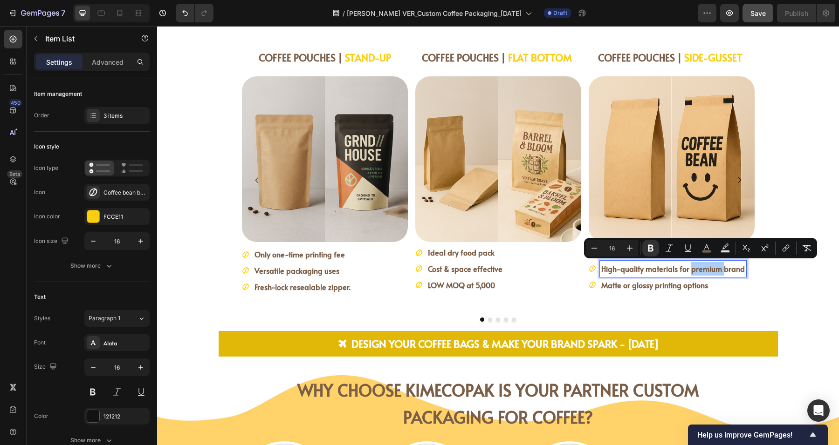
drag, startPoint x: 689, startPoint y: 251, endPoint x: 699, endPoint y: 258, distance: 12.3
click at [689, 251] on icon "Editor contextual toolbar" at bounding box center [687, 248] width 9 height 9
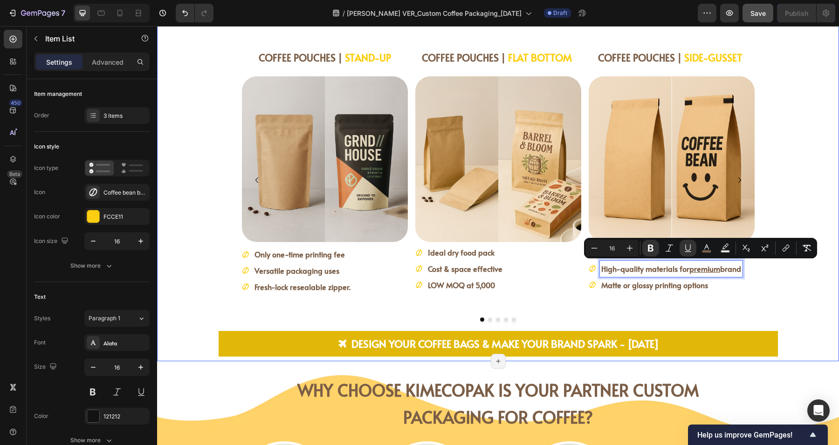
click at [767, 273] on div "COFFEE POUCHES | STAND-UP Heading Image Only one-time printing fee Versatile pa…" at bounding box center [498, 186] width 652 height 272
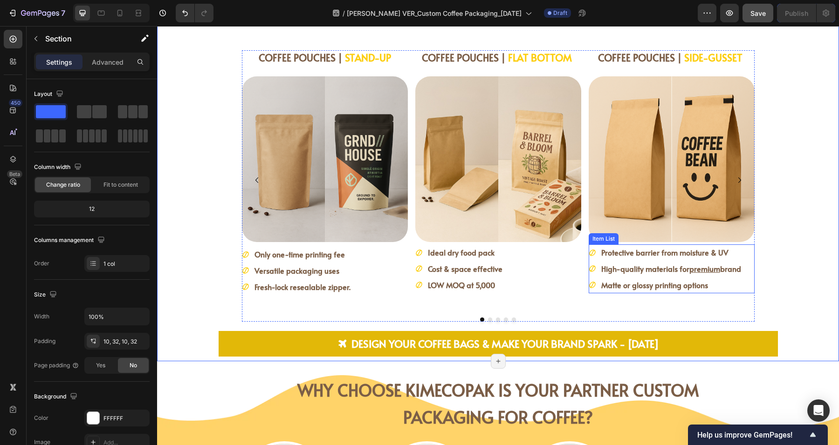
click at [720, 252] on strong "Protective barrier from moisture & UV" at bounding box center [664, 252] width 127 height 10
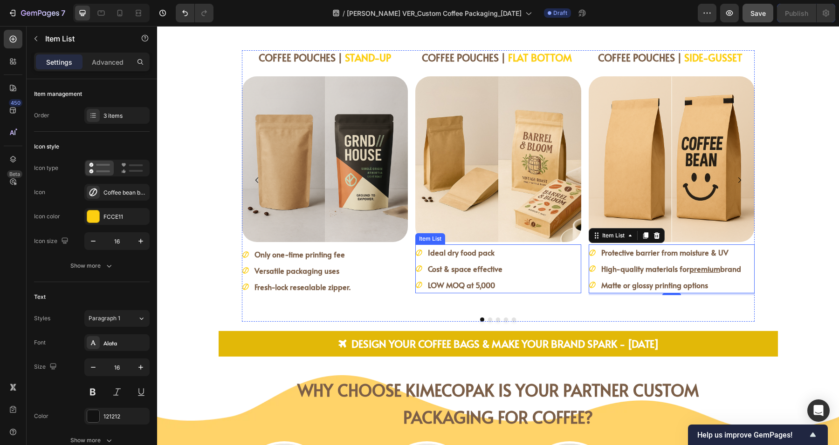
click at [482, 249] on strong "Ideal dry food pack" at bounding box center [461, 252] width 67 height 10
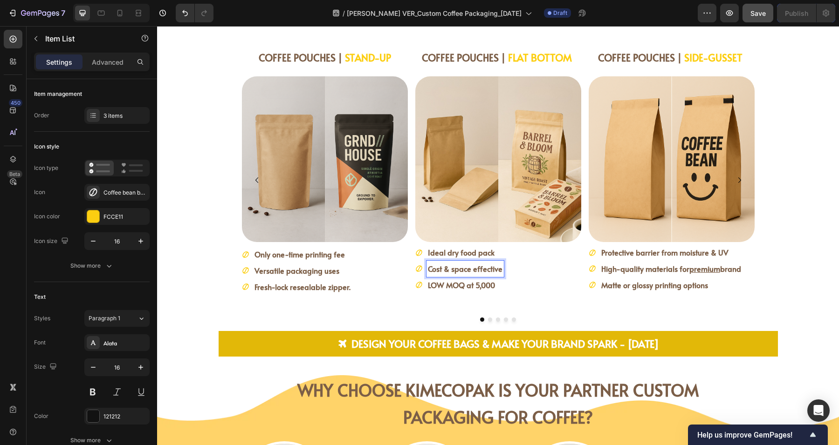
click at [494, 268] on strong "Cost & space effective" at bounding box center [465, 269] width 75 height 10
click at [492, 268] on strong "Flat-shape for Cost & space effective" at bounding box center [490, 269] width 124 height 10
click at [506, 268] on strong "Flat-shape for Space effective" at bounding box center [479, 269] width 102 height 10
click at [503, 269] on strong "Flat-shape for Space-opimal" at bounding box center [477, 269] width 98 height 10
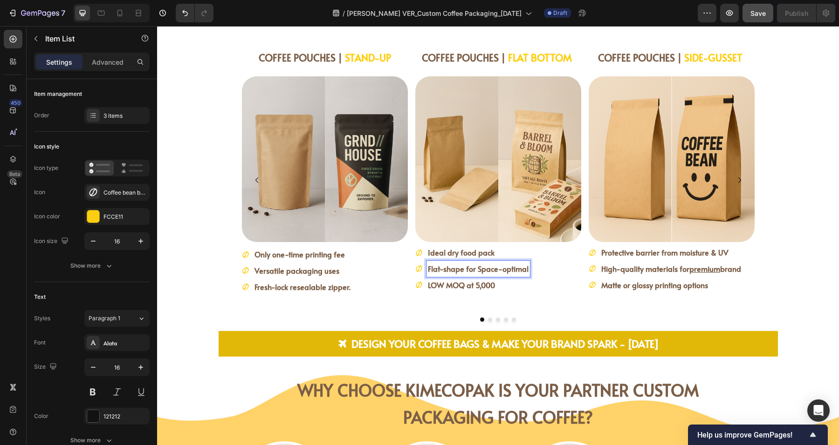
click at [545, 276] on div "Ideal dry food pack Flat-shape for Space-optimal LOW MOQ at 5,000" at bounding box center [498, 269] width 166 height 48
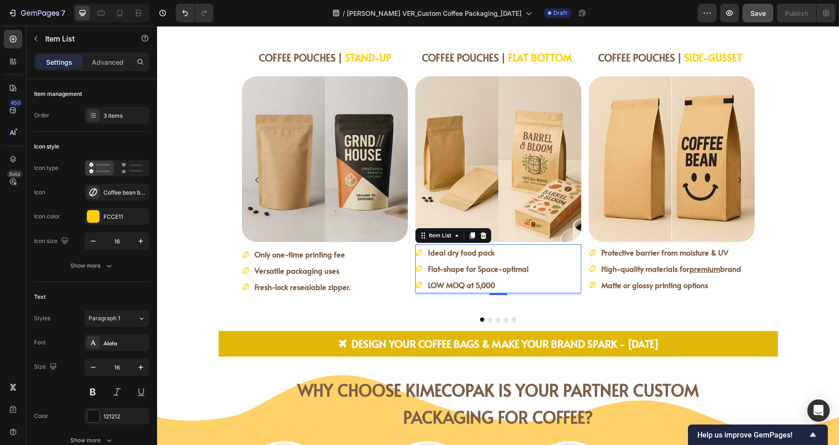
click at [535, 257] on div "Ideal dry food pack Flat-shape for Space-optimal LOW MOQ at 5,000" at bounding box center [498, 269] width 166 height 48
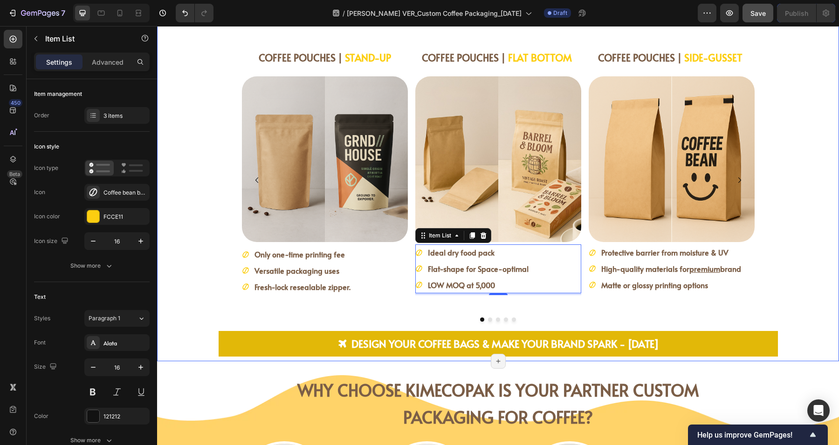
click at [805, 273] on div "COFFEE POUCHES | STAND-UP Heading Image Only one-time printing fee Versatile pa…" at bounding box center [498, 186] width 652 height 272
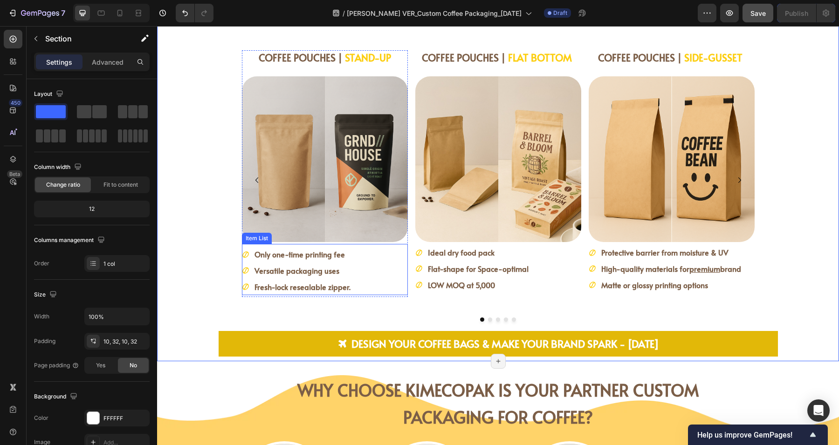
click at [377, 272] on div "Only one-time printing fee Versatile packaging uses Fresh-lock resealable zippe…" at bounding box center [325, 270] width 166 height 48
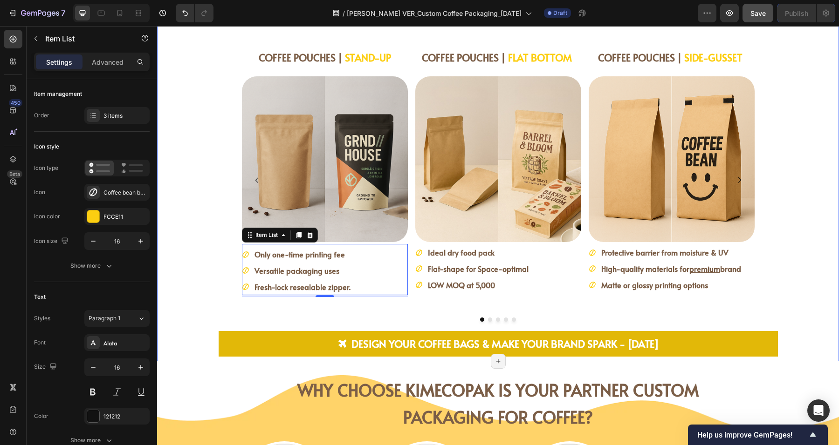
click at [789, 272] on div "COFFEE POUCHES | STAND-UP Heading Image Only one-time printing fee Versatile pa…" at bounding box center [498, 186] width 652 height 272
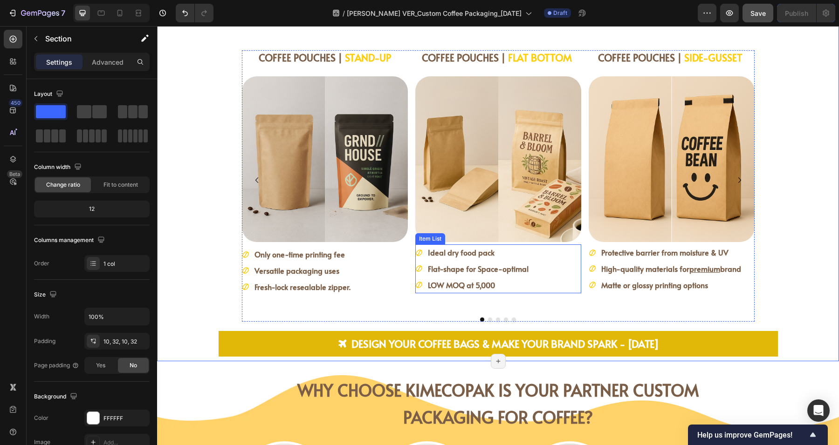
click at [475, 270] on strong "Flat-shape for Space-optimal" at bounding box center [478, 269] width 101 height 10
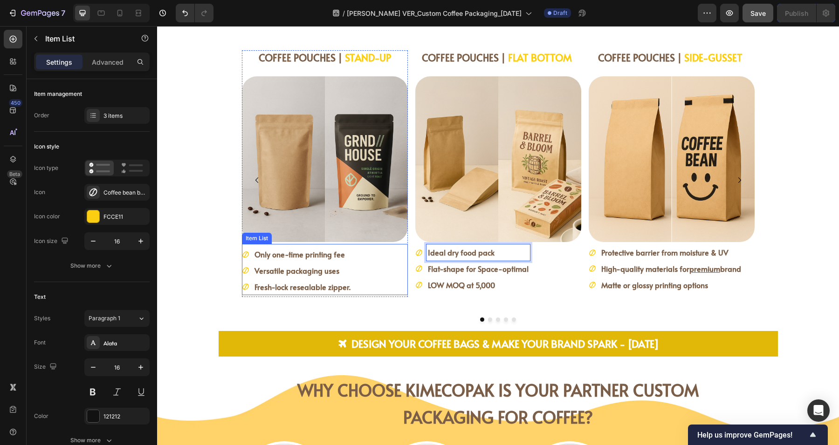
click at [317, 254] on strong "Only one-time printing fee" at bounding box center [299, 254] width 90 height 10
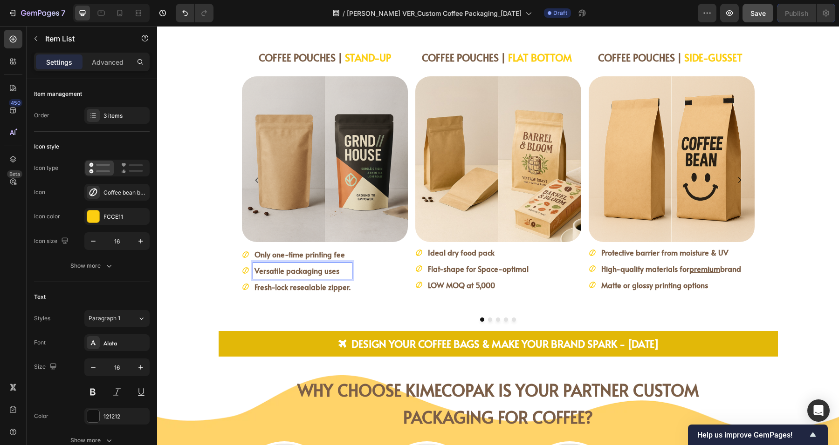
click at [315, 284] on strong "Fresh-lock resealable zipper." at bounding box center [302, 287] width 96 height 10
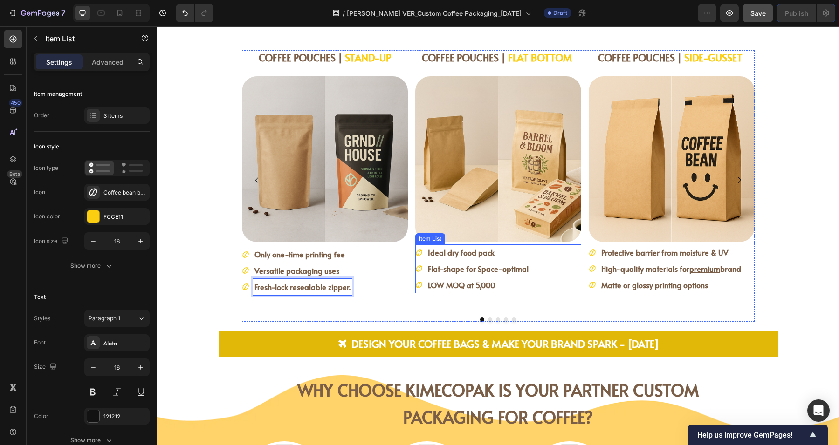
click at [498, 248] on p "Ideal dry food pack" at bounding box center [478, 253] width 101 height 14
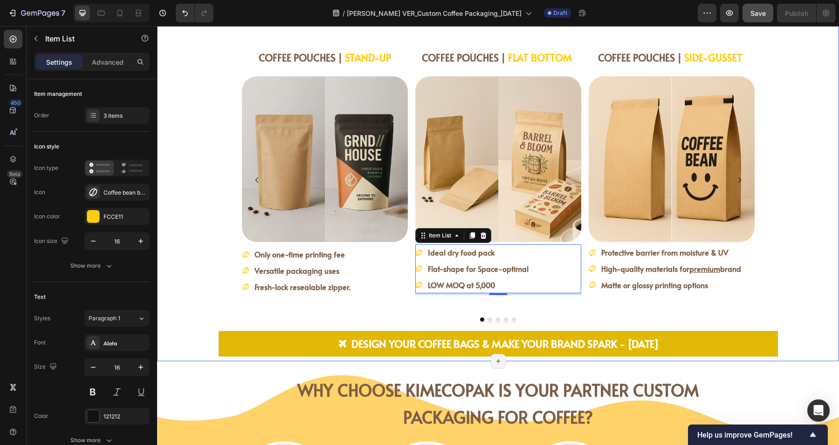
click at [775, 266] on div "COFFEE POUCHES | STAND-UP Heading Image Only one-time printing fee Versatile pa…" at bounding box center [498, 186] width 652 height 272
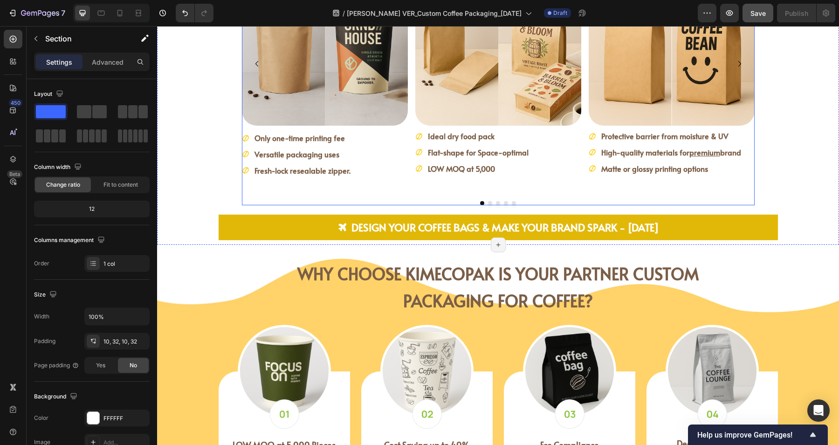
scroll to position [1273, 0]
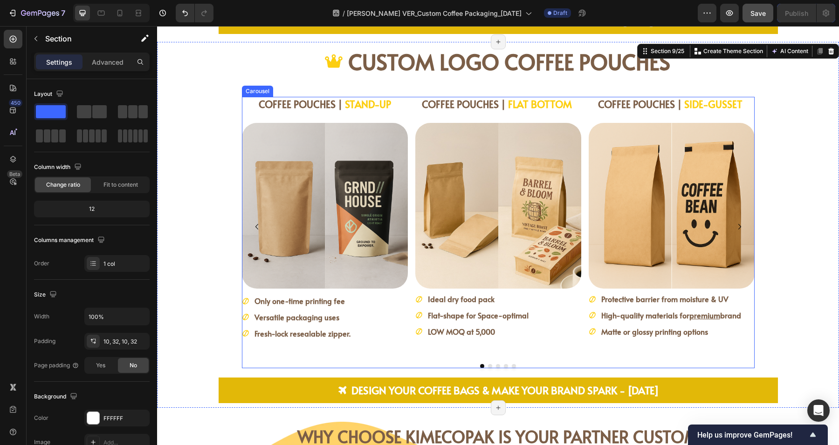
drag, startPoint x: 733, startPoint y: 221, endPoint x: 735, endPoint y: 228, distance: 7.2
click at [734, 221] on icon "Carousel Next Arrow" at bounding box center [739, 226] width 11 height 11
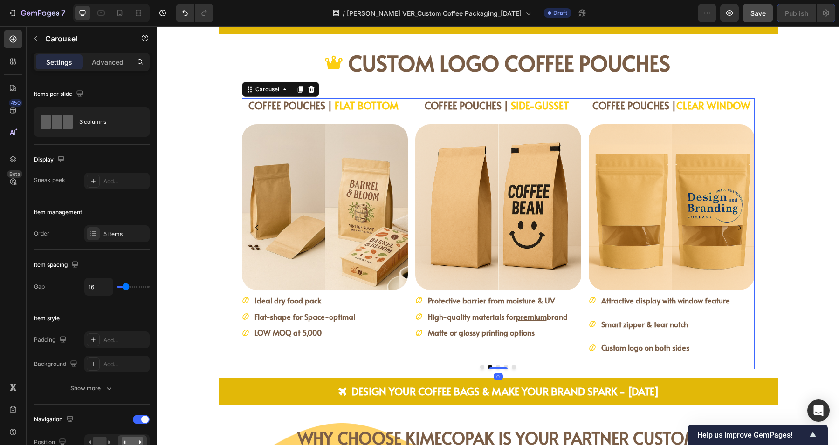
click at [738, 225] on icon "Carousel Next Arrow" at bounding box center [739, 228] width 3 height 6
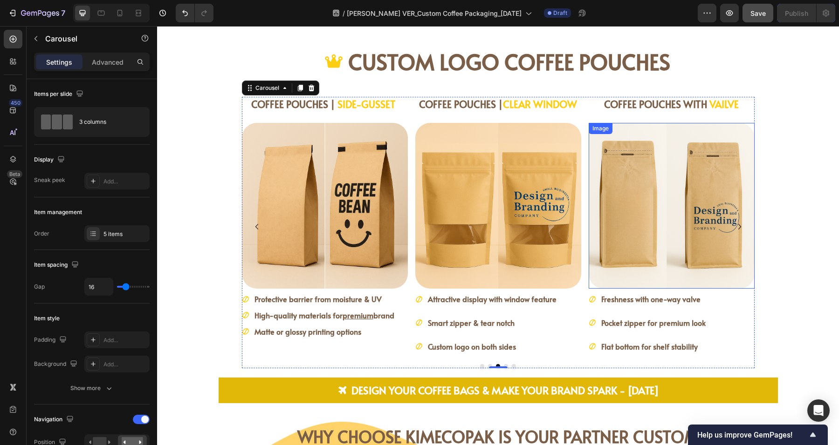
scroll to position [1331, 0]
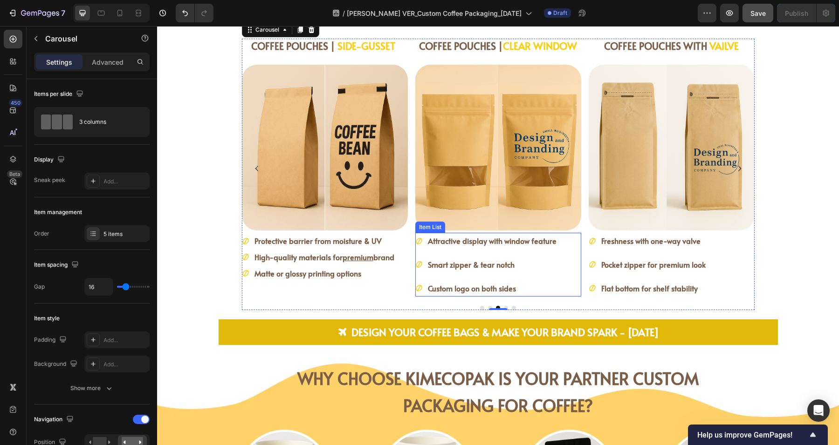
click at [566, 273] on div "Attractive display with window feature Smart zipper & tear notch Custom logo on…" at bounding box center [498, 264] width 166 height 63
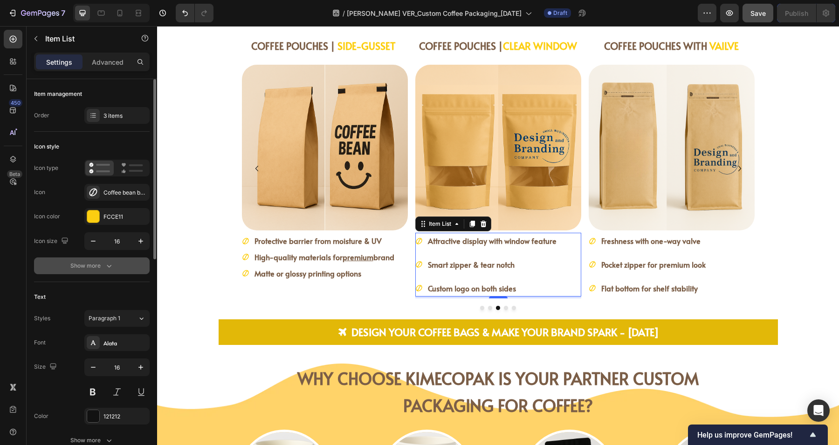
click at [89, 263] on div "Show more" at bounding box center [91, 265] width 43 height 9
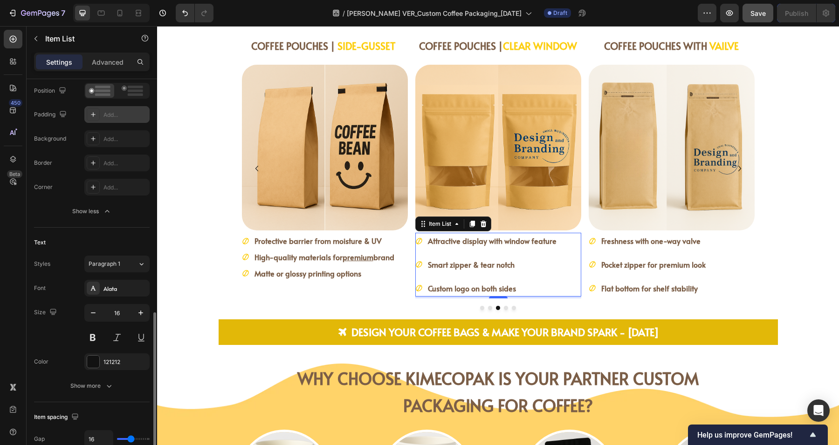
scroll to position [349, 0]
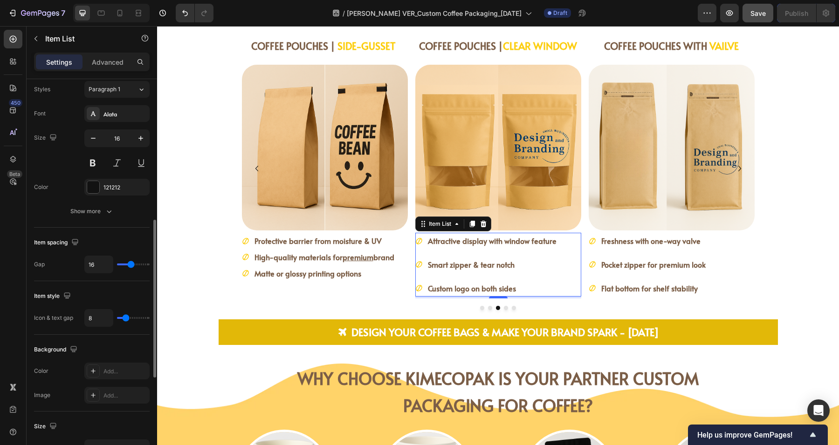
type input "0"
drag, startPoint x: 95, startPoint y: 263, endPoint x: 115, endPoint y: 260, distance: 19.8
type input "0"
click at [117, 264] on input "range" at bounding box center [133, 265] width 33 height 2
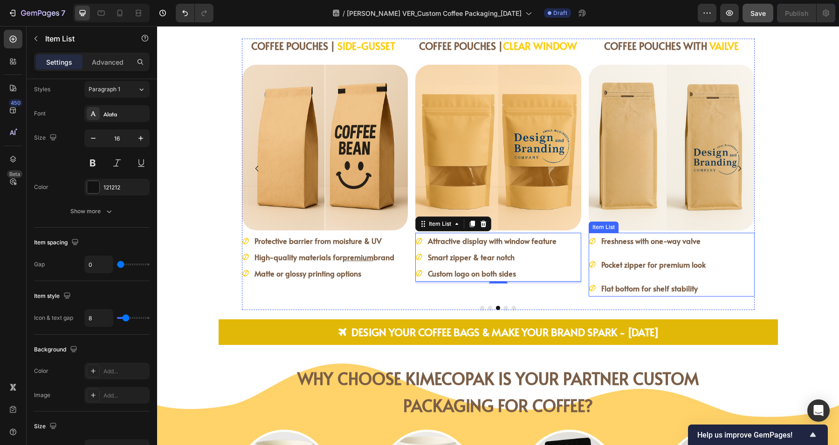
click at [730, 267] on div "Freshness with one-way valve Pocket zipper for premium look Flat bottom for she…" at bounding box center [671, 264] width 166 height 63
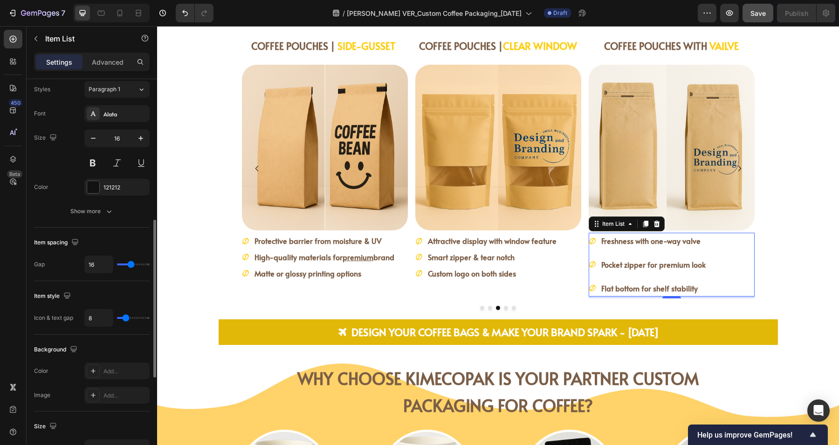
type input "12"
type input "0"
drag, startPoint x: 129, startPoint y: 264, endPoint x: 89, endPoint y: 262, distance: 39.2
type input "0"
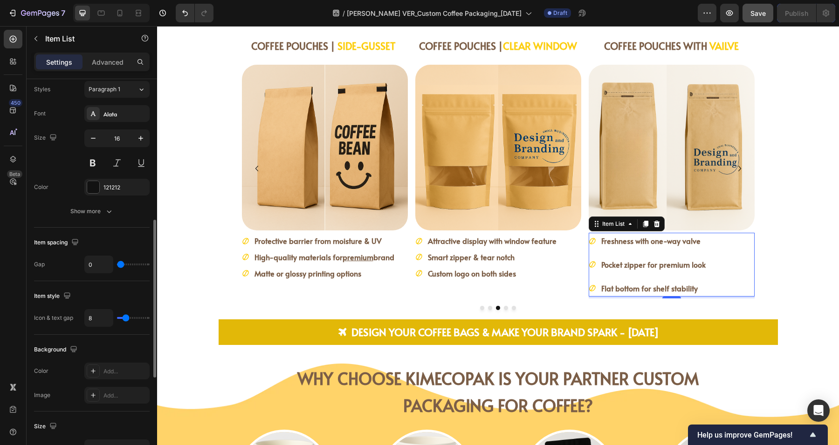
click at [117, 264] on input "range" at bounding box center [133, 265] width 33 height 2
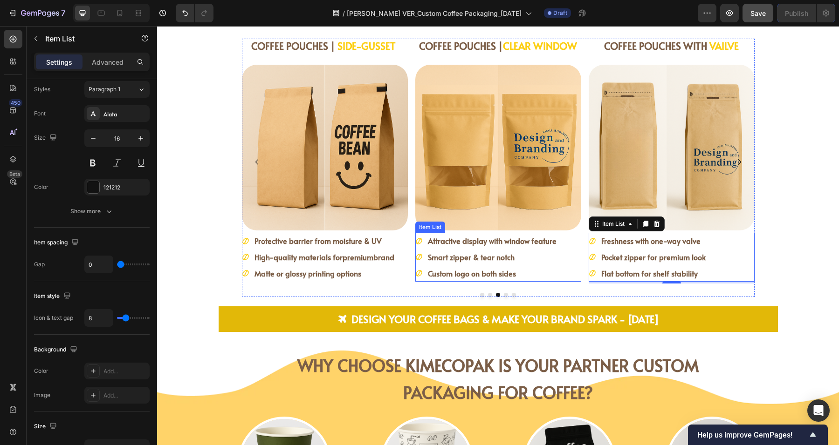
click at [520, 241] on strong "Attractive display with window feature" at bounding box center [492, 241] width 129 height 10
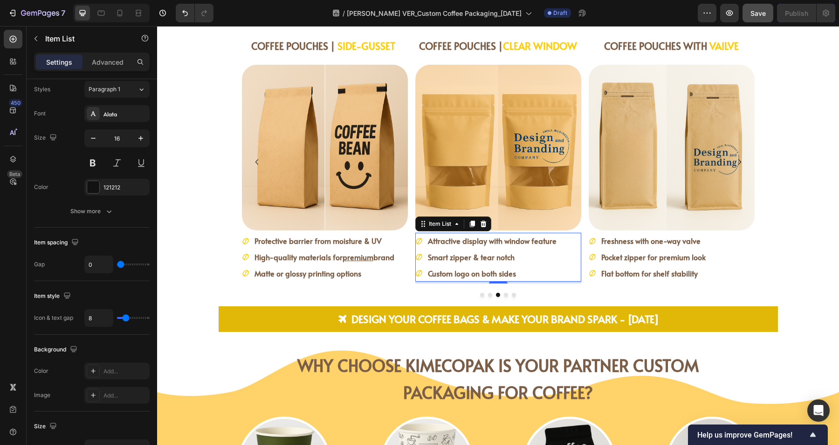
click at [498, 257] on strong "Smart zipper & tear notch" at bounding box center [471, 257] width 87 height 10
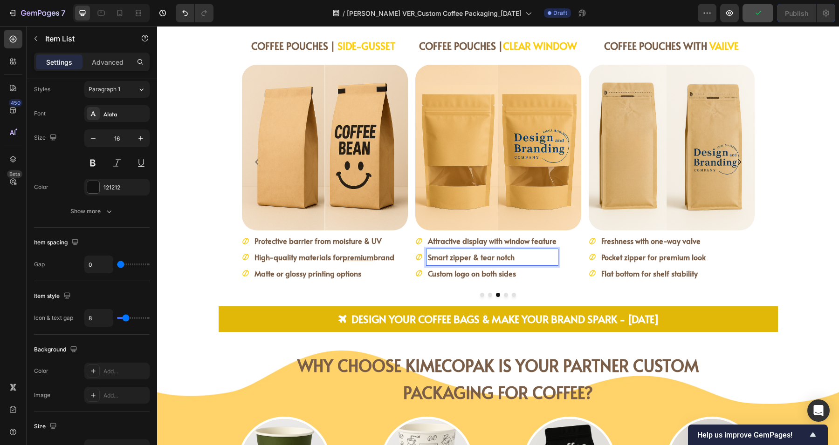
click at [504, 274] on strong "Custom logo on both sides" at bounding box center [472, 273] width 88 height 10
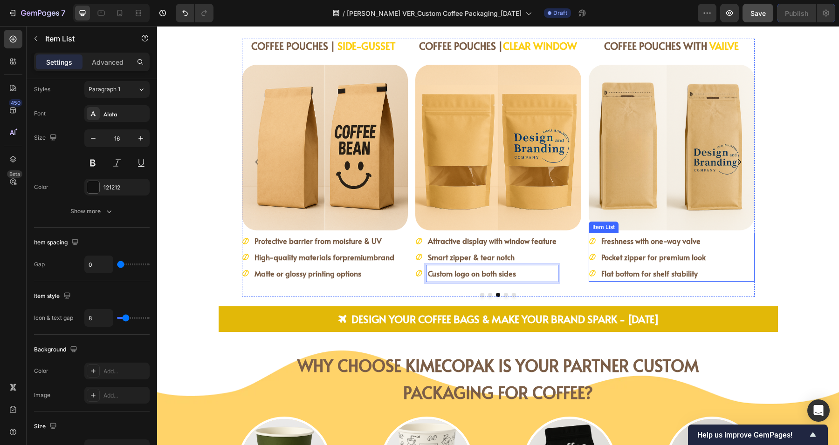
click at [727, 246] on div "Freshness with one-way valve Pocket zipper for premium look Flat bottom for she…" at bounding box center [671, 257] width 166 height 48
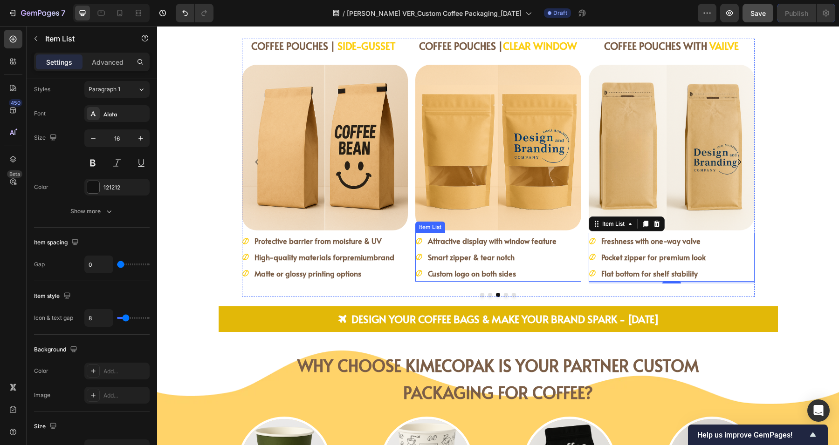
click at [433, 240] on strong "Attractive display with window feature" at bounding box center [492, 241] width 129 height 10
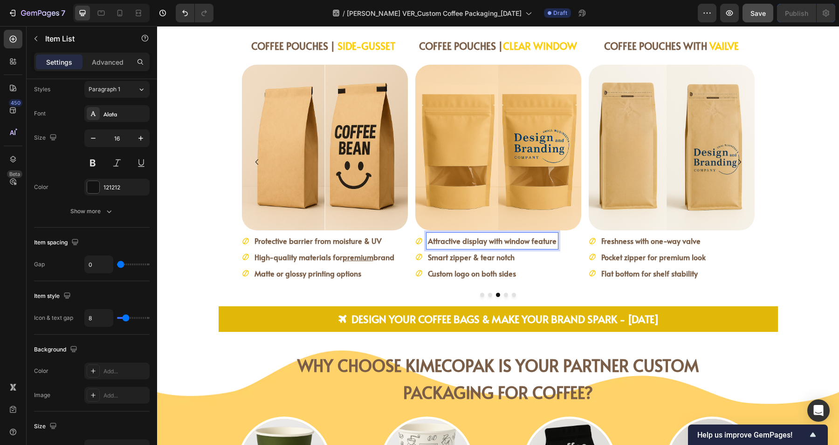
click at [505, 240] on strong "Attractive display with window feature" at bounding box center [492, 241] width 129 height 10
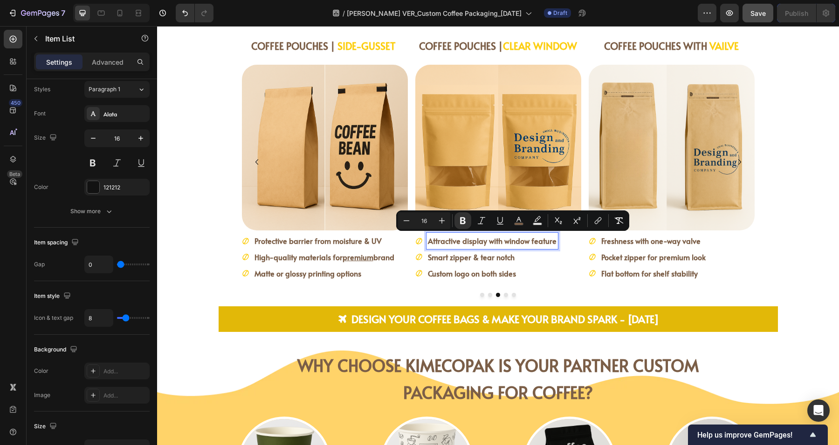
click at [539, 241] on strong "Attractive display with window feature" at bounding box center [492, 241] width 129 height 10
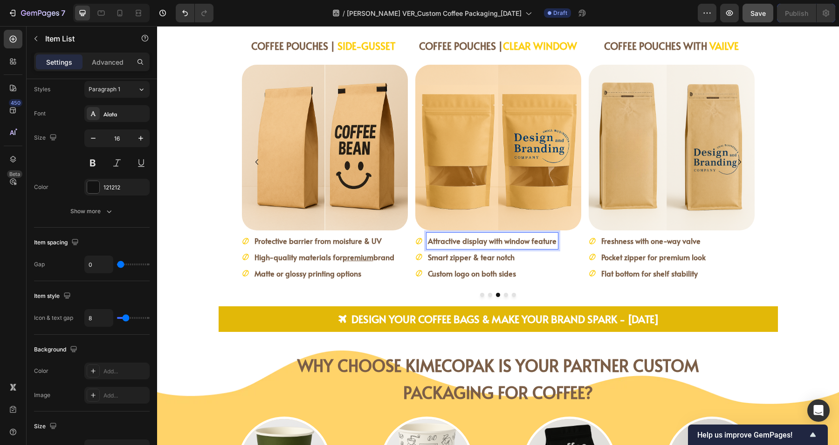
click at [513, 241] on strong "Attractive display with window feature" at bounding box center [492, 241] width 129 height 10
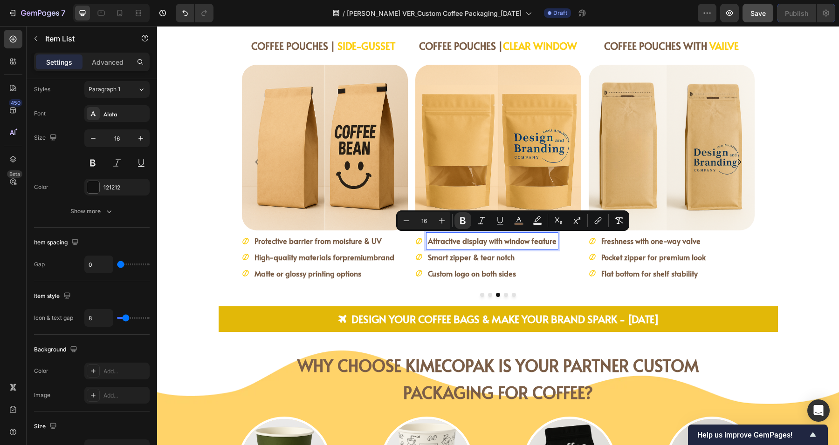
click at [460, 242] on strong "Attractive display with window feature" at bounding box center [492, 241] width 129 height 10
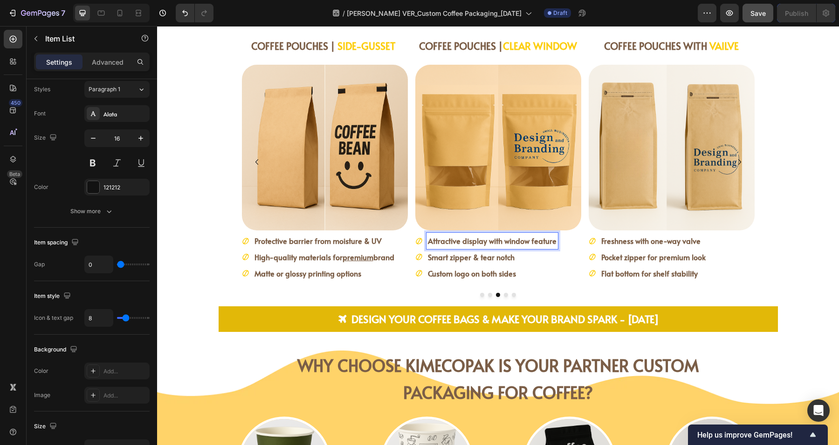
click at [435, 242] on strong "Attractive display with window feature" at bounding box center [492, 241] width 129 height 10
click at [467, 241] on strong "Attractive display with window feature" at bounding box center [492, 241] width 129 height 10
click at [526, 238] on strong "Attractive display with window feature" at bounding box center [492, 241] width 129 height 10
click at [505, 275] on strong "Custom logo on both sides" at bounding box center [472, 273] width 88 height 10
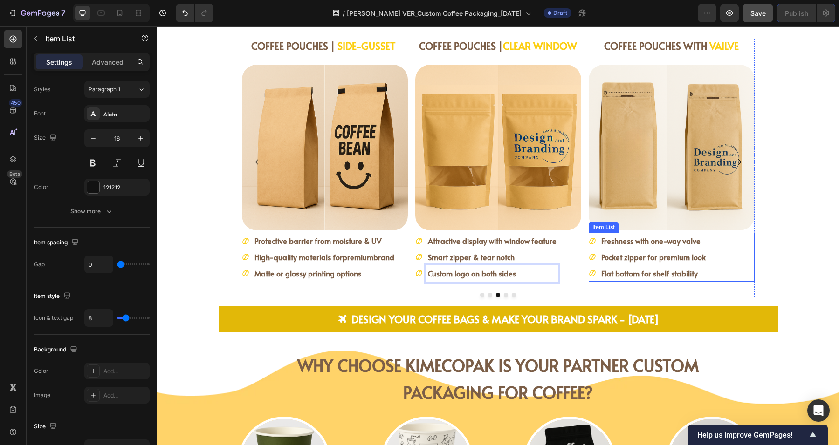
click at [675, 275] on strong "Flat bottom for shelf stability" at bounding box center [649, 273] width 96 height 10
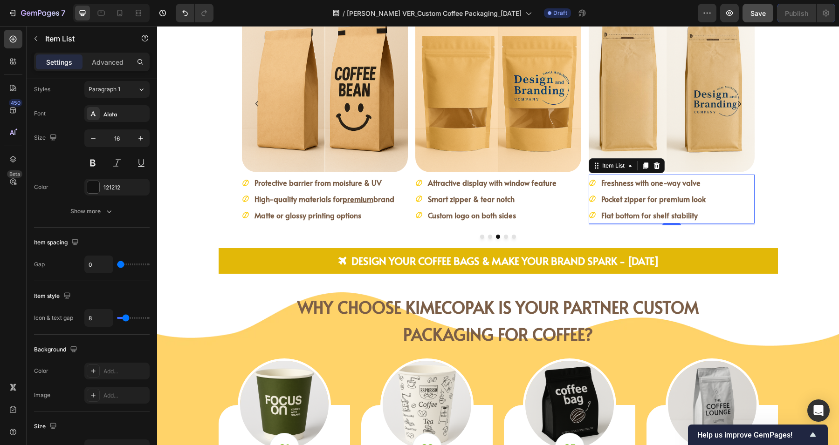
scroll to position [1331, 0]
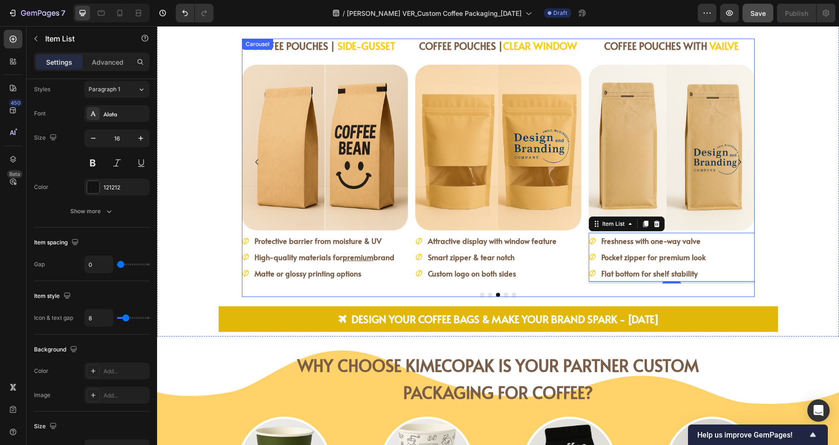
click at [734, 161] on icon "Carousel Next Arrow" at bounding box center [739, 162] width 11 height 11
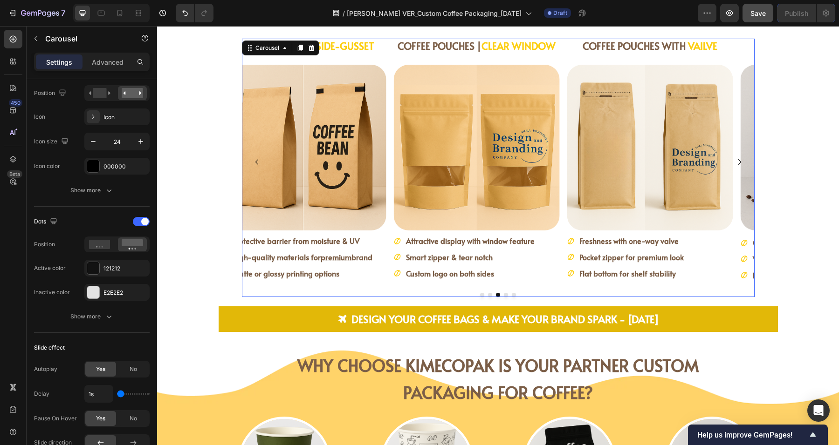
scroll to position [0, 0]
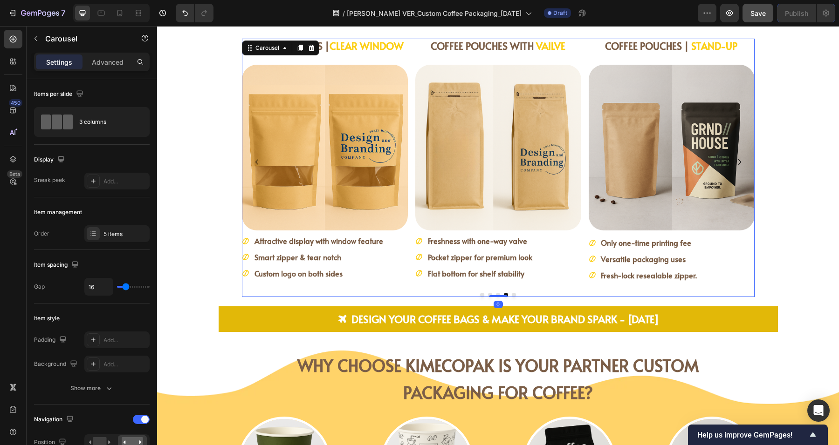
click at [252, 159] on icon "Carousel Back Arrow" at bounding box center [256, 162] width 11 height 11
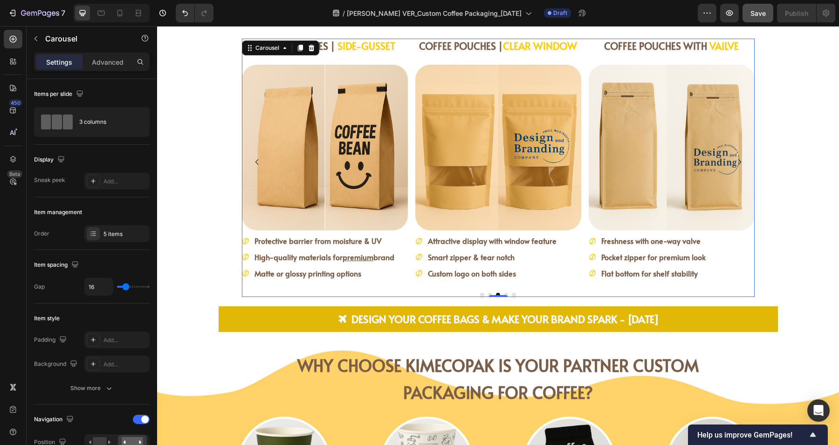
click at [255, 159] on icon "Carousel Back Arrow" at bounding box center [256, 162] width 3 height 6
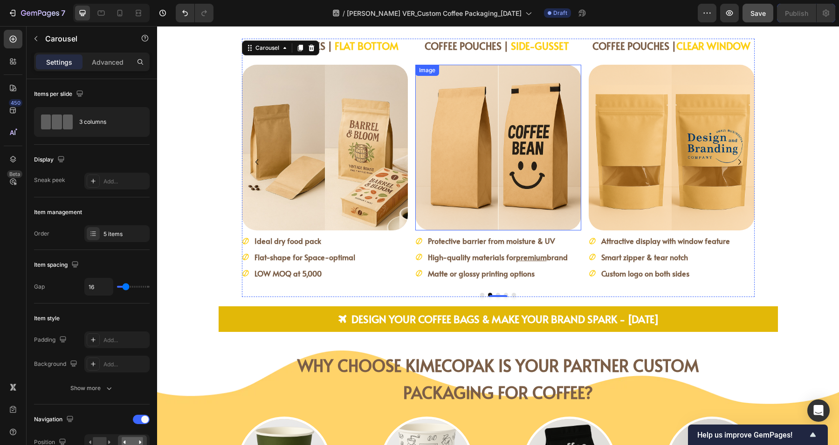
scroll to position [1390, 0]
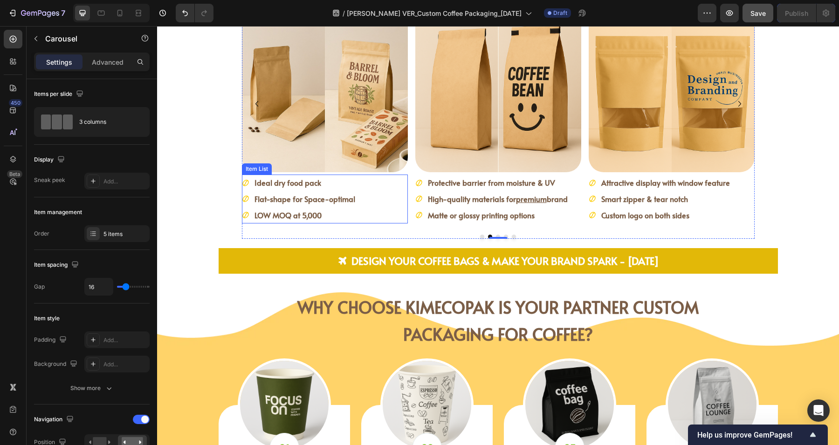
click at [303, 196] on strong "Flat-shape for Space-optimal" at bounding box center [304, 199] width 101 height 10
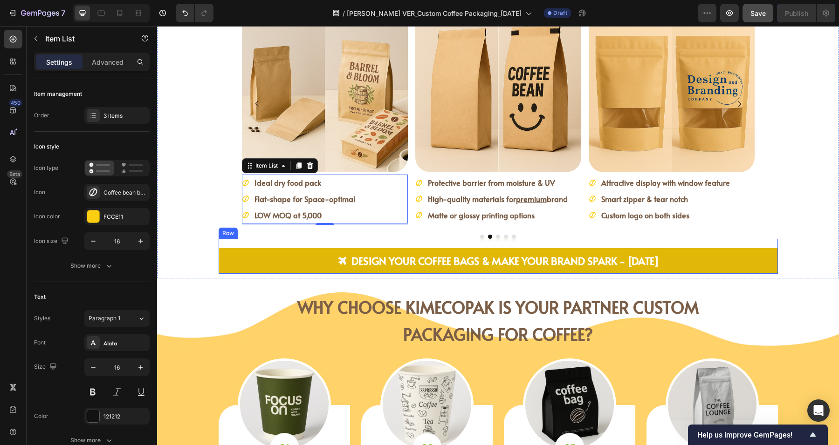
scroll to position [1273, 0]
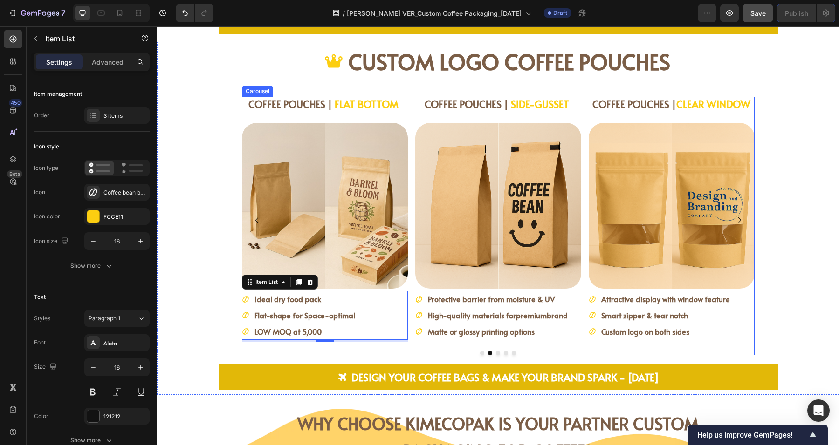
click at [736, 217] on icon "Carousel Next Arrow" at bounding box center [739, 220] width 11 height 11
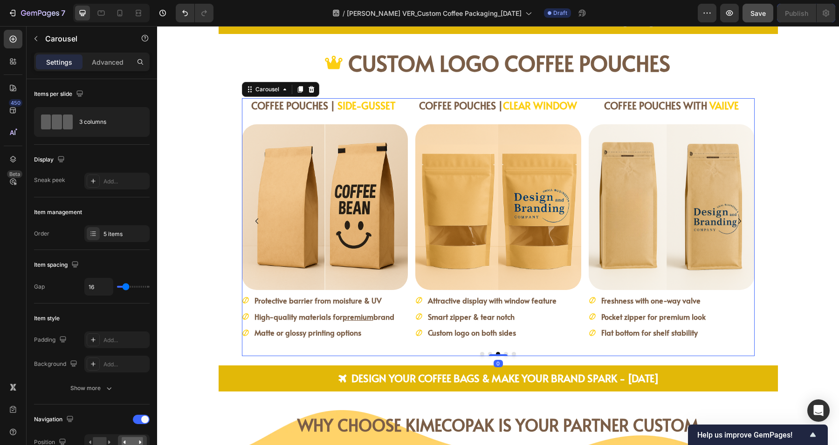
click at [736, 218] on icon "Carousel Next Arrow" at bounding box center [739, 221] width 11 height 11
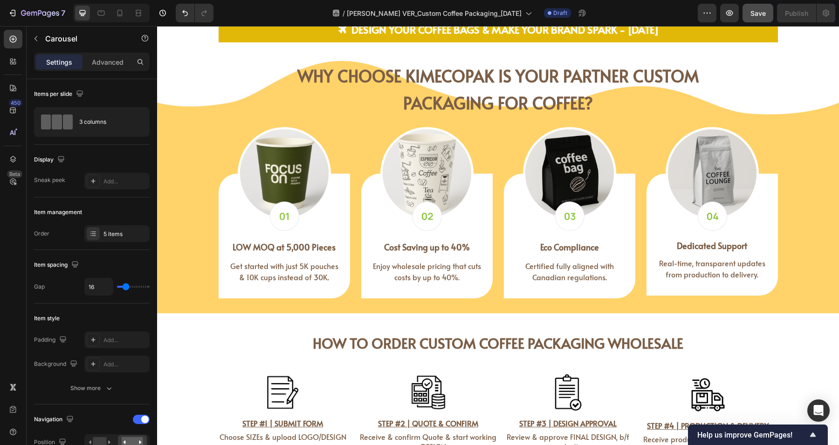
scroll to position [1623, 0]
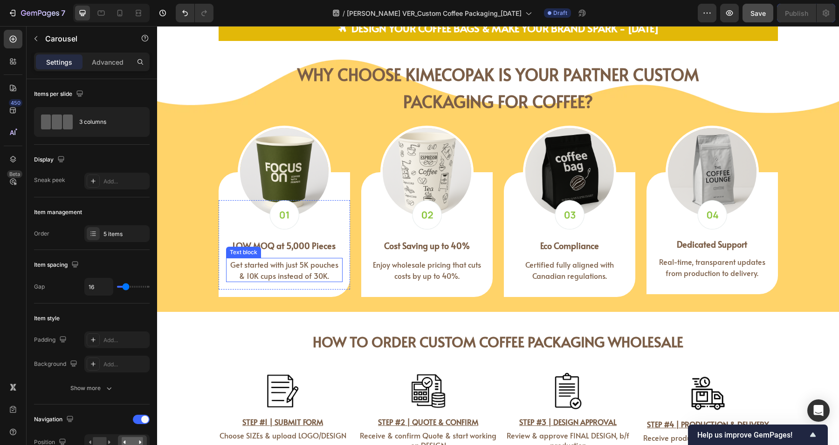
click at [314, 260] on span "Get started with just 5K pouches & 10K cups instead of 30K." at bounding box center [284, 269] width 108 height 21
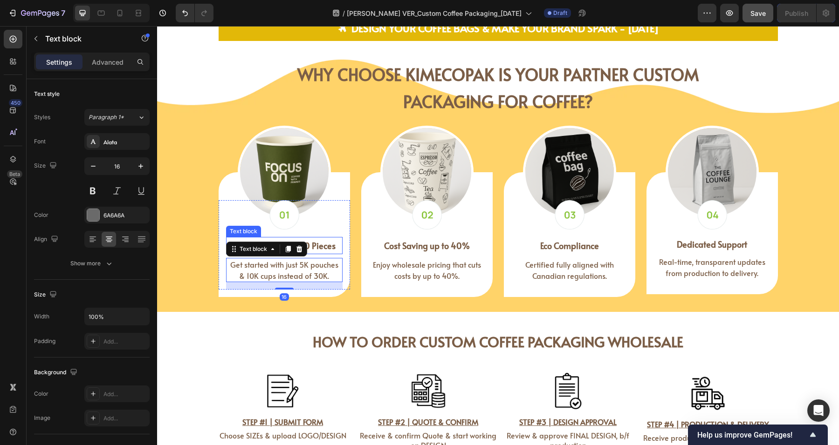
click at [317, 246] on strong "LOW MOQ at 5,000 Pieces" at bounding box center [283, 246] width 103 height 12
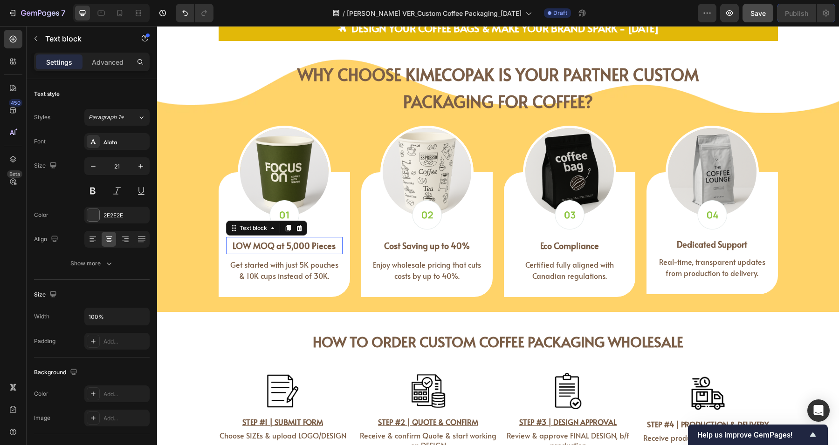
click at [317, 246] on strong "LOW MOQ at 5,000 Pieces" at bounding box center [283, 246] width 103 height 12
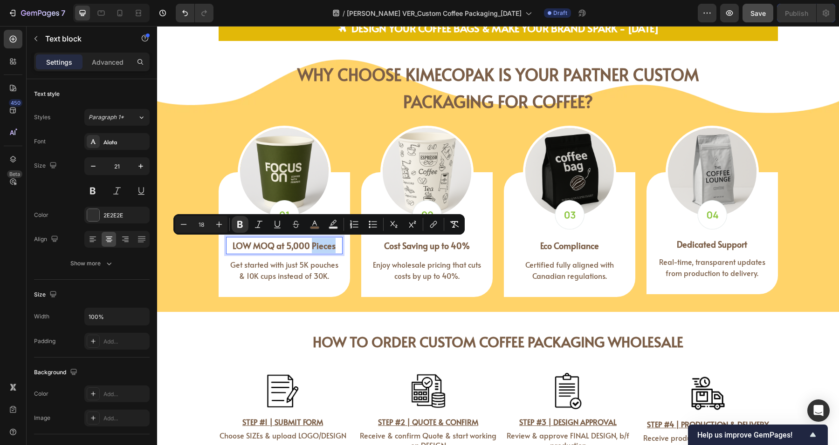
click at [312, 246] on strong "LOW MOQ at 5,000 Pieces" at bounding box center [283, 246] width 103 height 12
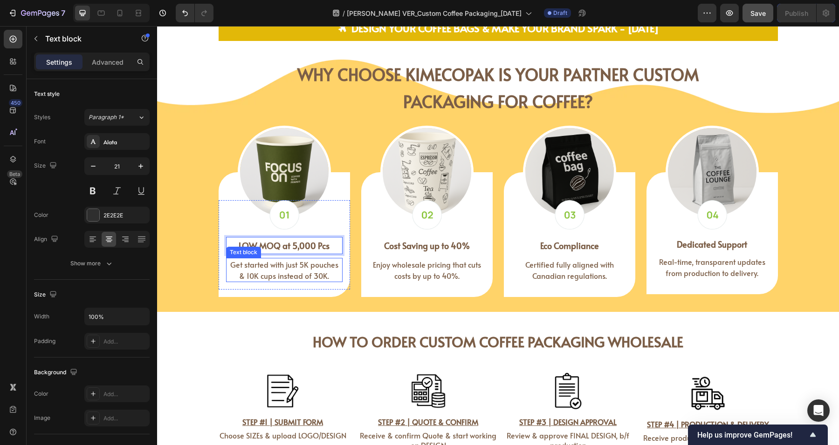
click at [278, 269] on span "Get started with just 5K pouches & 10K cups instead of 30K." at bounding box center [284, 269] width 108 height 21
click at [282, 272] on span "Get started with just 5K pouches & 10K cups instead of 30K." at bounding box center [284, 269] width 108 height 21
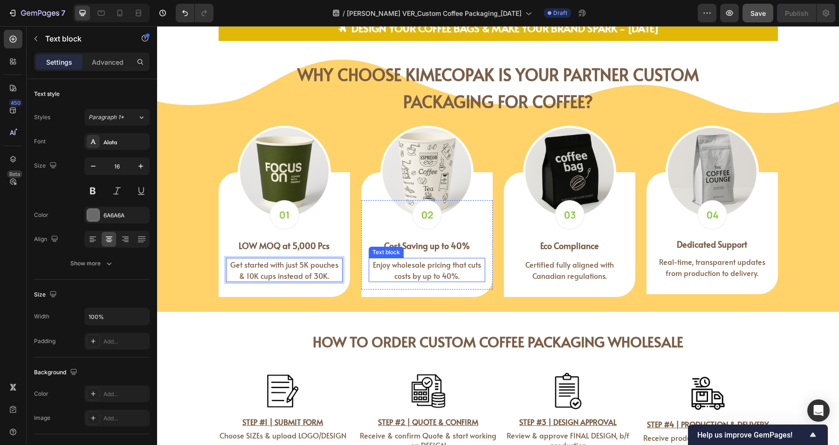
click at [436, 271] on span "Enjoy wholesale pricing that cuts costs by up to 40%." at bounding box center [427, 269] width 108 height 21
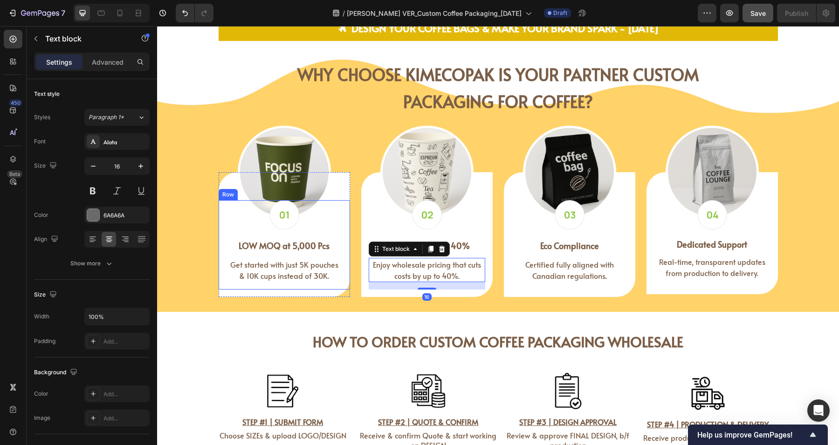
click at [278, 270] on span "Get started with just 5K pouches & 10K cups instead of 30K." at bounding box center [284, 269] width 108 height 21
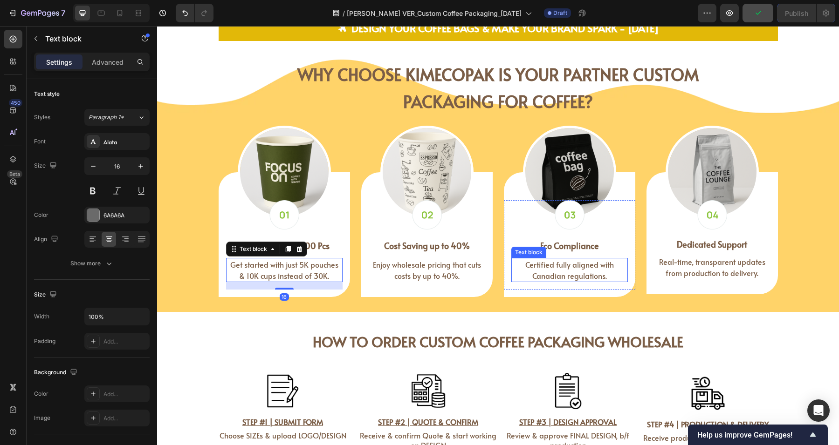
click at [537, 268] on p "Certified fully aligned with Canadian regulations." at bounding box center [569, 270] width 115 height 22
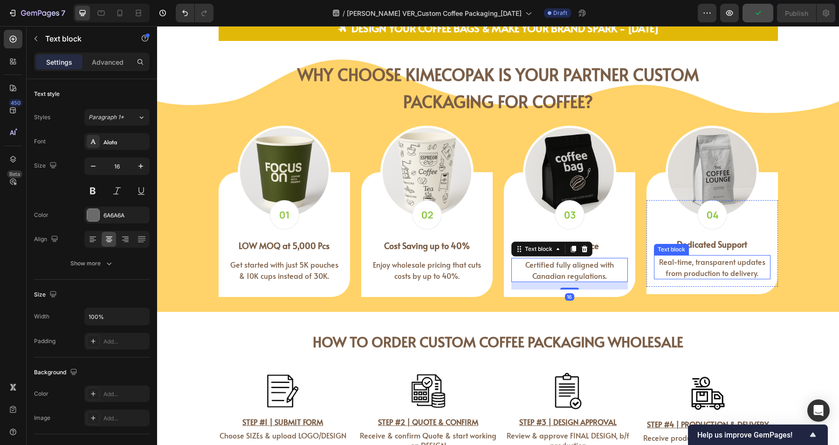
click at [727, 267] on span "Real-time, transparent updates from production to delivery." at bounding box center [712, 267] width 106 height 21
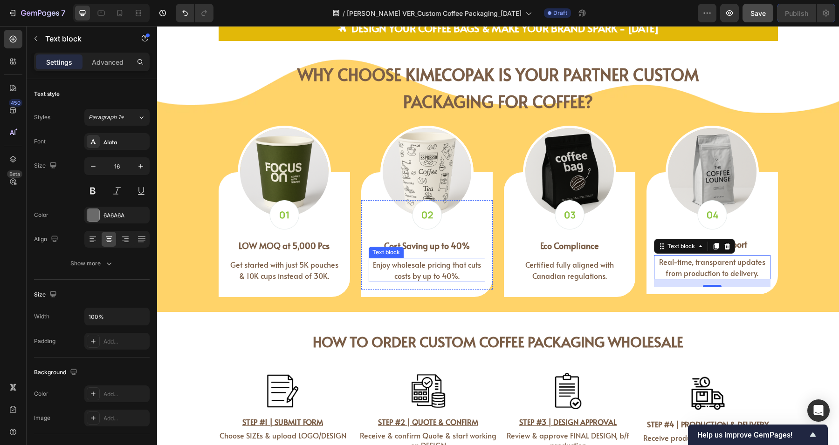
click at [416, 262] on span "Enjoy wholesale pricing that cuts costs by up to 40%." at bounding box center [427, 269] width 108 height 21
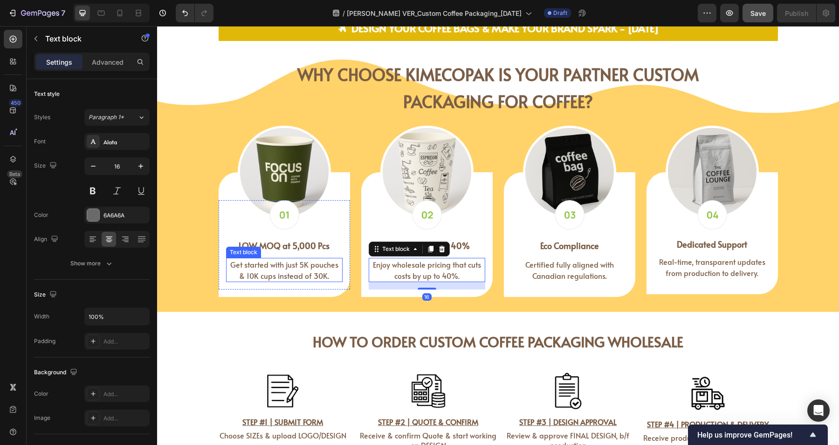
click at [291, 255] on div "Image LOW MOQ at 5,000 Pcs Text block Get started with just 5K pouches & 10K cu…" at bounding box center [284, 244] width 116 height 89
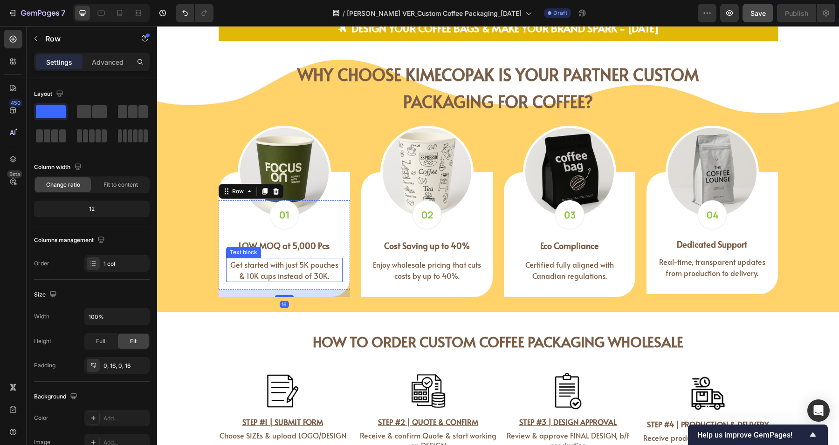
click at [289, 265] on span "Get started with just 5K pouches & 10K cups instead of 30K." at bounding box center [284, 269] width 108 height 21
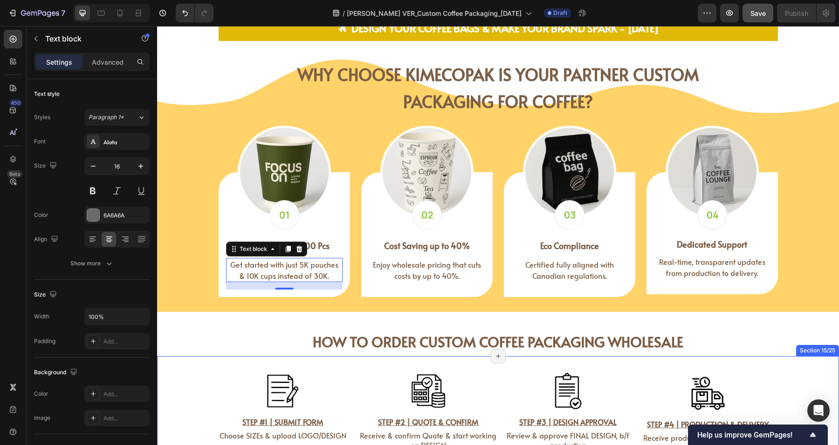
click at [231, 361] on div "Image STEP #1 | SUBMIT FORM Text Block Choose SIZEs & upload LOGO/DESIGN Text B…" at bounding box center [498, 425] width 682 height 138
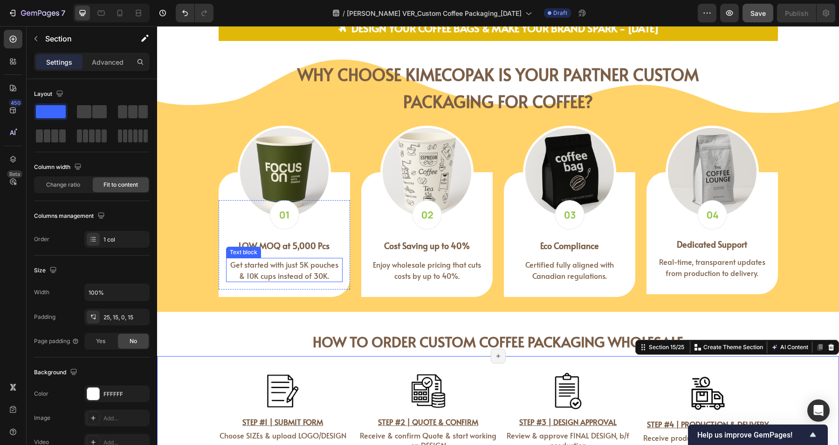
click at [285, 267] on span "Get started with just 5K pouches & 10K cups instead of 30K." at bounding box center [284, 269] width 108 height 21
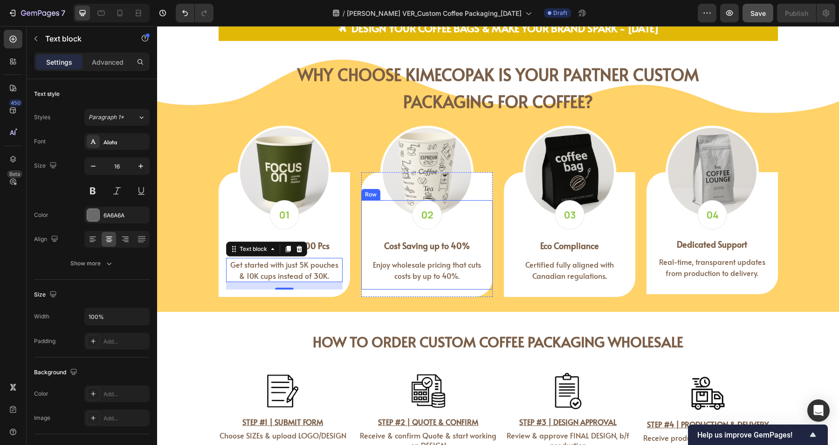
click at [424, 266] on span "Enjoy wholesale pricing that cuts costs by up to 40%." at bounding box center [427, 269] width 108 height 21
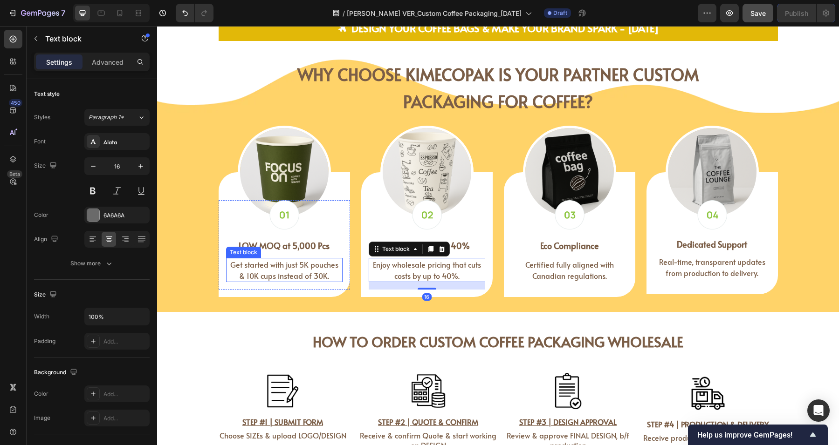
click at [292, 269] on span "Get started with just 5K pouches & 10K cups instead of 30K." at bounding box center [284, 269] width 108 height 21
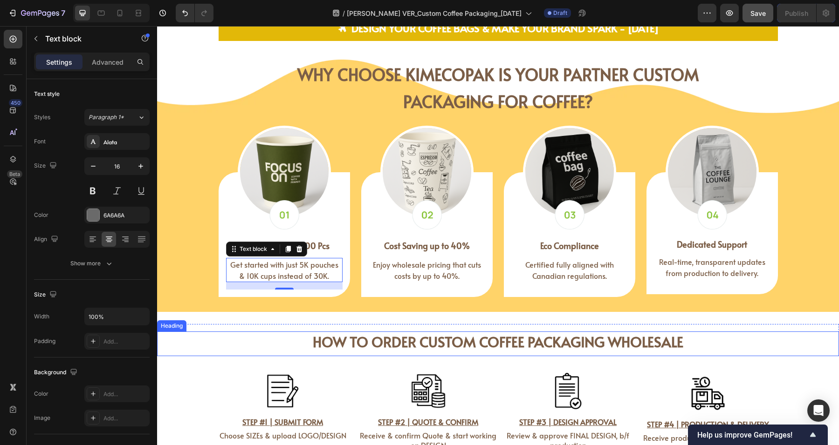
click at [177, 355] on div "How to order Custom Coffee Packaging WHOLESALE Heading" at bounding box center [498, 344] width 682 height 25
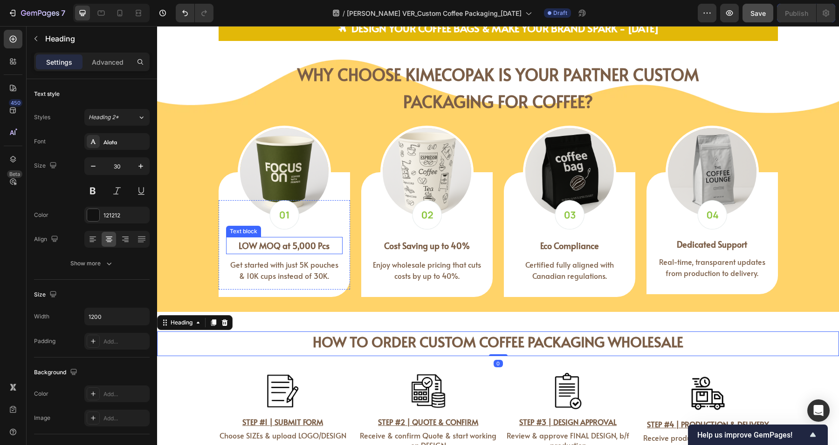
click at [307, 247] on strong "LOW MOQ at 5,000 Pcs" at bounding box center [284, 246] width 91 height 12
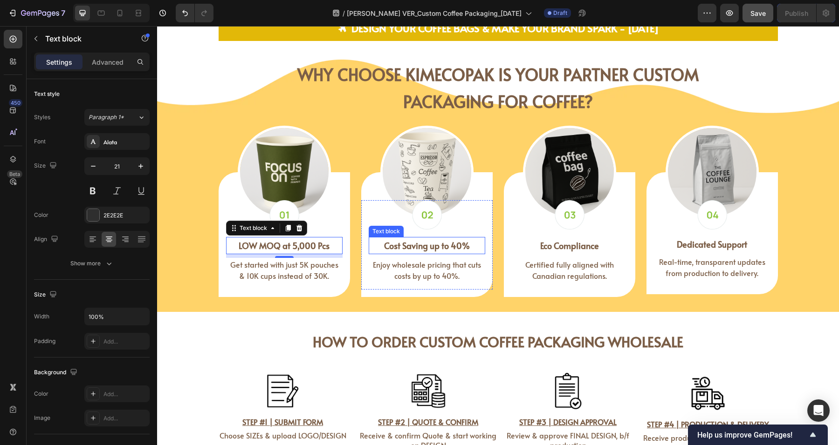
click at [443, 242] on strong "Cost Saving up to 40%" at bounding box center [427, 246] width 86 height 12
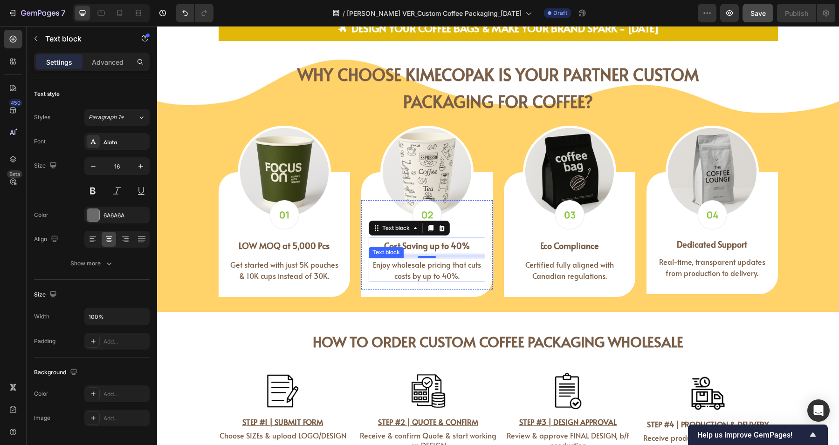
click at [452, 272] on span "Enjoy wholesale pricing that cuts costs by up to 40%." at bounding box center [427, 269] width 108 height 21
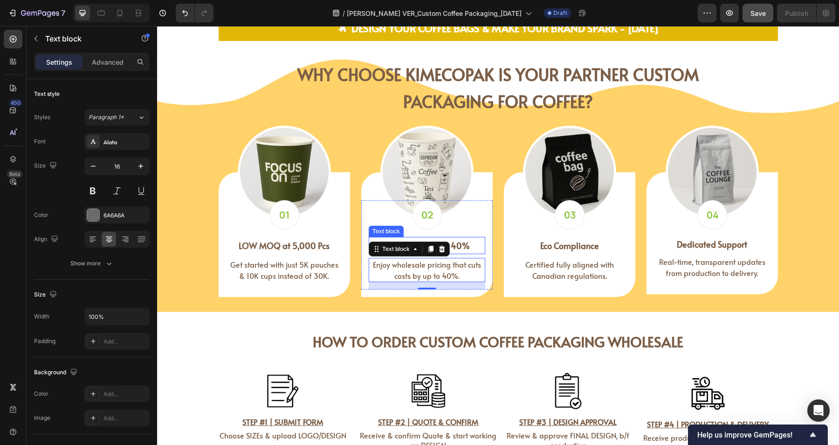
click at [478, 237] on div "Cost Saving up to 40%" at bounding box center [426, 245] width 116 height 17
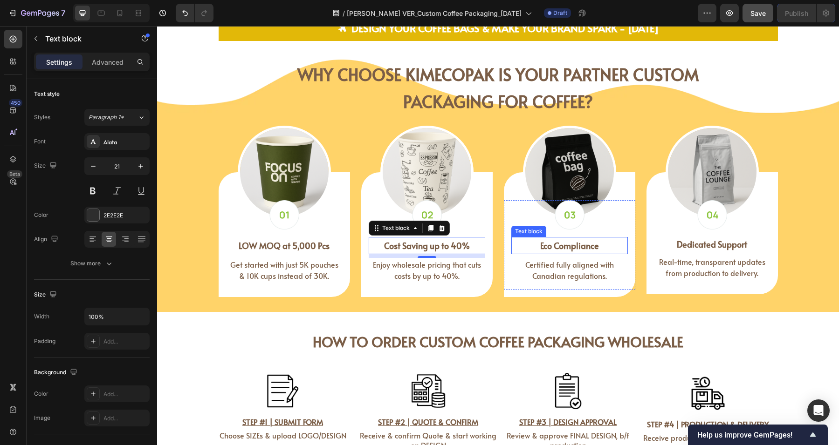
click at [576, 247] on strong "Eco Compliance" at bounding box center [569, 246] width 59 height 12
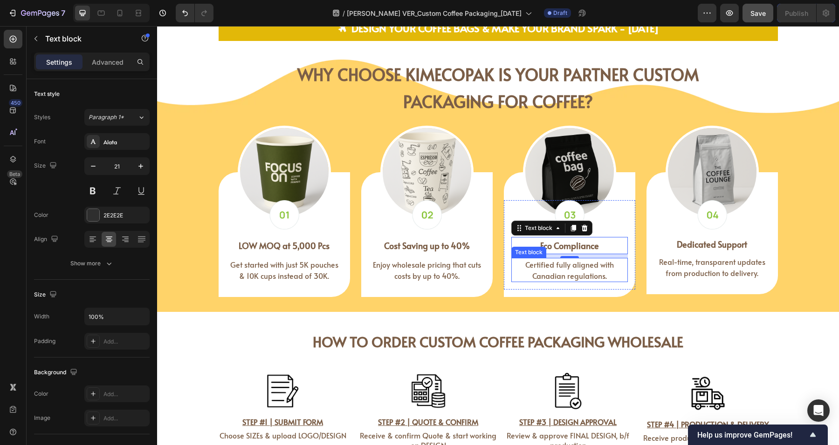
click at [542, 269] on span "Certified fully aligned with Canadian regulations." at bounding box center [569, 269] width 89 height 21
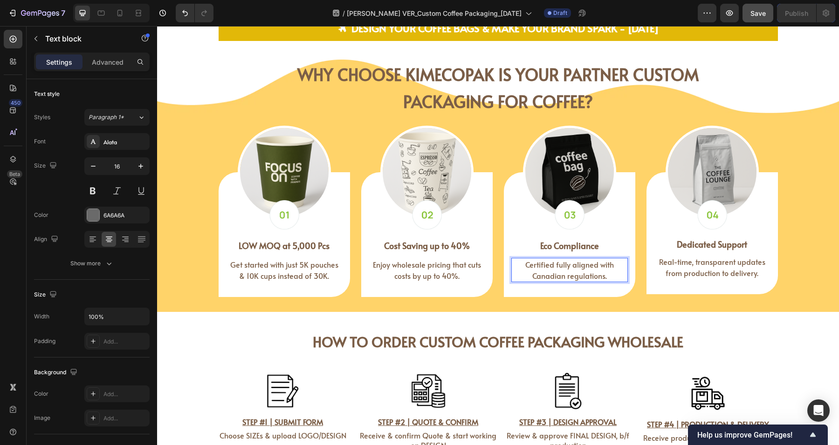
click at [551, 264] on span "Certified fully aligned with Canadian regulations." at bounding box center [569, 269] width 89 height 21
click at [438, 266] on span "Enjoy wholesale pricing that cuts costs by up to 40%." at bounding box center [427, 269] width 108 height 21
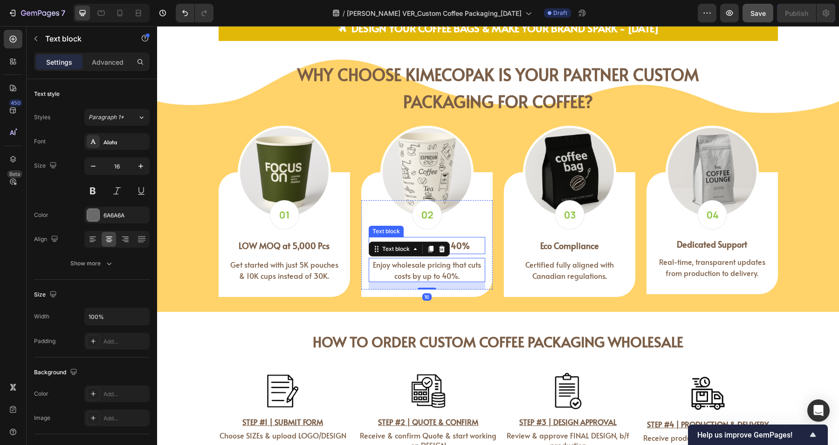
click at [464, 245] on strong "Cost Saving up to 40%" at bounding box center [427, 246] width 86 height 12
click at [460, 266] on span "Enjoy wholesale pricing that cuts costs by up to 40%." at bounding box center [427, 269] width 108 height 21
click at [465, 244] on p "Cost Saving up to 40%" at bounding box center [426, 245] width 115 height 15
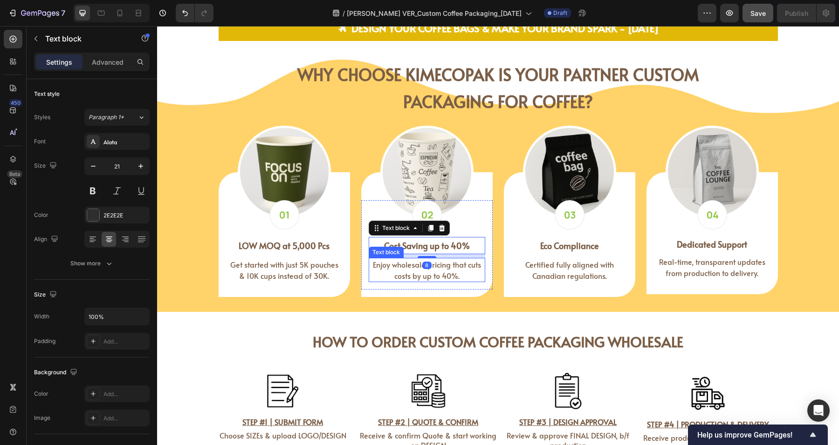
click at [460, 268] on p "Enjoy wholesale pricing that cuts costs by up to 40%." at bounding box center [426, 270] width 115 height 22
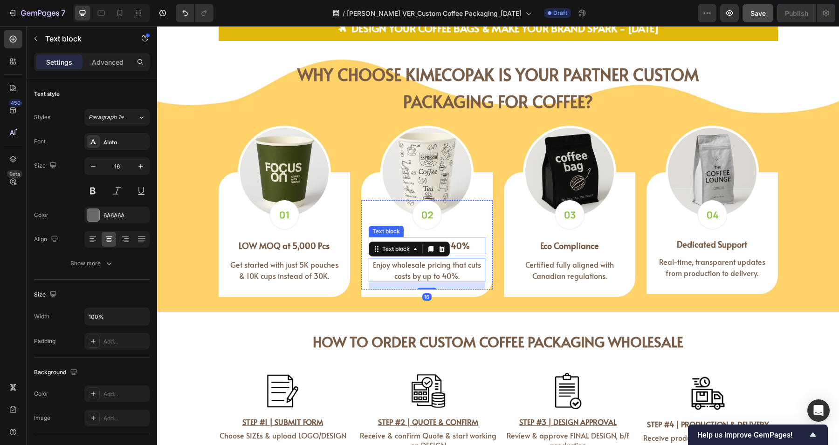
click at [468, 245] on p "Cost Saving up to 40%" at bounding box center [426, 245] width 115 height 15
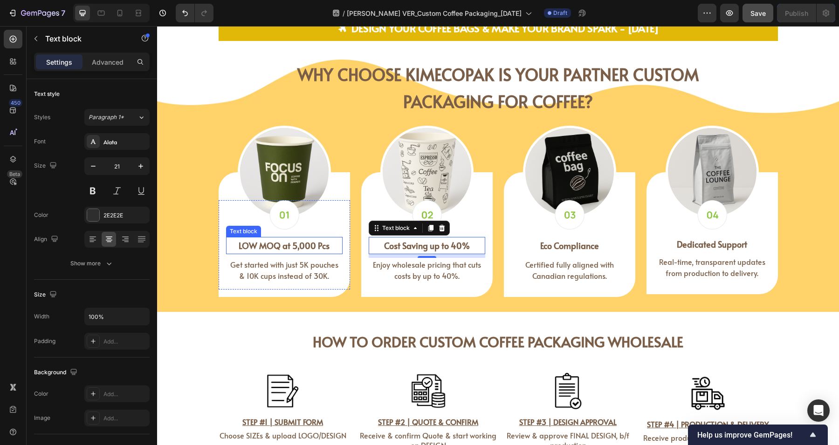
click at [323, 250] on strong "LOW MOQ at 5,000 Pcs" at bounding box center [284, 246] width 91 height 12
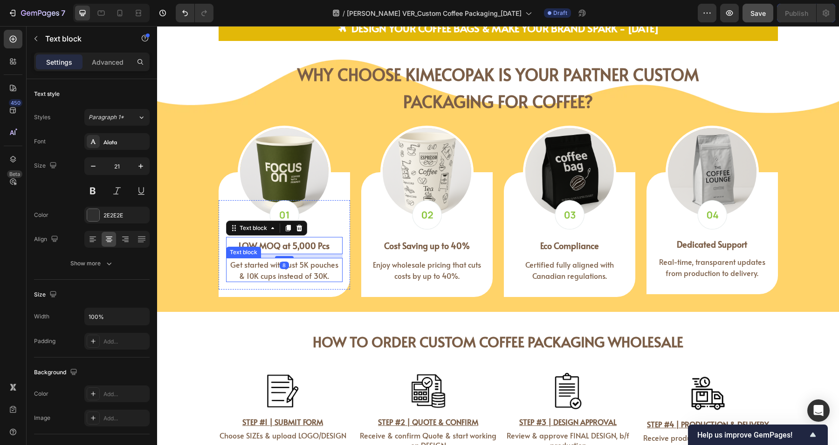
click at [317, 276] on span "Get started with just 5K pouches & 10K cups instead of 30K." at bounding box center [284, 269] width 108 height 21
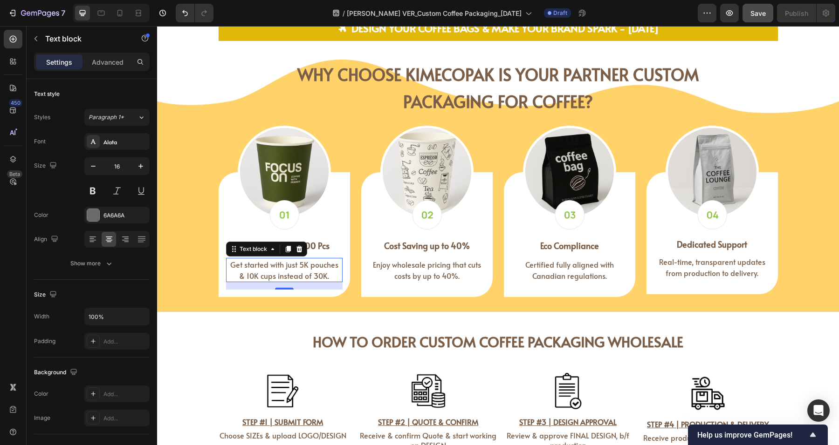
click at [319, 251] on p "LOW MOQ at 5,000 Pcs" at bounding box center [284, 245] width 115 height 15
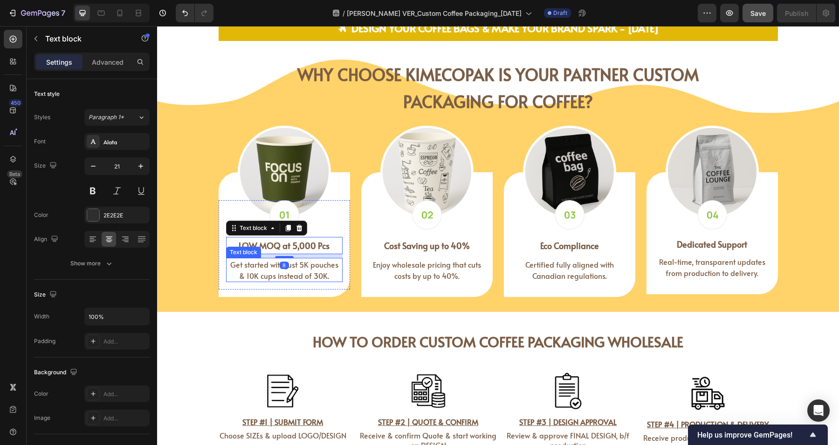
click at [315, 274] on span "Get started with just 5K pouches & 10K cups instead of 30K." at bounding box center [284, 269] width 108 height 21
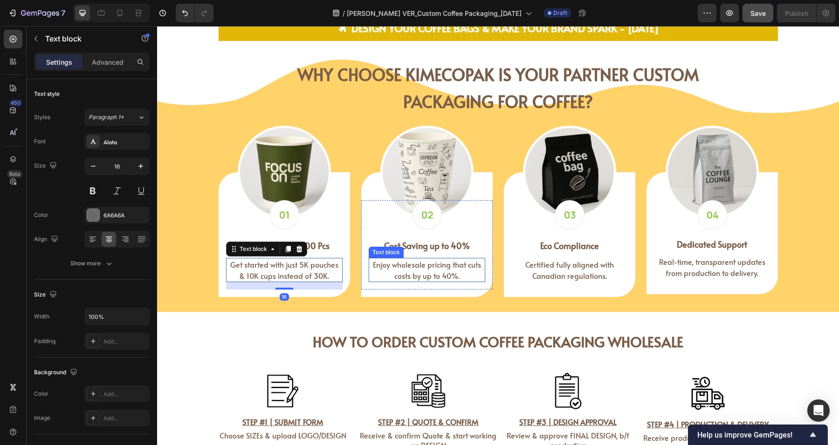
click at [426, 273] on span "Enjoy wholesale pricing that cuts costs by up to 40%." at bounding box center [427, 269] width 108 height 21
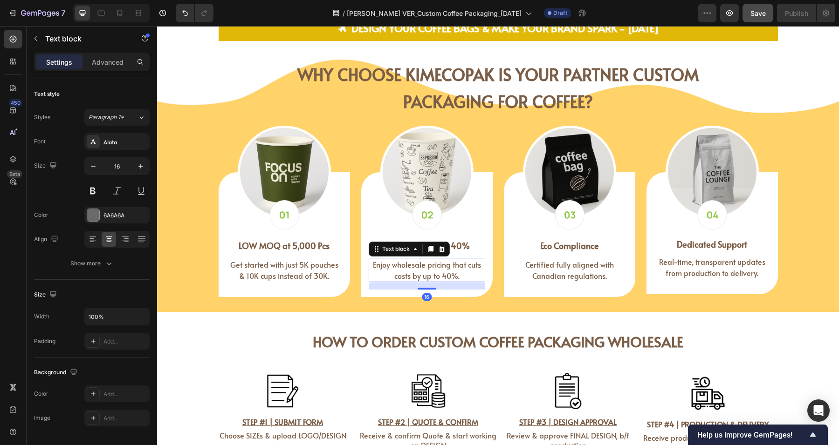
click at [457, 247] on strong "Cost Saving up to 40%" at bounding box center [427, 246] width 86 height 12
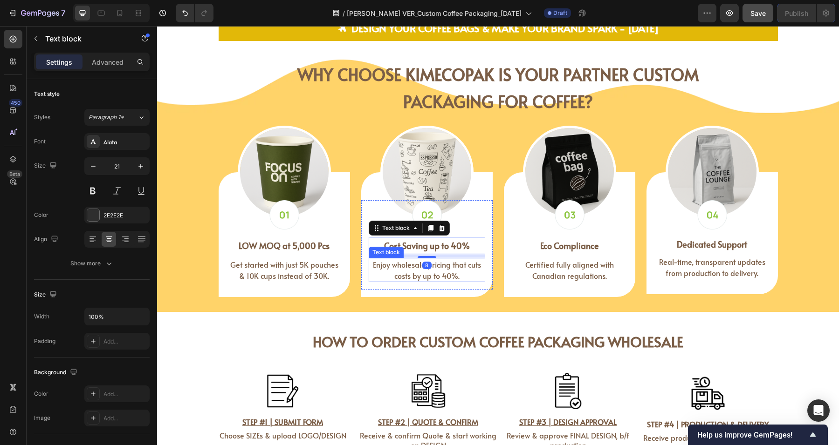
click at [465, 267] on span "Enjoy wholesale pricing that cuts costs by up to 40%." at bounding box center [427, 269] width 108 height 21
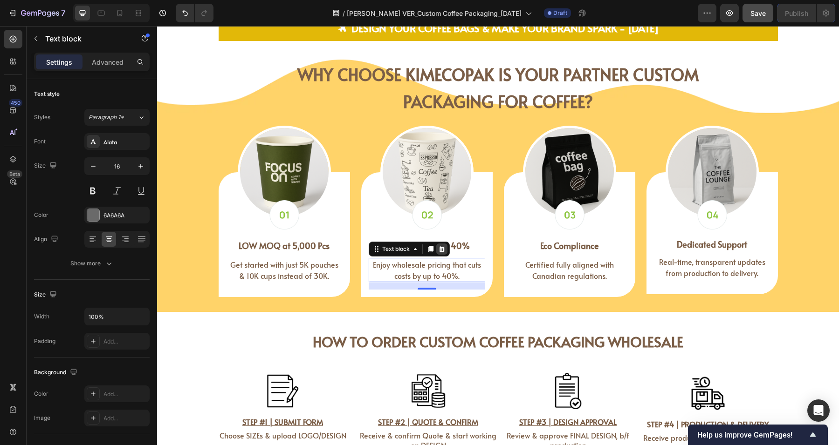
click at [438, 247] on icon at bounding box center [441, 249] width 6 height 7
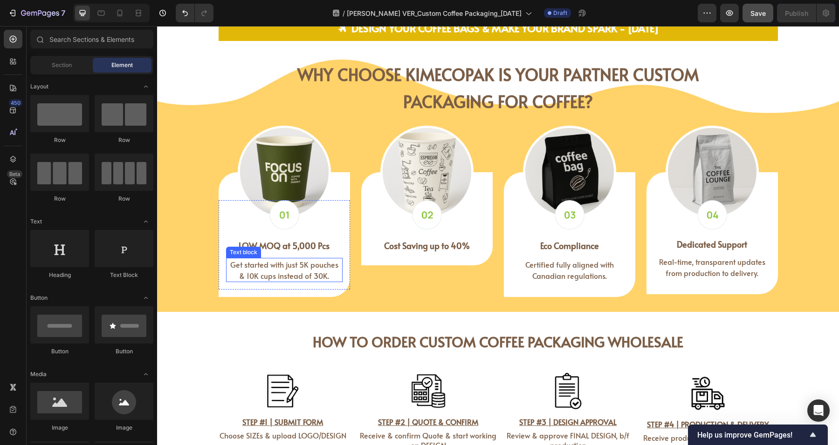
click at [311, 271] on span "Get started with just 5K pouches & 10K cups instead of 30K." at bounding box center [284, 269] width 108 height 21
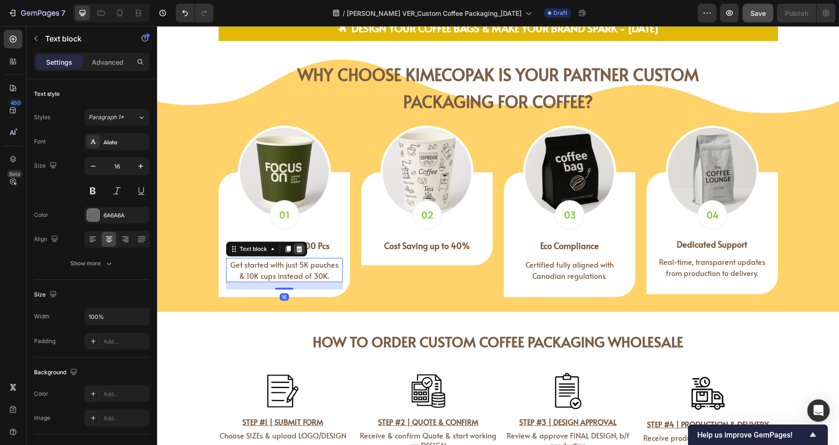
click at [294, 252] on div at bounding box center [298, 249] width 11 height 11
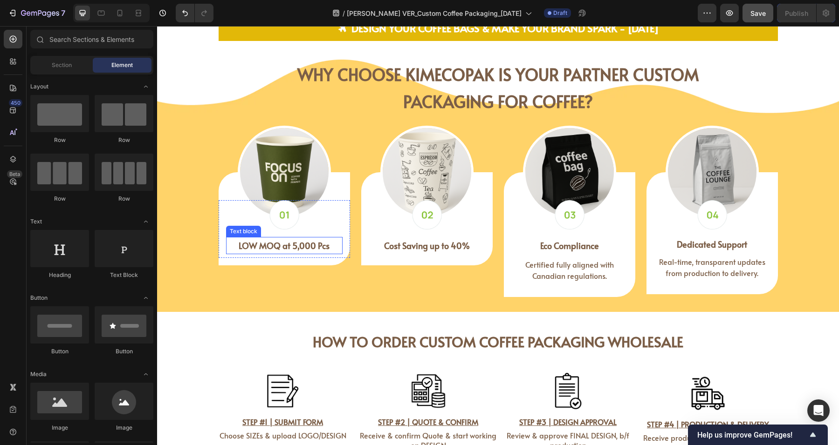
click at [286, 244] on strong "LOW MOQ at 5,000 Pcs" at bounding box center [284, 246] width 91 height 12
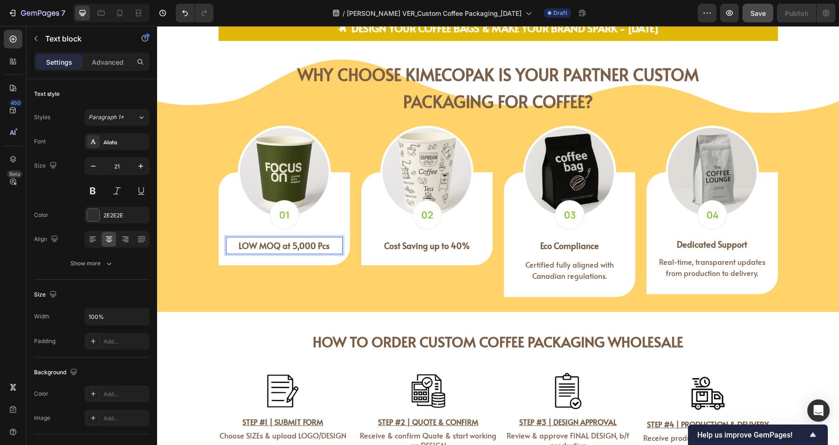
click at [290, 247] on strong "LOW MOQ at 5,000 Pcs" at bounding box center [284, 246] width 91 height 12
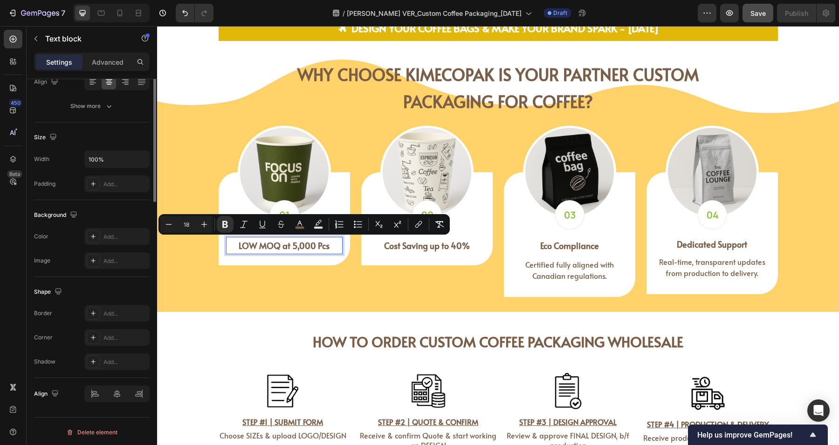
scroll to position [0, 0]
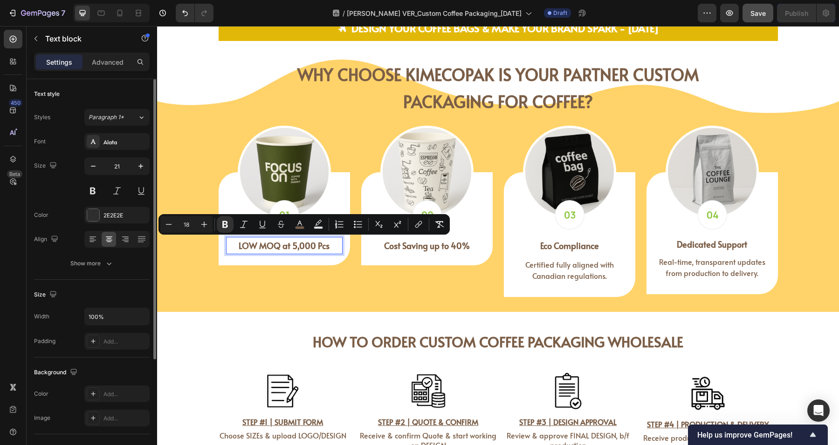
click at [105, 54] on div "Settings Advanced" at bounding box center [92, 62] width 116 height 19
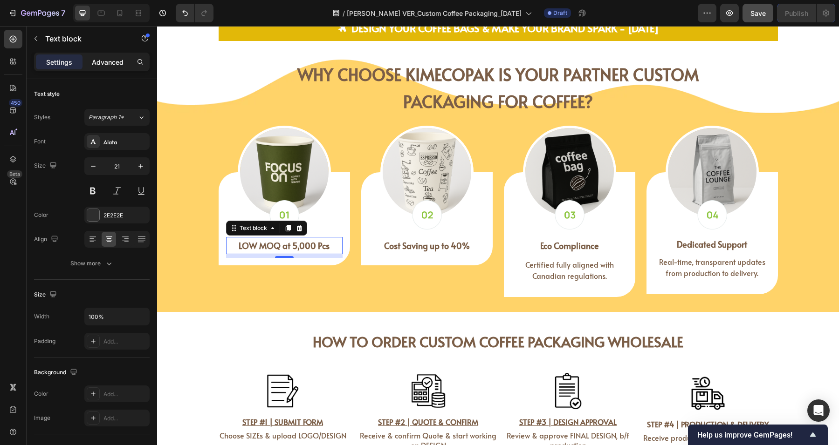
click at [101, 64] on p "Advanced" at bounding box center [108, 62] width 32 height 10
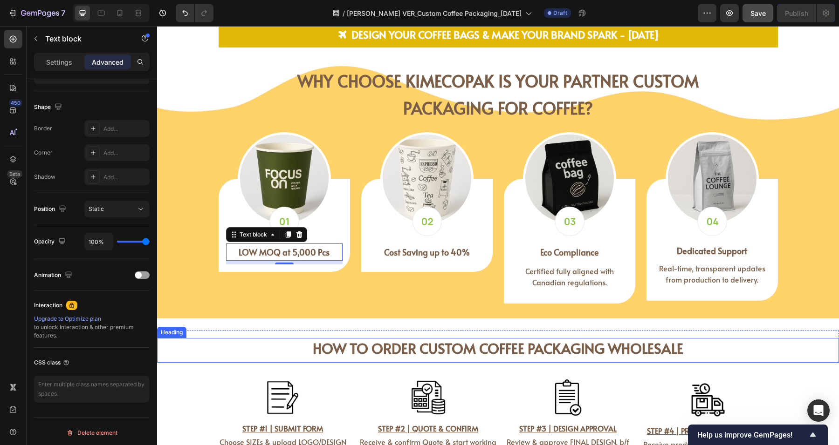
scroll to position [1623, 0]
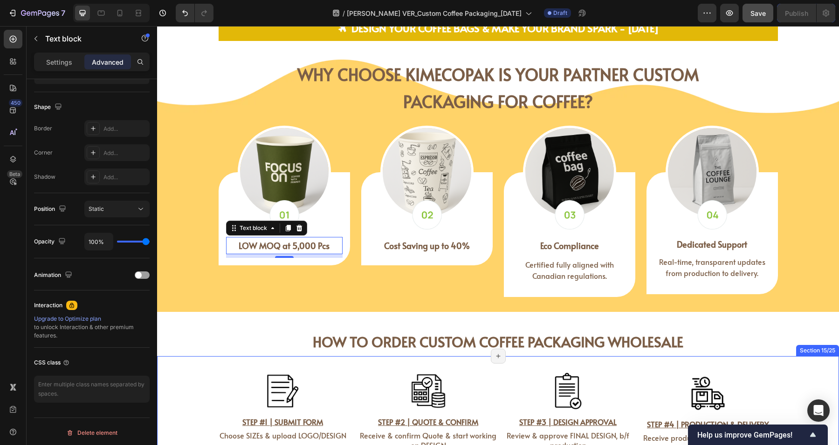
click at [175, 370] on div "Image STEP #1 | SUBMIT FORM Text Block Choose SIZEs & upload LOGO/DESIGN Text B…" at bounding box center [498, 425] width 682 height 138
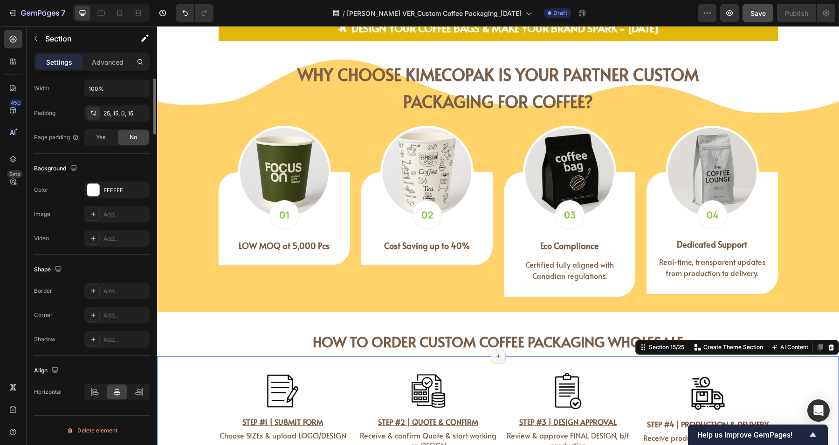
scroll to position [0, 0]
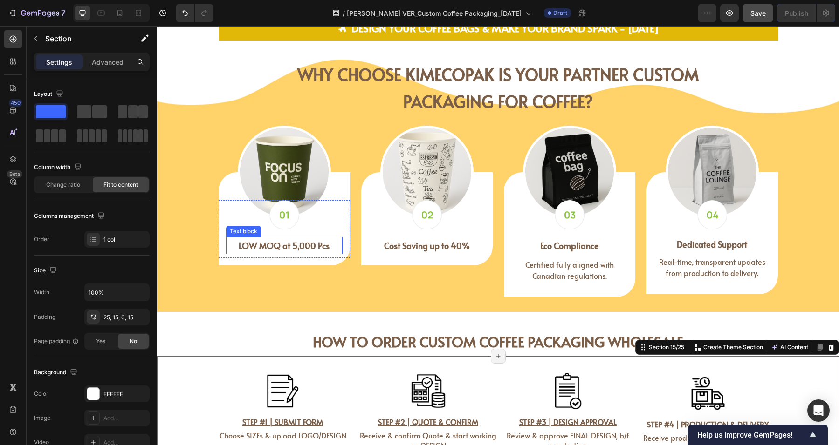
click at [280, 245] on strong "LOW MOQ at 5,000 Pcs" at bounding box center [284, 246] width 91 height 12
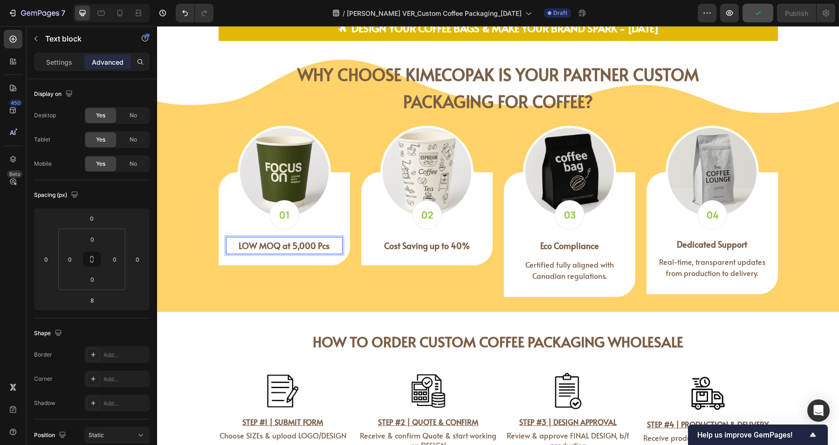
click at [280, 245] on strong "LOW MOQ at 5,000 Pcs" at bounding box center [284, 246] width 91 height 12
click at [386, 241] on strong "Cost Saving up to 40%" at bounding box center [427, 246] width 86 height 12
click at [296, 245] on strong "LOW MOQ AT 5,000 Pcs" at bounding box center [284, 246] width 93 height 12
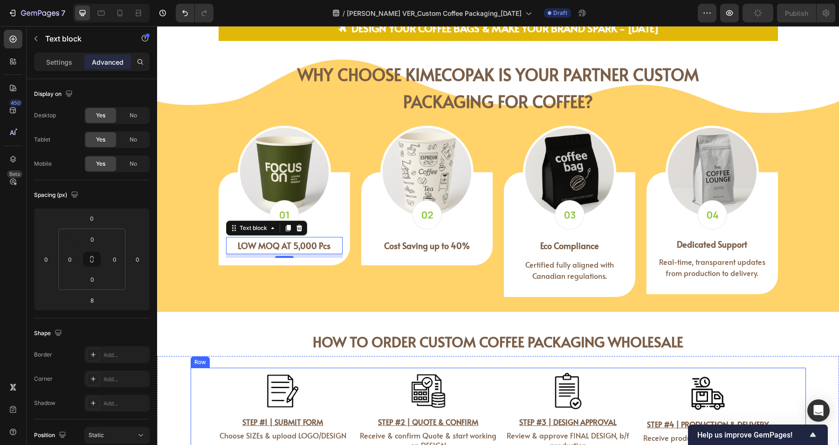
click at [191, 373] on div "Image STEP #1 | SUBMIT FORM Text Block Choose SIZEs & upload LOGO/DESIGN Text B…" at bounding box center [498, 418] width 615 height 100
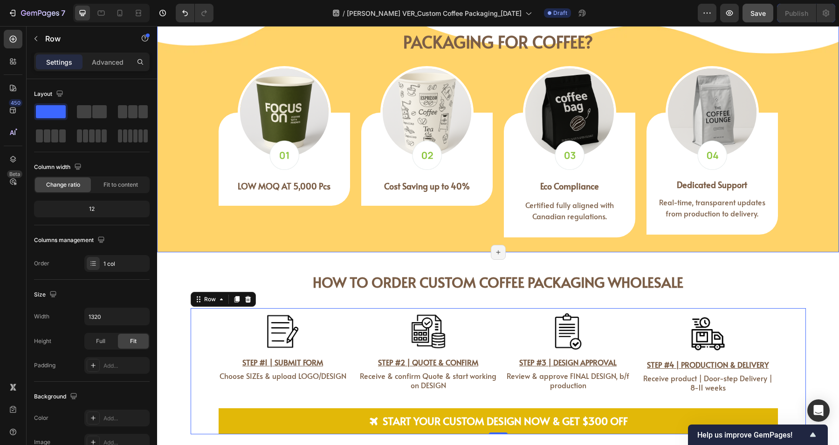
scroll to position [1634, 0]
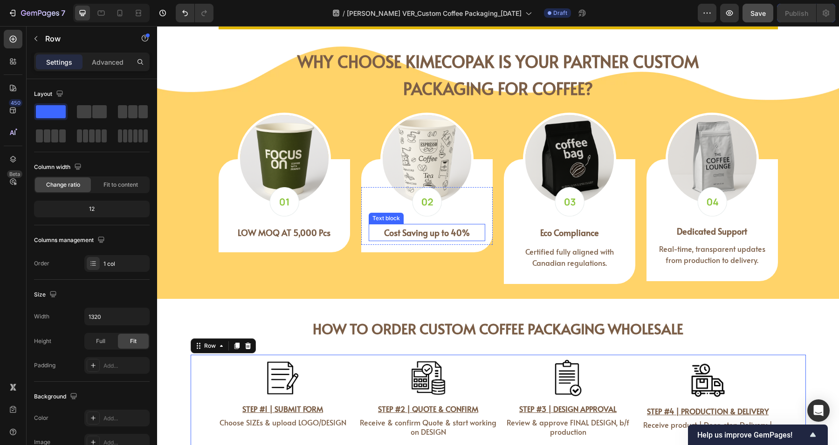
click at [434, 236] on strong "Cost Saving up to 40%" at bounding box center [427, 233] width 86 height 12
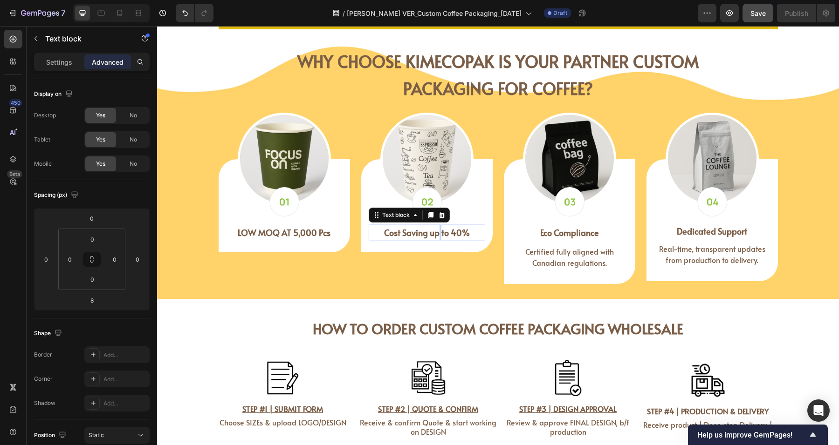
click at [434, 236] on strong "Cost Saving up to 40%" at bounding box center [427, 233] width 86 height 12
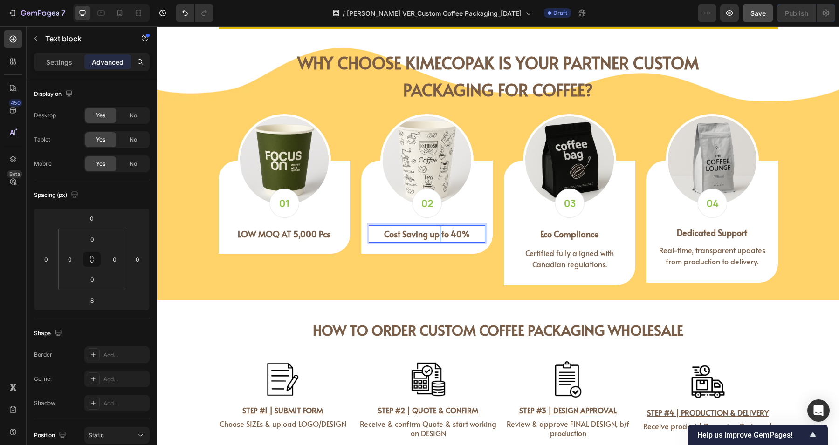
click at [442, 233] on strong "Cost Saving up to 40%" at bounding box center [427, 234] width 86 height 12
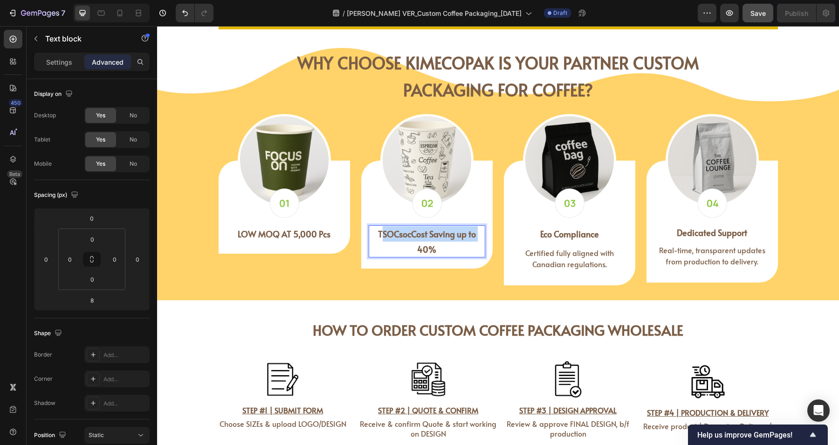
drag, startPoint x: 373, startPoint y: 233, endPoint x: 476, endPoint y: 233, distance: 102.5
click at [476, 233] on p "TSOCsocCost Saving up to 40%" at bounding box center [426, 241] width 115 height 30
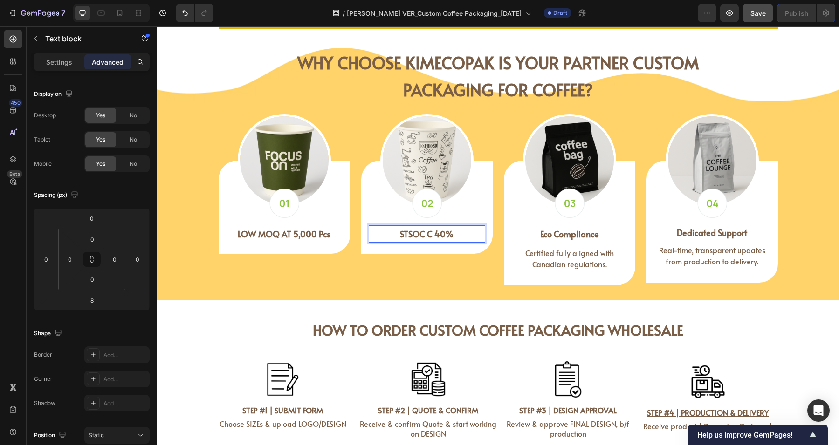
click at [471, 231] on p "STSOC C 40%" at bounding box center [426, 233] width 115 height 15
click at [439, 235] on strong "STSOC C 40%" at bounding box center [427, 234] width 54 height 12
drag, startPoint x: 439, startPoint y: 236, endPoint x: 464, endPoint y: 234, distance: 24.7
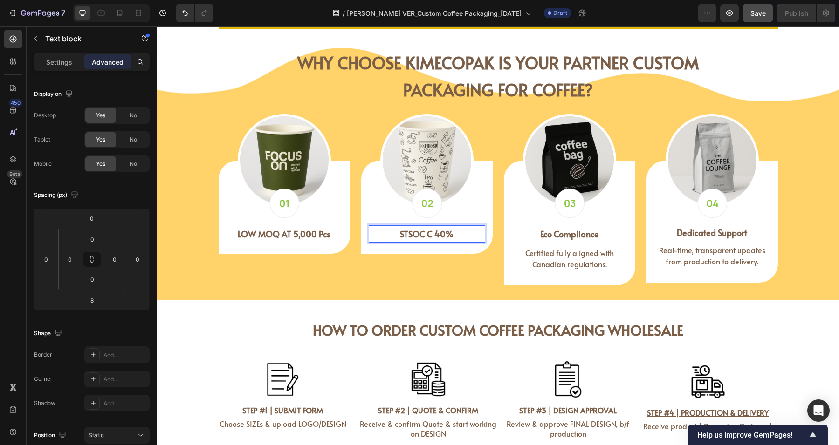
click at [464, 234] on p "STSOC C 40%" at bounding box center [426, 233] width 115 height 15
click at [432, 231] on strong "COSTSSTS40%" at bounding box center [426, 234] width 56 height 12
click at [431, 234] on strong "COSTSST40%" at bounding box center [427, 234] width 52 height 12
click at [428, 232] on strong "COSTSS40%" at bounding box center [426, 234] width 48 height 12
click at [424, 236] on strong "COSTS40%" at bounding box center [427, 234] width 44 height 12
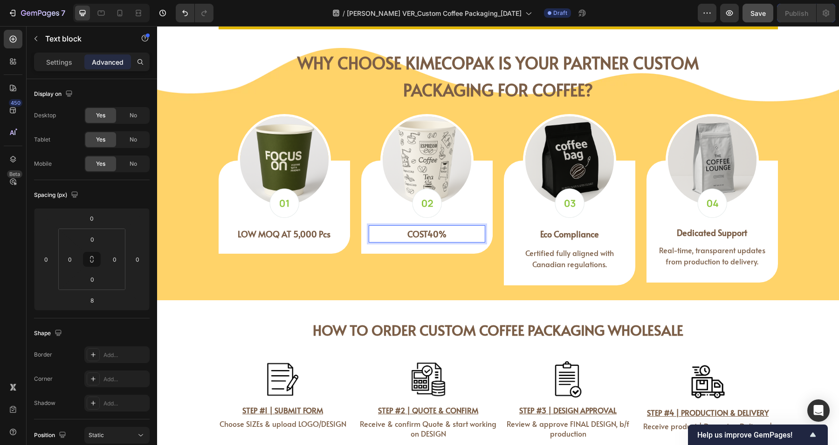
click at [424, 236] on strong "COST40%" at bounding box center [426, 234] width 39 height 12
click at [421, 233] on strong "COST 40%" at bounding box center [426, 234] width 41 height 12
click at [432, 235] on strong "IVASCOST 40%" at bounding box center [427, 234] width 62 height 12
click at [434, 234] on strong "IVASCOST 40%" at bounding box center [427, 234] width 64 height 12
click at [438, 232] on strong "IVASCOST S 40%" at bounding box center [427, 234] width 68 height 12
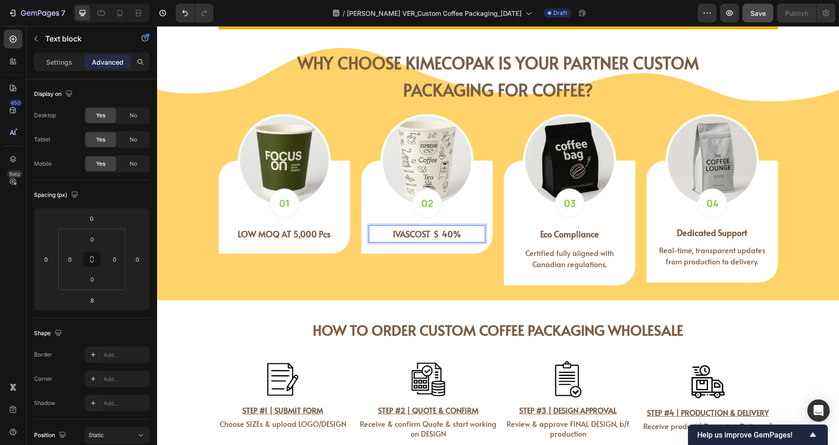
click at [435, 234] on strong "IVASCOST S 40%" at bounding box center [427, 234] width 68 height 12
click at [438, 236] on strong "IVASCOST SA 40%" at bounding box center [427, 234] width 74 height 12
click at [443, 233] on strong "IVASCOST SAV 40%" at bounding box center [427, 234] width 78 height 12
click at [439, 231] on strong "IVASCOST SAV 40%" at bounding box center [427, 234] width 78 height 12
click at [445, 240] on p "IVASCOST SAVI 40%" at bounding box center [426, 233] width 115 height 15
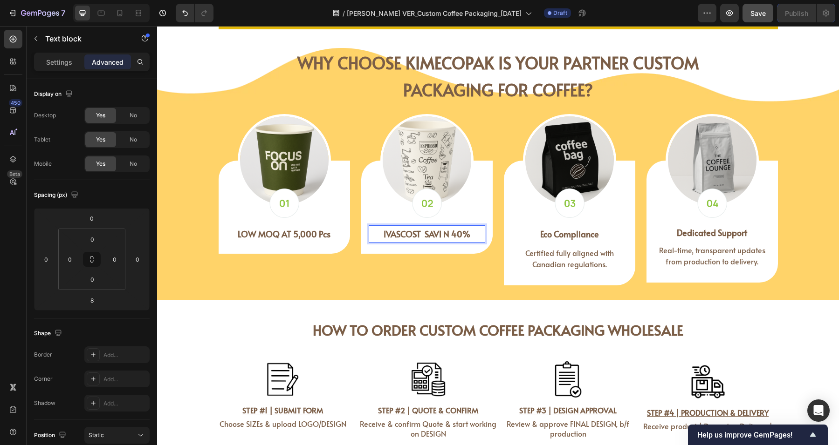
click at [448, 236] on strong "IVASCOST SAVI N 40%" at bounding box center [426, 234] width 87 height 12
click at [442, 233] on strong "IVASCOST SAVI NG 40%" at bounding box center [426, 241] width 105 height 27
click at [440, 236] on strong "IVASCOST SAVI NG 40%" at bounding box center [426, 241] width 105 height 27
click at [440, 237] on strong "IVASCOST SAVI NG 40%" at bounding box center [426, 241] width 105 height 27
click at [392, 231] on strong "IVASCOST SAVING 40%" at bounding box center [426, 234] width 91 height 12
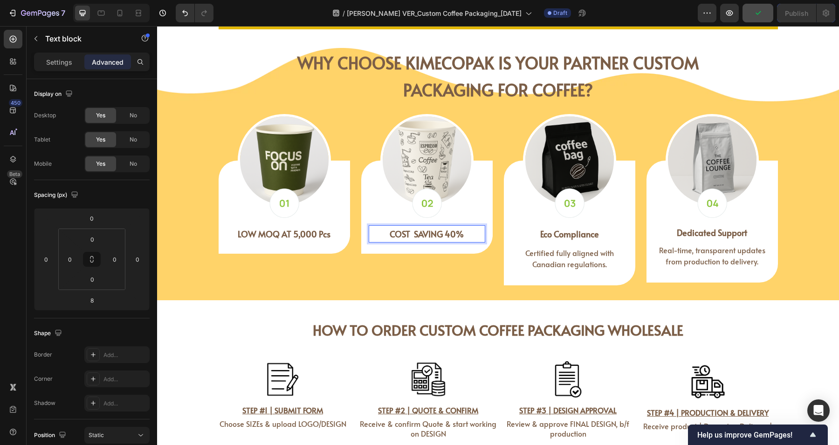
click at [413, 231] on strong "COST SAVING 40%" at bounding box center [426, 234] width 74 height 12
click at [439, 235] on strong "COST SAVING 40%" at bounding box center [426, 234] width 72 height 12
click at [443, 236] on strong "COST SAVING 40%" at bounding box center [426, 234] width 72 height 12
drag, startPoint x: 446, startPoint y: 237, endPoint x: 464, endPoint y: 245, distance: 19.8
click at [448, 238] on strong "COST SAVING PU40%" at bounding box center [426, 234] width 82 height 12
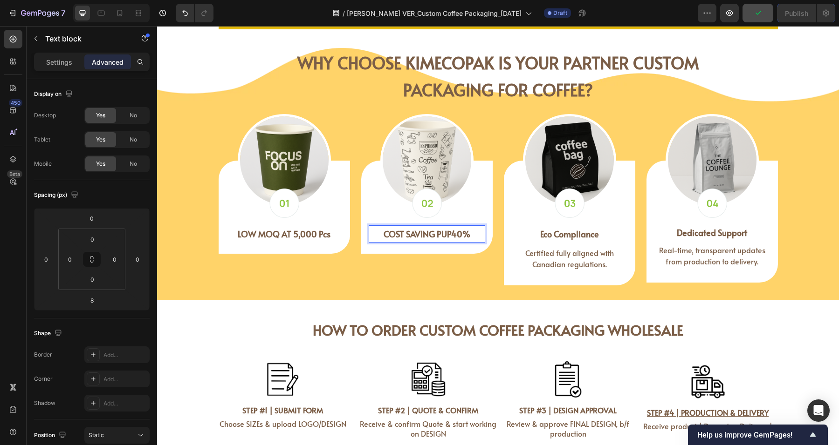
click at [447, 233] on strong "COST SAVING PUP40%" at bounding box center [426, 234] width 87 height 12
click at [450, 236] on strong "COST SAVING PUP40%" at bounding box center [426, 234] width 87 height 12
click at [451, 236] on strong "COST SAVING PUPT40%" at bounding box center [426, 234] width 91 height 12
click at [453, 237] on strong "COST SAVING PUPTO40%" at bounding box center [426, 234] width 98 height 12
click at [431, 232] on strong "COST SAVING PUPTO 40%" at bounding box center [426, 234] width 100 height 12
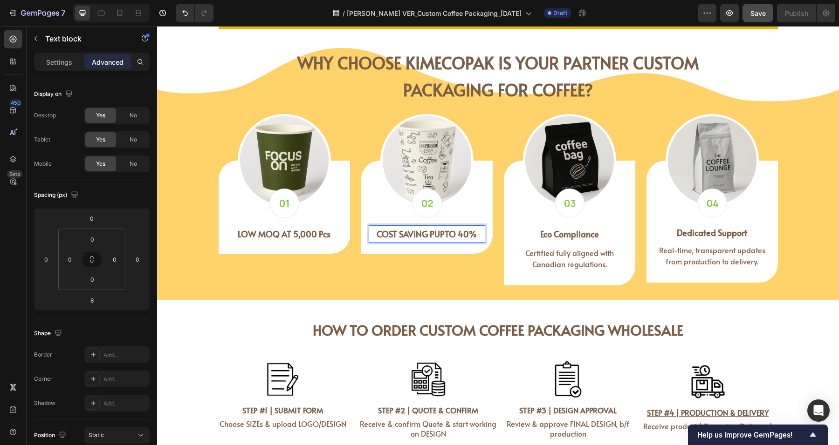
click at [432, 233] on strong "COST SAVING PUPTO 40%" at bounding box center [426, 234] width 100 height 12
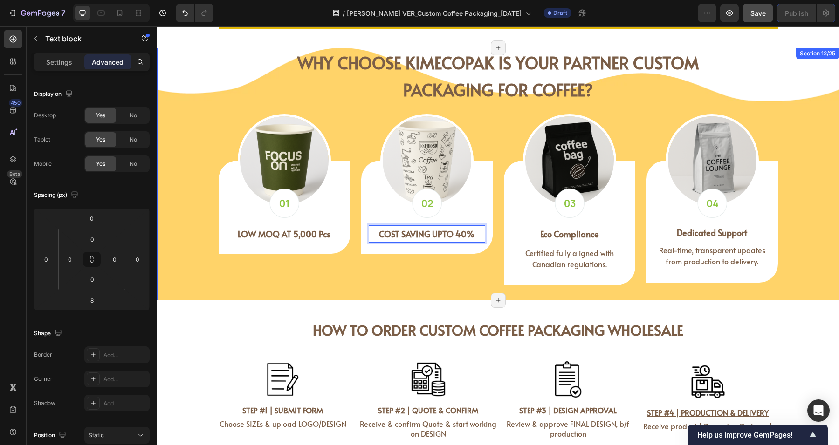
click at [797, 275] on div "WHY CHOOSE KIMECOPAK IS YOUR PARTNER CUSTOM PACKAGING FOR COFFEE? Heading WHY C…" at bounding box center [498, 174] width 682 height 252
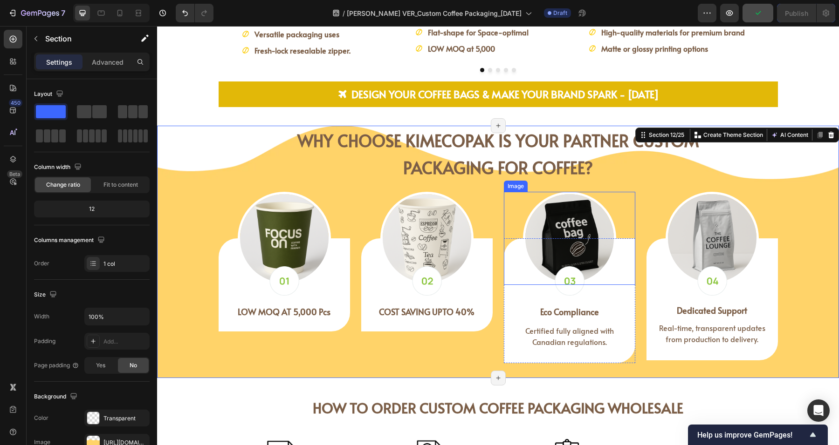
scroll to position [1576, 0]
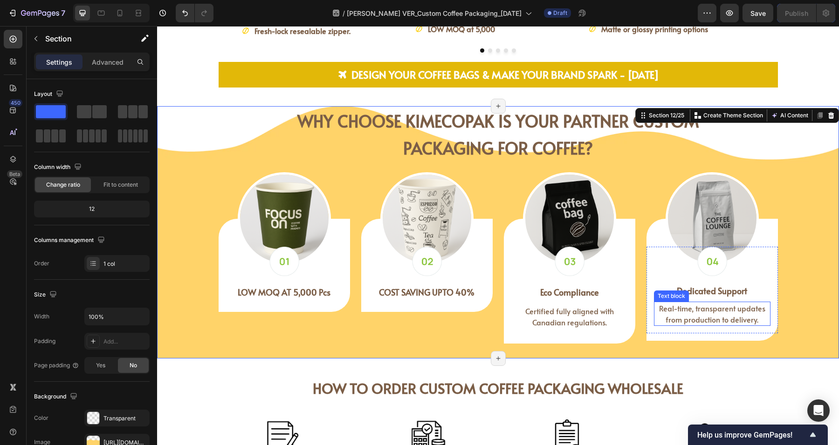
click at [659, 308] on span "Real-time, transparent updates from production to delivery." at bounding box center [712, 313] width 106 height 21
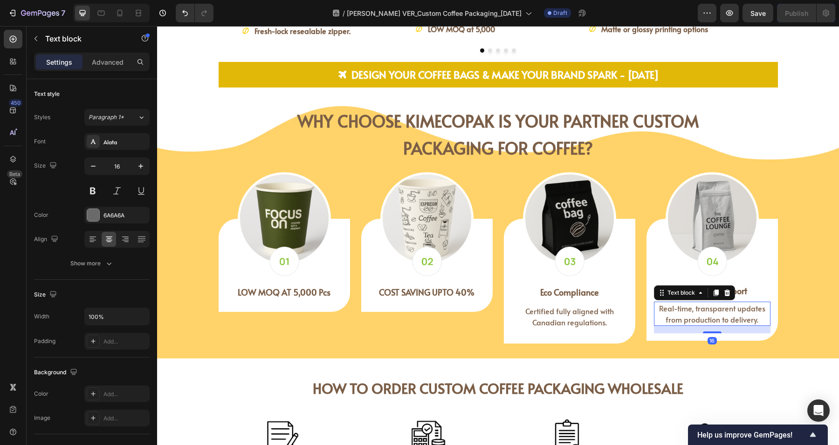
click at [705, 314] on span "Real-time, transparent updates from production to delivery." at bounding box center [712, 313] width 106 height 21
click at [720, 315] on span "Real-time, transparent updates from production to delivery." at bounding box center [712, 313] width 106 height 21
click at [720, 316] on span "Real-time, transparent updates from production to delivery." at bounding box center [712, 313] width 106 height 21
click at [703, 289] on strong "Dedicated Support" at bounding box center [711, 291] width 70 height 12
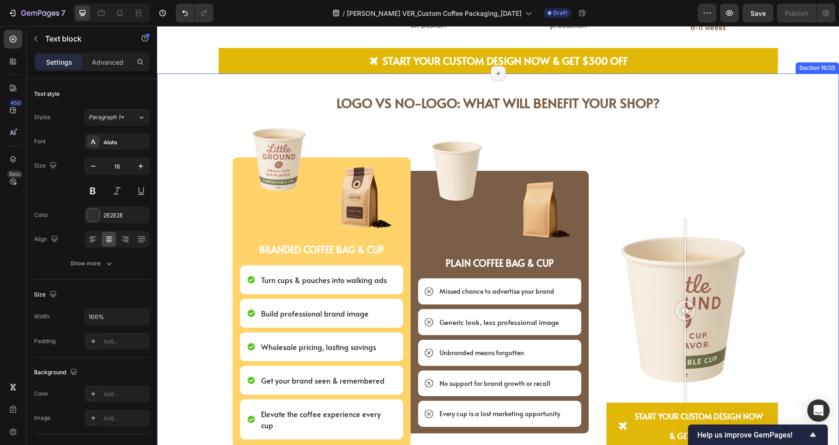
scroll to position [2100, 0]
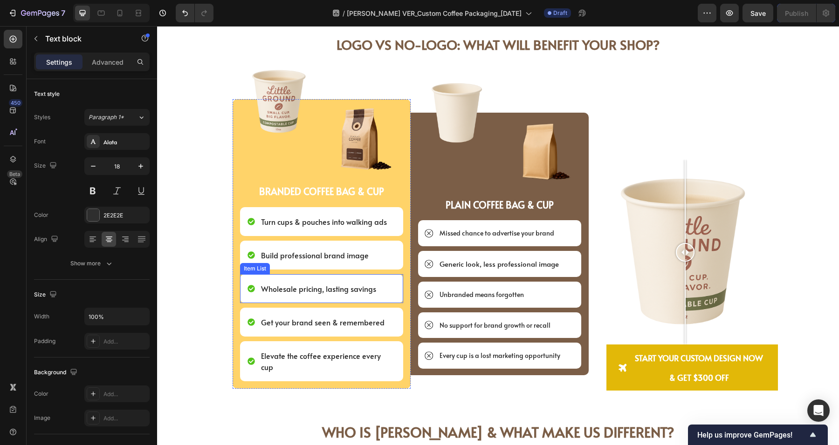
click at [303, 291] on span "Wholesale pricing, lasting savings" at bounding box center [318, 289] width 115 height 10
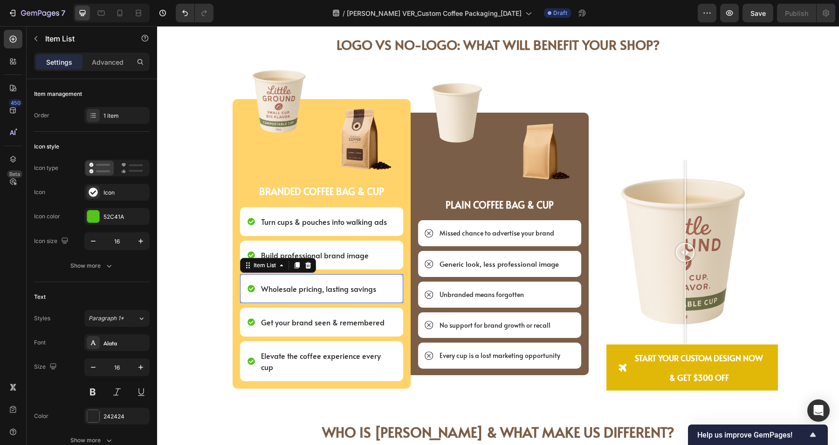
click at [312, 292] on span "Wholesale pricing, lasting savings" at bounding box center [318, 289] width 115 height 10
click at [314, 289] on span "Wholesale pricing, lasting savings" at bounding box center [318, 289] width 115 height 10
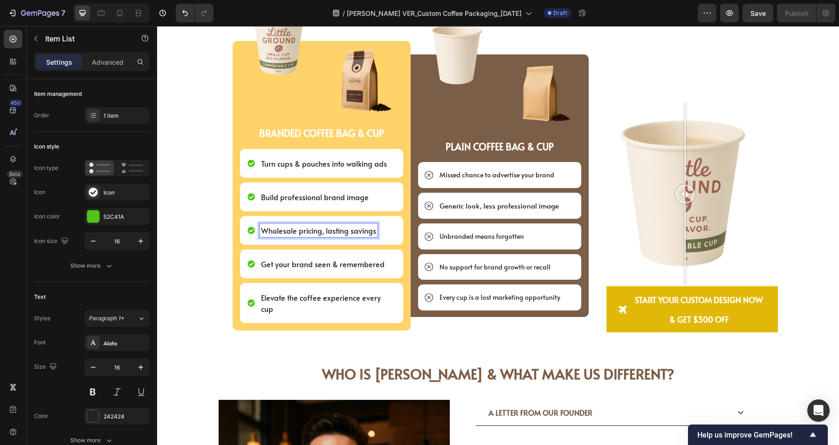
click at [334, 230] on span "Wholesale pricing, lasting savings" at bounding box center [318, 230] width 115 height 10
drag, startPoint x: 344, startPoint y: 229, endPoint x: 402, endPoint y: 247, distance: 60.9
click at [347, 231] on div "Wholesale pricing, savings" at bounding box center [321, 230] width 163 height 29
click at [525, 226] on div "Unbranded means forgotten" at bounding box center [499, 237] width 163 height 26
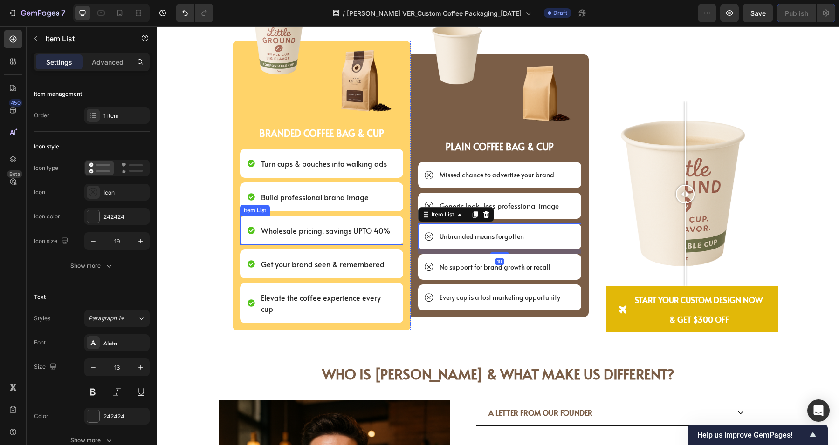
scroll to position [2100, 0]
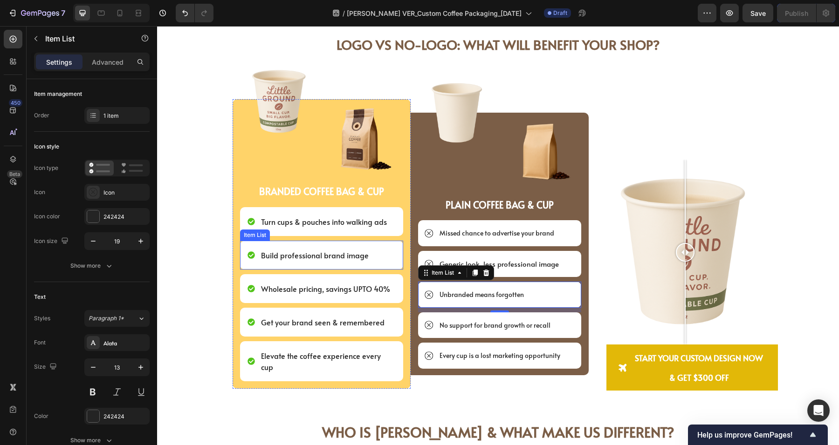
drag, startPoint x: 286, startPoint y: 257, endPoint x: 301, endPoint y: 260, distance: 14.9
click at [286, 256] on span "Build professional brand image" at bounding box center [315, 255] width 108 height 10
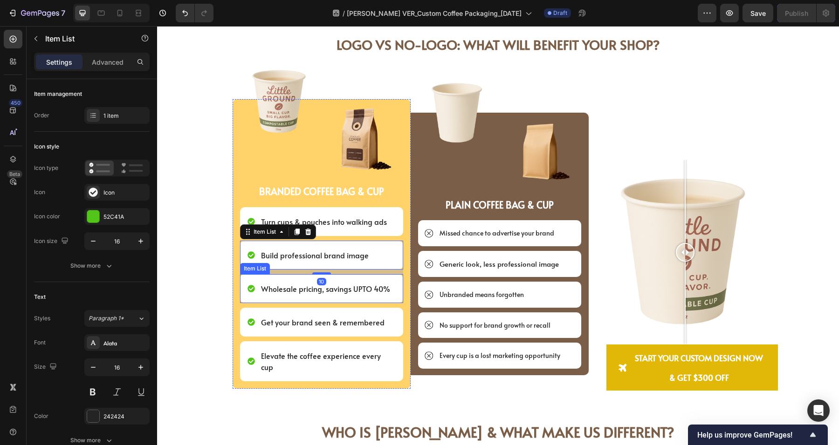
click at [334, 287] on span "Wholesale pricing, savings UPTO 40%" at bounding box center [325, 289] width 129 height 10
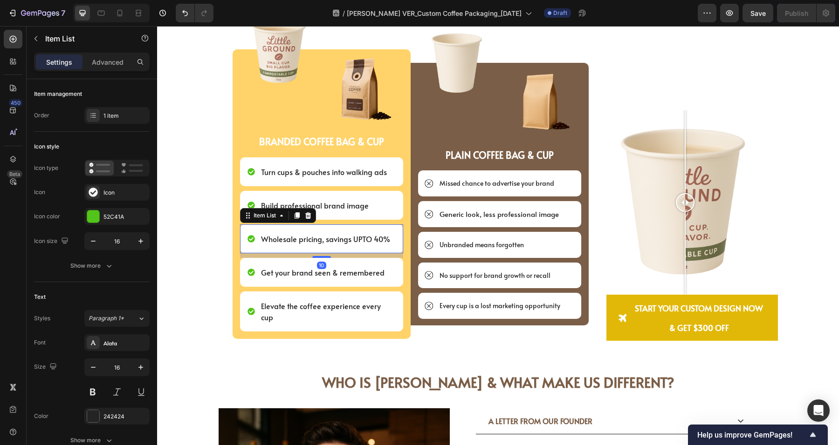
scroll to position [2217, 0]
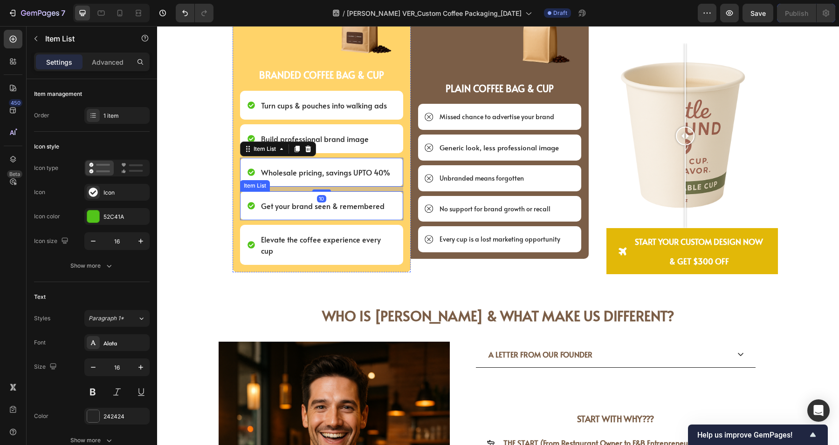
click at [355, 202] on span "Get your brand seen & remembered" at bounding box center [322, 206] width 123 height 10
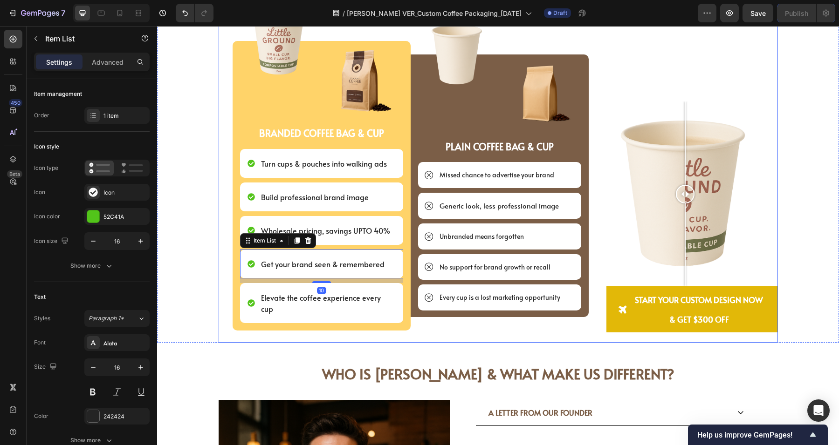
scroll to position [2158, 0]
click at [337, 265] on span "Get your brand seen & remembered" at bounding box center [322, 264] width 123 height 10
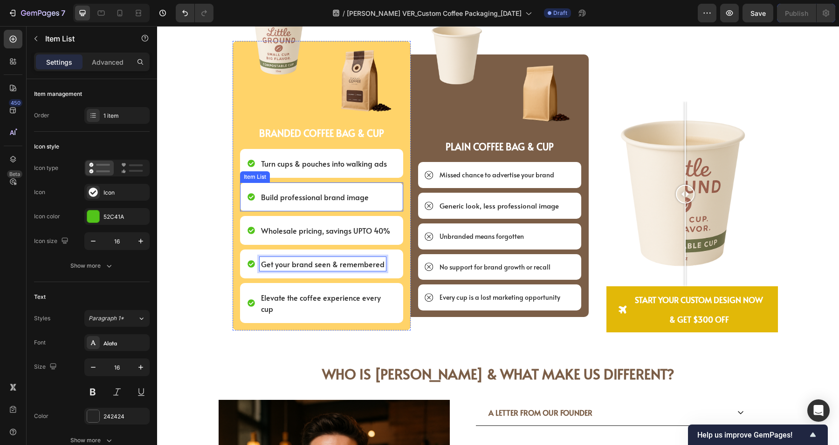
click at [281, 194] on span "Build professional brand image" at bounding box center [315, 197] width 108 height 10
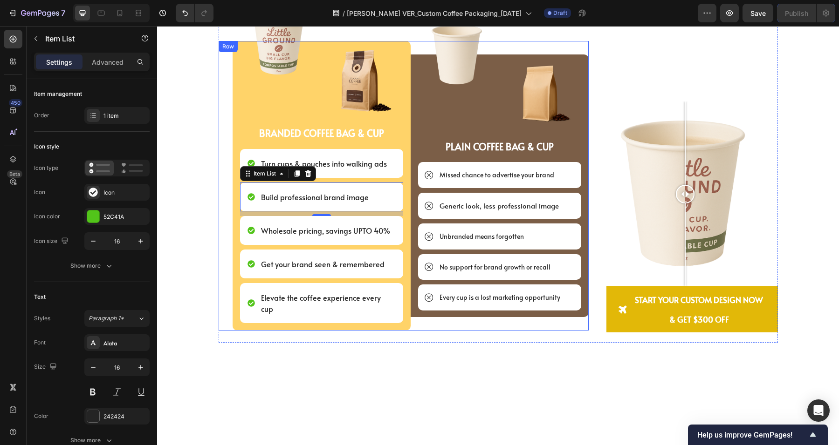
scroll to position [2088, 0]
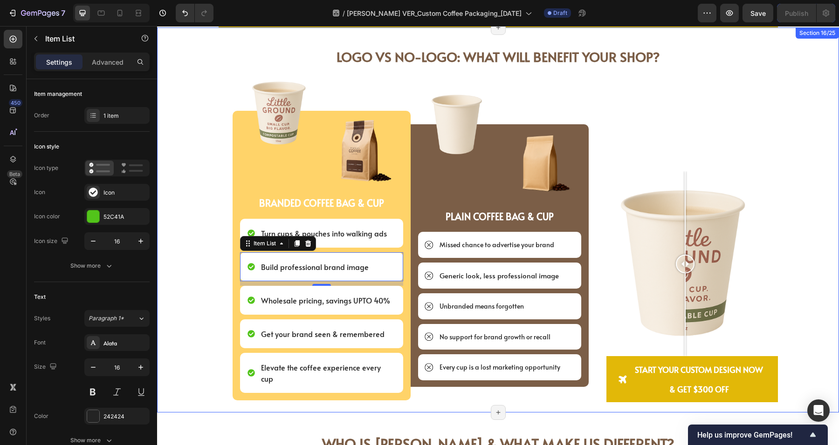
click at [183, 246] on div "LOGO vs NO-LOGO: What will Benefit your Shop? Heading LOGO vs NO-LOGO: What wil…" at bounding box center [498, 227] width 682 height 370
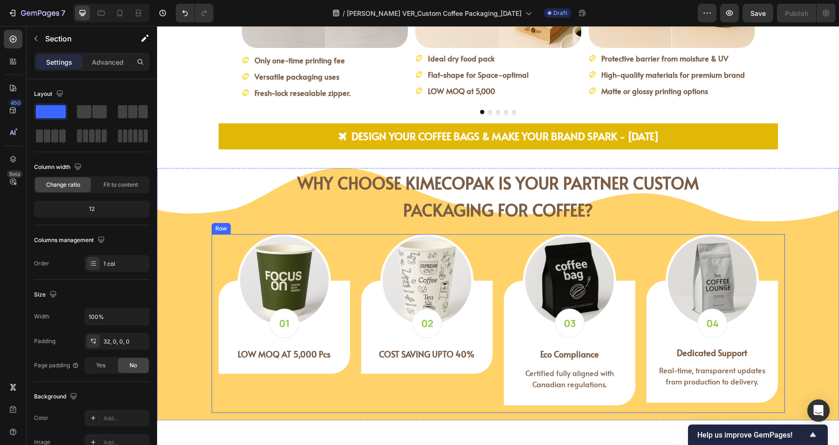
scroll to position [1572, 0]
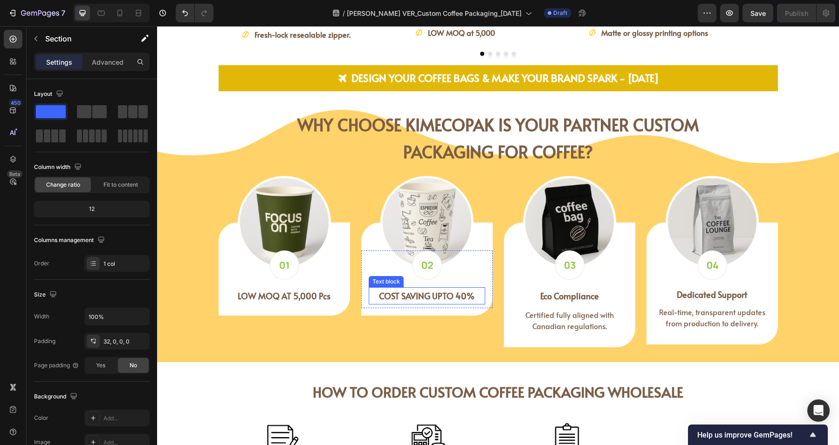
click at [409, 296] on strong "COST SAVING UPTO 40%" at bounding box center [426, 296] width 95 height 12
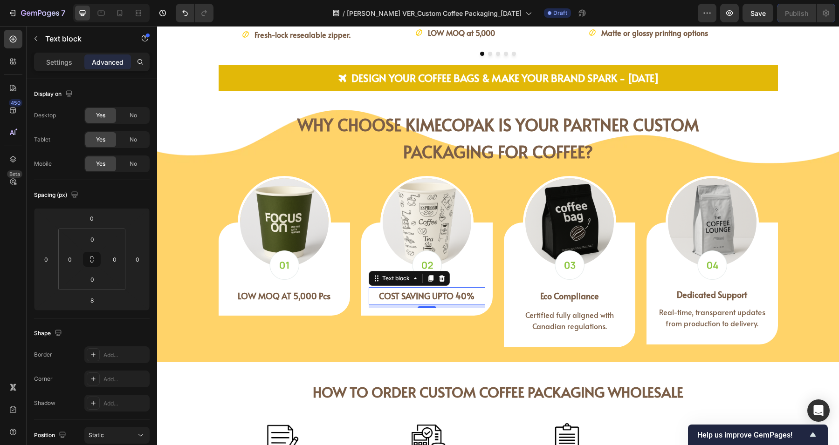
click at [388, 297] on strong "COST SAVING UPTO 40%" at bounding box center [426, 296] width 95 height 12
click at [446, 296] on strong "COST SAVING UPTO 40%" at bounding box center [426, 296] width 95 height 12
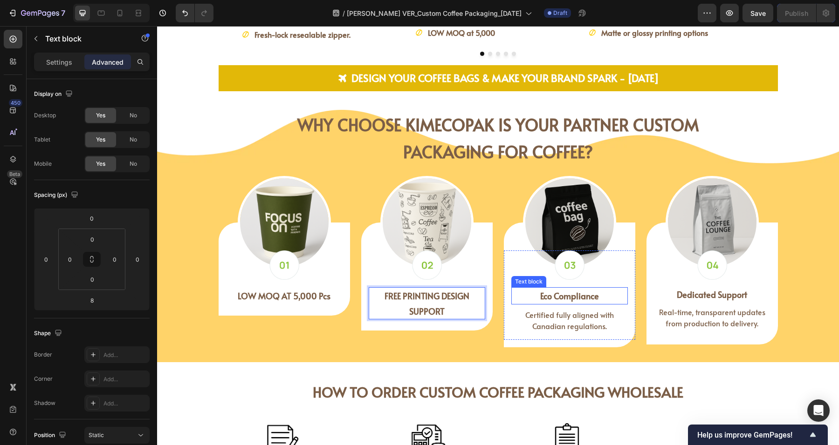
click at [559, 294] on strong "Eco Compliance" at bounding box center [569, 296] width 59 height 12
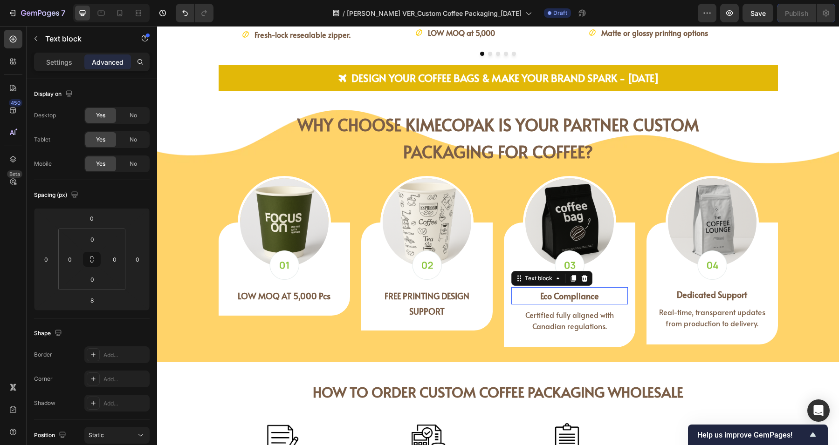
click at [559, 294] on strong "Eco Compliance" at bounding box center [569, 296] width 59 height 12
click at [692, 292] on strong "Dedicated Support" at bounding box center [711, 295] width 70 height 12
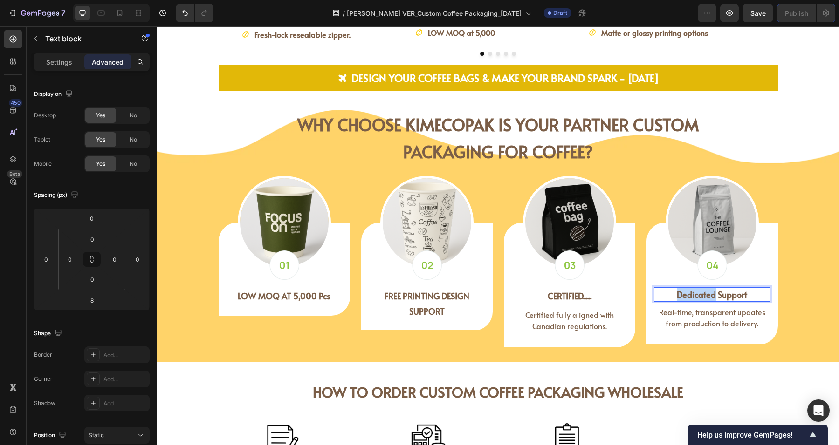
click at [692, 291] on strong "Dedicated Support" at bounding box center [711, 295] width 70 height 12
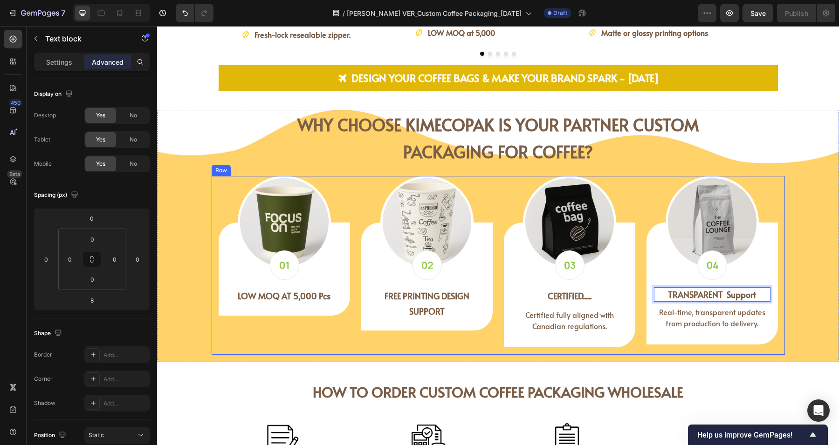
scroll to position [1630, 0]
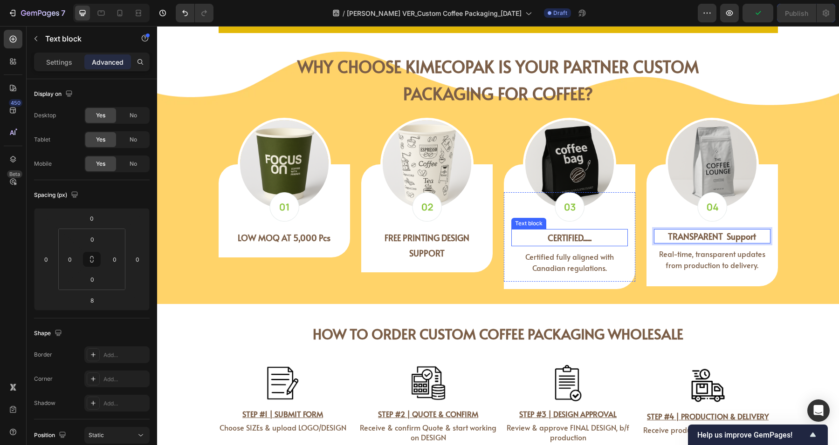
click at [560, 232] on strong "CERTIFIED......" at bounding box center [569, 238] width 44 height 12
click at [685, 240] on strong "TRANSPARENT Support" at bounding box center [712, 237] width 88 height 12
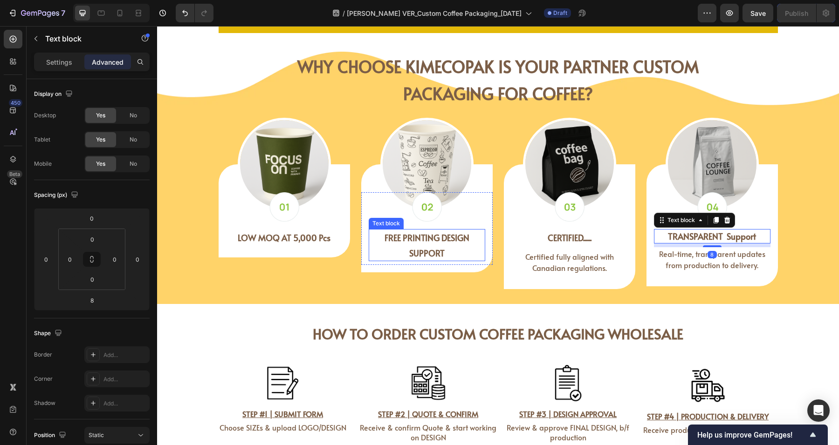
click at [397, 248] on p "FREE PRINTING DESIGN SUPPORT" at bounding box center [426, 245] width 115 height 30
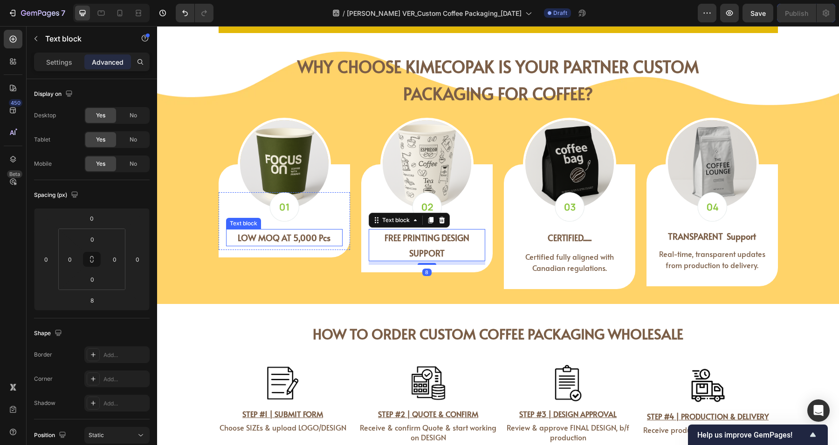
drag, startPoint x: 287, startPoint y: 233, endPoint x: 309, endPoint y: 242, distance: 23.6
click at [286, 232] on strong "LOW MOQ AT 5,000 Pcs" at bounding box center [284, 238] width 93 height 12
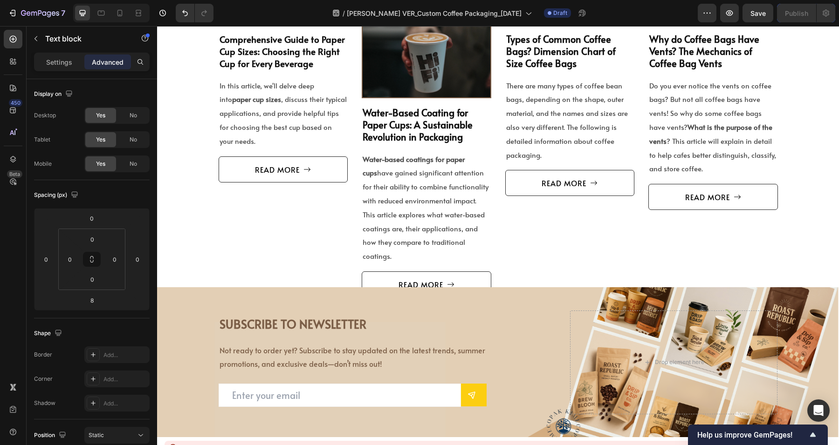
scroll to position [3978, 0]
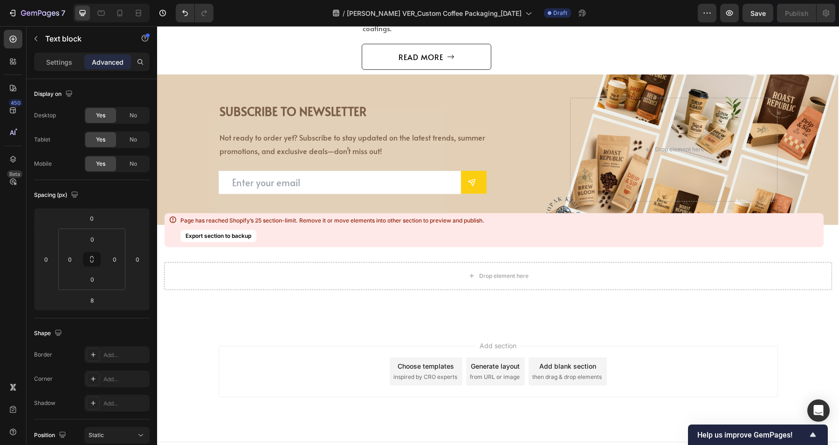
click at [257, 363] on div "Add section Choose templates inspired by CRO experts Generate layout from URL o…" at bounding box center [497, 371] width 559 height 51
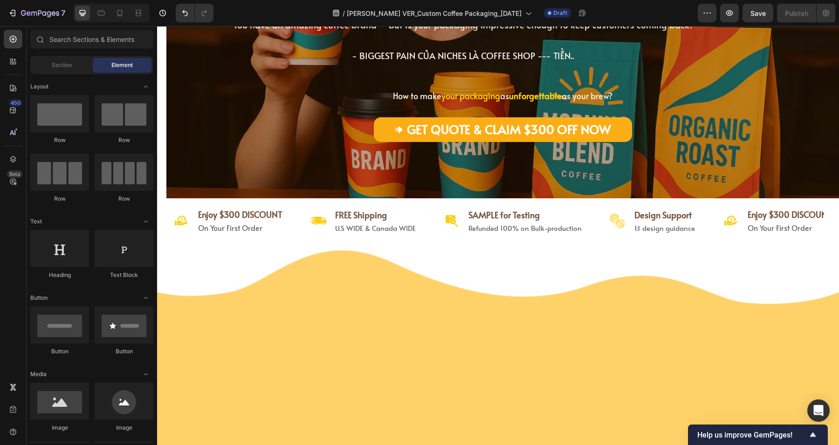
scroll to position [0, 0]
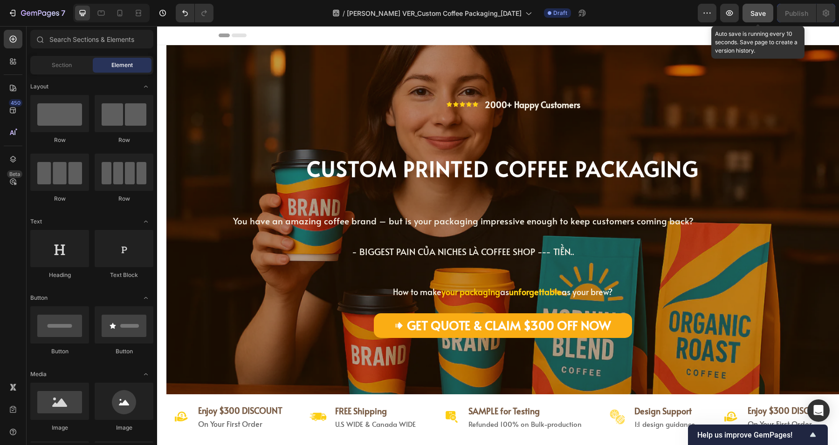
click at [768, 12] on button "Save" at bounding box center [757, 13] width 31 height 19
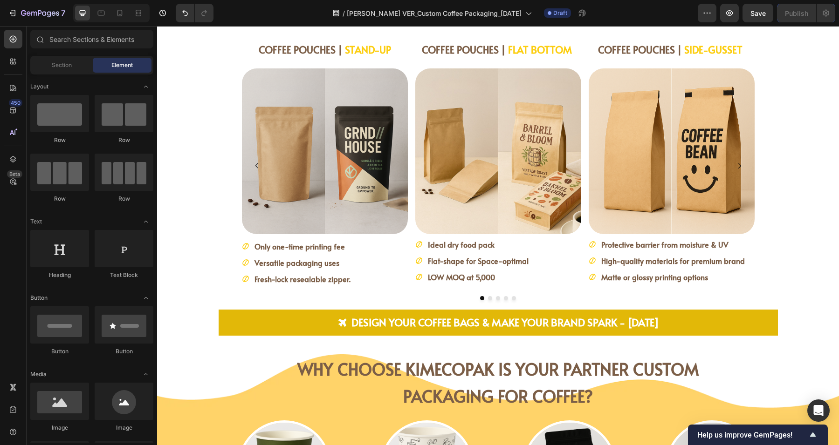
scroll to position [1561, 0]
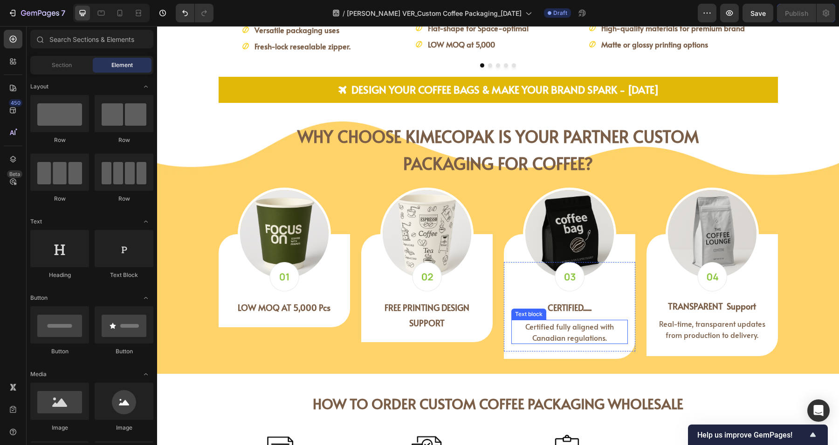
click at [554, 334] on span "Certified fully aligned with Canadian regulations." at bounding box center [569, 331] width 89 height 21
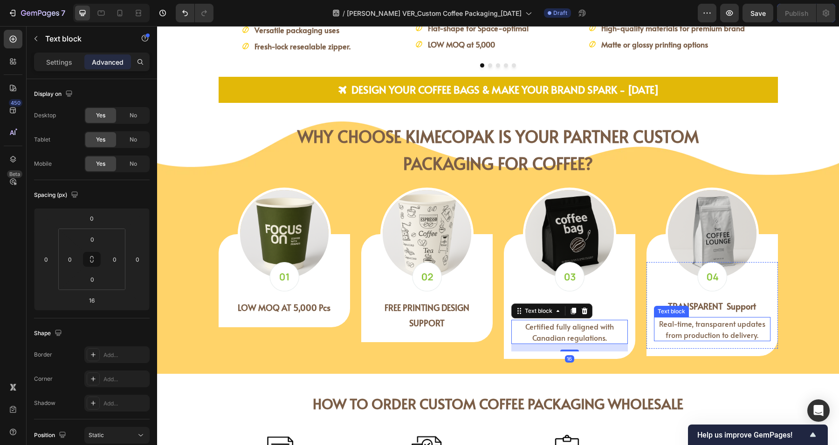
click at [721, 327] on span "Real-time, transparent updates from production to delivery." at bounding box center [712, 329] width 106 height 21
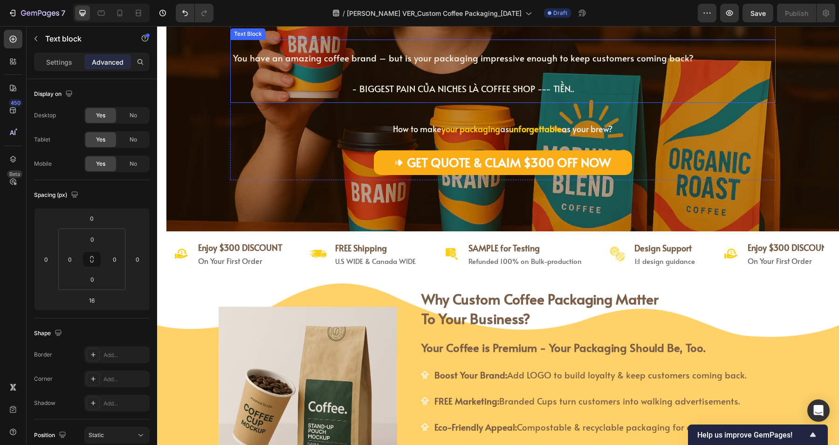
scroll to position [0, 0]
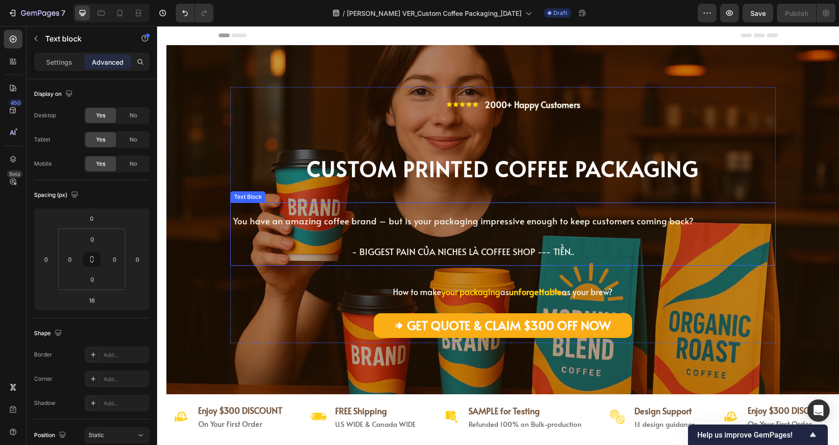
click at [473, 255] on span "You have an amazing coffee brand – but is your packaging impressive enough to k…" at bounding box center [463, 236] width 460 height 43
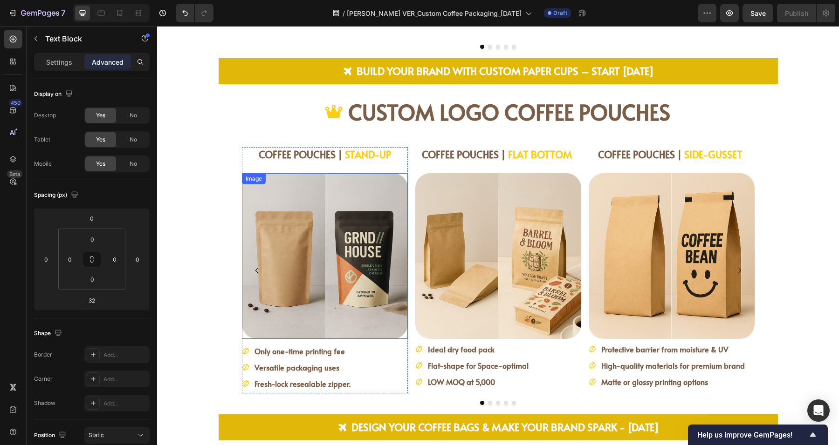
scroll to position [1339, 0]
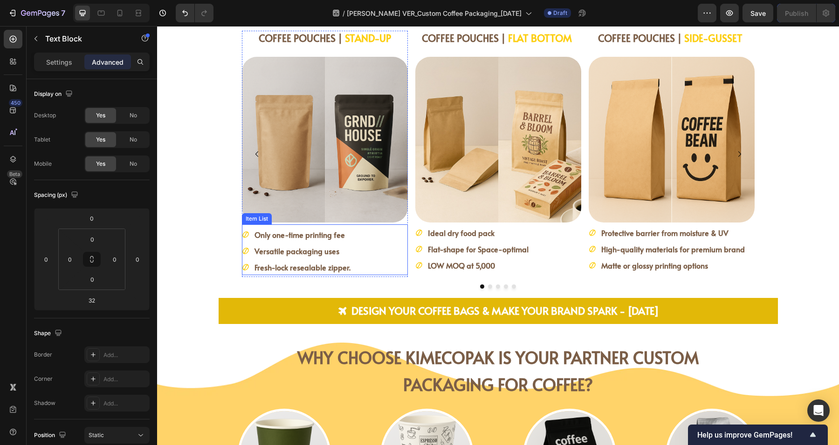
click at [318, 235] on strong "Only one-time printing fee" at bounding box center [299, 235] width 90 height 10
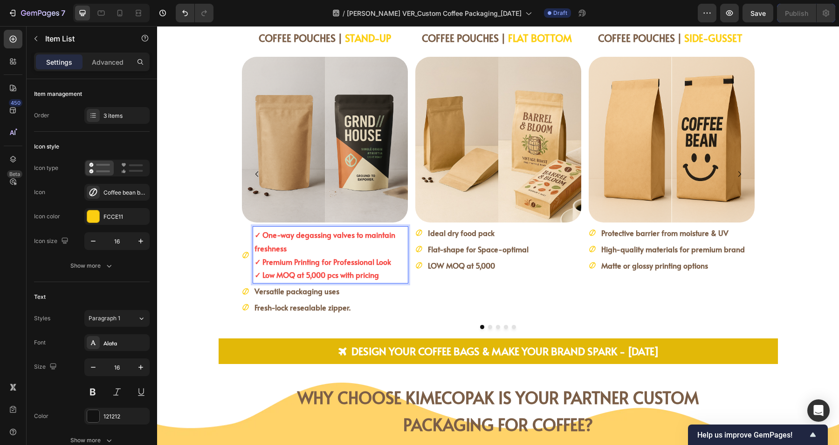
click at [379, 277] on p "✓ Low MOQ at 5,000 pcs with pricing" at bounding box center [330, 275] width 152 height 14
click at [380, 279] on p "✓ Low MOQ at 5,000 pcs with pricing" at bounding box center [330, 275] width 152 height 14
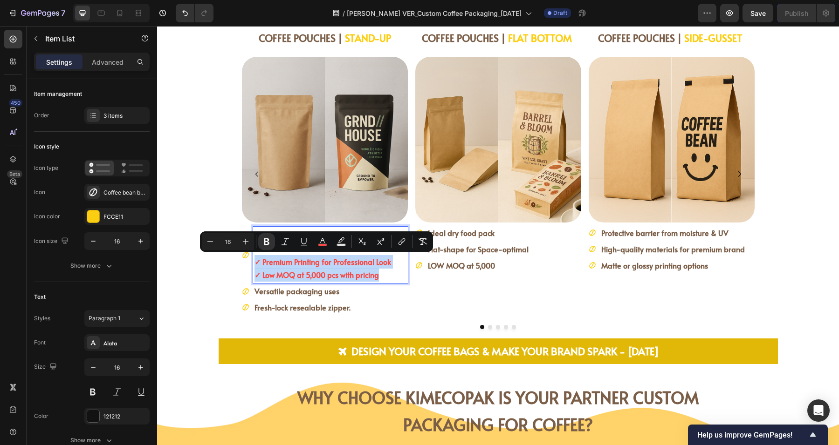
drag, startPoint x: 355, startPoint y: 282, endPoint x: 248, endPoint y: 259, distance: 109.6
click at [253, 259] on div "✓ One-way degassing valves to maintain freshness ✓ Premium Printing for Profess…" at bounding box center [330, 255] width 155 height 56
click at [254, 266] on strong "✓ Premium Printing for Professional Look" at bounding box center [322, 262] width 136 height 10
drag, startPoint x: 252, startPoint y: 259, endPoint x: 385, endPoint y: 273, distance: 133.4
click at [385, 273] on div "✓ One-way degassing valves to maintain freshness ✓ Premium Printing for Profess…" at bounding box center [330, 255] width 155 height 56
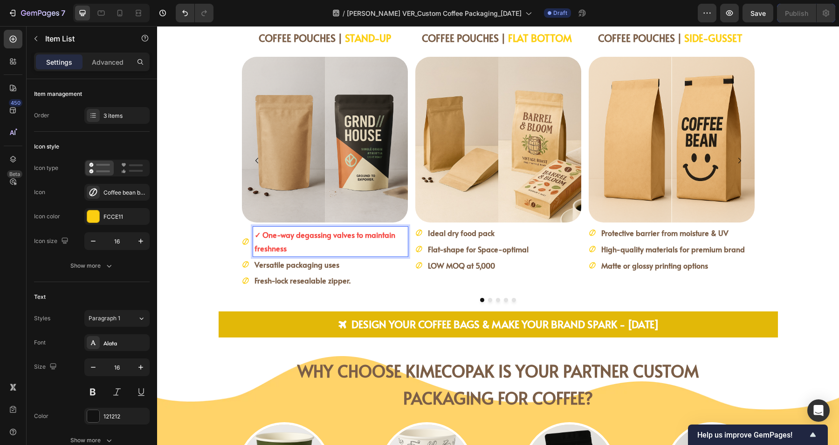
click at [308, 267] on strong "Versatile packaging uses" at bounding box center [296, 264] width 85 height 10
click at [332, 264] on strong "Versatile packaging uses" at bounding box center [296, 264] width 85 height 10
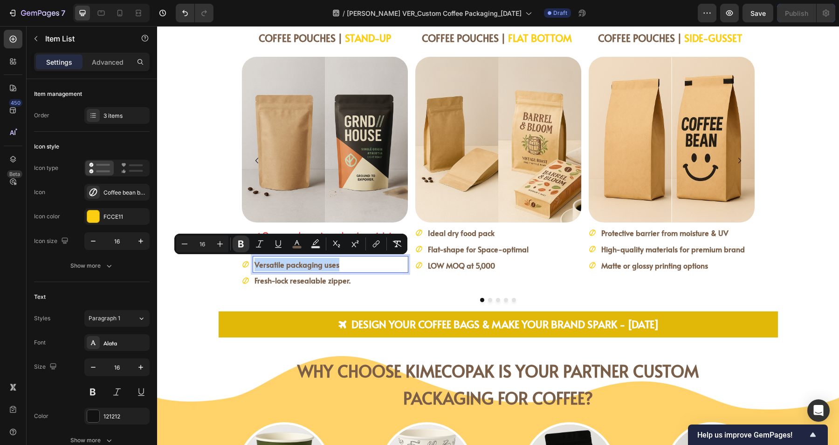
drag, startPoint x: 339, startPoint y: 266, endPoint x: 250, endPoint y: 269, distance: 89.0
click at [254, 269] on p "Versatile packaging uses" at bounding box center [330, 265] width 152 height 14
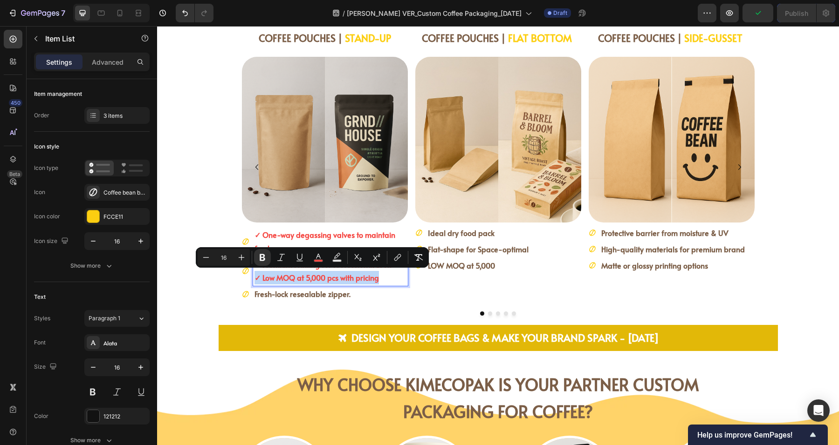
drag, startPoint x: 380, startPoint y: 278, endPoint x: 249, endPoint y: 282, distance: 130.5
click at [253, 282] on div "✓ Premium Printing for Professional Look ✓ Low MOQ at 5,000 pcs with pricing" at bounding box center [330, 272] width 155 height 30
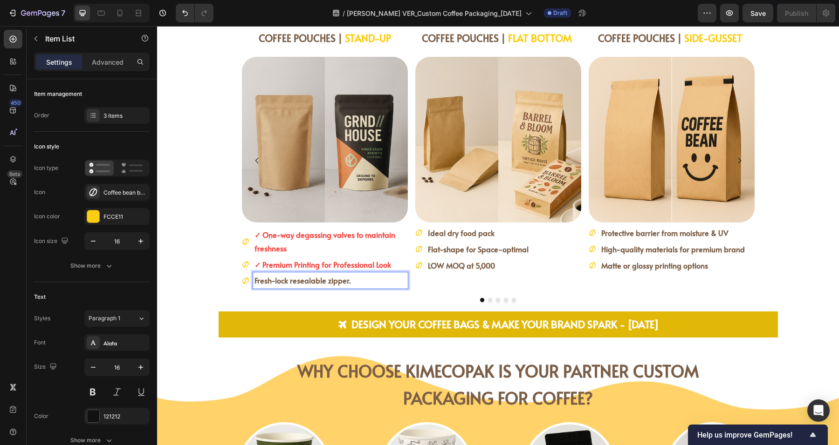
click at [289, 280] on strong "Fresh-lock resealable zipper." at bounding box center [302, 280] width 96 height 10
click at [362, 237] on strong "✓ One-way degassing valves to maintain freshness" at bounding box center [324, 242] width 141 height 24
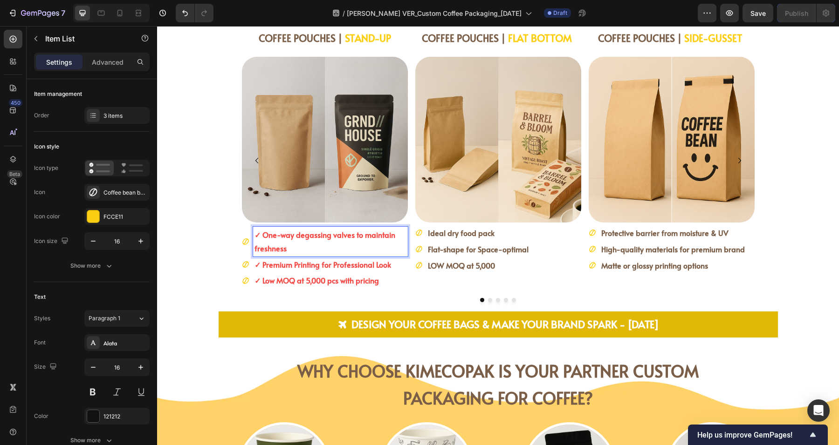
click at [318, 241] on p "✓ One-way degassing valves to maintain freshness" at bounding box center [330, 241] width 152 height 27
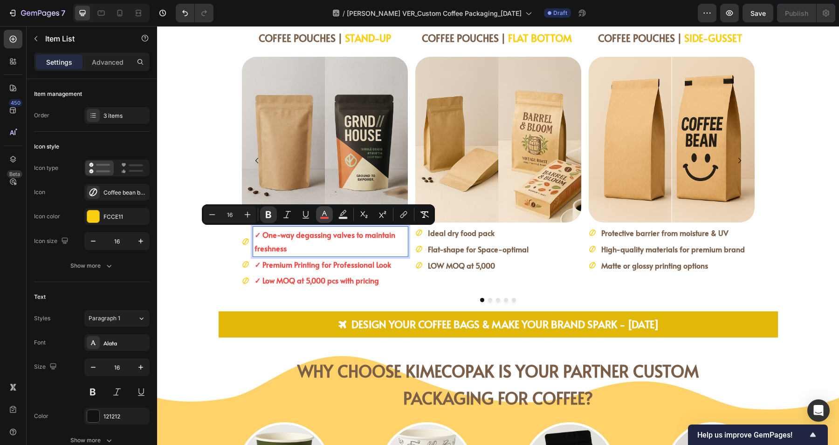
click at [330, 212] on button "color" at bounding box center [324, 214] width 17 height 17
type input "F54A45"
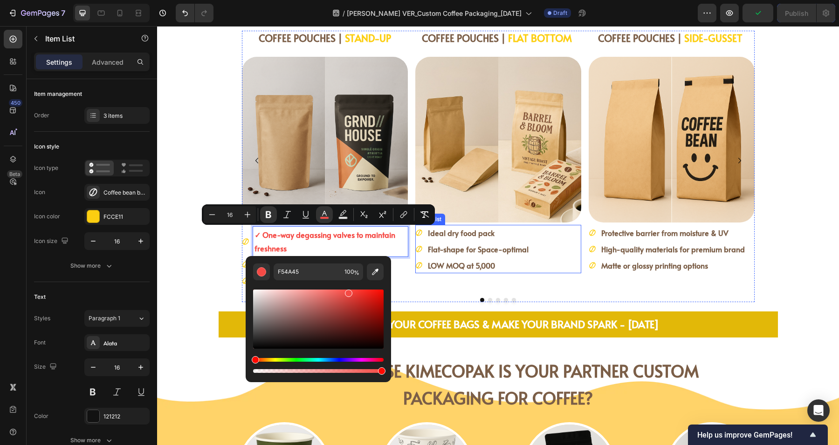
click at [453, 236] on strong "Ideal dry food pack" at bounding box center [461, 233] width 67 height 10
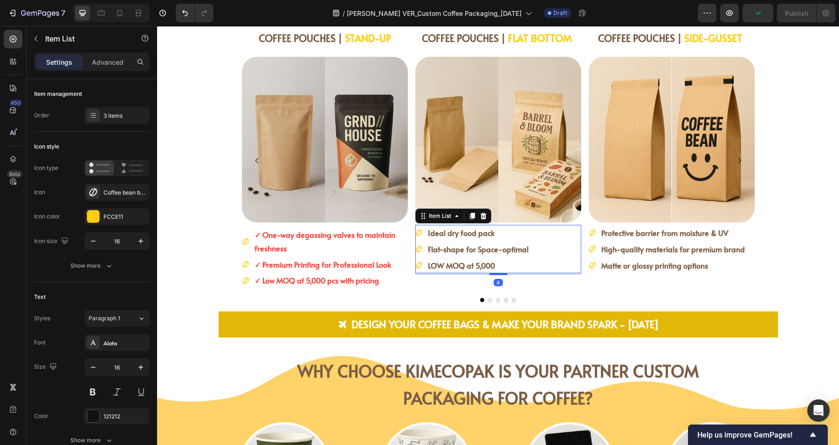
click at [453, 235] on strong "Ideal dry food pack" at bounding box center [461, 233] width 67 height 10
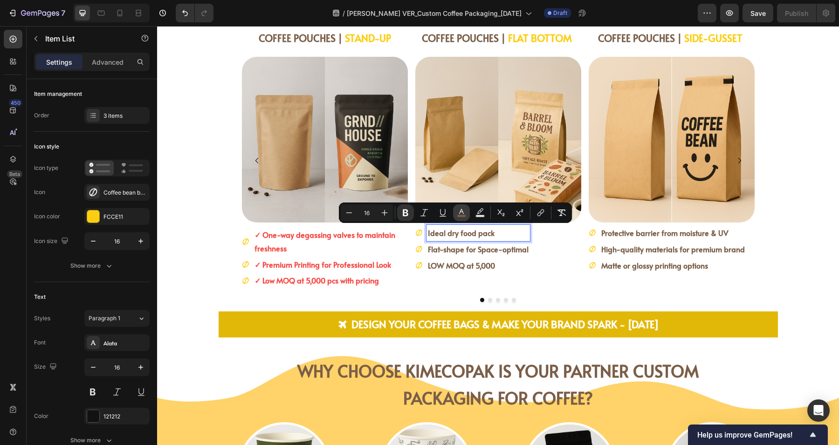
click at [458, 215] on rect "Editor contextual toolbar" at bounding box center [461, 216] width 9 height 2
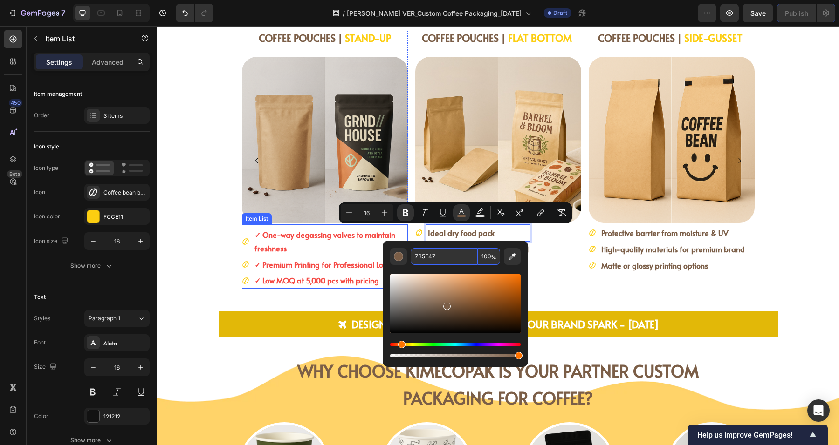
click at [299, 242] on p "✓ One-way degassing valves to maintain freshness" at bounding box center [330, 241] width 152 height 27
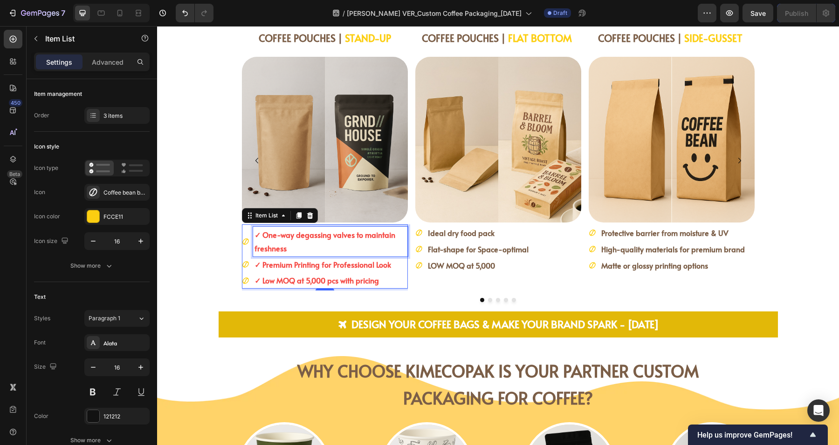
click at [283, 244] on p "✓ One-way degassing valves to maintain freshness" at bounding box center [330, 241] width 152 height 27
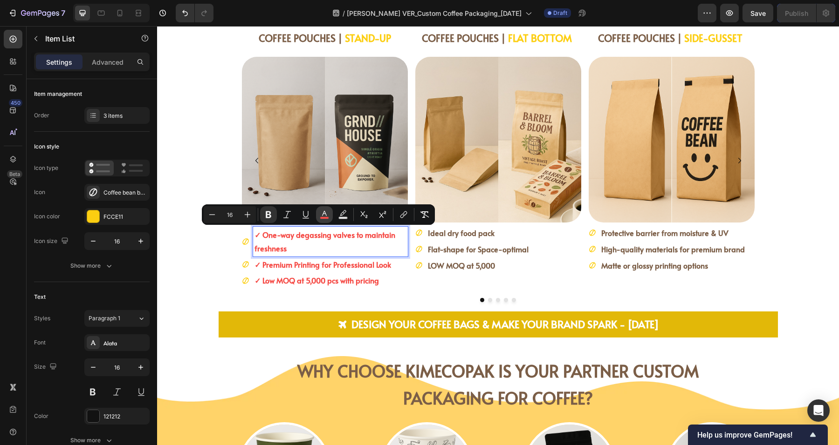
click at [327, 214] on icon "Editor contextual toolbar" at bounding box center [324, 214] width 9 height 9
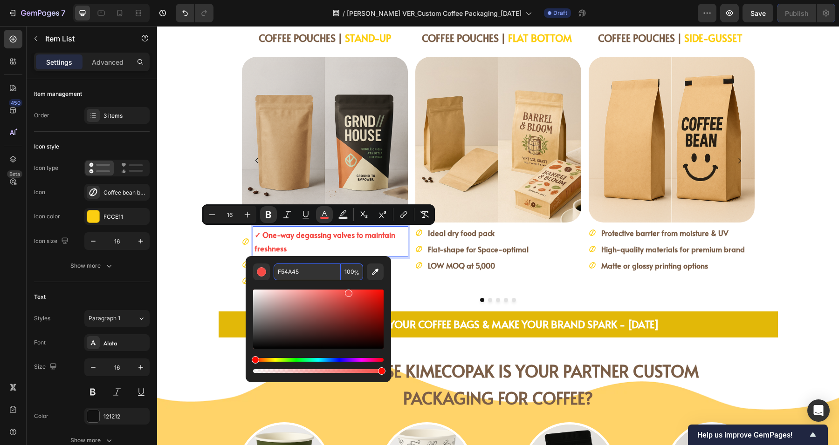
paste input "7B5E47"
type input "7B5E47"
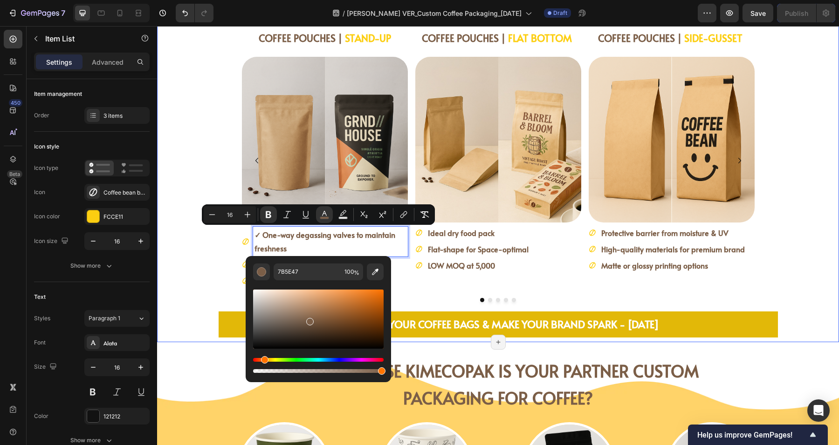
click at [160, 281] on div "CUSTOM LOGO COFFEE POUCHES Item List Row Row COFFEE POUCHES | STAND-UP Heading …" at bounding box center [498, 159] width 682 height 367
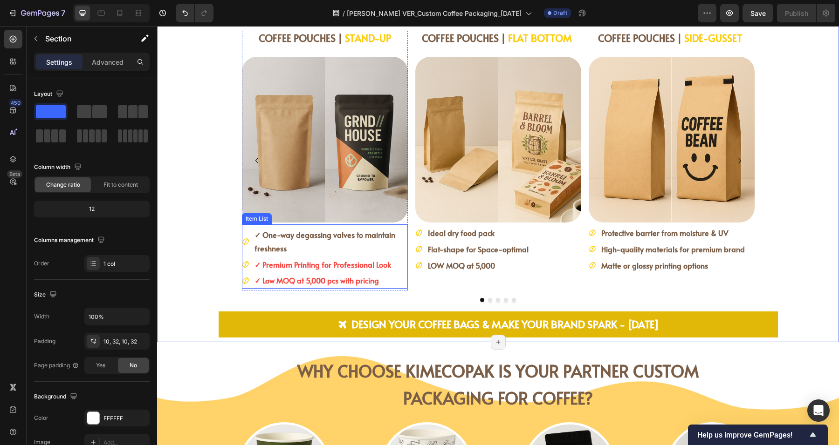
click at [307, 246] on p "✓ One-way degassing valves to maintain freshness" at bounding box center [330, 241] width 152 height 27
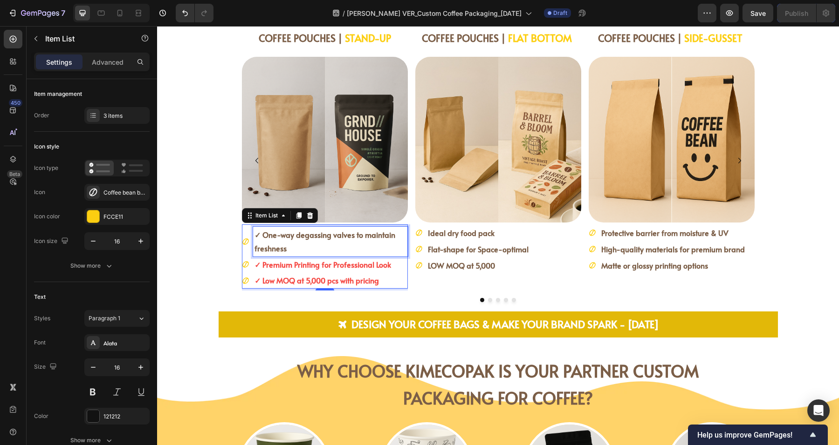
click at [351, 245] on p "✓ One-way degassing valves to maintain freshness" at bounding box center [330, 241] width 152 height 27
click at [311, 234] on strong "✓ One-way degassing valves to maintain freshness" at bounding box center [324, 242] width 141 height 24
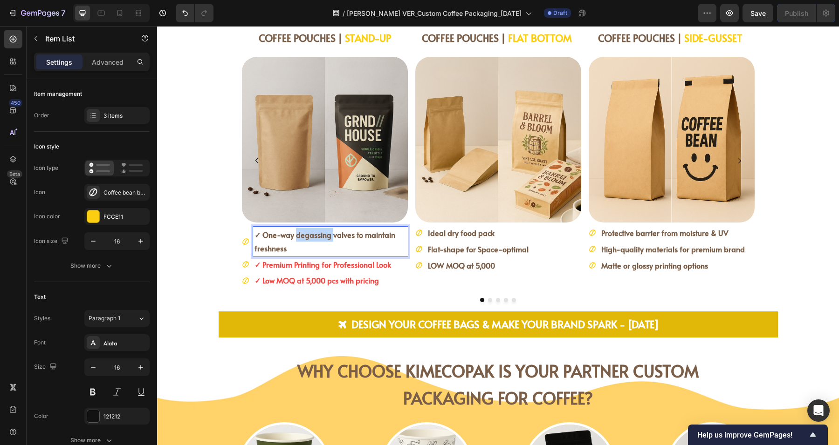
click at [311, 234] on strong "✓ One-way degassing valves to maintain freshness" at bounding box center [324, 242] width 141 height 24
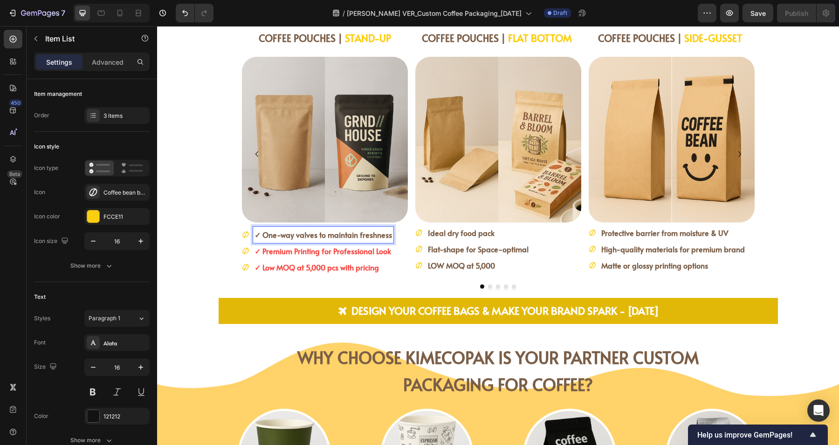
click at [321, 250] on strong "✓ Premium Printing for Professional Look" at bounding box center [322, 251] width 136 height 10
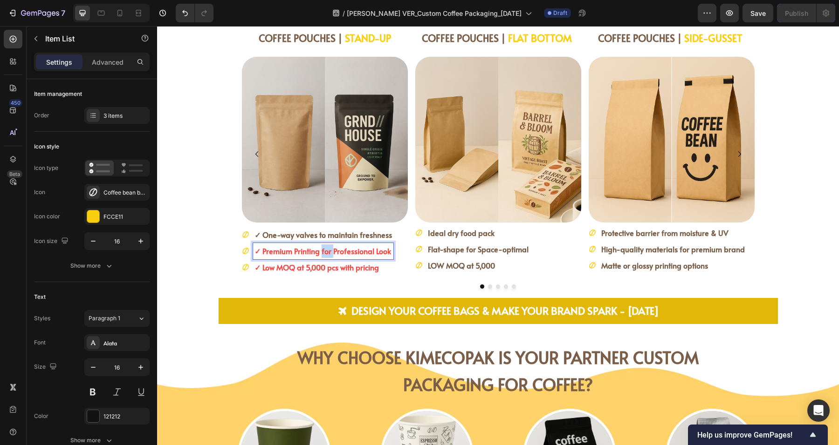
click at [321, 250] on strong "✓ Premium Printing for Professional Look" at bounding box center [322, 251] width 136 height 10
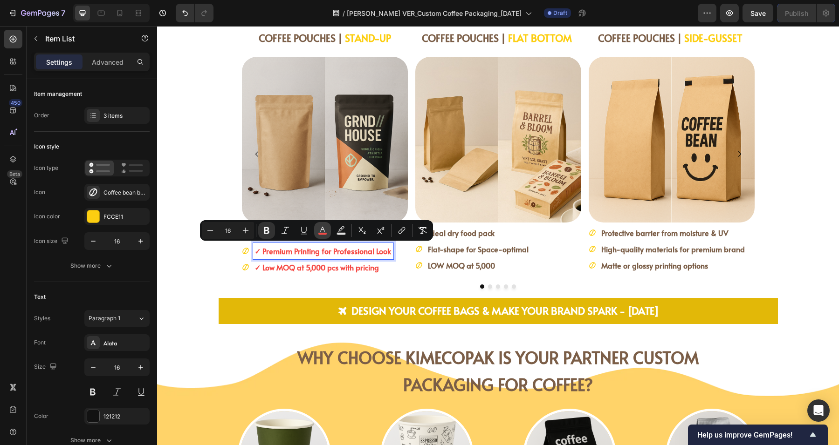
click at [318, 230] on icon "Editor contextual toolbar" at bounding box center [322, 230] width 9 height 9
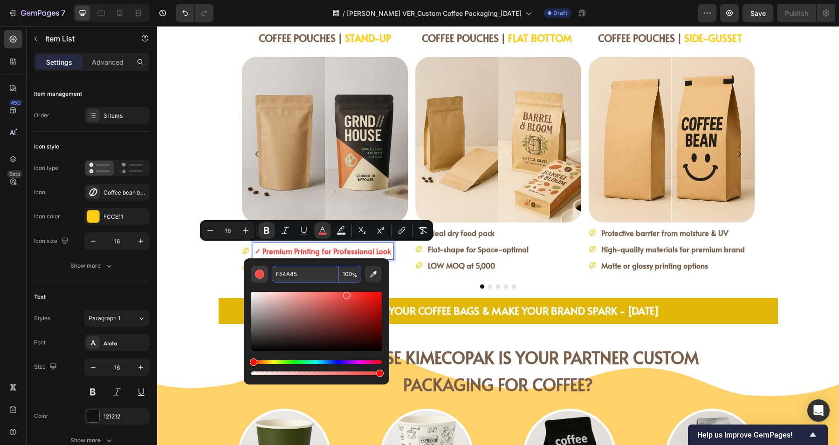
paste input "7B5E47"
type input "7B5E47"
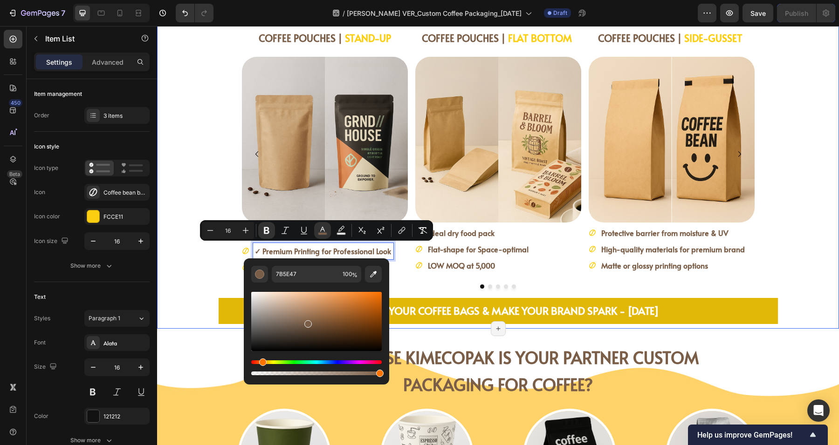
click at [198, 280] on div "COFFEE POUCHES | STAND-UP Heading Image ✓ One-way valves to maintain freshness …" at bounding box center [498, 160] width 652 height 259
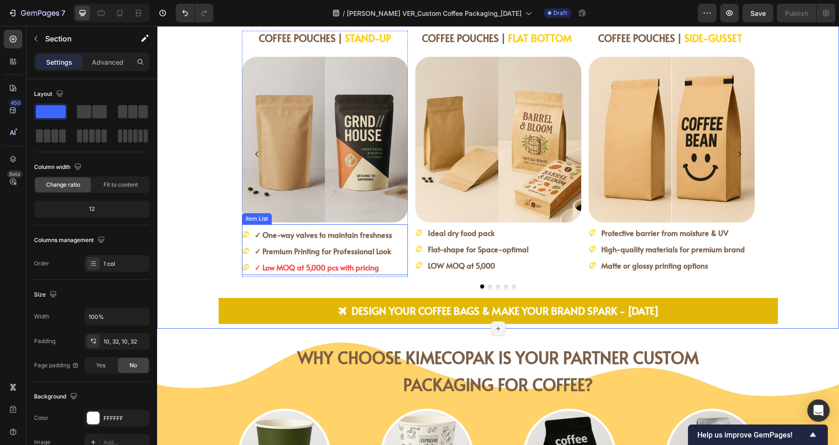
click at [327, 267] on strong "✓ Low MOQ at 5,000 pcs with pricing" at bounding box center [316, 267] width 124 height 10
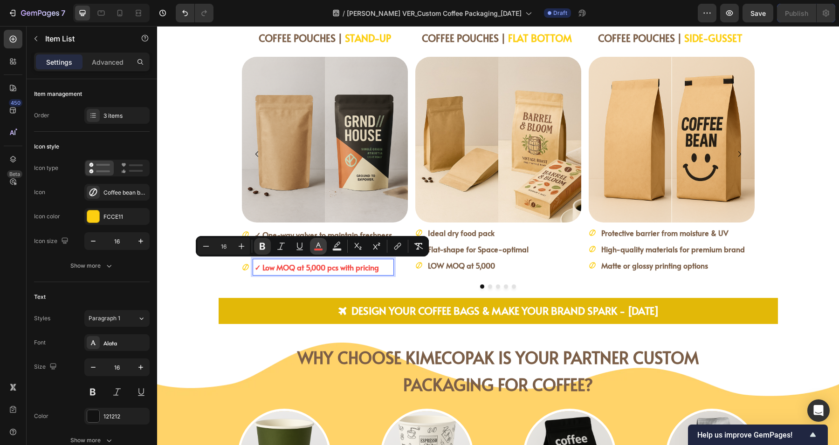
click at [321, 247] on icon "Editor contextual toolbar" at bounding box center [318, 246] width 9 height 9
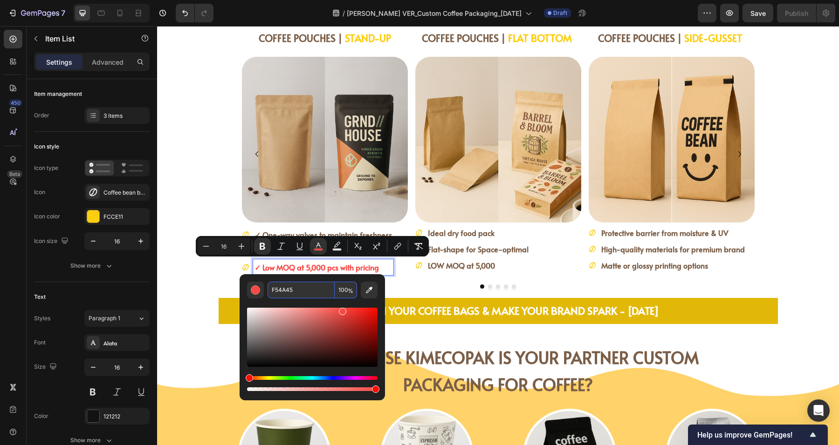
click at [310, 291] on input "F54A45" at bounding box center [300, 290] width 67 height 17
paste input "7B5E47"
type input "7B5E47"
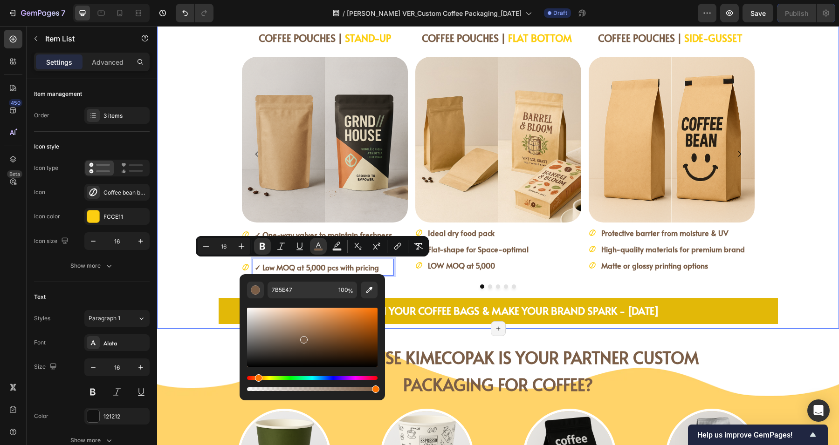
click at [182, 274] on div "COFFEE POUCHES | STAND-UP Heading Image ✓ One-way valves to maintain freshness …" at bounding box center [498, 160] width 652 height 259
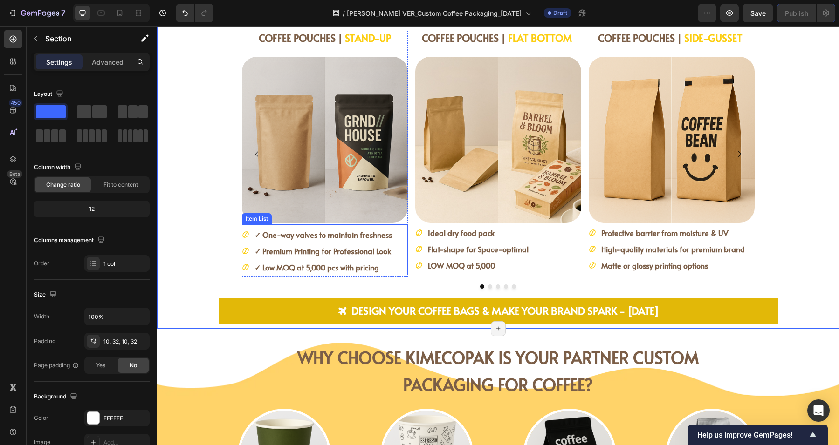
click at [259, 233] on strong "✓ One-way valves to maintain freshness" at bounding box center [322, 235] width 137 height 10
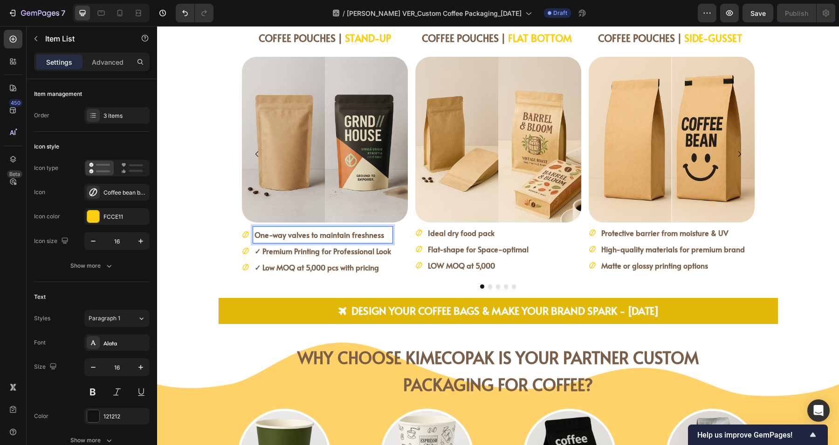
click at [258, 251] on strong "✓ Premium Printing for Professional Look" at bounding box center [322, 251] width 136 height 10
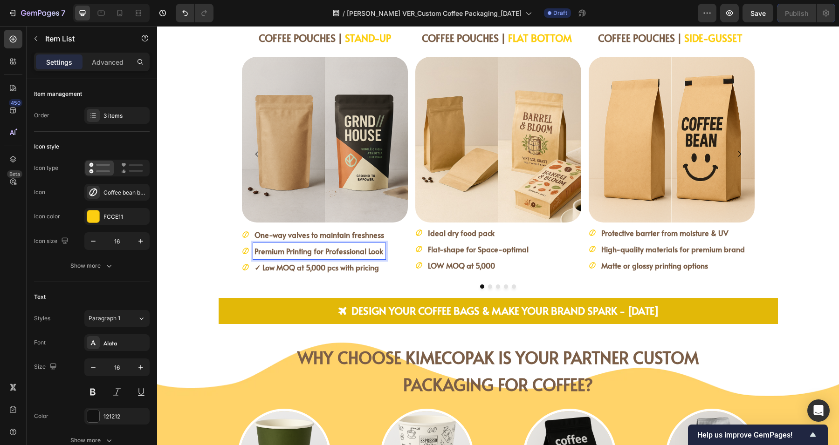
click at [256, 269] on strong "✓ Low MOQ at 5,000 pcs with pricing" at bounding box center [316, 267] width 124 height 10
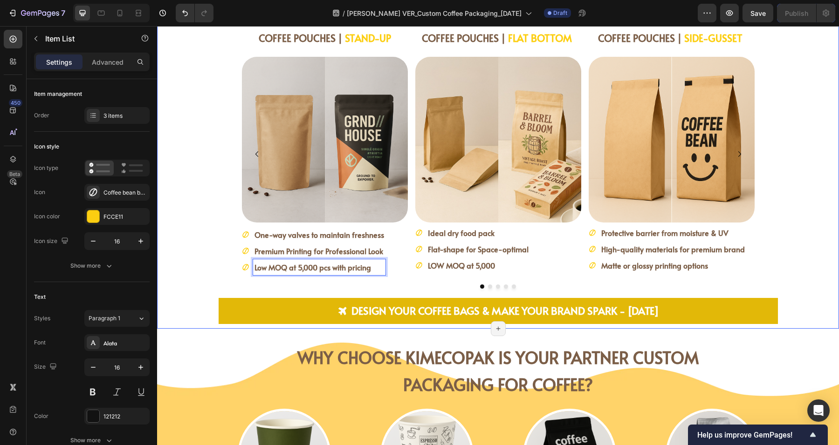
click at [188, 252] on div "COFFEE POUCHES | STAND-UP Heading Image One-way valves to maintain freshness Pr…" at bounding box center [498, 160] width 652 height 259
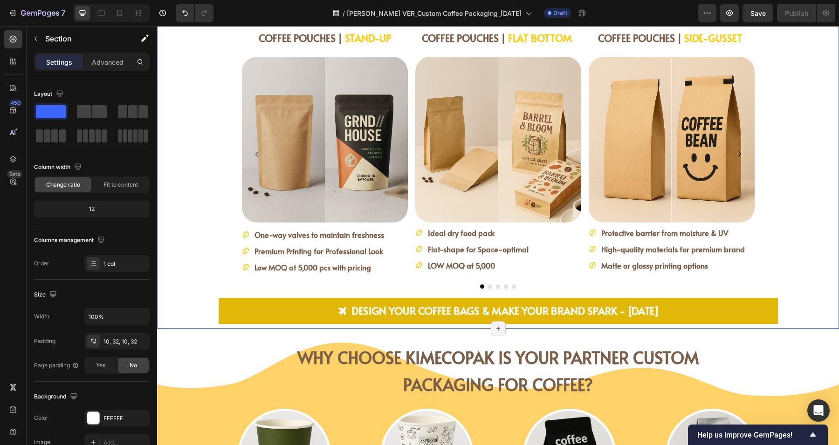
click at [196, 179] on div "COFFEE POUCHES | STAND-UP Heading Image One-way valves to maintain freshness Pr…" at bounding box center [498, 160] width 652 height 259
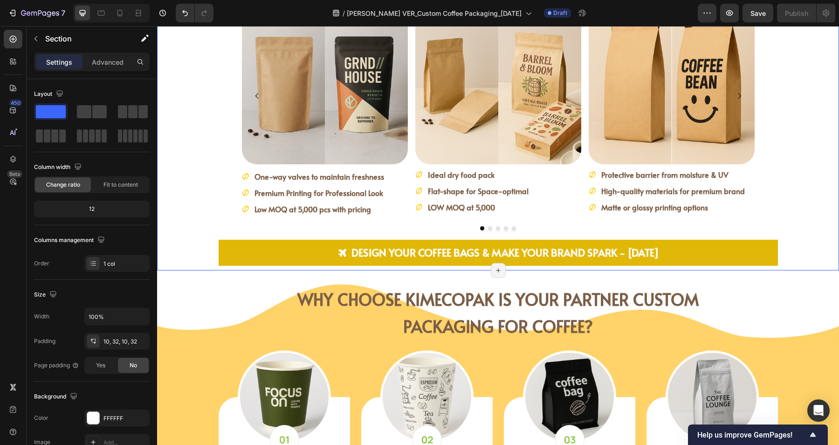
click at [792, 206] on div "COFFEE POUCHES | STAND-UP Heading Image One-way valves to maintain freshness Pr…" at bounding box center [498, 102] width 652 height 259
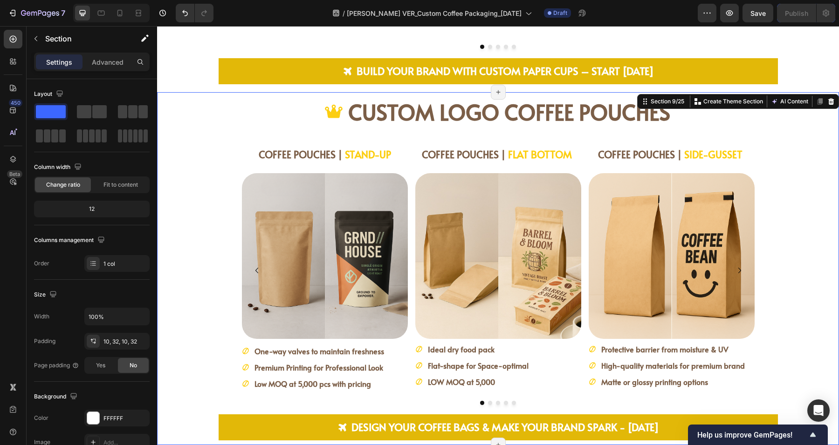
scroll to position [1339, 0]
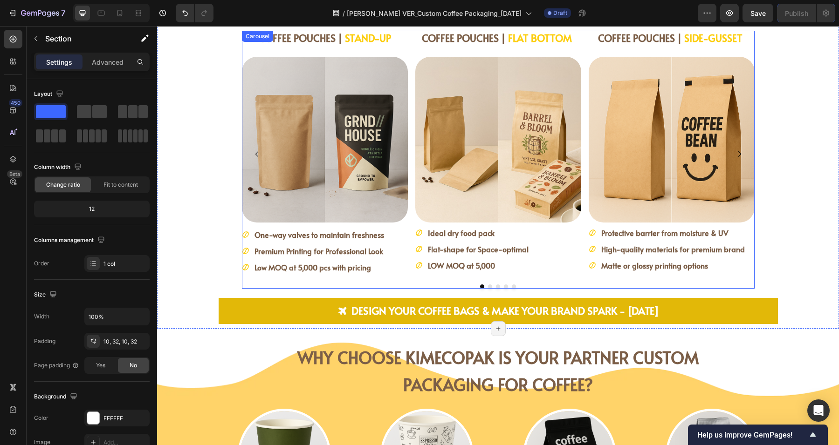
click at [738, 151] on icon "Carousel Next Arrow" at bounding box center [739, 154] width 3 height 6
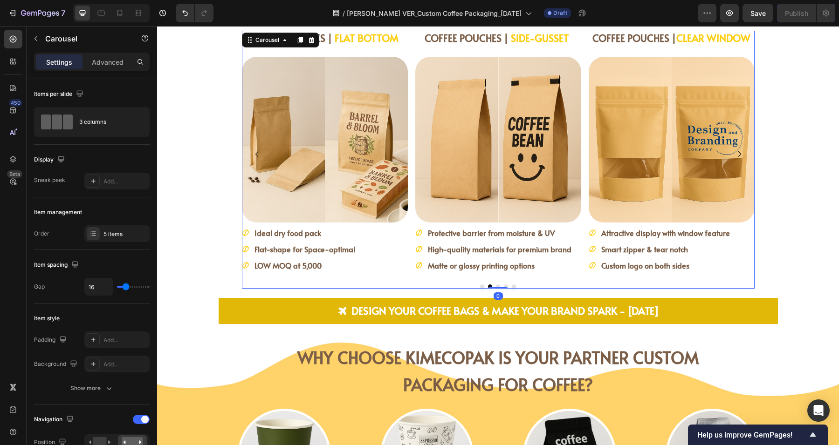
click at [254, 153] on icon "Carousel Back Arrow" at bounding box center [256, 154] width 11 height 11
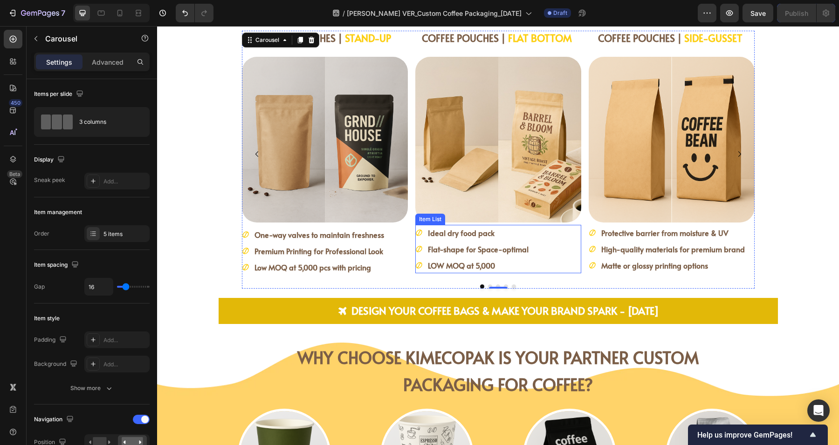
click at [477, 231] on strong "Ideal dry food pack" at bounding box center [461, 233] width 67 height 10
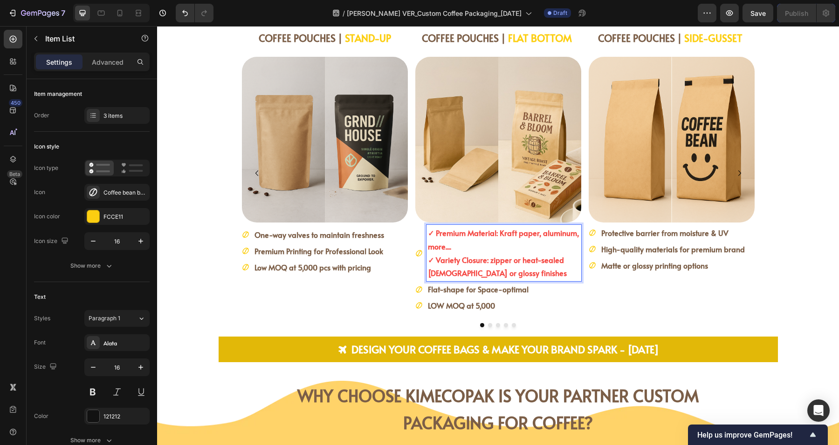
click at [484, 252] on p "✓ Premium Material: Kraft paper, aluminum, more...." at bounding box center [504, 239] width 152 height 27
click at [512, 235] on strong "✓ Premium Material: Kraft paper, aluminum, more...." at bounding box center [503, 240] width 151 height 24
click at [512, 266] on p "[DEMOGRAPHIC_DATA] or glossy finishes" at bounding box center [504, 273] width 152 height 14
drag, startPoint x: 521, startPoint y: 259, endPoint x: 423, endPoint y: 260, distance: 97.8
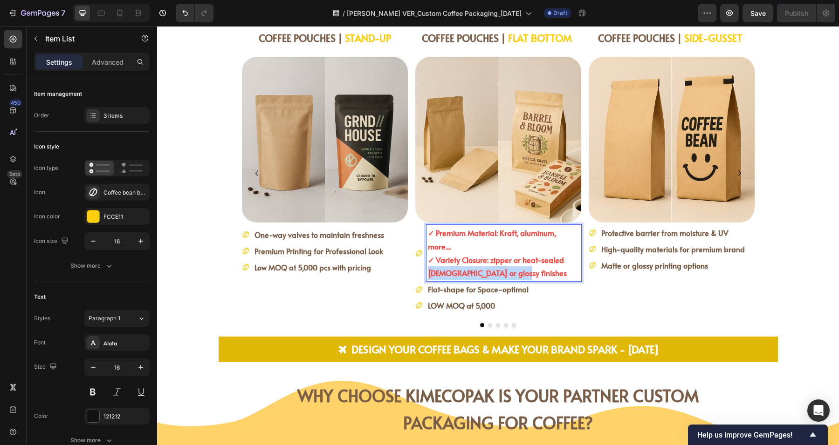
click at [428, 266] on p "[DEMOGRAPHIC_DATA] or glossy finishes" at bounding box center [504, 273] width 152 height 14
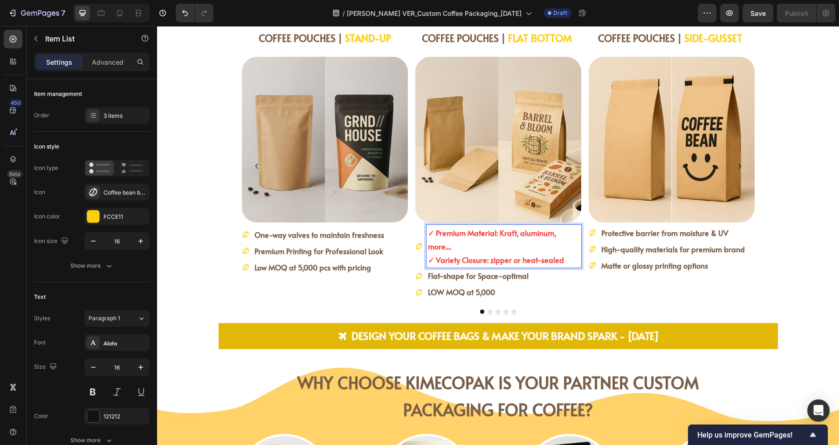
click at [492, 286] on p "LOW MOQ at 5,000" at bounding box center [504, 293] width 152 height 14
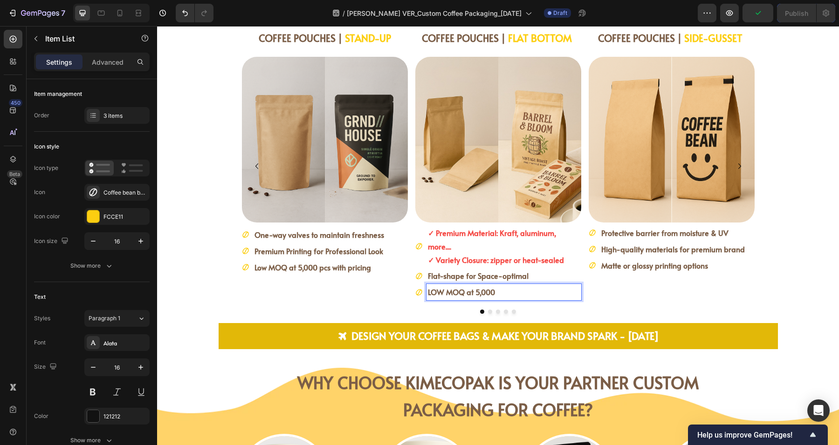
click at [504, 286] on p "LOW MOQ at 5,000" at bounding box center [504, 293] width 152 height 14
drag, startPoint x: 475, startPoint y: 279, endPoint x: 424, endPoint y: 279, distance: 51.2
click at [428, 286] on p "LOW MOQ at 5,000" at bounding box center [504, 293] width 152 height 14
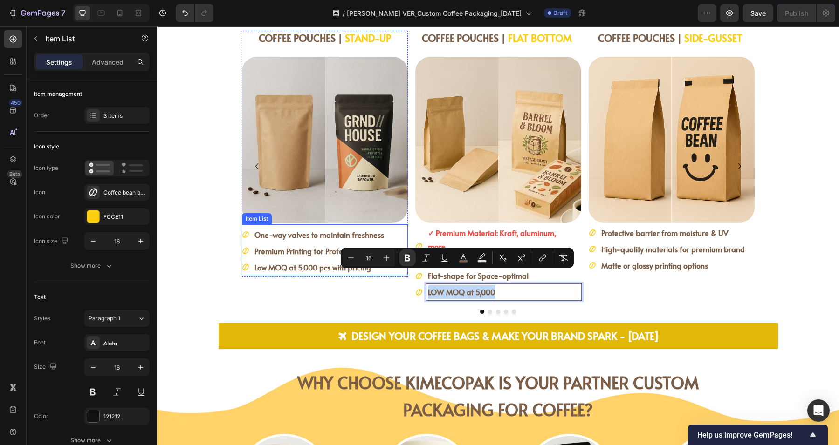
click at [297, 269] on strong "Low MOQ at 5,000 pcs with pricing" at bounding box center [312, 267] width 116 height 10
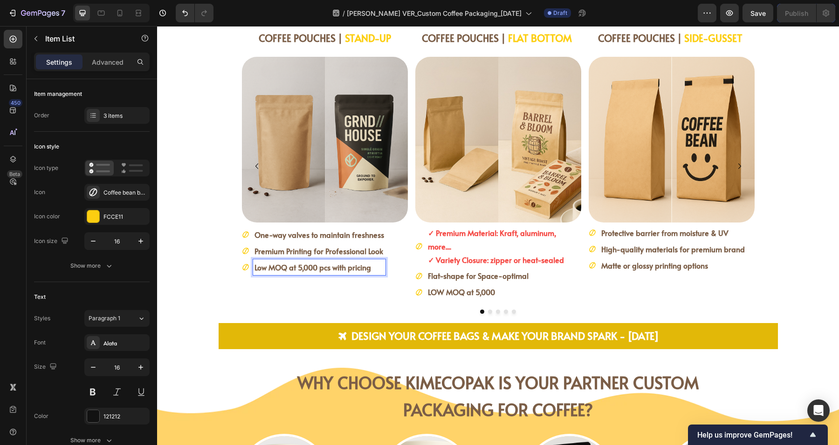
click at [369, 265] on p "Low MOQ at 5,000 pcs with pricing" at bounding box center [319, 268] width 130 height 14
click at [259, 265] on strong "[DEMOGRAPHIC_DATA] or glossy finishes" at bounding box center [323, 267] width 139 height 10
click at [460, 271] on strong "Flat-shape for Space-optimal" at bounding box center [478, 276] width 101 height 10
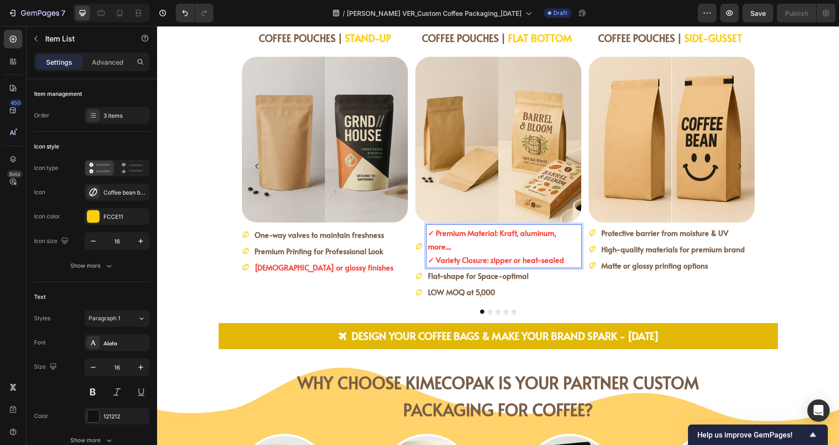
click at [554, 255] on strong "✓ Variety Closure: zipper or heat-sealed" at bounding box center [496, 260] width 136 height 10
click at [564, 253] on p "✓ Variety Closure: zipper or heat-sealed" at bounding box center [504, 260] width 152 height 14
click at [555, 255] on strong "✓ Variety Closure: zipper or heat-sealed" at bounding box center [496, 260] width 136 height 10
drag, startPoint x: 559, startPoint y: 247, endPoint x: 422, endPoint y: 253, distance: 138.0
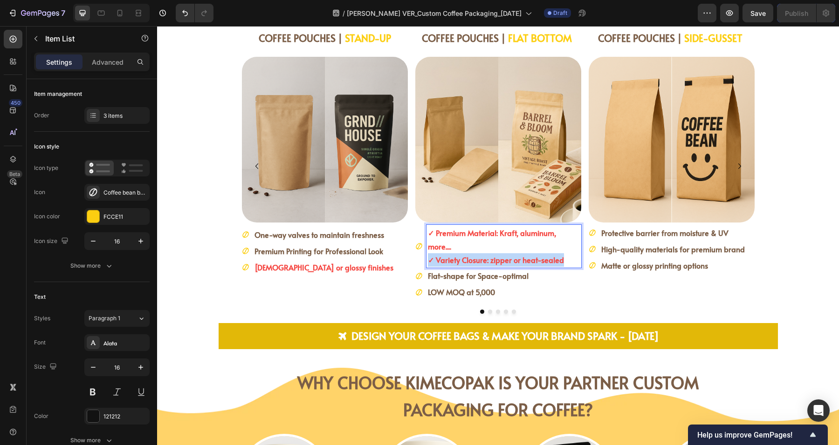
click at [426, 253] on div "✓ Premium Material: Kraft, aluminum, more.... ✓ Variety Closure: zipper or heat…" at bounding box center [503, 246] width 155 height 43
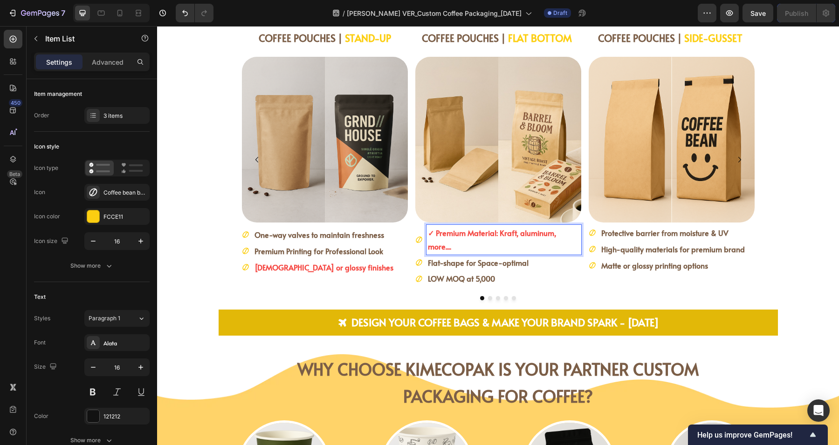
click at [511, 272] on p "LOW MOQ at 5,000" at bounding box center [504, 279] width 152 height 14
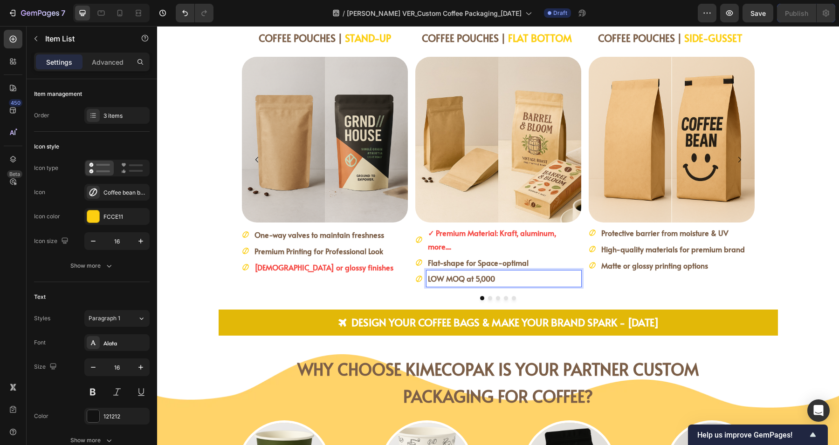
click at [510, 272] on p "LOW MOQ at 5,000" at bounding box center [504, 279] width 152 height 14
click at [432, 273] on strong "✓ Variety Closure: zipper or heat-sealed" at bounding box center [496, 278] width 136 height 10
click at [430, 233] on strong "✓ Premium Material: Kraft, aluminum, more...." at bounding box center [492, 240] width 128 height 24
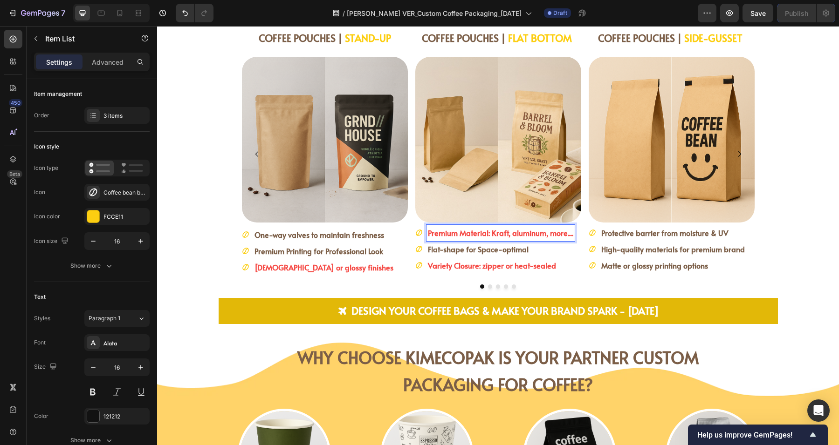
click at [471, 233] on strong "Premium Material: Kraft, aluminum, more...." at bounding box center [500, 233] width 145 height 10
click at [317, 270] on strong "[DEMOGRAPHIC_DATA] or glossy finishes" at bounding box center [323, 267] width 139 height 10
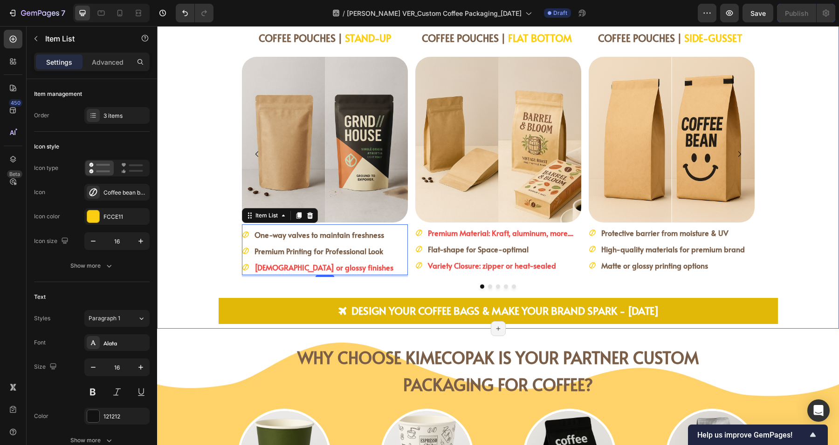
click at [776, 252] on div "COFFEE POUCHES | STAND-UP Heading Image One-way valves to maintain freshness Pr…" at bounding box center [498, 160] width 652 height 259
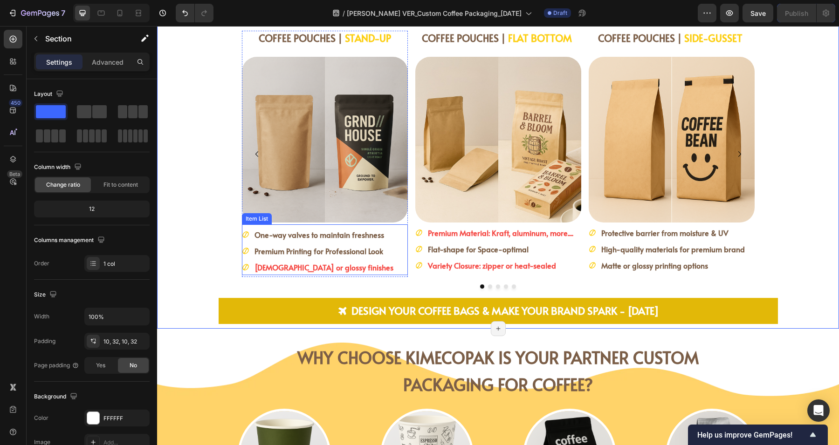
click at [307, 267] on strong "[DEMOGRAPHIC_DATA] or glossy finishes" at bounding box center [323, 267] width 139 height 10
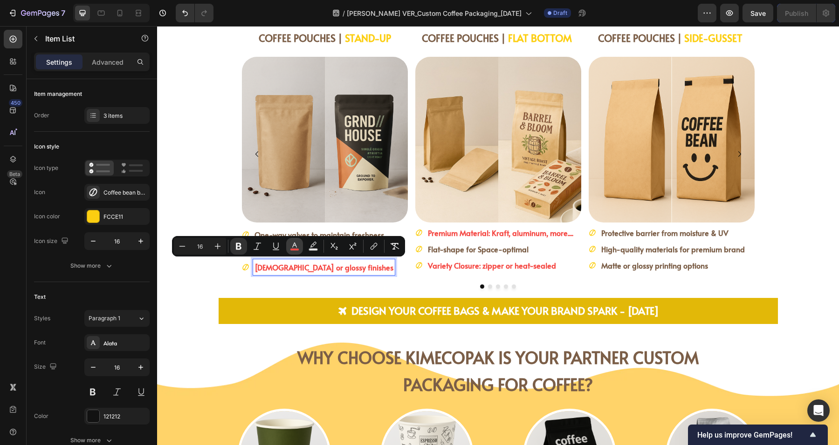
click at [290, 246] on icon "Editor contextual toolbar" at bounding box center [294, 246] width 9 height 9
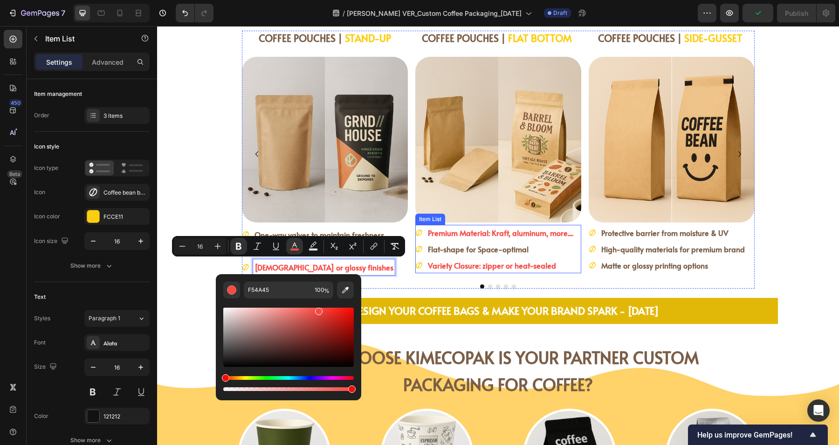
click at [491, 248] on strong "Flat-shape for Space-optimal" at bounding box center [478, 249] width 101 height 10
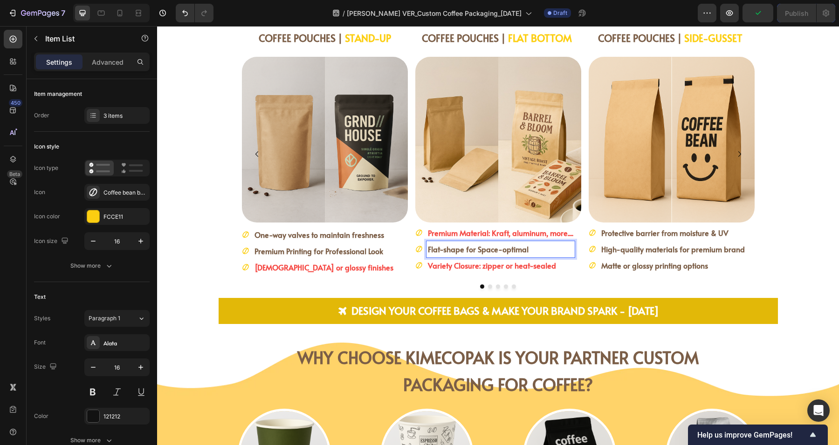
click at [483, 246] on strong "Flat-shape for Space-optimal" at bounding box center [478, 249] width 101 height 10
click at [484, 249] on strong "Flat-shape for Space-optimal" at bounding box center [478, 249] width 101 height 10
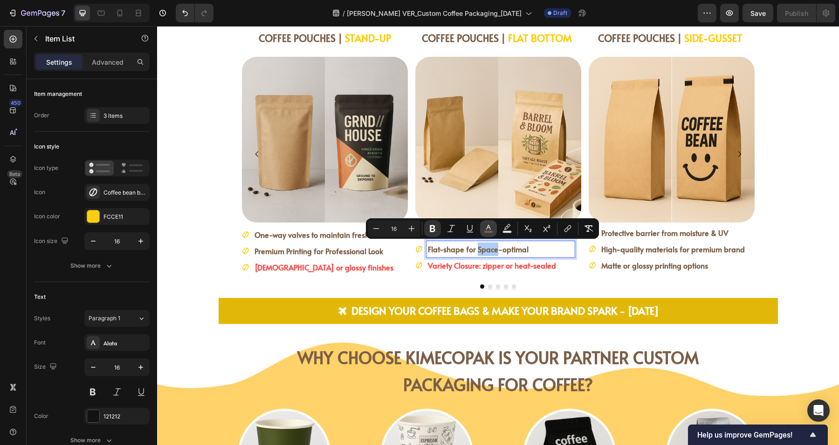
click at [490, 225] on icon "Editor contextual toolbar" at bounding box center [488, 228] width 9 height 9
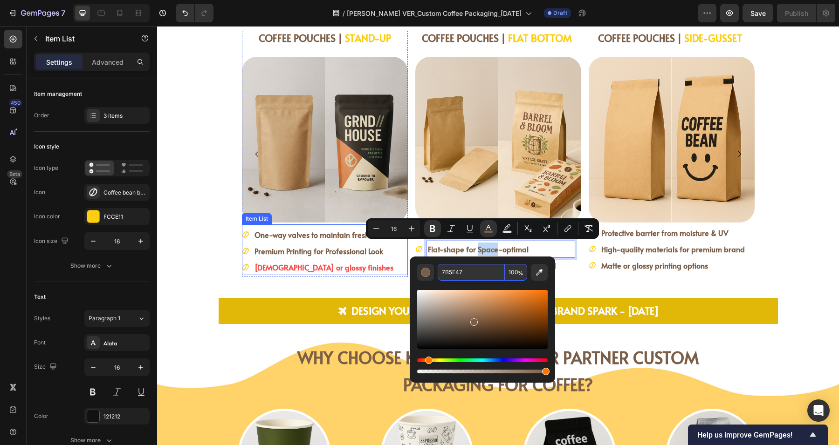
drag, startPoint x: 308, startPoint y: 265, endPoint x: 317, endPoint y: 269, distance: 9.2
click at [308, 264] on strong "[DEMOGRAPHIC_DATA] or glossy finishes" at bounding box center [323, 267] width 139 height 10
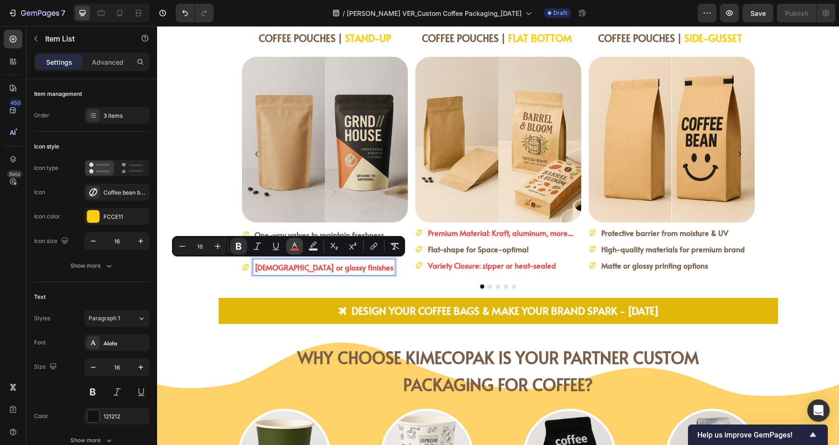
click at [296, 249] on rect "Editor contextual toolbar" at bounding box center [294, 250] width 9 height 2
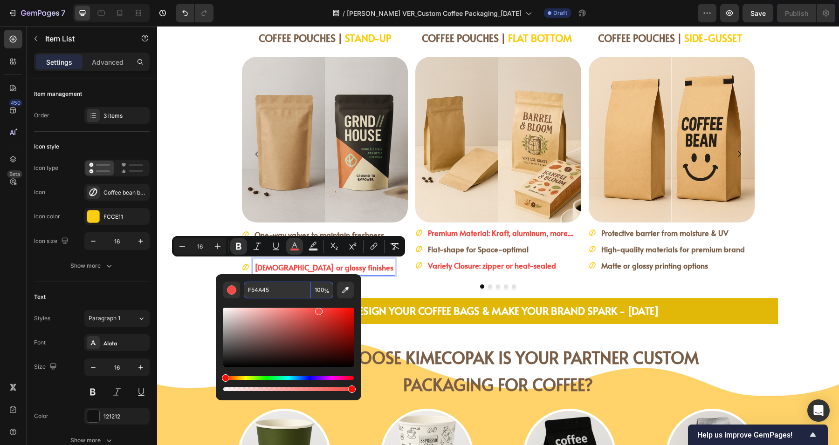
click at [280, 289] on input "F54A45" at bounding box center [277, 290] width 67 height 17
paste input "7B5E47"
type input "7B5E47"
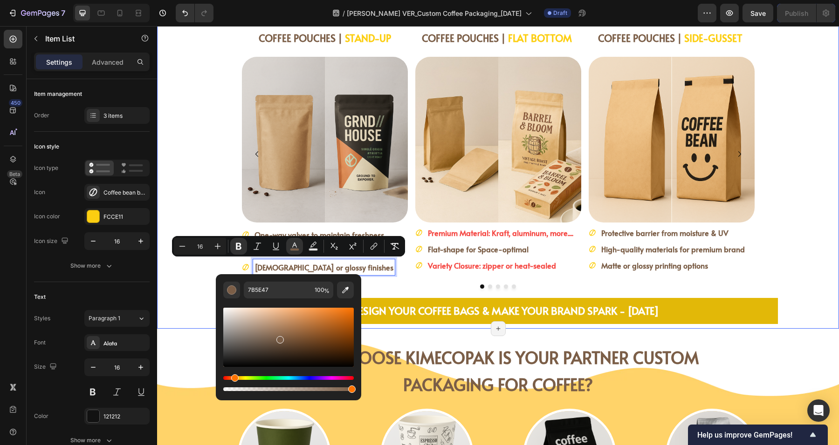
click at [177, 298] on div "CUSTOM LOGO COFFEE POUCHES Item List Row Row COFFEE POUCHES | STAND-UP Heading …" at bounding box center [498, 152] width 652 height 344
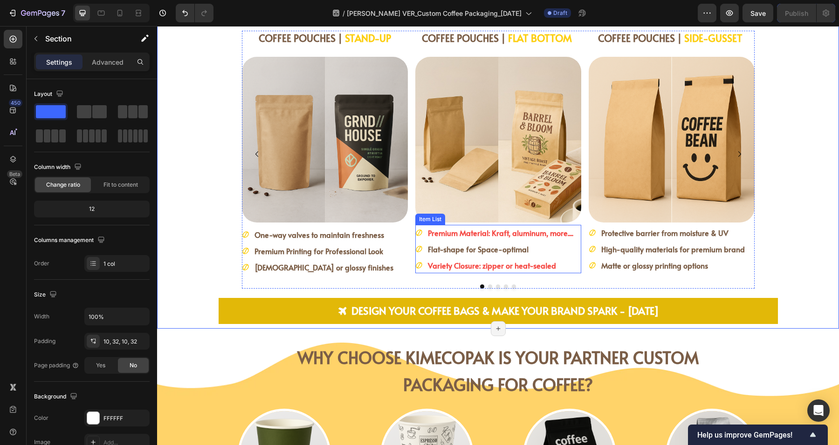
click at [482, 263] on strong "Variety Closure: zipper or heat-sealed" at bounding box center [492, 265] width 128 height 10
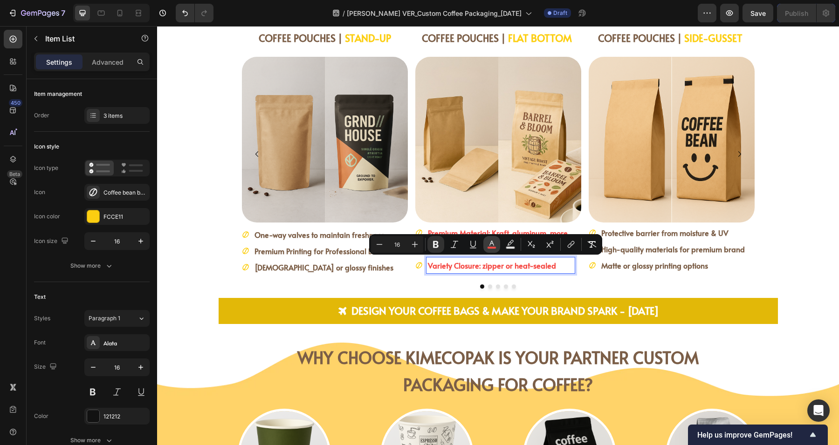
click at [493, 240] on icon "Editor contextual toolbar" at bounding box center [491, 244] width 9 height 9
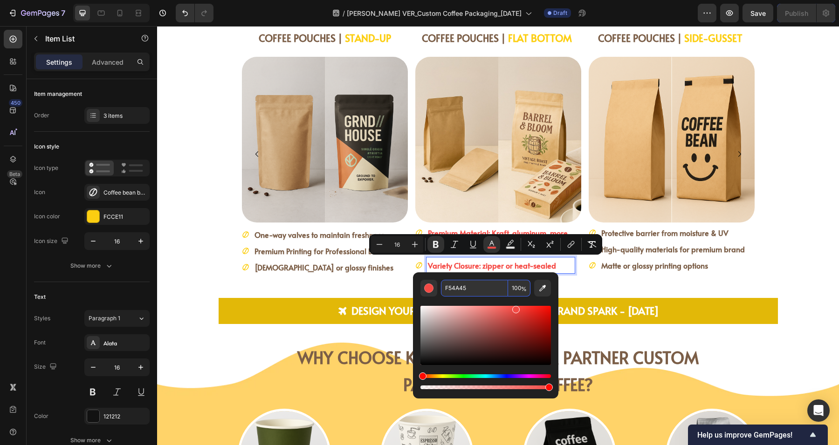
click at [474, 292] on input "F54A45" at bounding box center [474, 288] width 67 height 17
paste input "7B5E47"
type input "7B5E47"
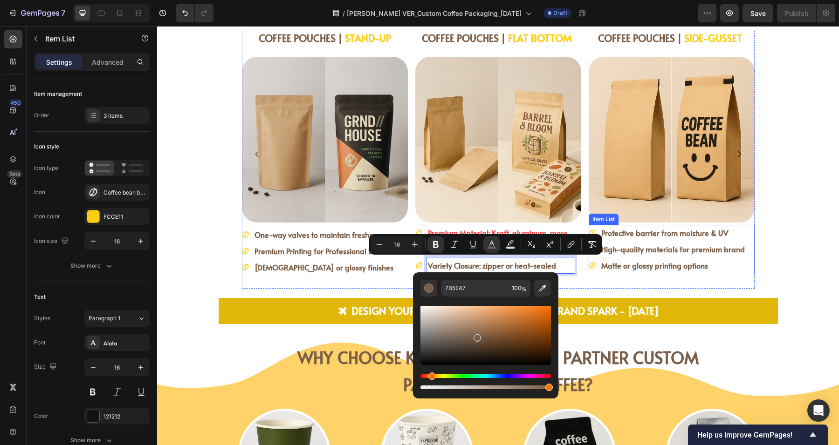
click at [660, 264] on strong "Matte or glossy printing options" at bounding box center [654, 265] width 107 height 10
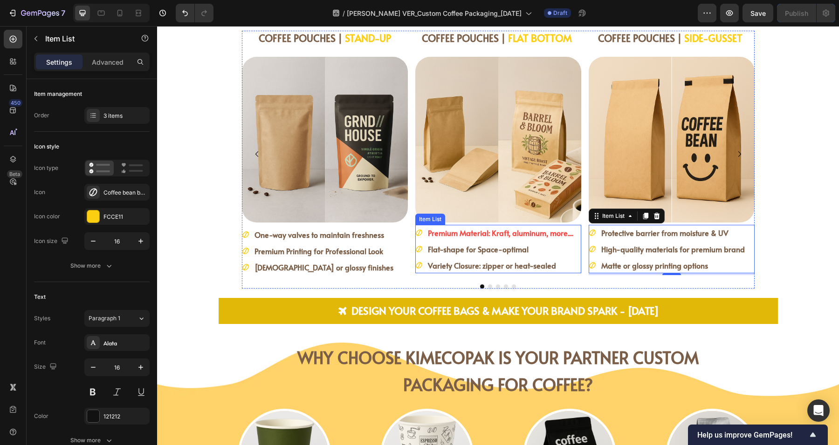
click at [480, 232] on strong "Premium Material: Kraft, aluminum, more...." at bounding box center [500, 233] width 145 height 10
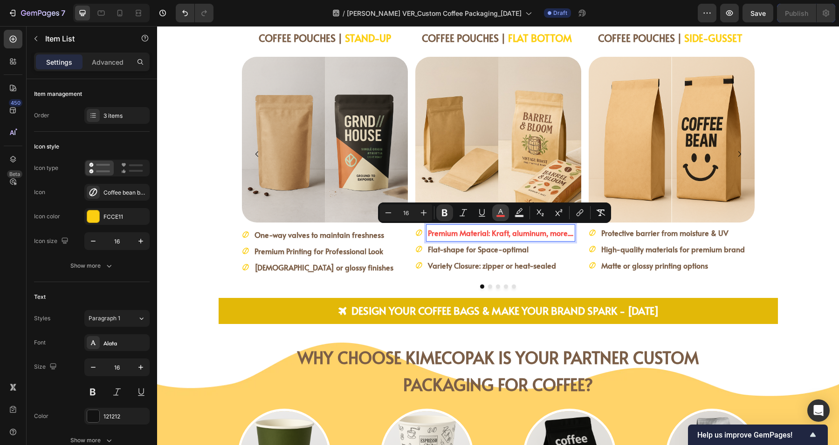
click at [498, 212] on icon "Editor contextual toolbar" at bounding box center [500, 212] width 9 height 9
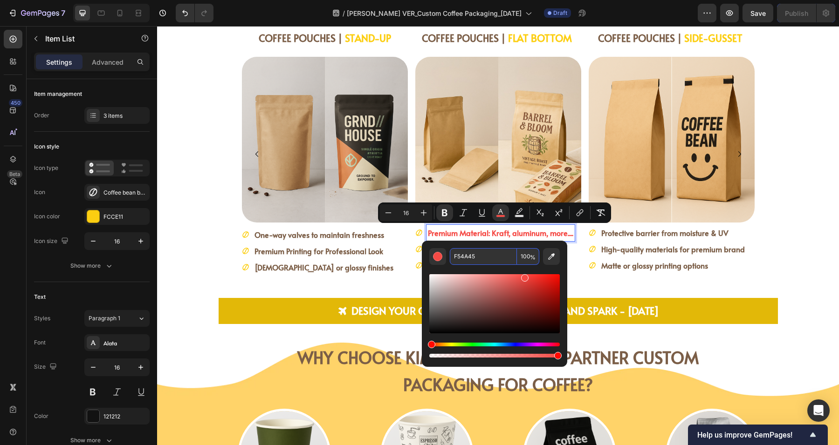
click at [478, 260] on input "F54A45" at bounding box center [483, 256] width 67 height 17
paste input "7B5E47"
type input "7B5E47"
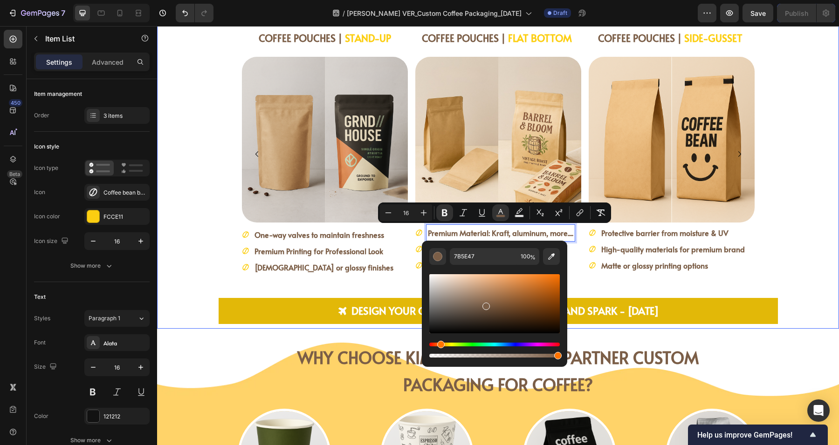
click at [191, 269] on div "COFFEE POUCHES | STAND-UP Heading Image One-way valves to maintain freshness Pr…" at bounding box center [498, 160] width 652 height 259
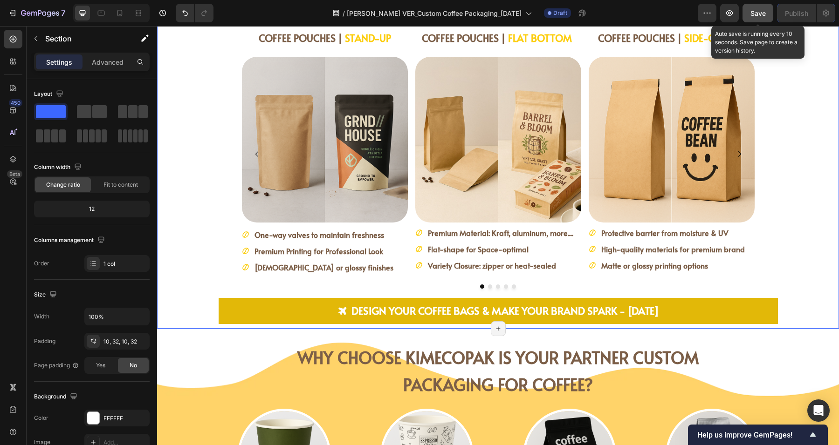
click at [761, 11] on span "Save" at bounding box center [757, 13] width 15 height 8
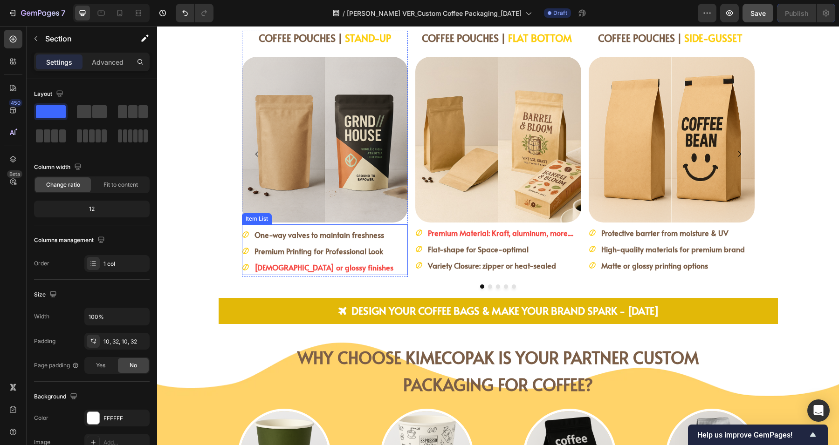
click at [295, 272] on p "[DEMOGRAPHIC_DATA] or glossy finishes" at bounding box center [323, 268] width 139 height 14
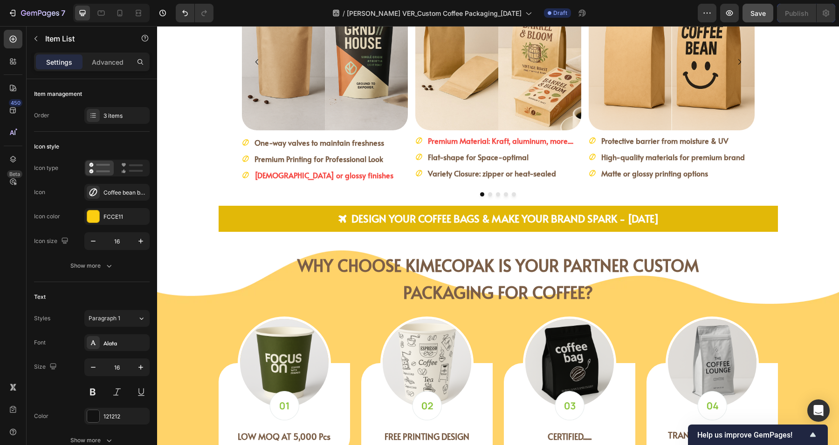
scroll to position [1456, 0]
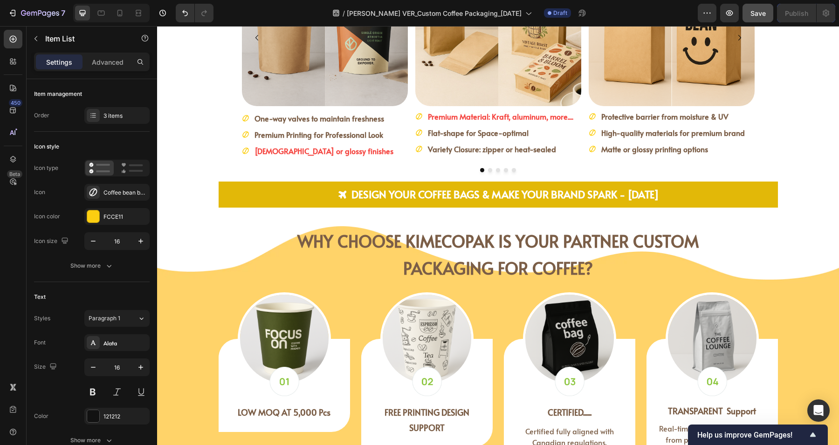
click at [295, 149] on strong "[DEMOGRAPHIC_DATA] or glossy finishes" at bounding box center [323, 151] width 139 height 10
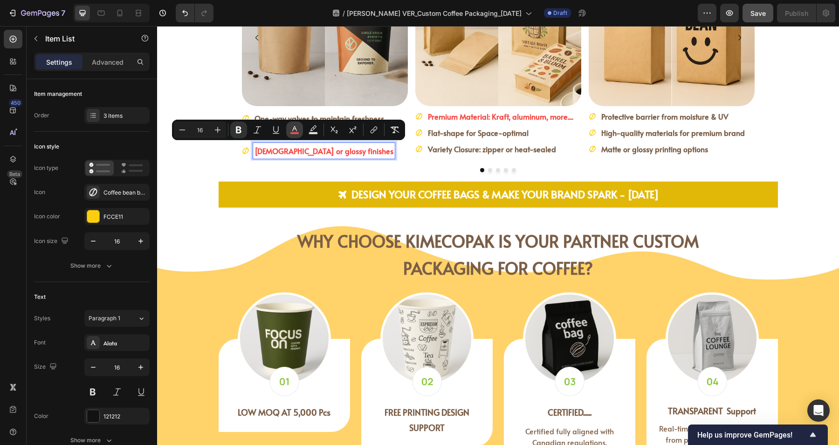
click at [293, 127] on icon "Editor contextual toolbar" at bounding box center [294, 129] width 9 height 9
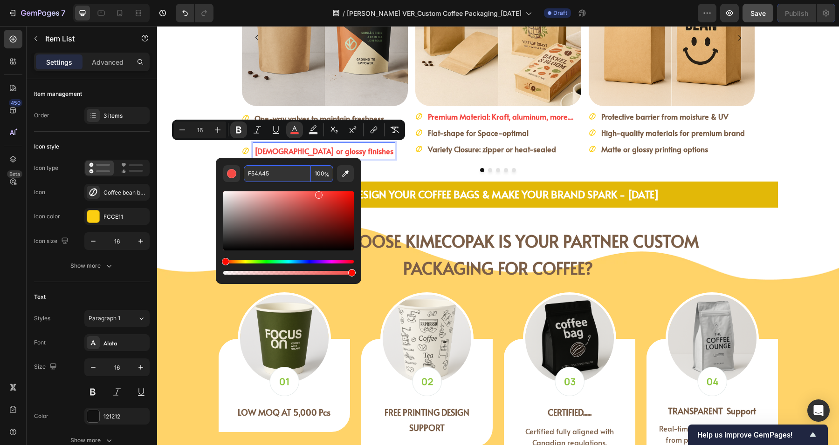
click at [288, 171] on input "F54A45" at bounding box center [277, 173] width 67 height 17
paste input "7B5E47"
type input "7B5E47"
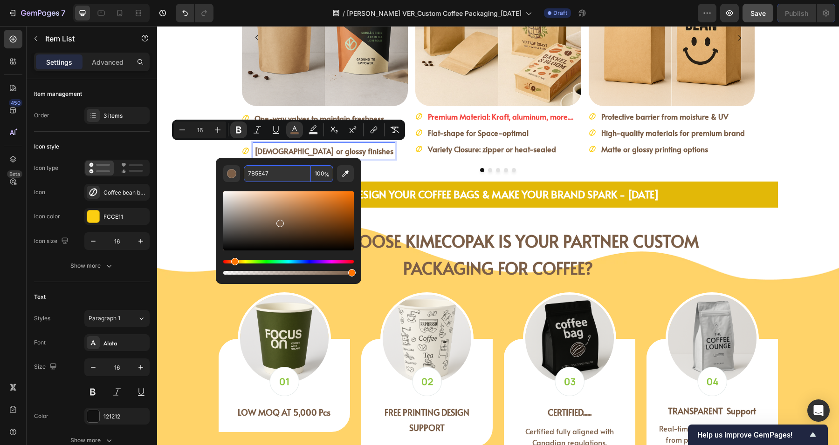
click at [374, 168] on div at bounding box center [498, 170] width 512 height 4
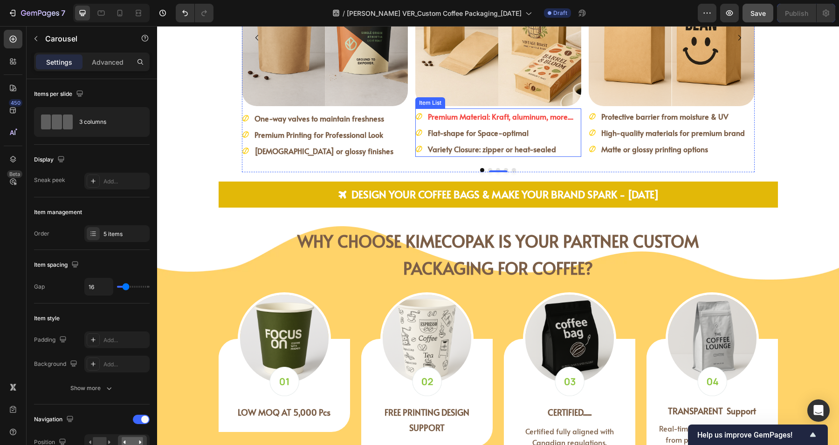
click at [475, 119] on strong "Premium Material: Kraft, aluminum, more...." at bounding box center [500, 116] width 145 height 10
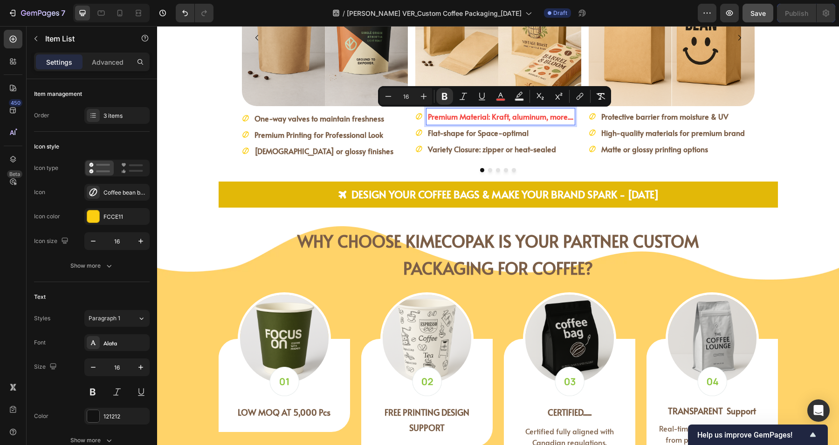
drag, startPoint x: 501, startPoint y: 97, endPoint x: 498, endPoint y: 105, distance: 9.2
click at [501, 97] on icon "Editor contextual toolbar" at bounding box center [500, 96] width 9 height 9
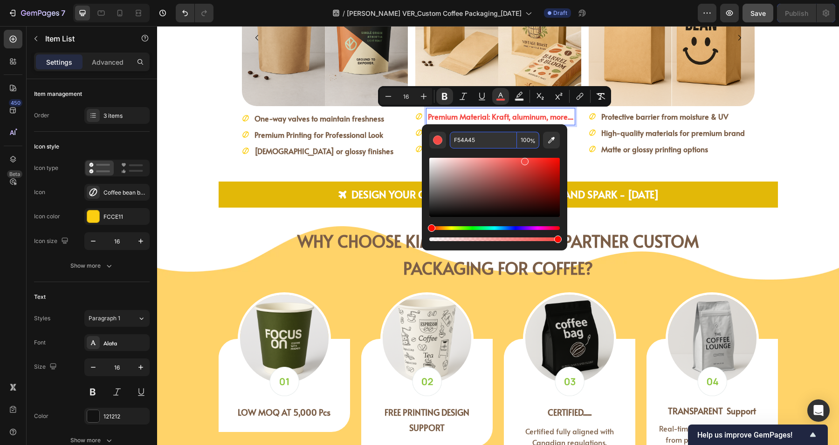
click at [498, 139] on input "F54A45" at bounding box center [483, 140] width 67 height 17
paste input "7B5E47"
type input "7B5E47"
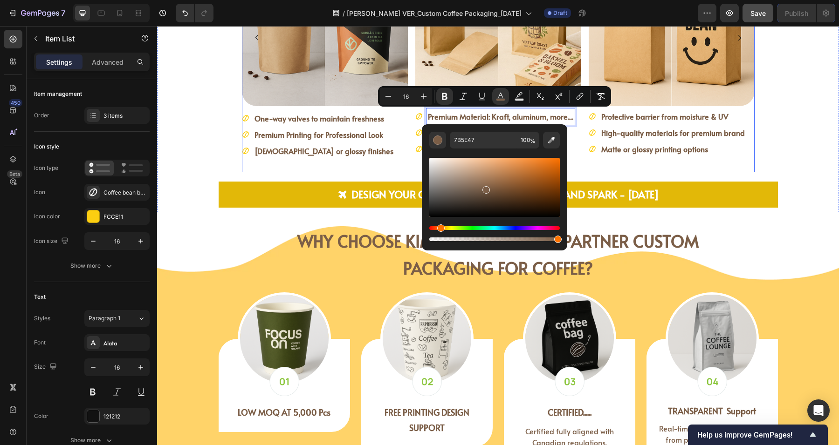
click at [376, 163] on div "COFFEE POUCHES | STAND-UP Heading Image One-way valves to maintain freshness Pr…" at bounding box center [498, 43] width 512 height 259
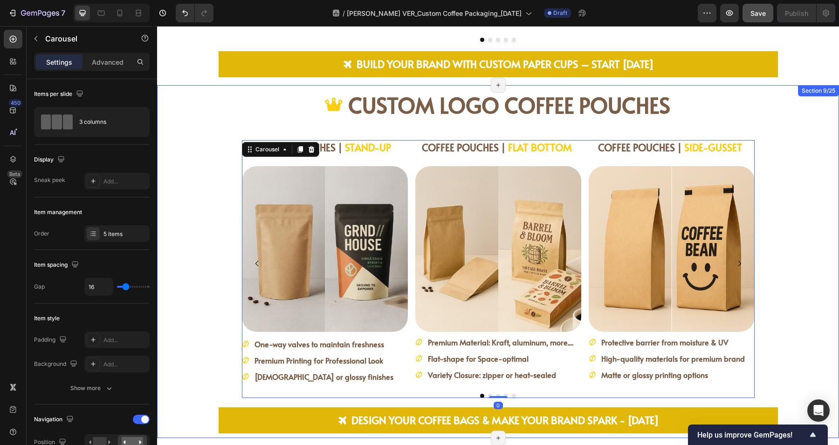
scroll to position [1223, 0]
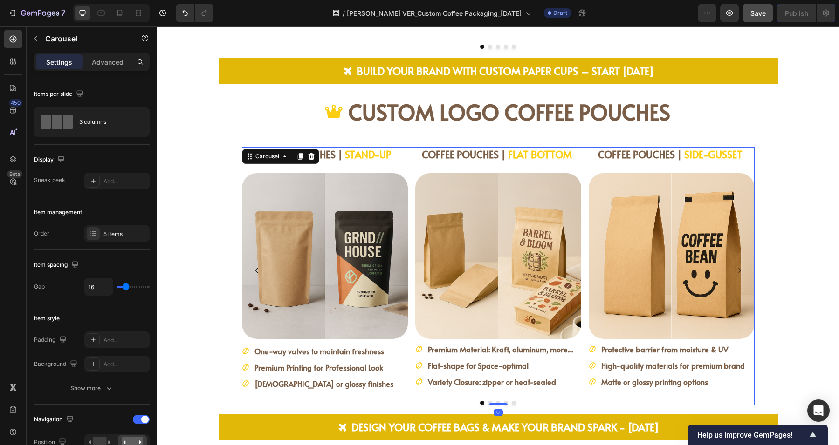
click at [734, 268] on icon "Carousel Next Arrow" at bounding box center [739, 270] width 11 height 11
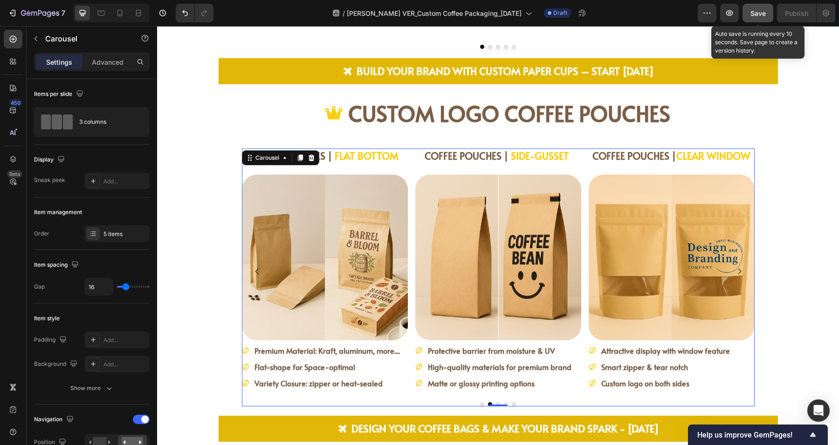
click at [757, 12] on span "Save" at bounding box center [757, 13] width 15 height 8
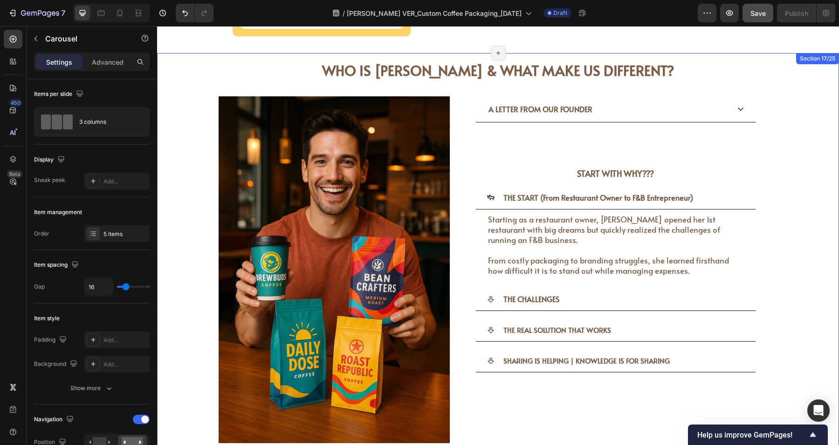
scroll to position [2446, 0]
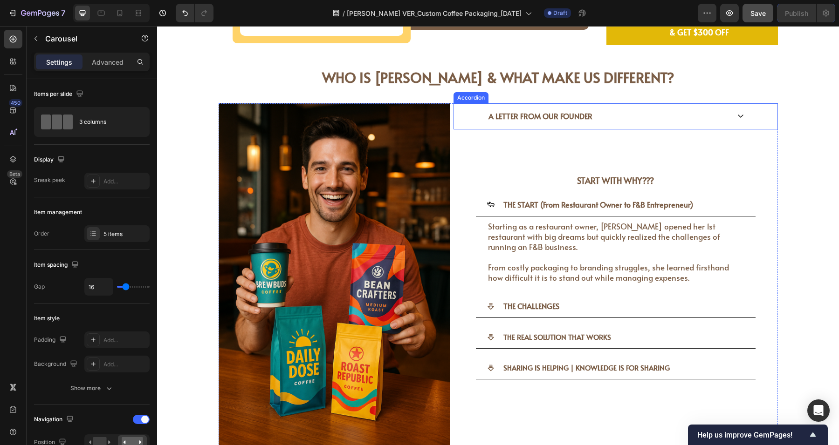
click at [739, 115] on icon at bounding box center [740, 115] width 7 height 7
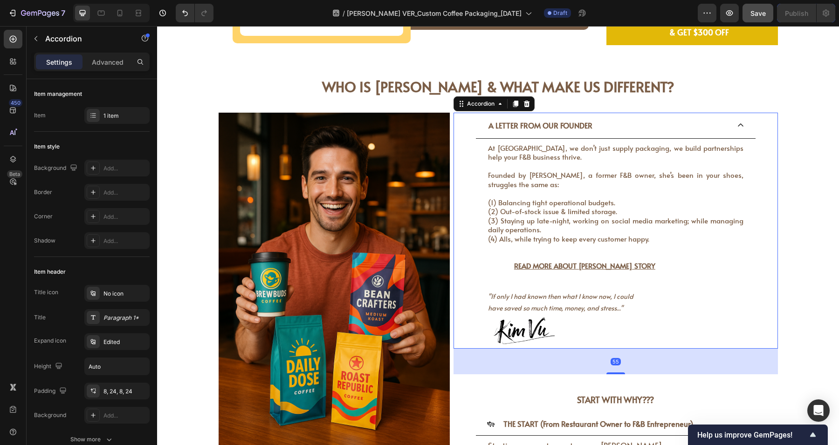
click at [618, 119] on div "A LETTER FROM OUR FOUNDER" at bounding box center [608, 125] width 242 height 18
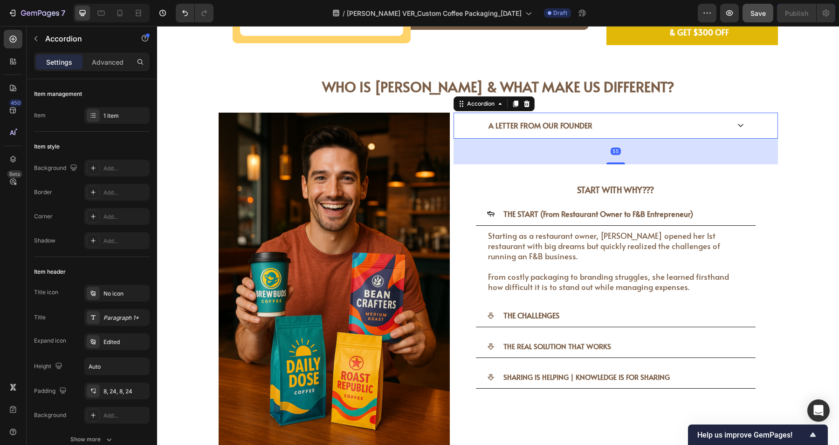
click at [532, 120] on span "A LETTER FROM OUR FOUNDER" at bounding box center [540, 125] width 104 height 10
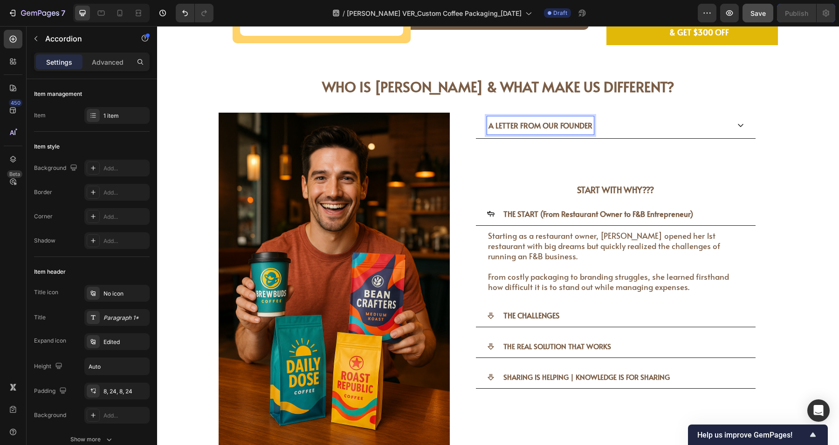
click at [500, 120] on span "A LETTER FROM OUR FOUNDER" at bounding box center [540, 125] width 104 height 10
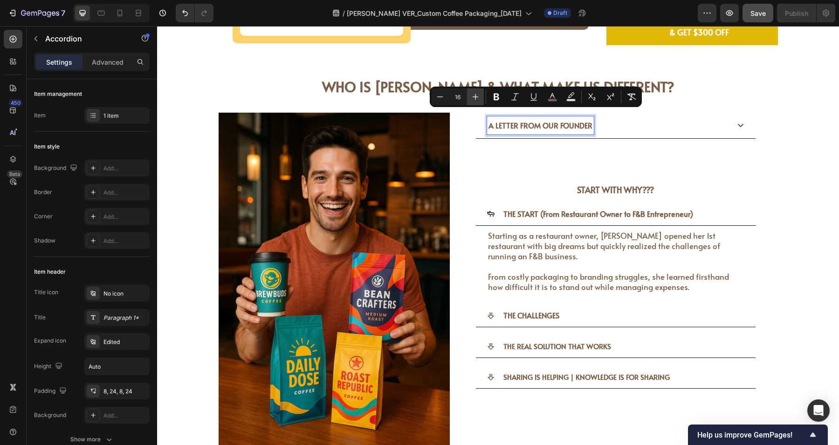
click at [479, 95] on icon "Editor contextual toolbar" at bounding box center [475, 96] width 9 height 9
type input "19"
click at [623, 184] on strong "START WITH WHY???" at bounding box center [615, 190] width 77 height 12
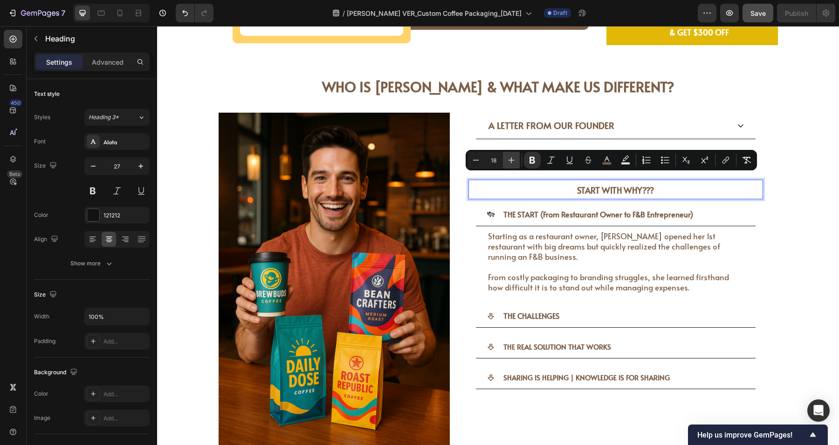
click at [512, 161] on icon "Editor contextual toolbar" at bounding box center [510, 160] width 9 height 9
type input "21"
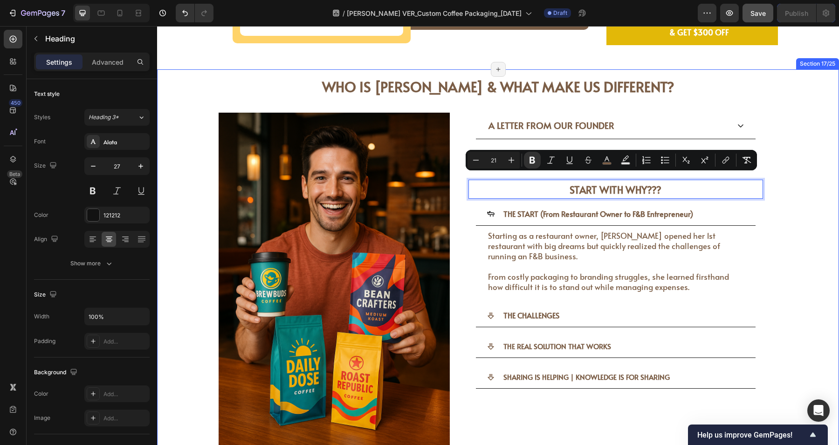
click at [789, 167] on div "WHO IS [PERSON_NAME] & WHAT MAKE US DIFFERENT? Heading WHO IS [PERSON_NAME] & W…" at bounding box center [498, 270] width 668 height 402
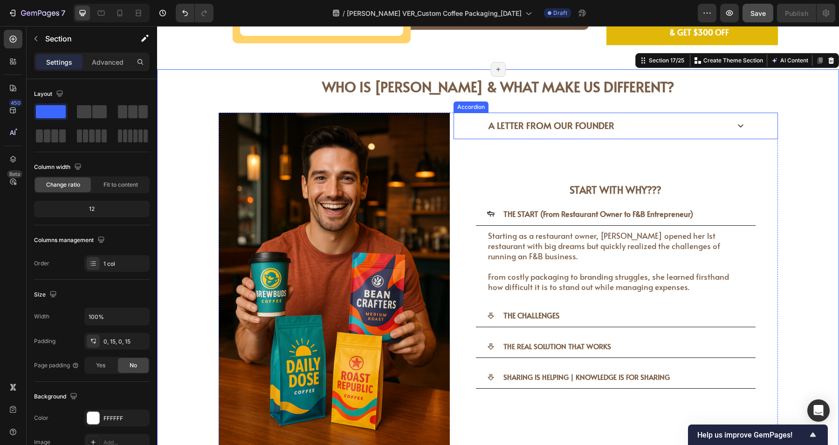
click at [737, 122] on icon at bounding box center [740, 125] width 7 height 7
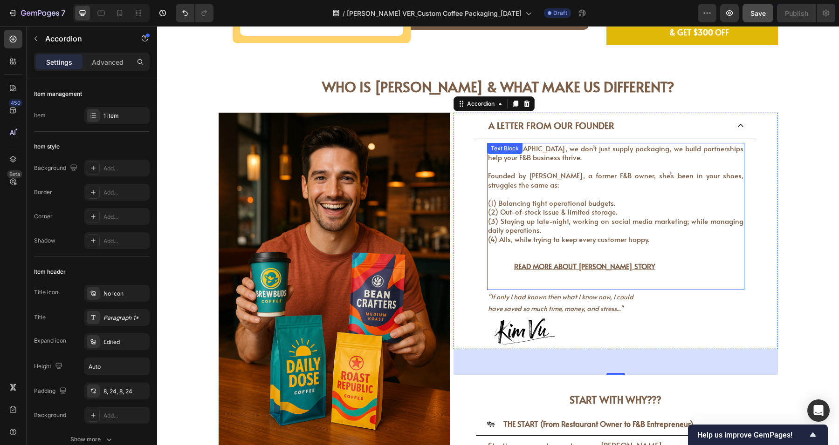
click at [546, 147] on p "At [GEOGRAPHIC_DATA], we don’t just supply packaging, we build partnerships hel…" at bounding box center [615, 194] width 255 height 100
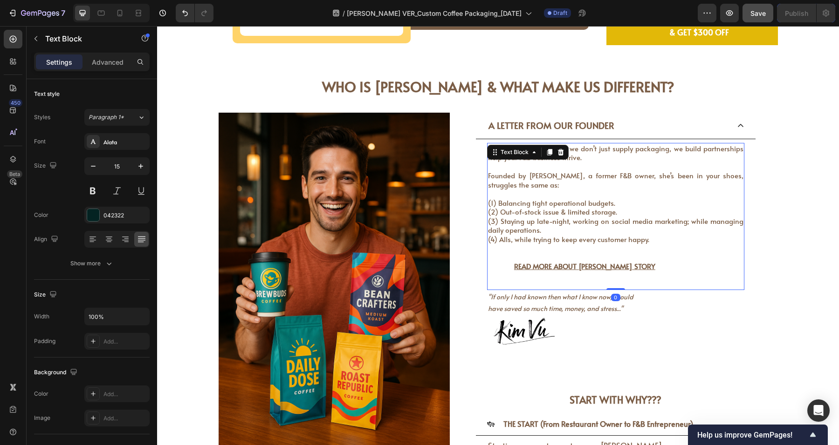
click at [643, 146] on p "At [GEOGRAPHIC_DATA], we don’t just supply packaging, we build partnerships hel…" at bounding box center [615, 194] width 255 height 100
